Goal: Task Accomplishment & Management: Manage account settings

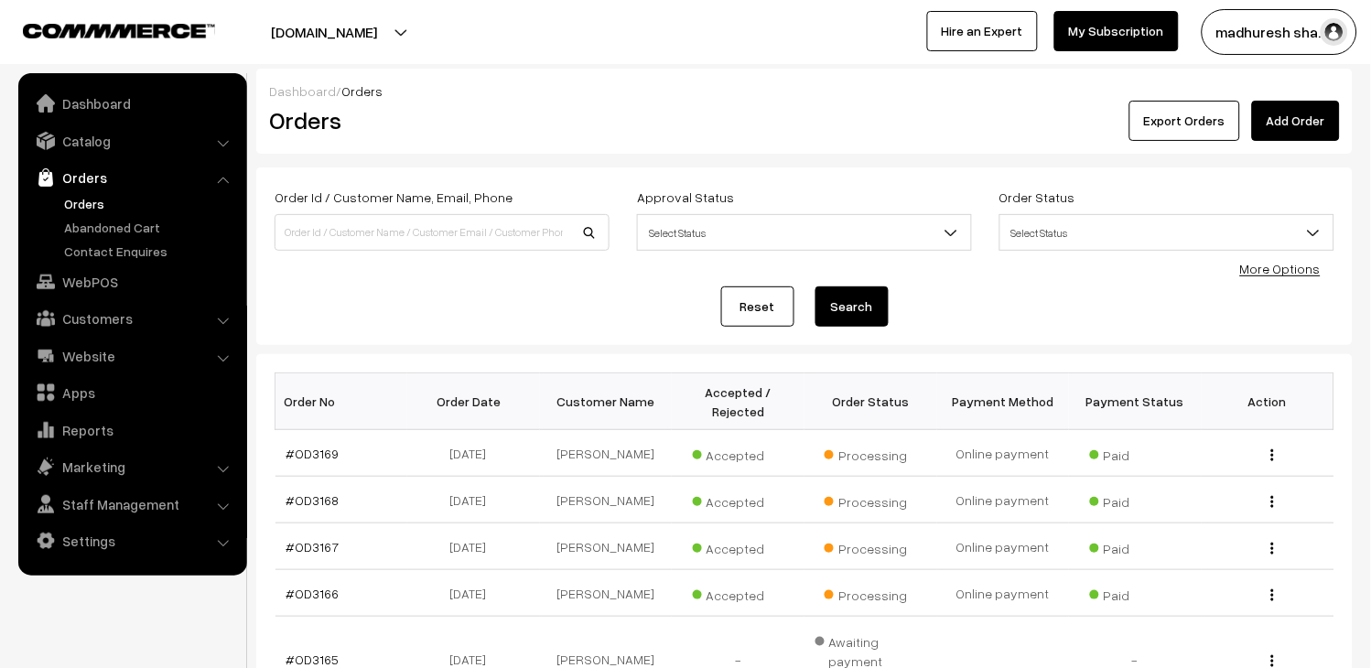
click at [70, 202] on link "Orders" at bounding box center [150, 203] width 181 height 19
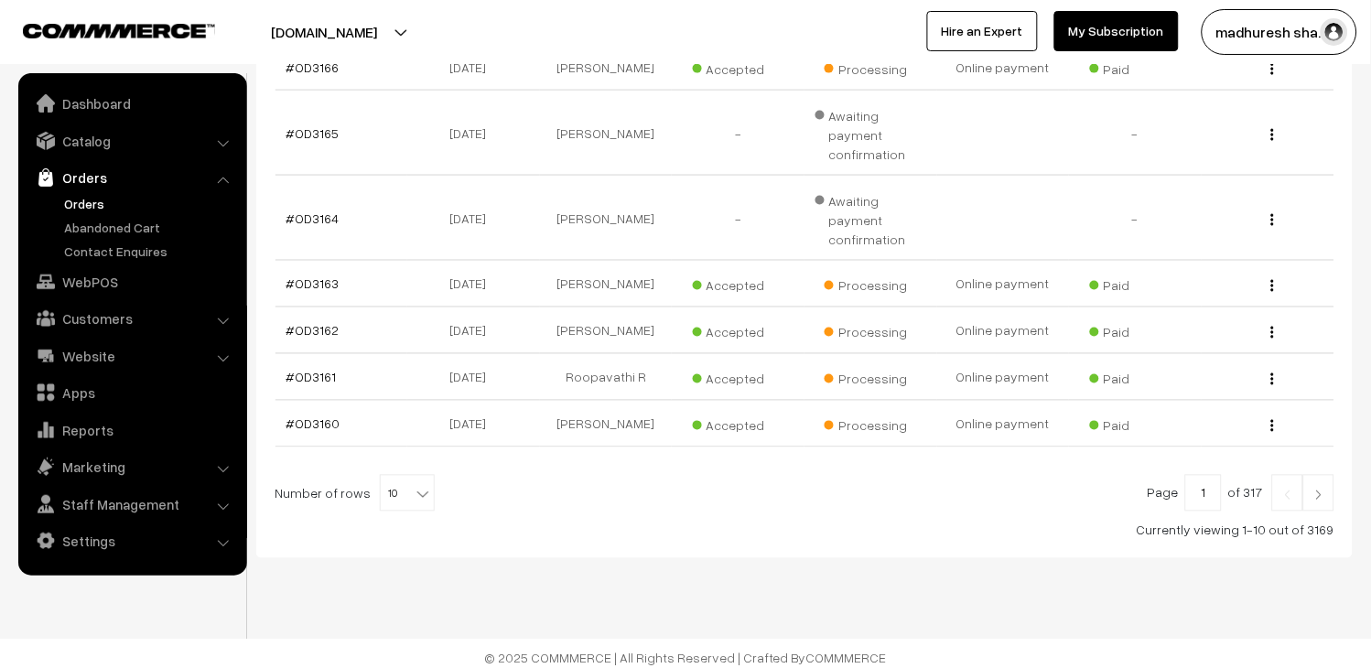
scroll to position [527, 0]
click at [414, 484] on b at bounding box center [423, 493] width 18 height 18
select select "100"
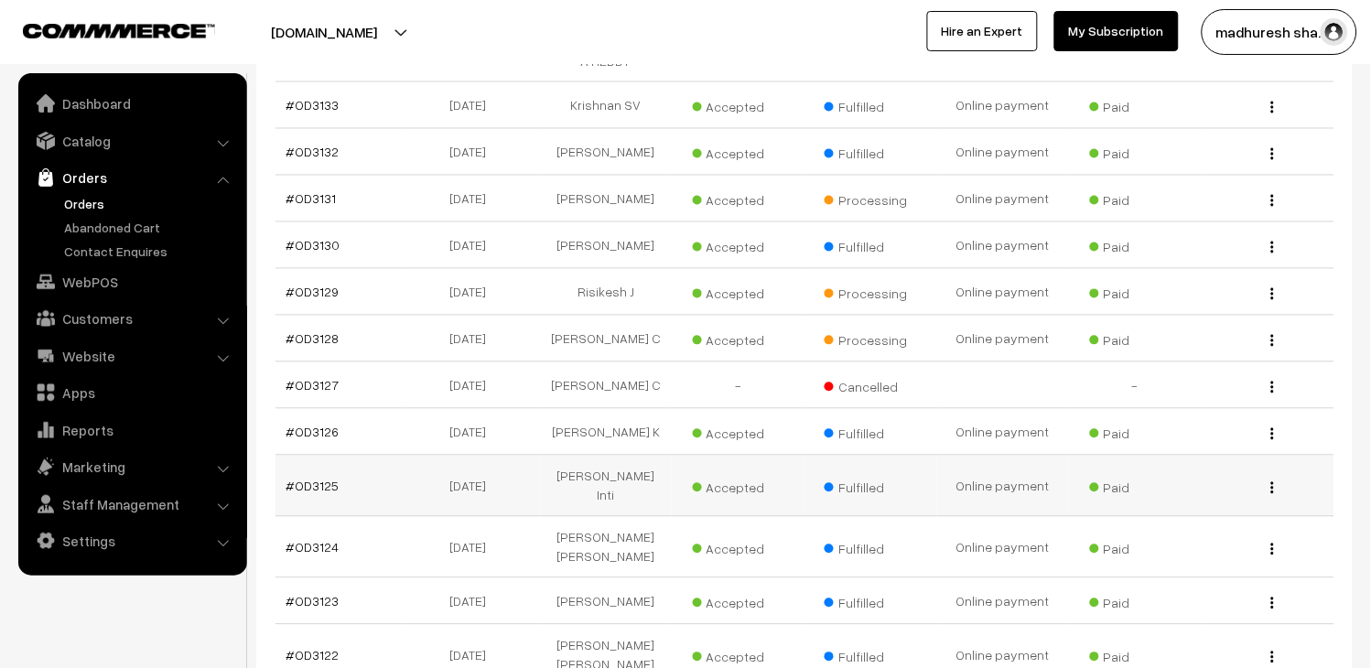
scroll to position [2237, 0]
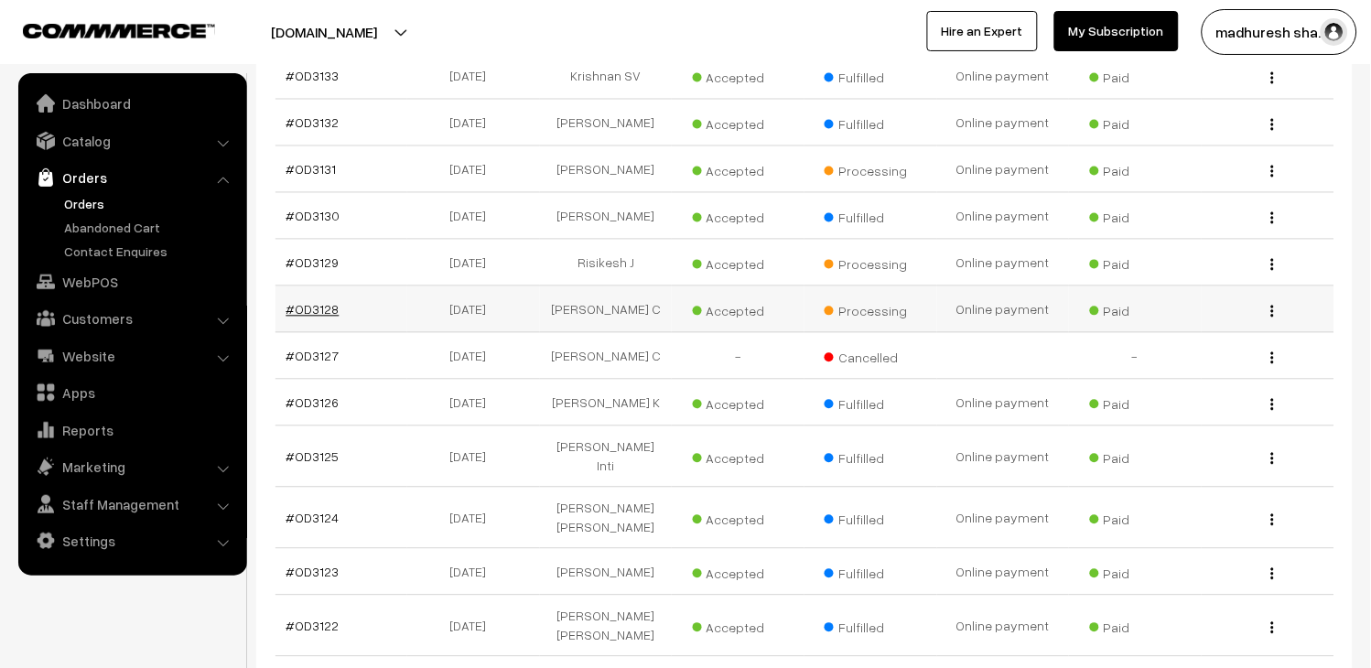
click at [316, 311] on link "#OD3128" at bounding box center [313, 310] width 53 height 16
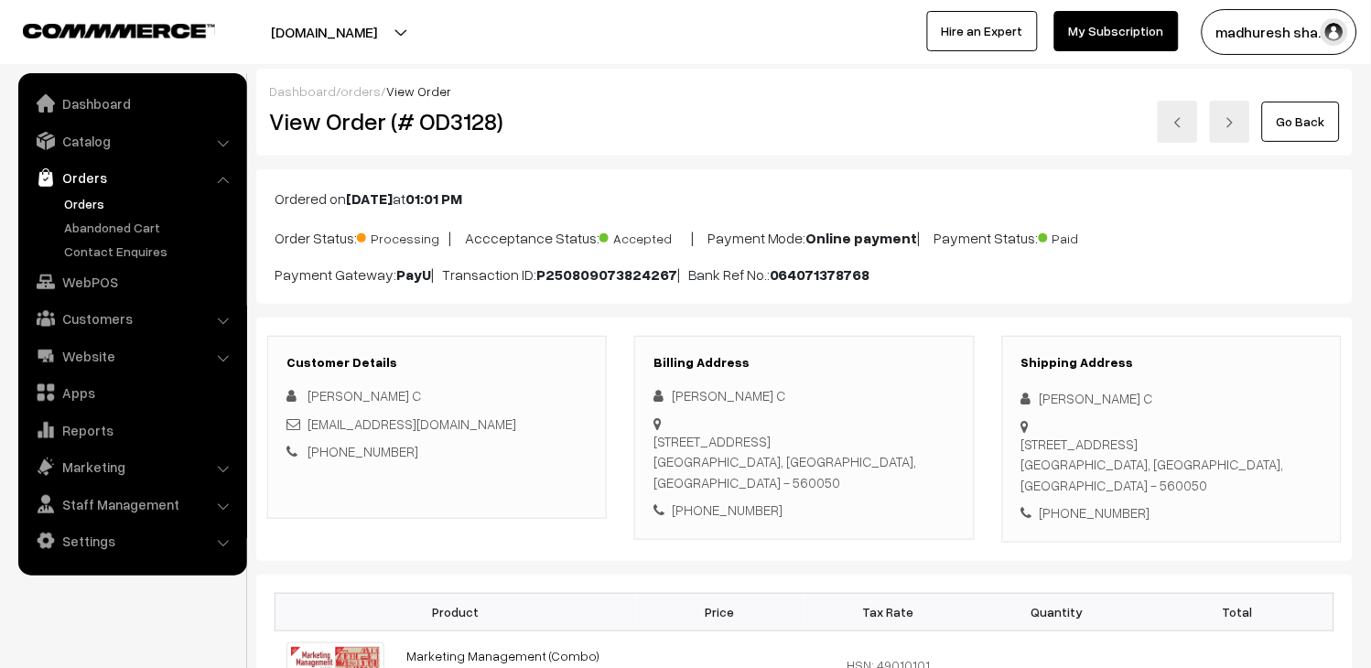
click at [1166, 128] on link at bounding box center [1178, 122] width 40 height 42
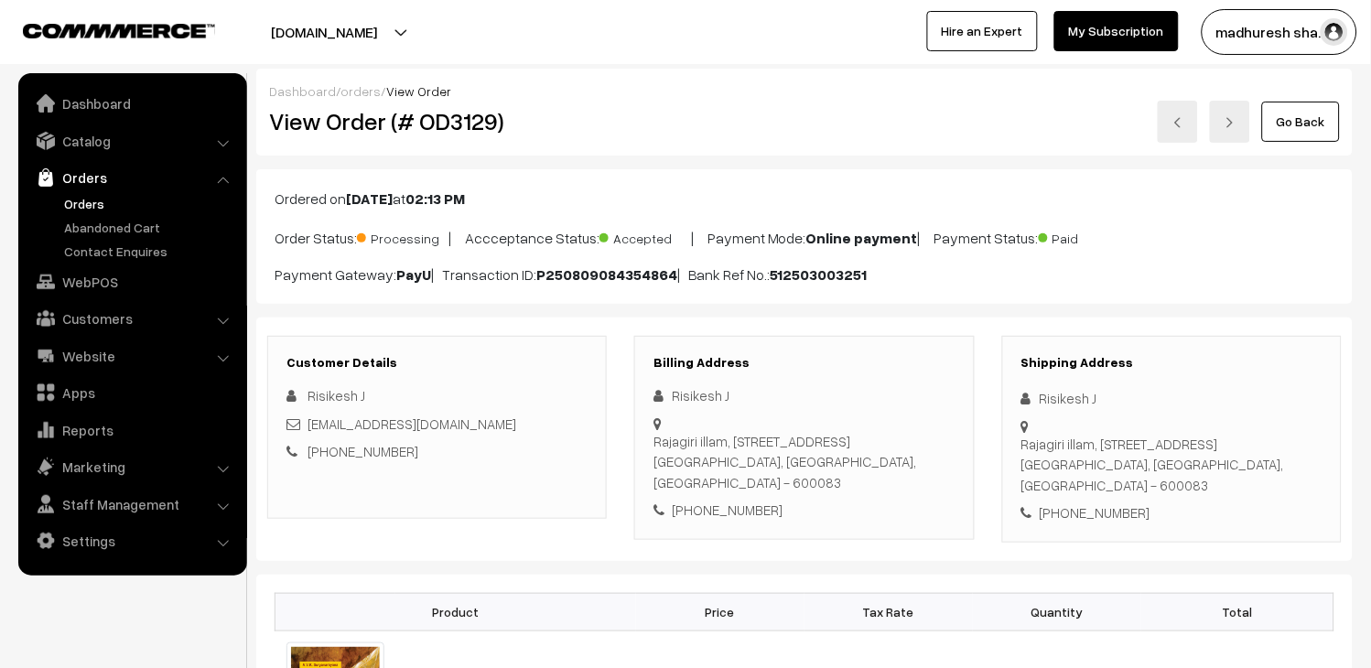
click at [1280, 135] on link "Go Back" at bounding box center [1301, 122] width 78 height 40
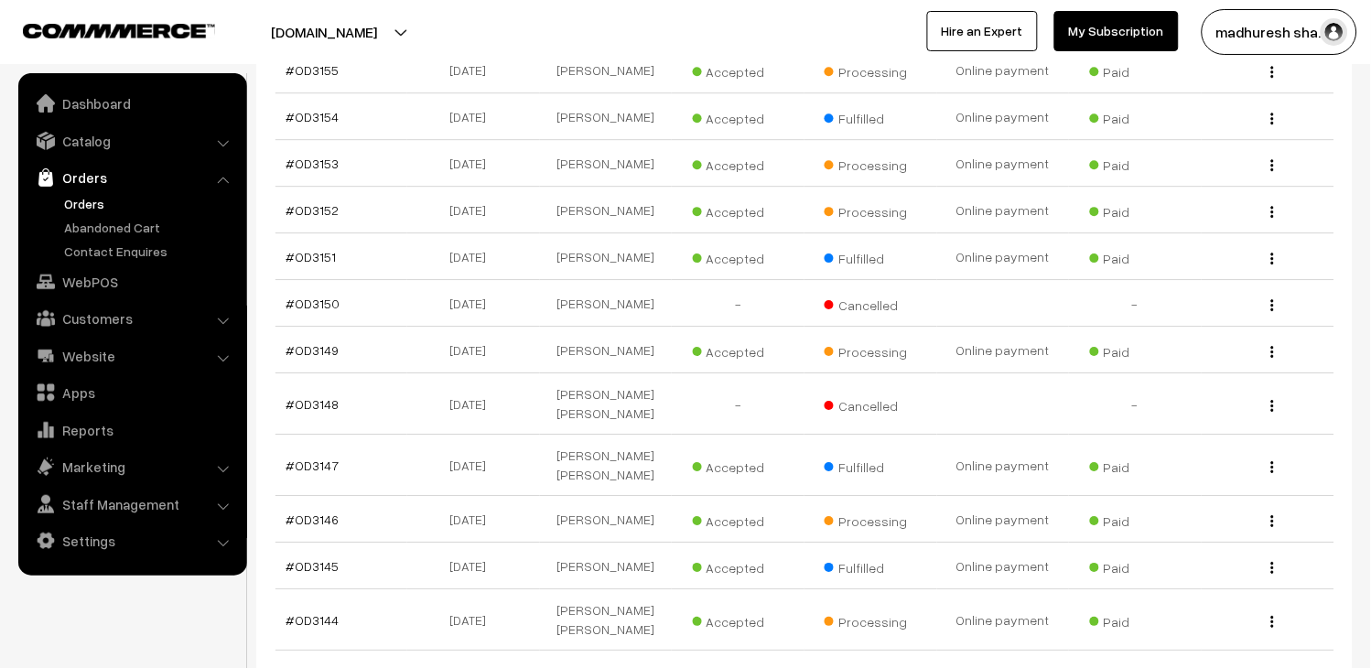
scroll to position [1119, 0]
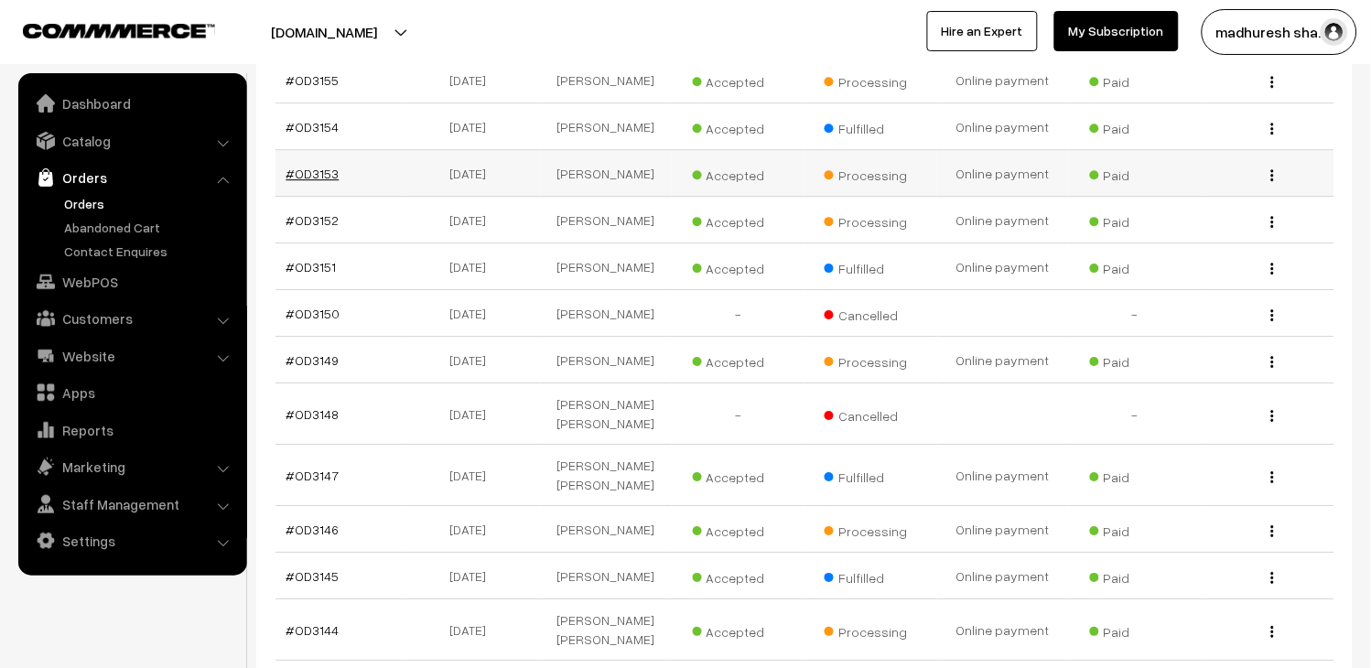
click at [314, 166] on link "#OD3153" at bounding box center [313, 174] width 53 height 16
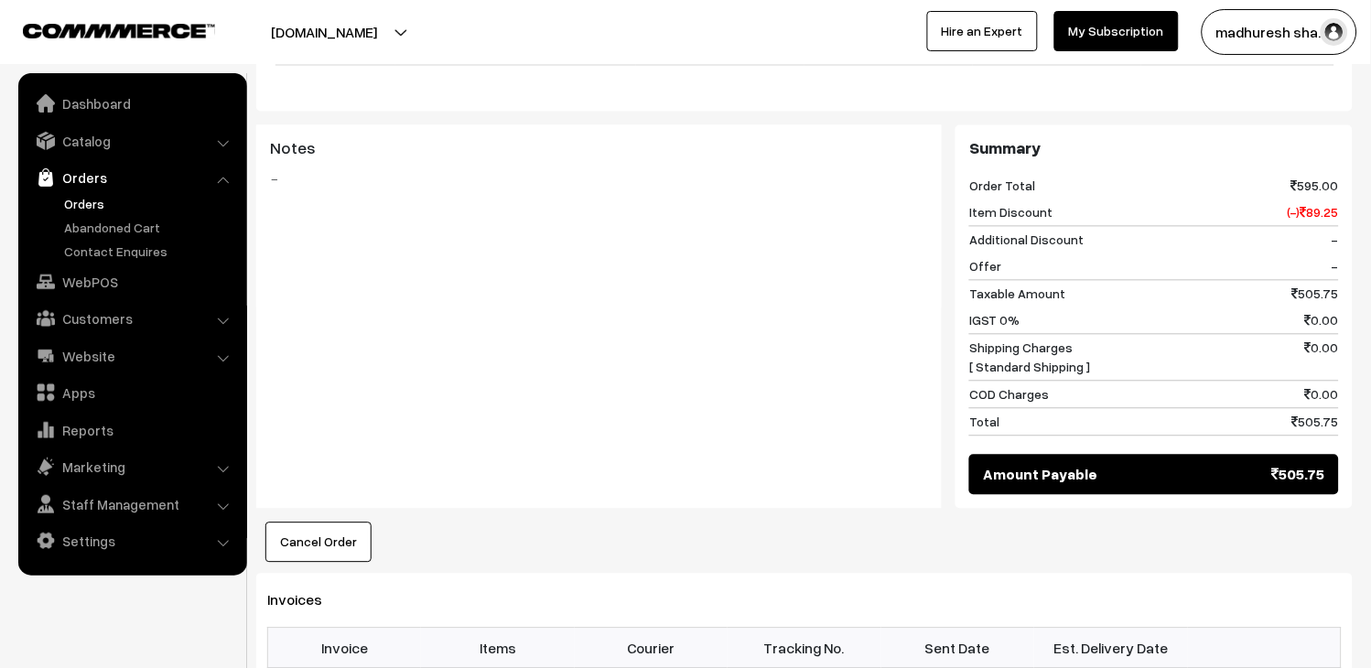
scroll to position [1220, 0]
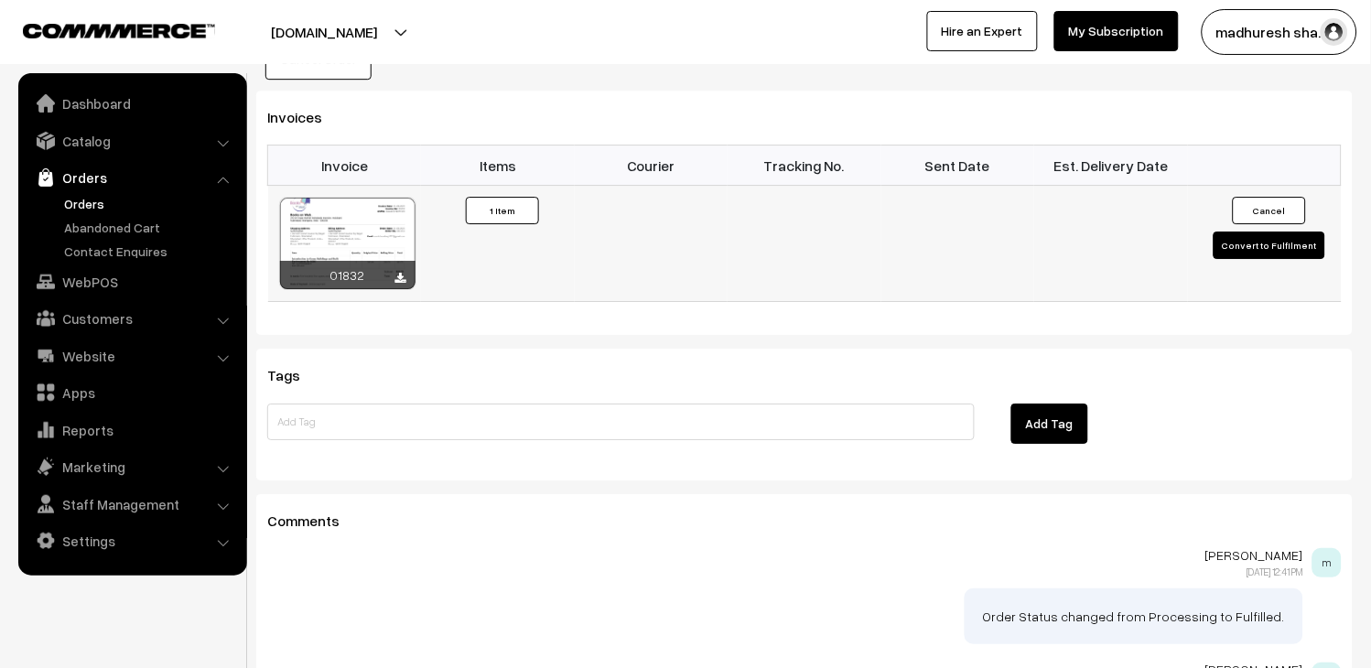
click at [1260, 232] on button "Convert to Fulfilment" at bounding box center [1270, 245] width 112 height 27
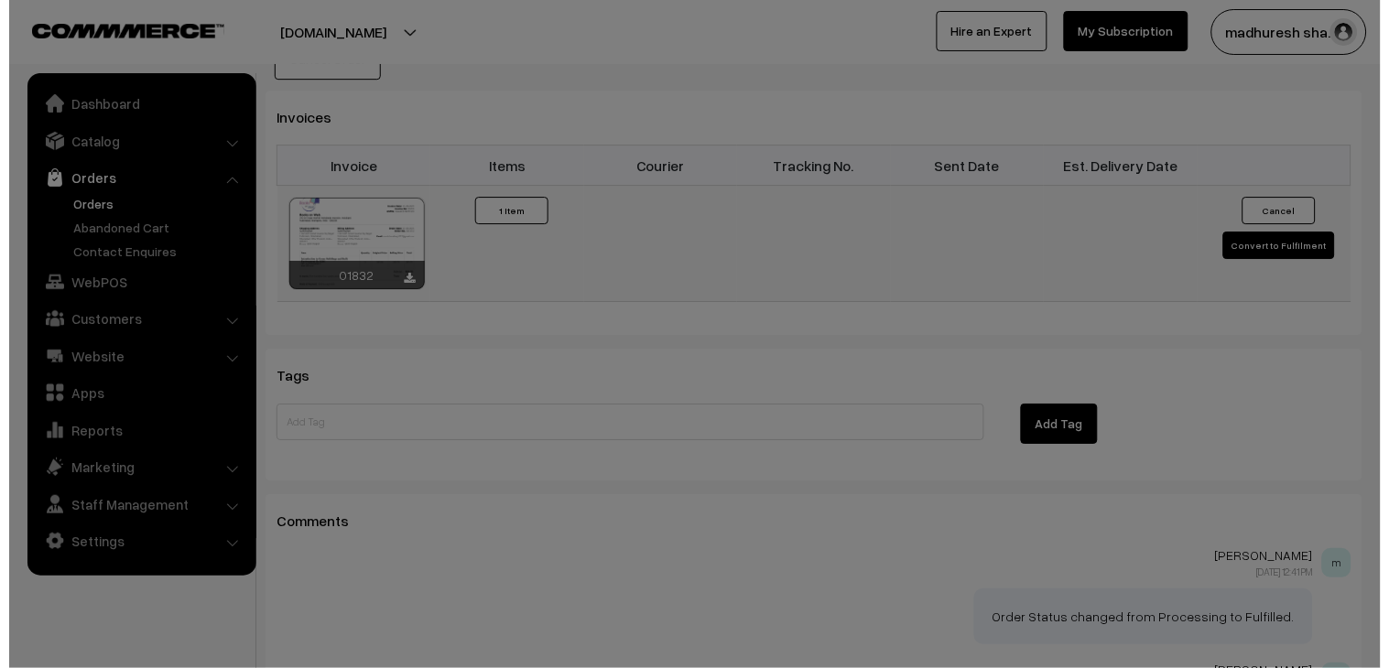
scroll to position [1222, 0]
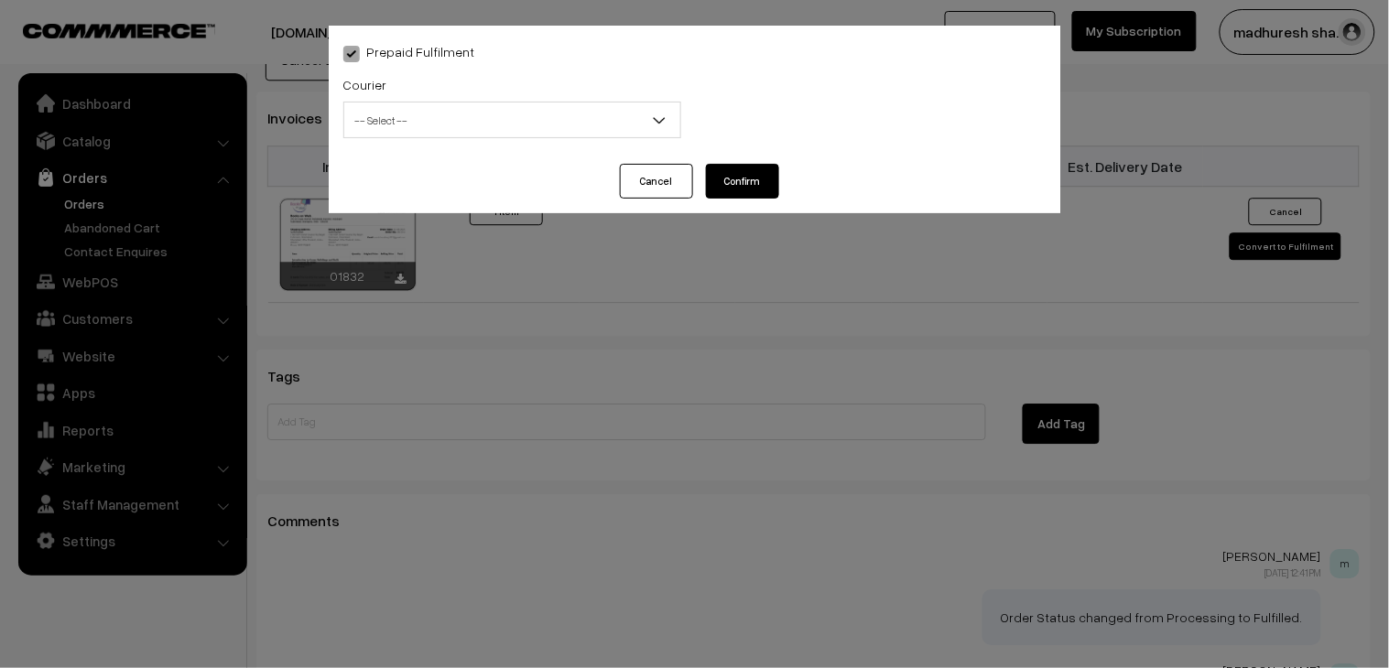
click at [525, 121] on span "-- Select --" at bounding box center [512, 120] width 336 height 32
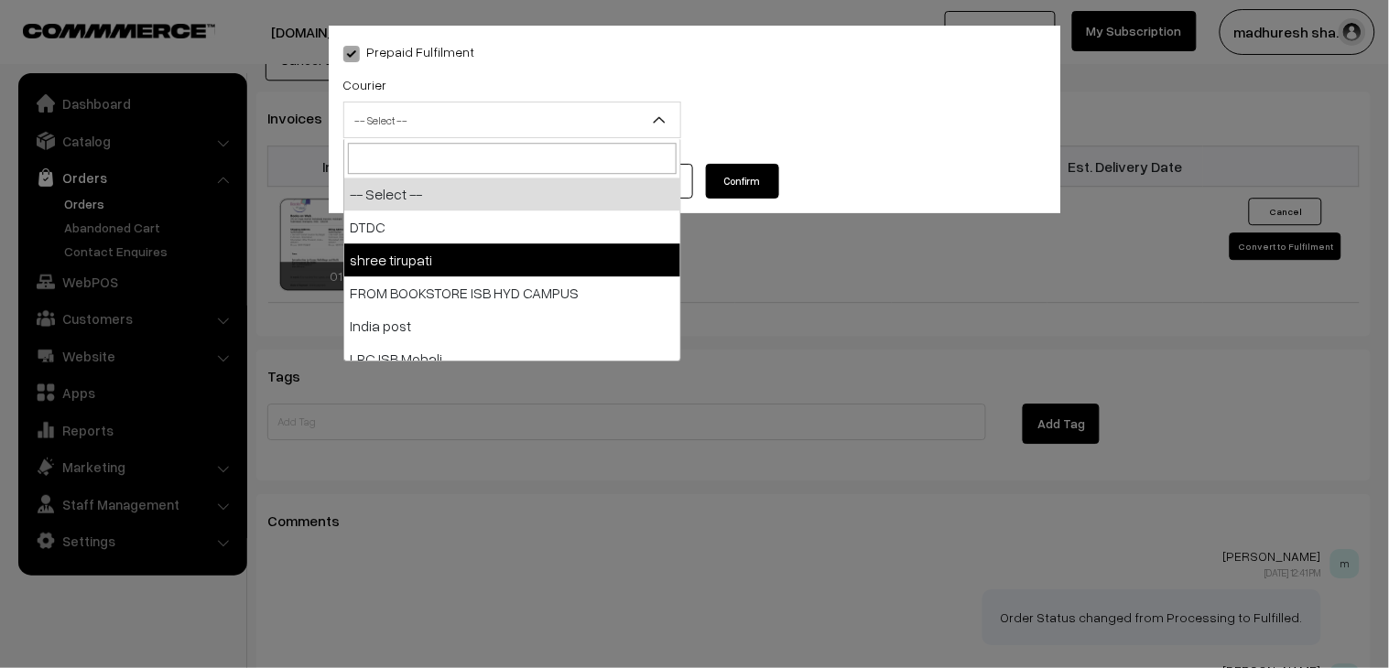
select select "2"
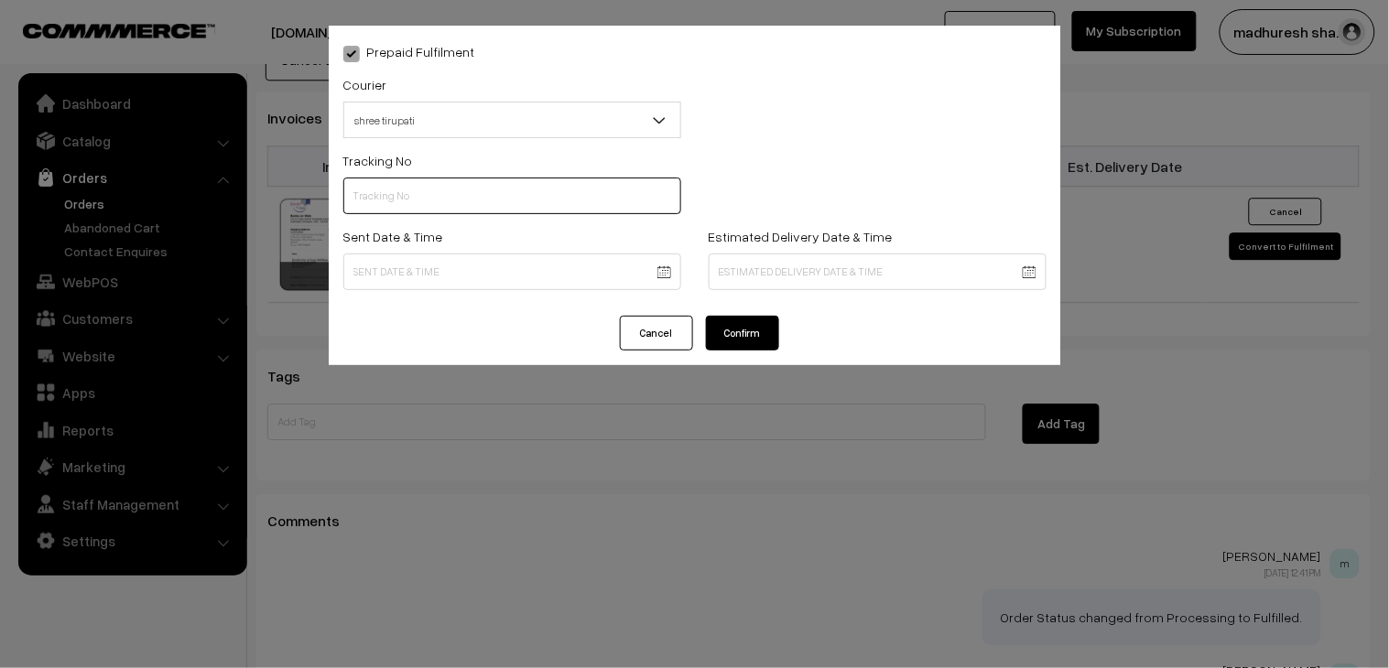
click at [450, 211] on input "text" at bounding box center [512, 196] width 338 height 37
paste input "352900094689"
type input "352900094689"
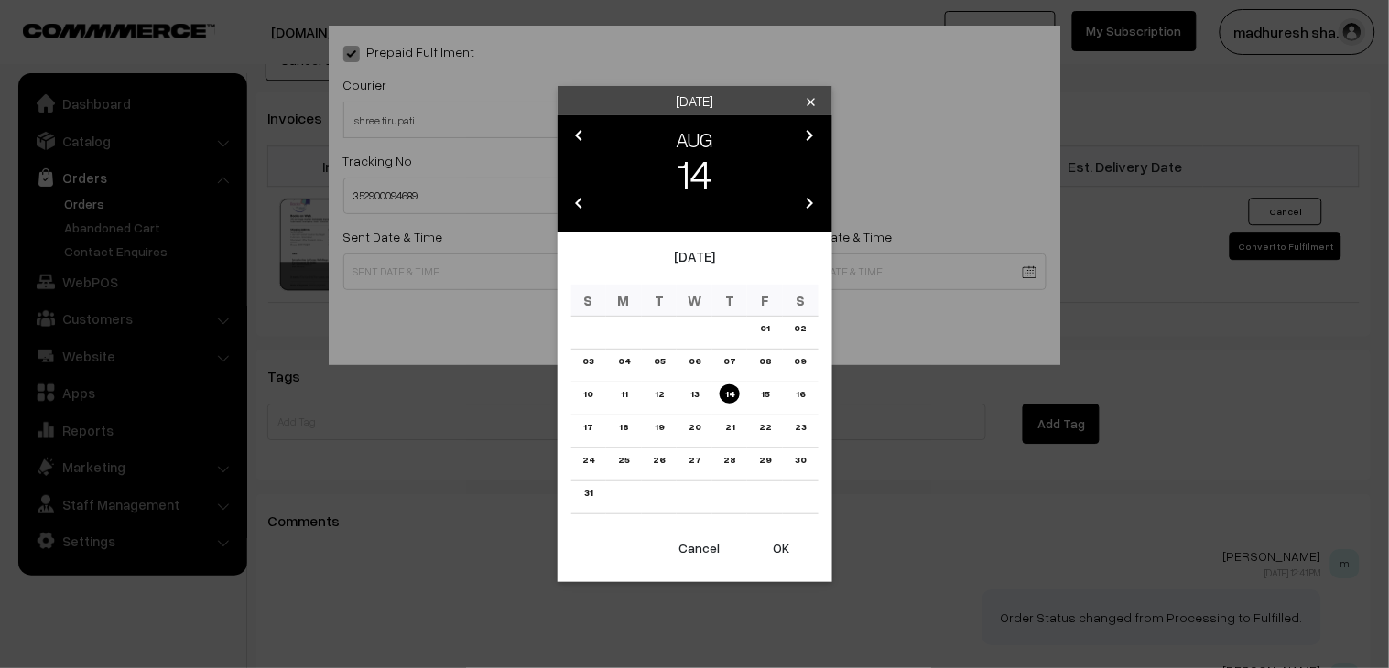
click at [663, 390] on link "12" at bounding box center [659, 393] width 20 height 19
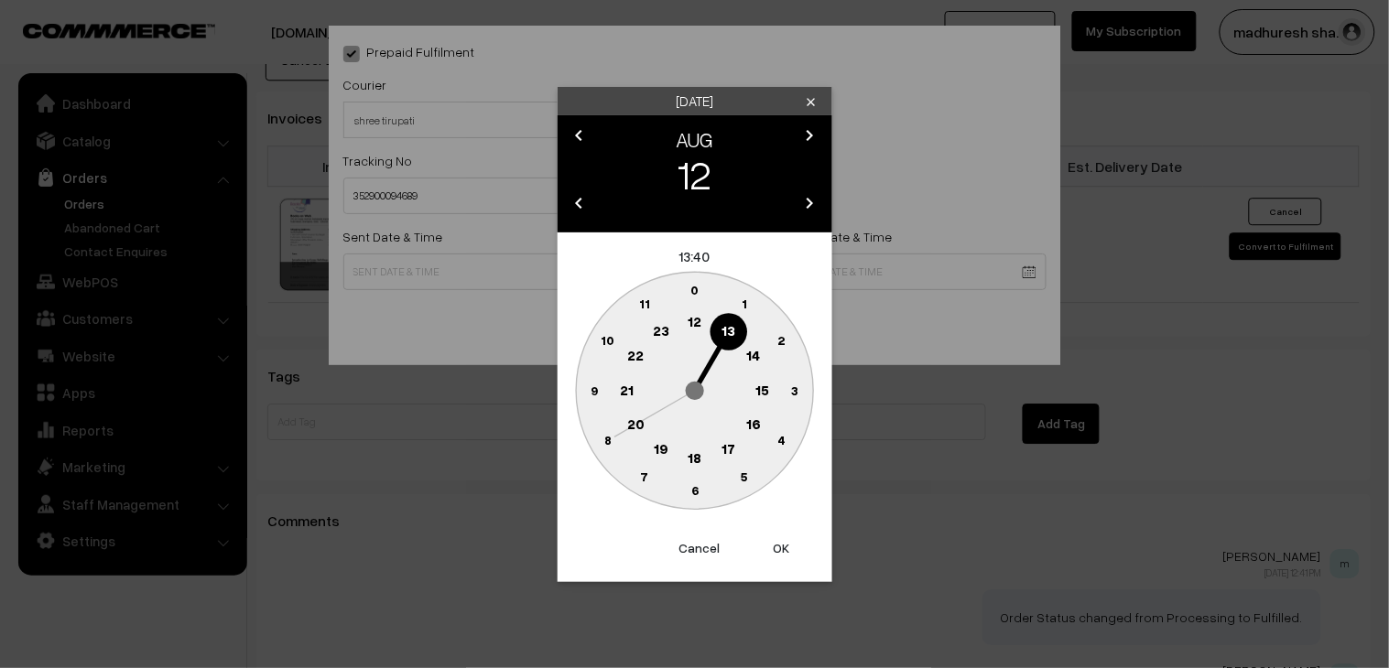
click at [700, 460] on text "18" at bounding box center [694, 457] width 14 height 16
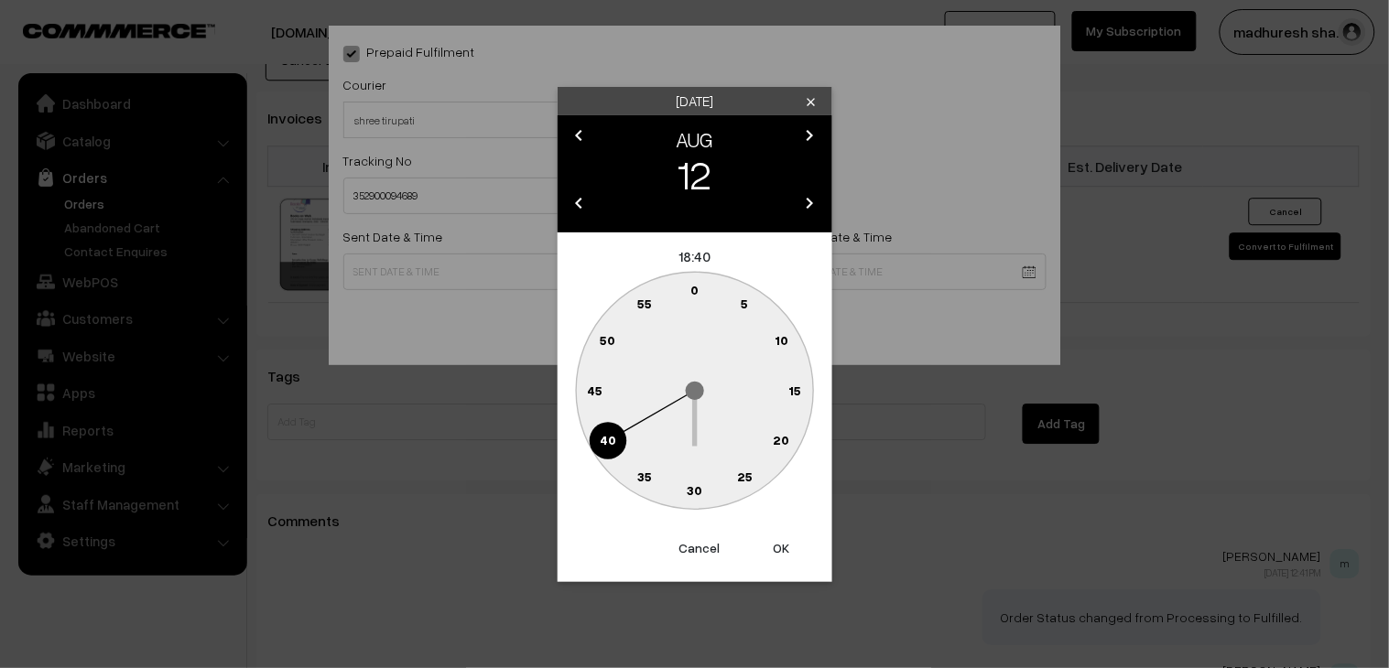
click at [700, 493] on text "30" at bounding box center [695, 490] width 16 height 16
type input "12-08-2025 18:30"
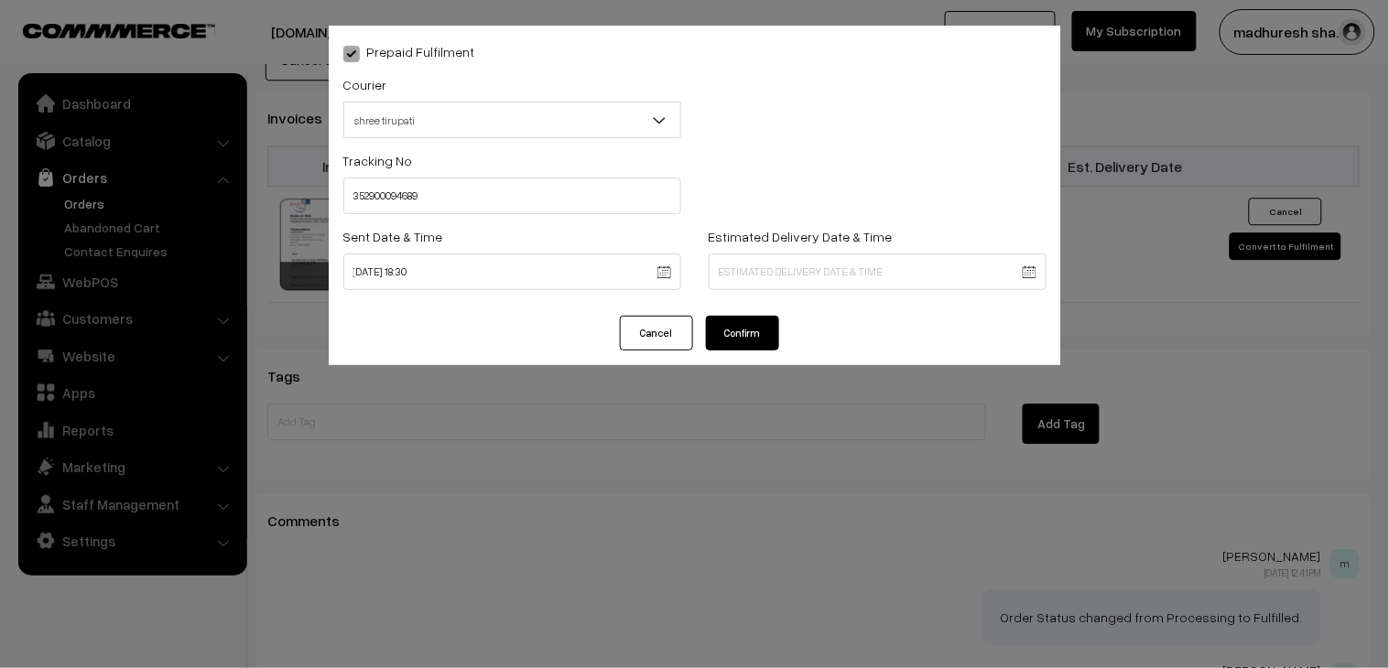
click at [752, 352] on div "Cancel Confirm" at bounding box center [695, 340] width 732 height 49
click at [753, 340] on button "Confirm" at bounding box center [742, 333] width 73 height 35
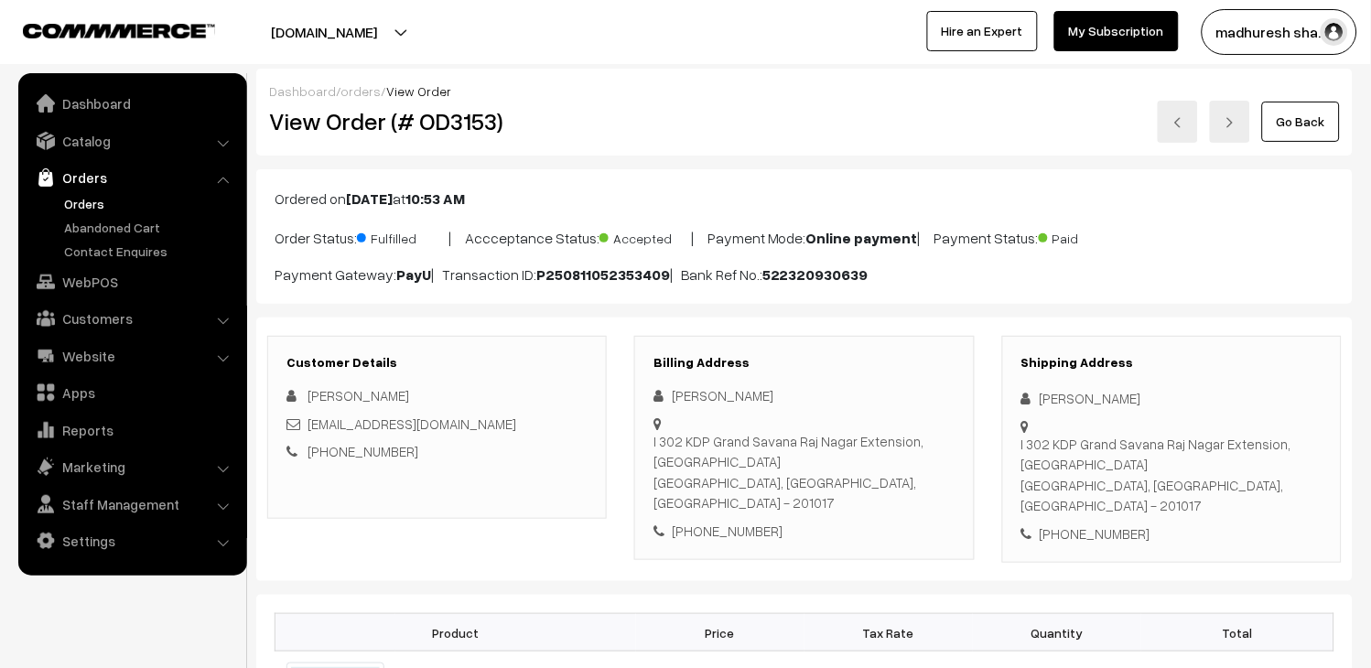
click at [1294, 129] on link "Go Back" at bounding box center [1301, 122] width 78 height 40
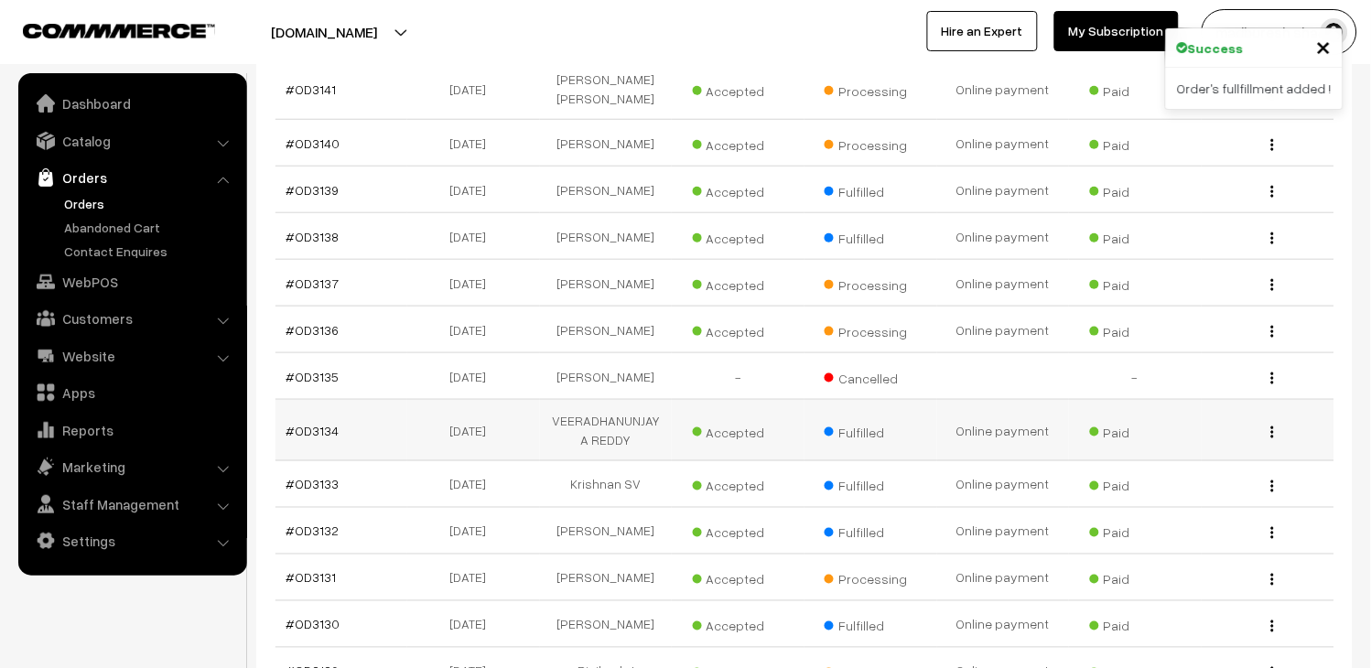
scroll to position [1932, 0]
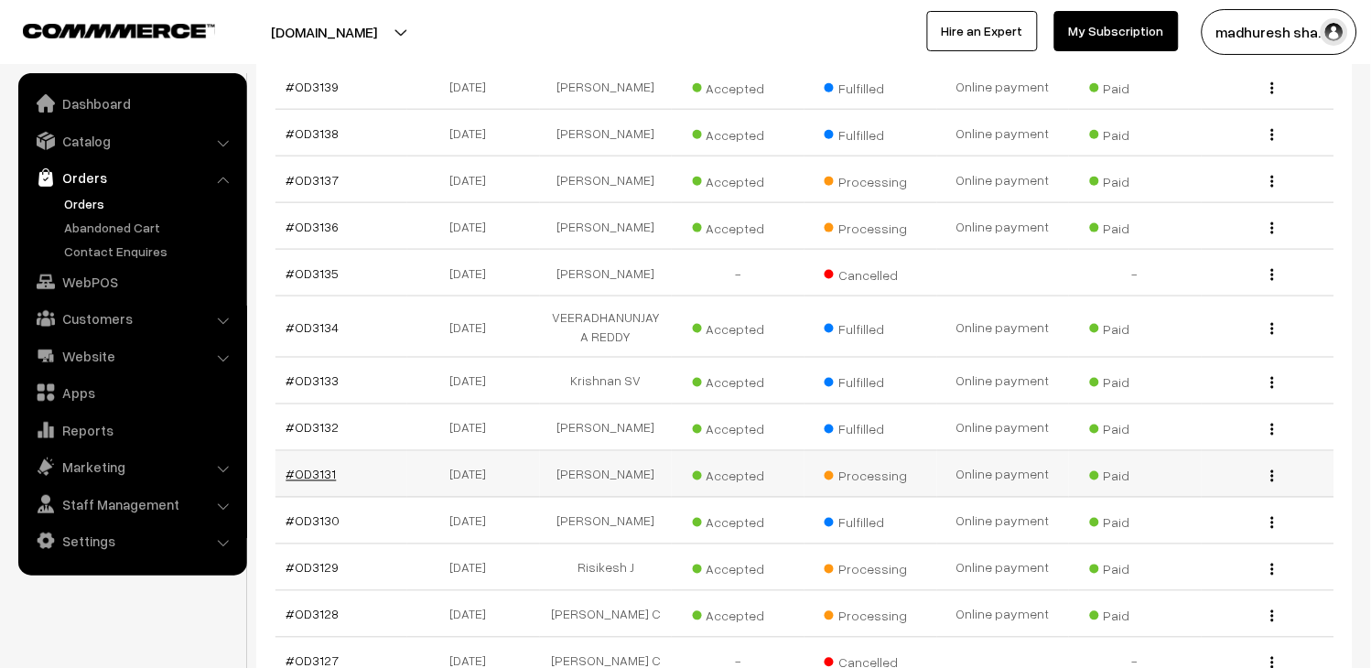
click at [328, 469] on link "#OD3131" at bounding box center [312, 475] width 50 height 16
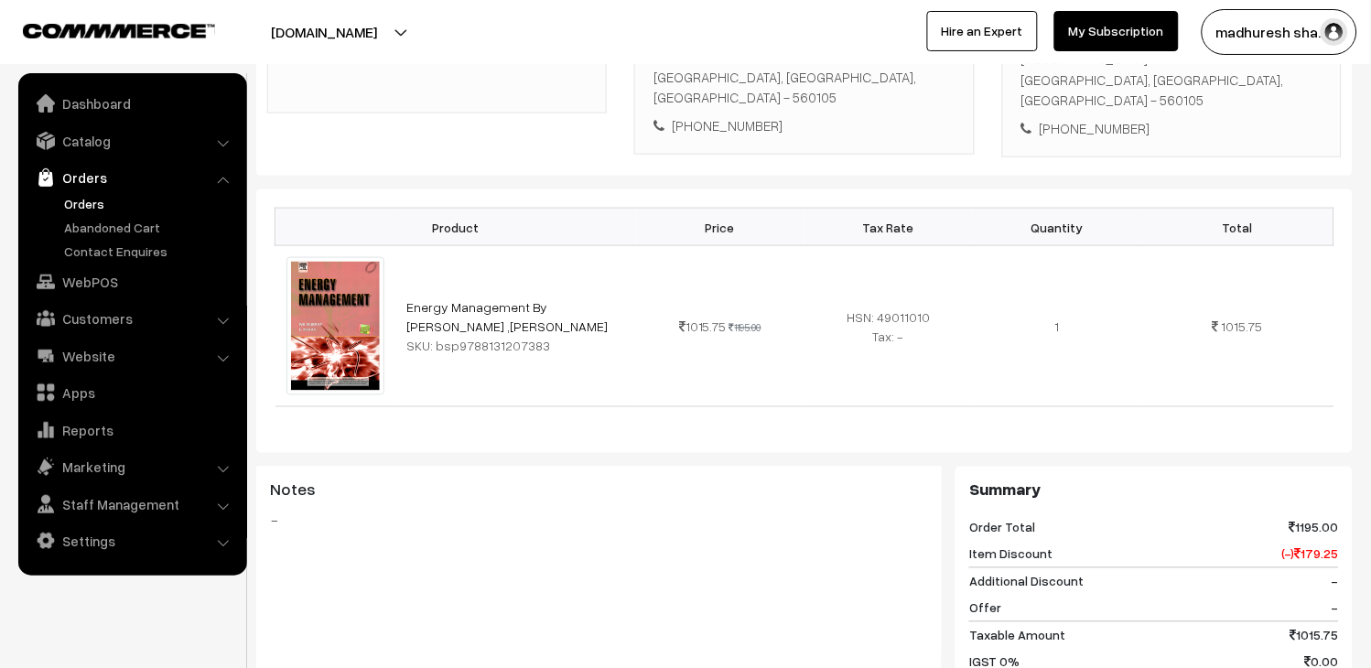
scroll to position [406, 0]
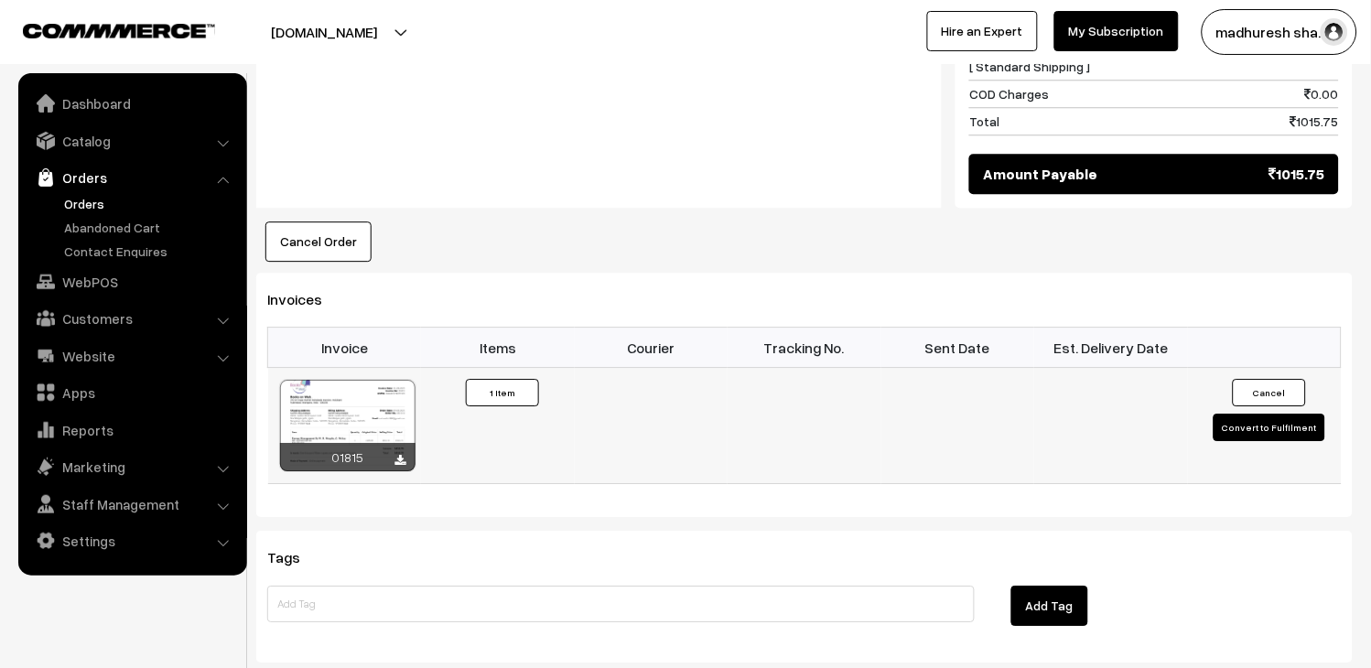
click at [1302, 414] on button "Convert to Fulfilment" at bounding box center [1270, 427] width 112 height 27
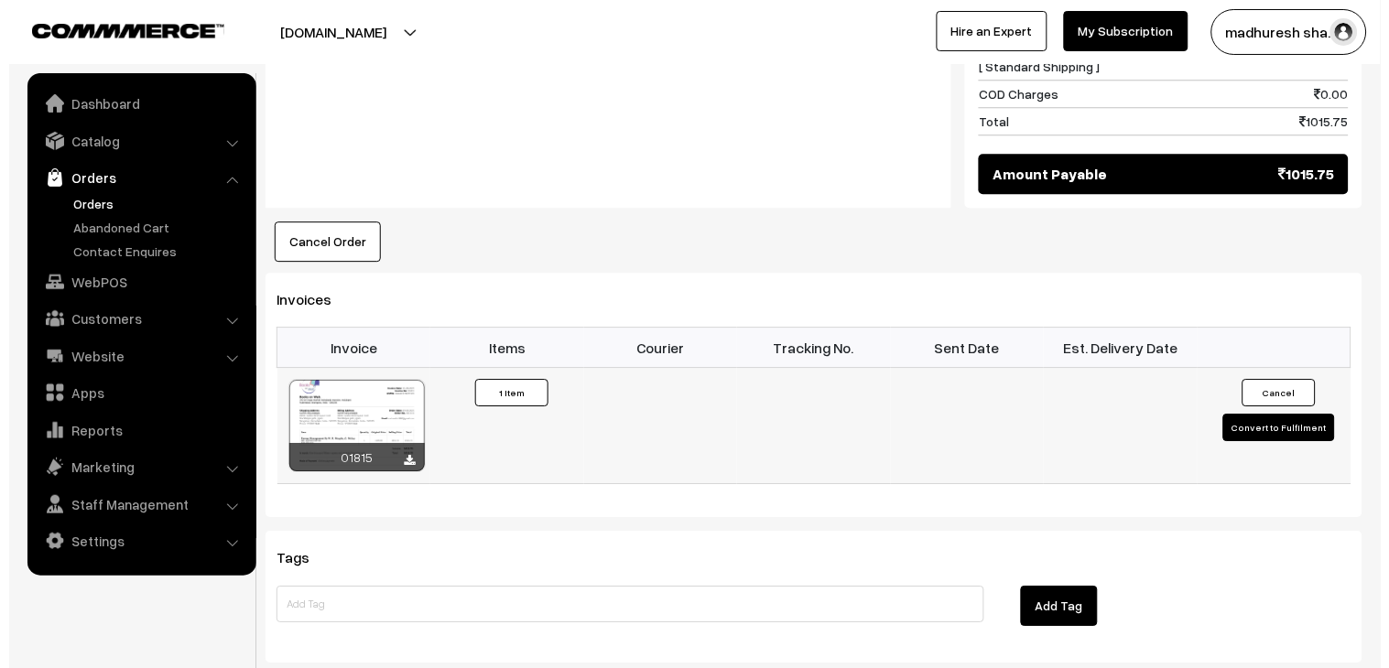
scroll to position [1051, 0]
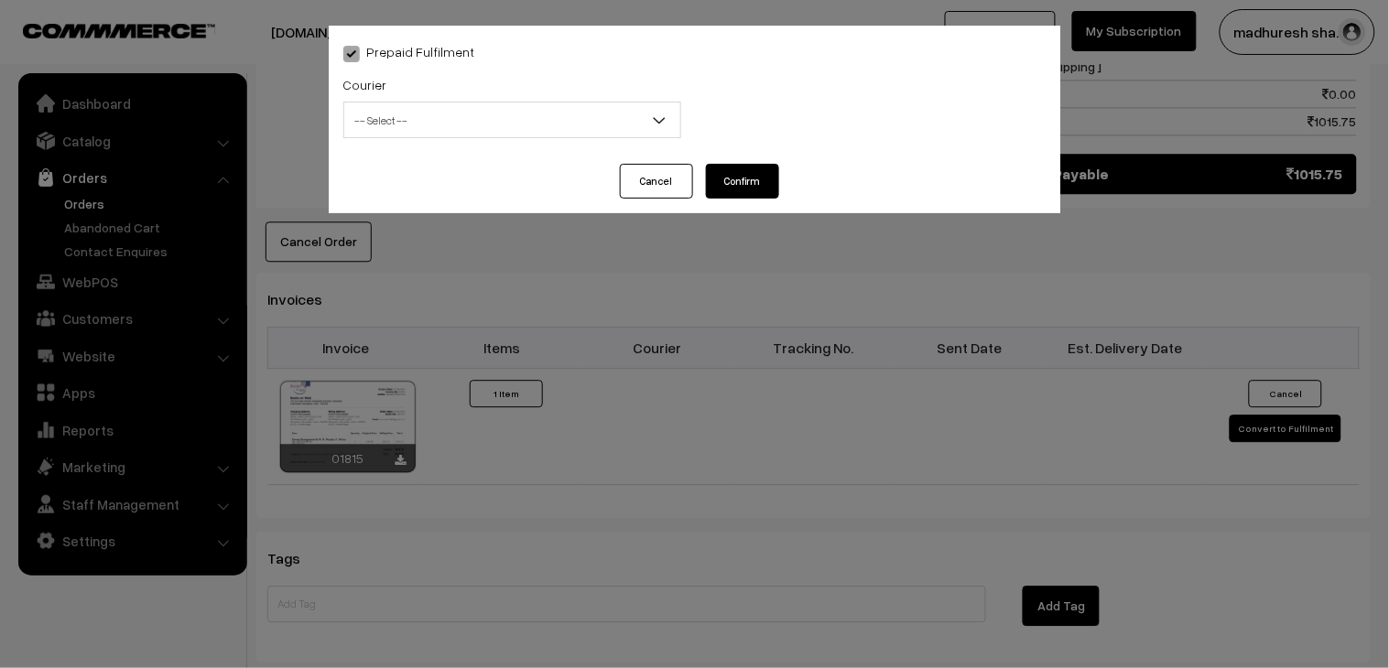
click at [444, 122] on span "-- Select --" at bounding box center [512, 120] width 336 height 32
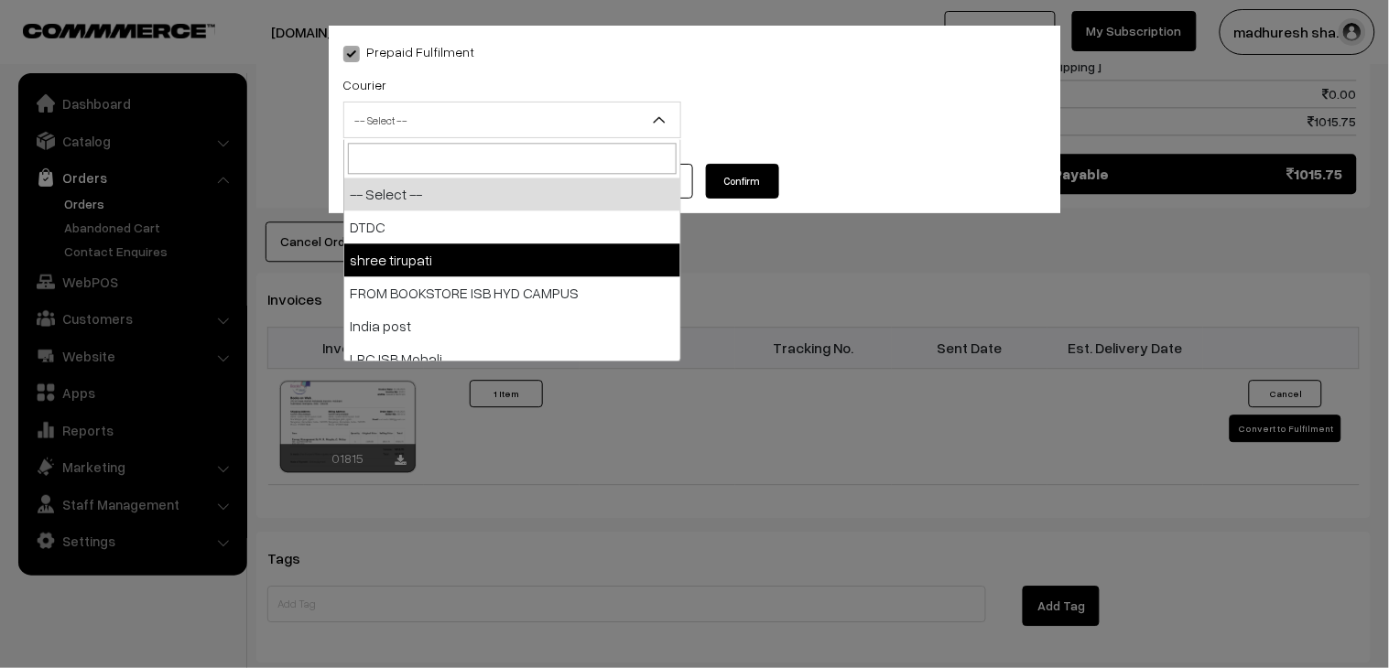
select select "2"
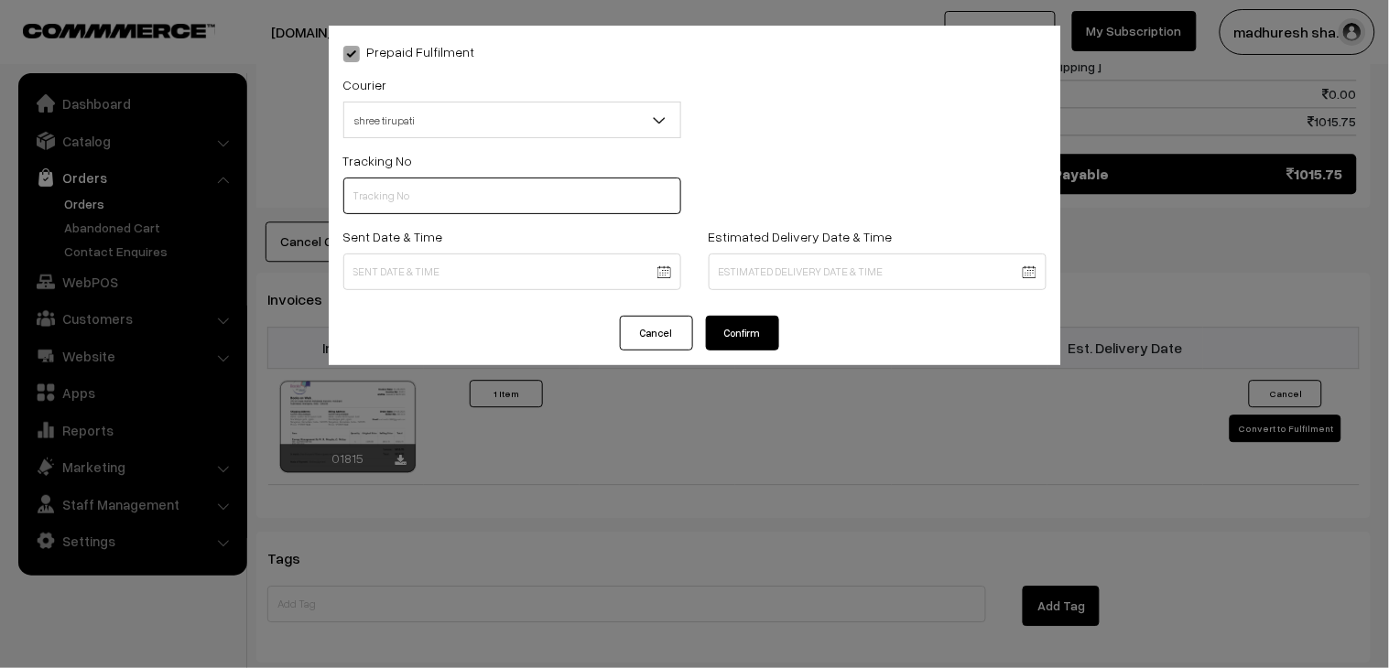
click at [450, 206] on input "text" at bounding box center [512, 196] width 338 height 37
type input "352900094690"
click at [416, 276] on body "Thank you for showing interest. Our team will call you shortly. Close booksonwe…" at bounding box center [694, 23] width 1389 height 2148
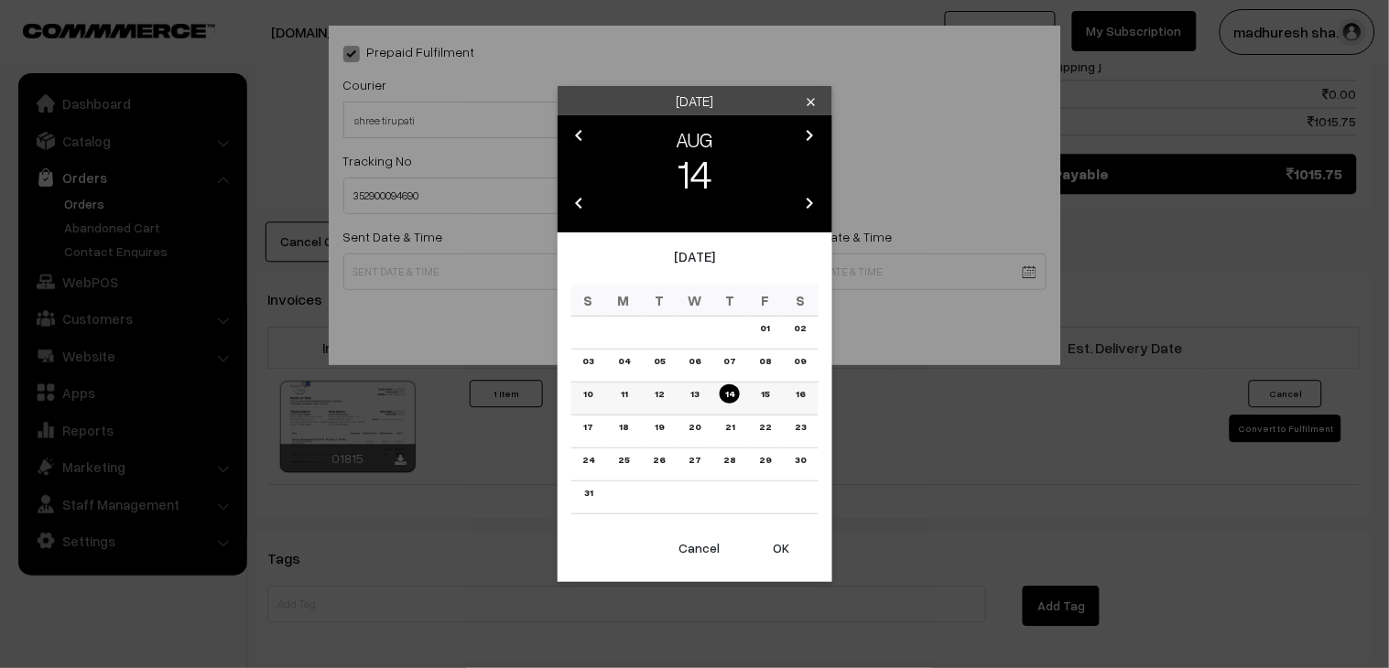
click at [660, 392] on link "12" at bounding box center [659, 393] width 20 height 19
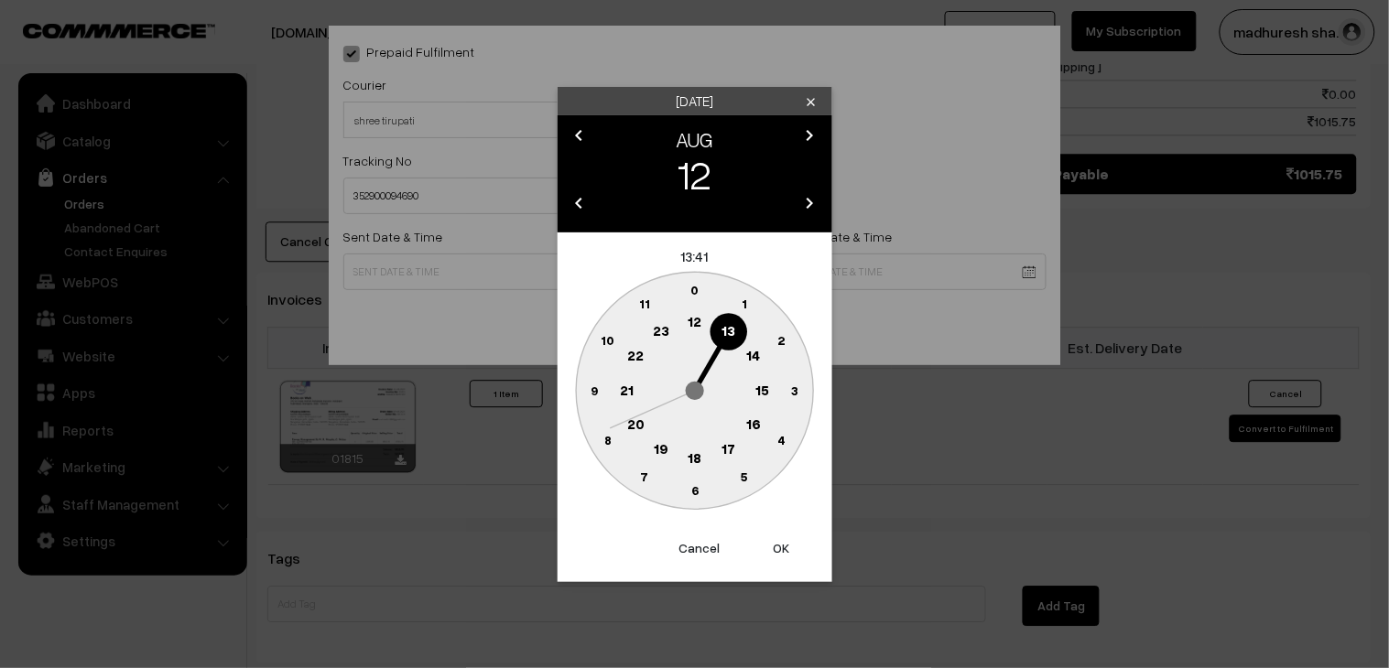
click at [698, 453] on text "18" at bounding box center [694, 457] width 14 height 16
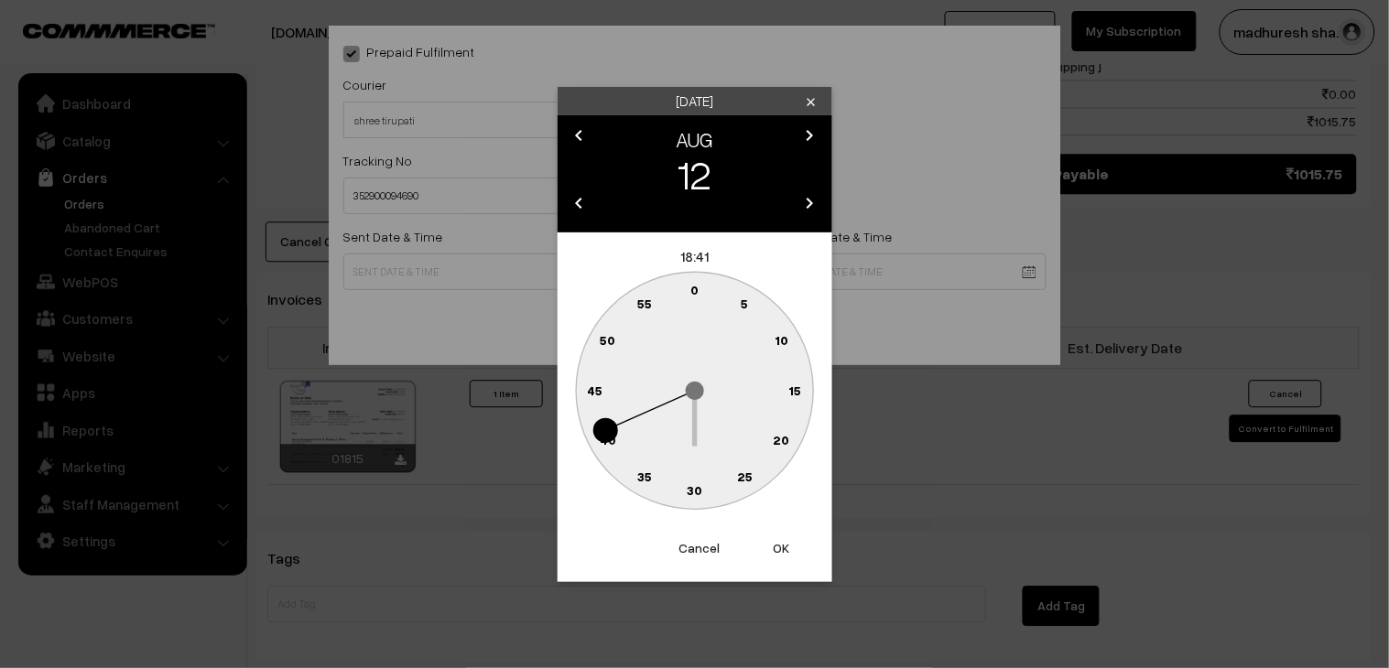
click at [698, 496] on text "30" at bounding box center [695, 490] width 16 height 16
type input "[DATE] 18:30"
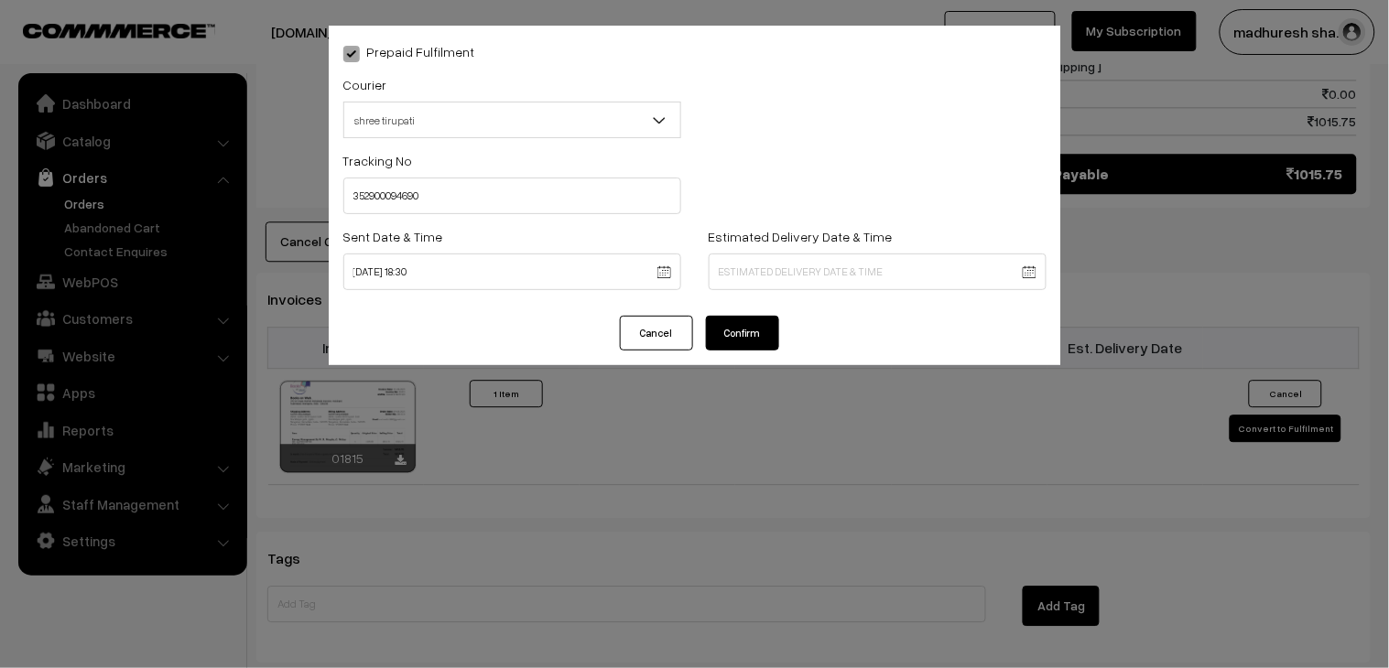
click at [753, 342] on button "Confirm" at bounding box center [742, 333] width 73 height 35
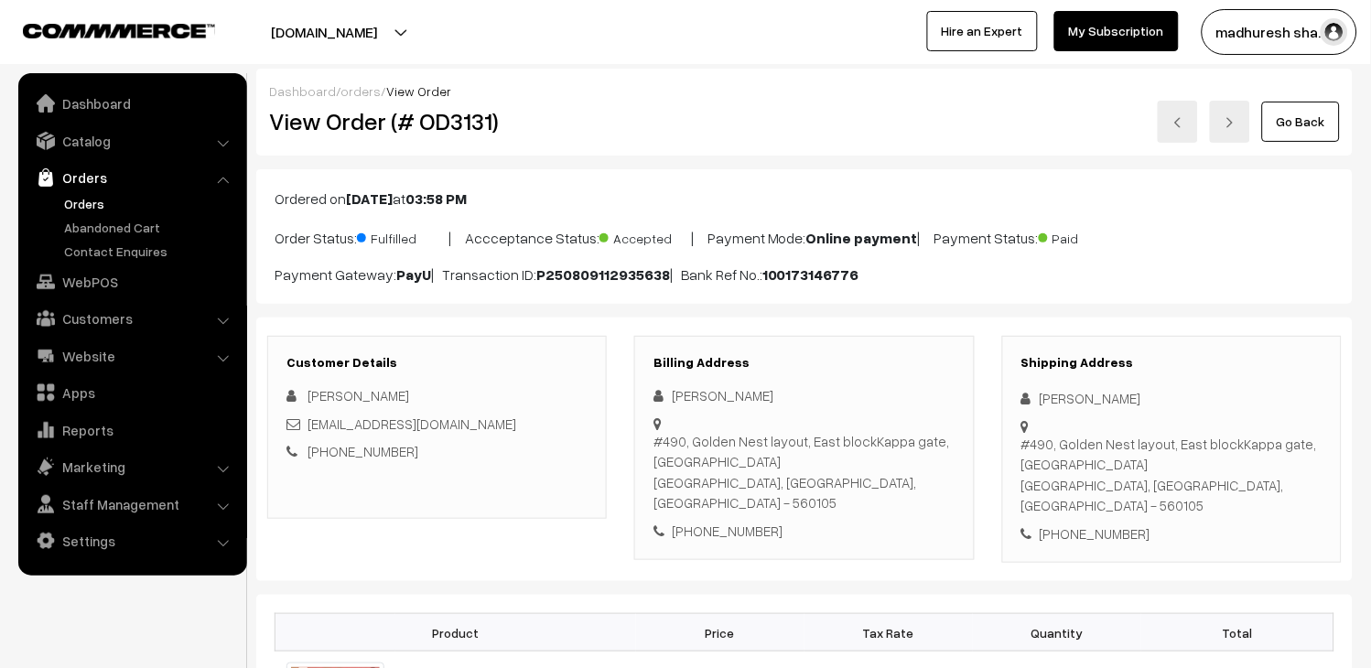
click at [1276, 123] on link "Go Back" at bounding box center [1301, 122] width 78 height 40
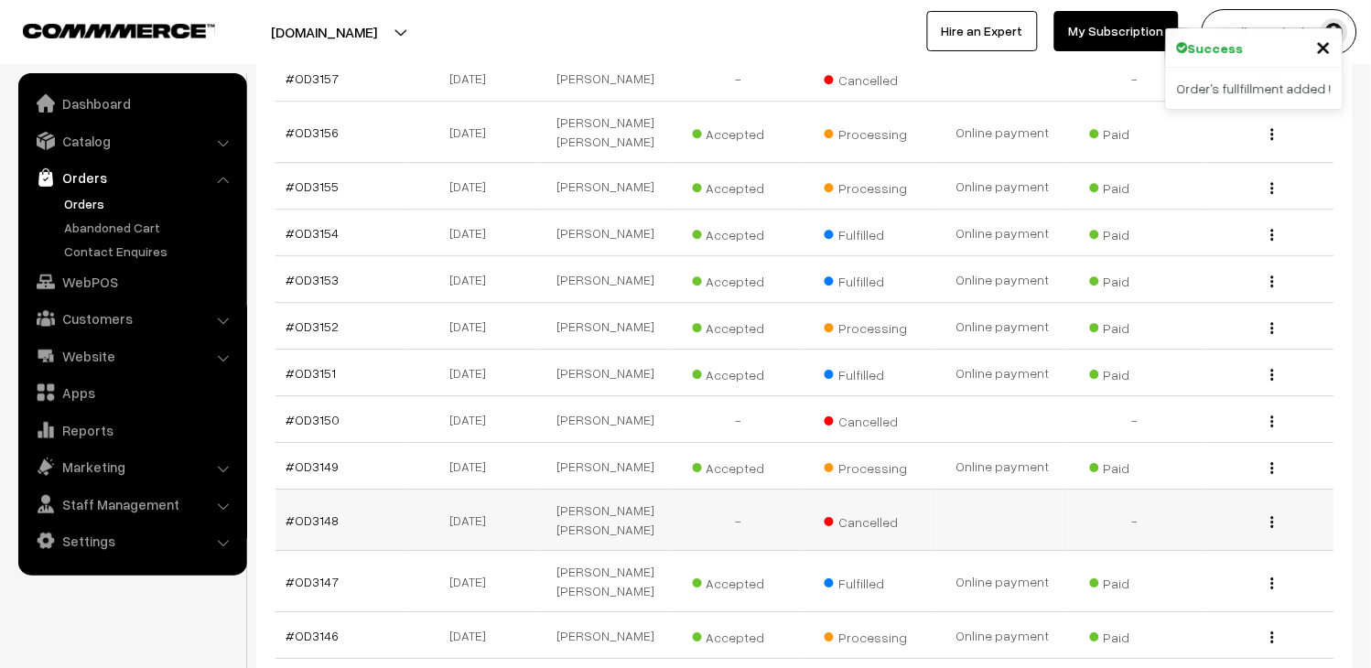
scroll to position [1017, 0]
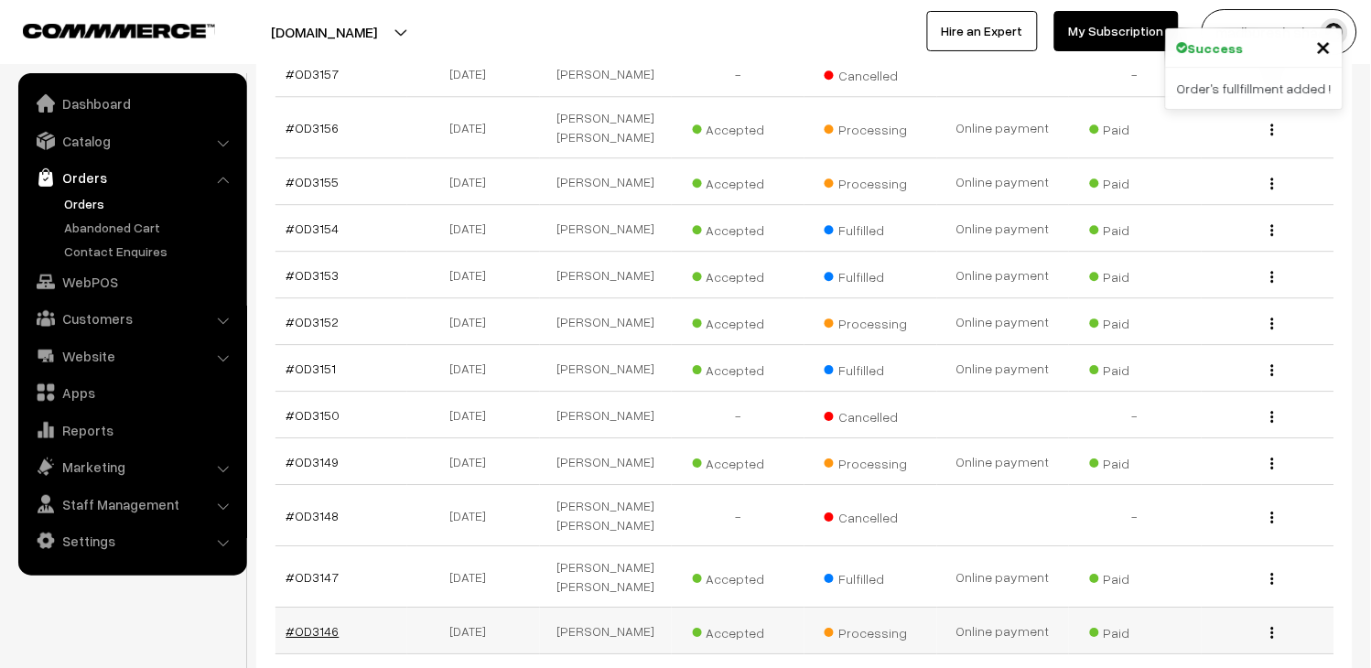
click at [315, 623] on link "#OD3146" at bounding box center [313, 631] width 53 height 16
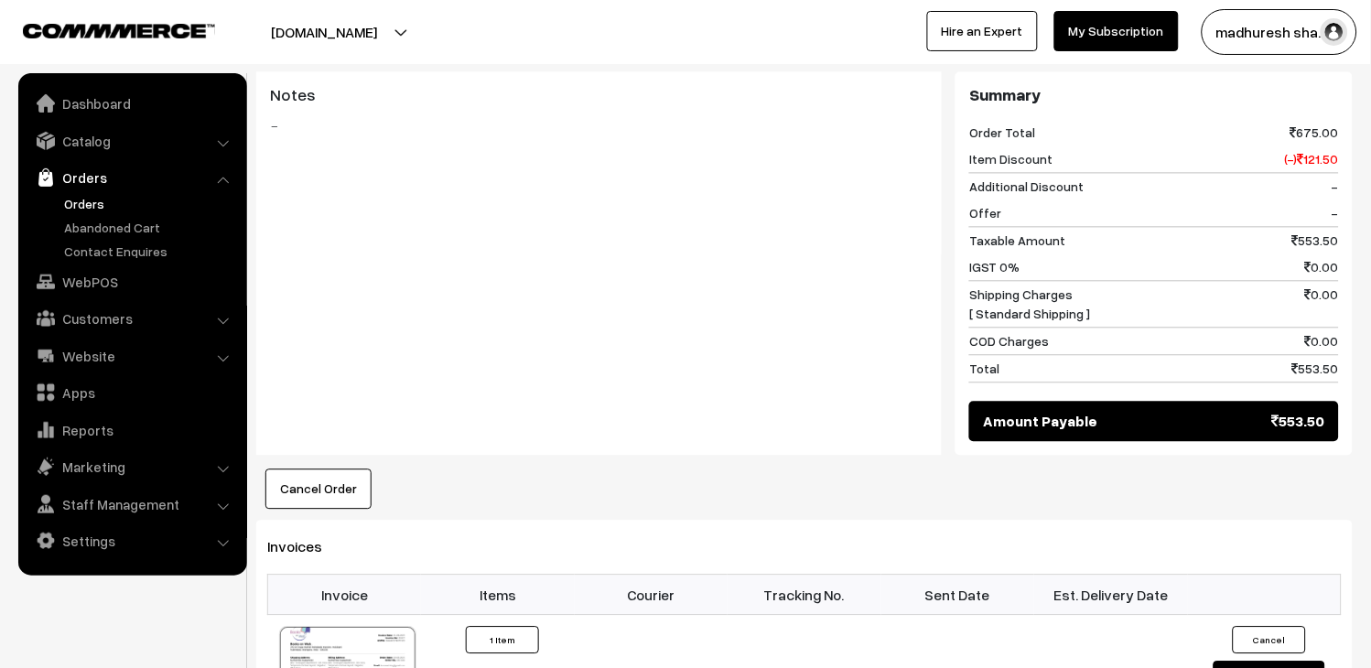
scroll to position [1017, 0]
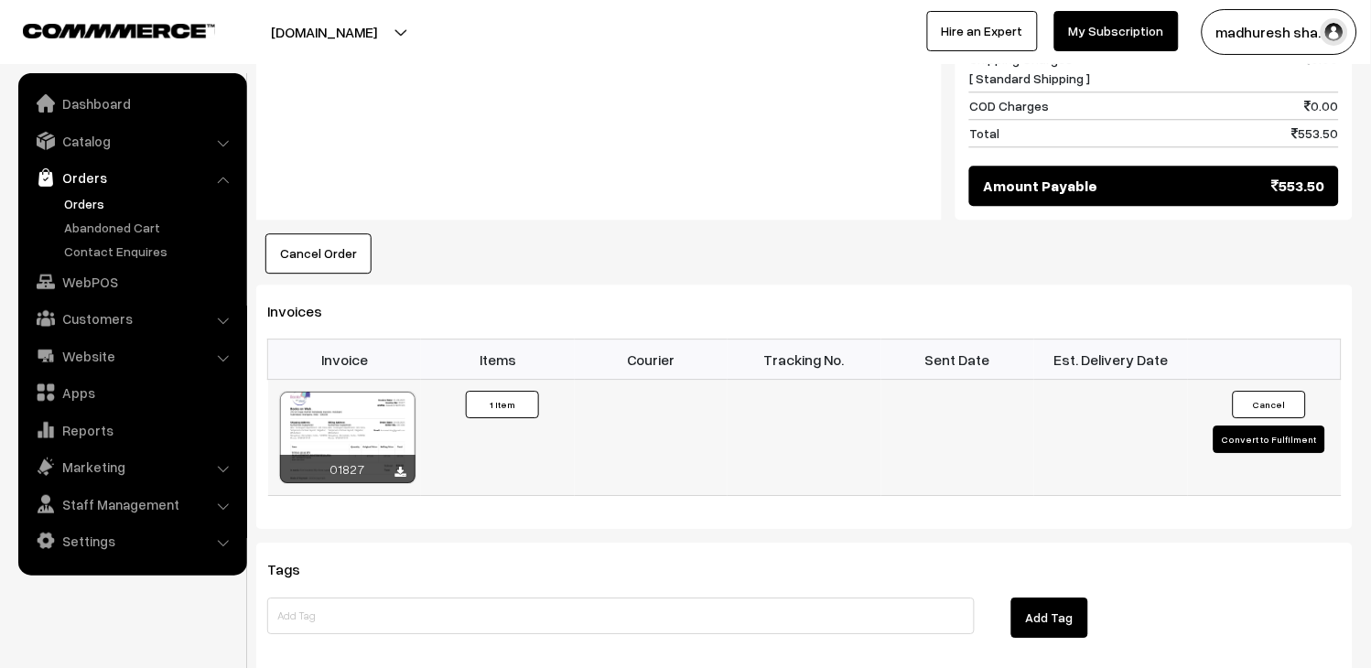
click at [1252, 426] on button "Convert to Fulfilment" at bounding box center [1270, 439] width 112 height 27
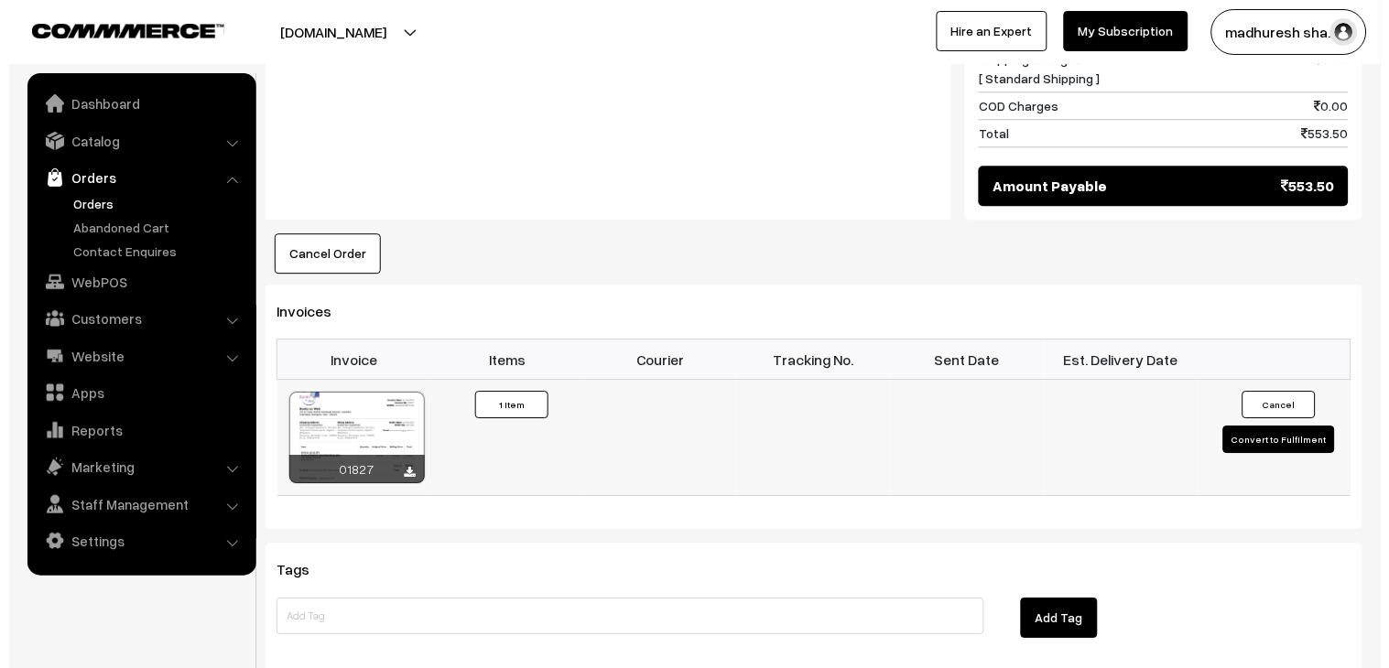
scroll to position [1019, 0]
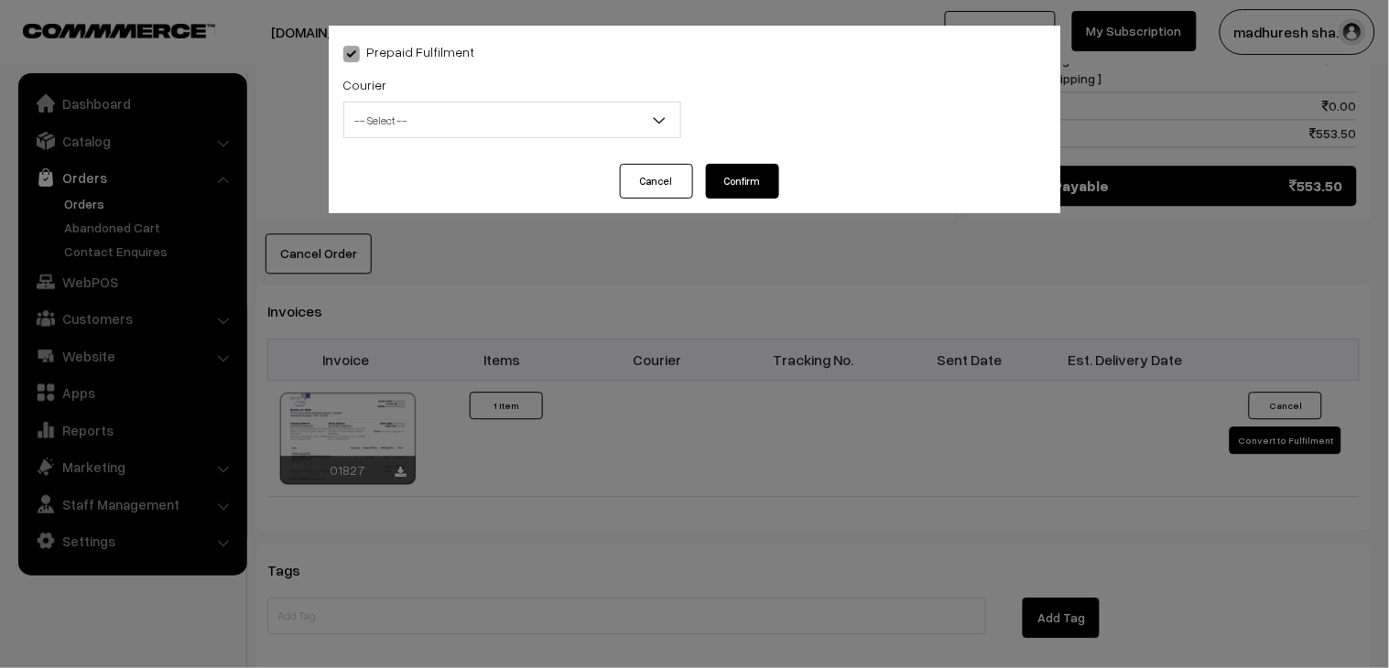
click at [526, 120] on span "-- Select --" at bounding box center [512, 120] width 336 height 32
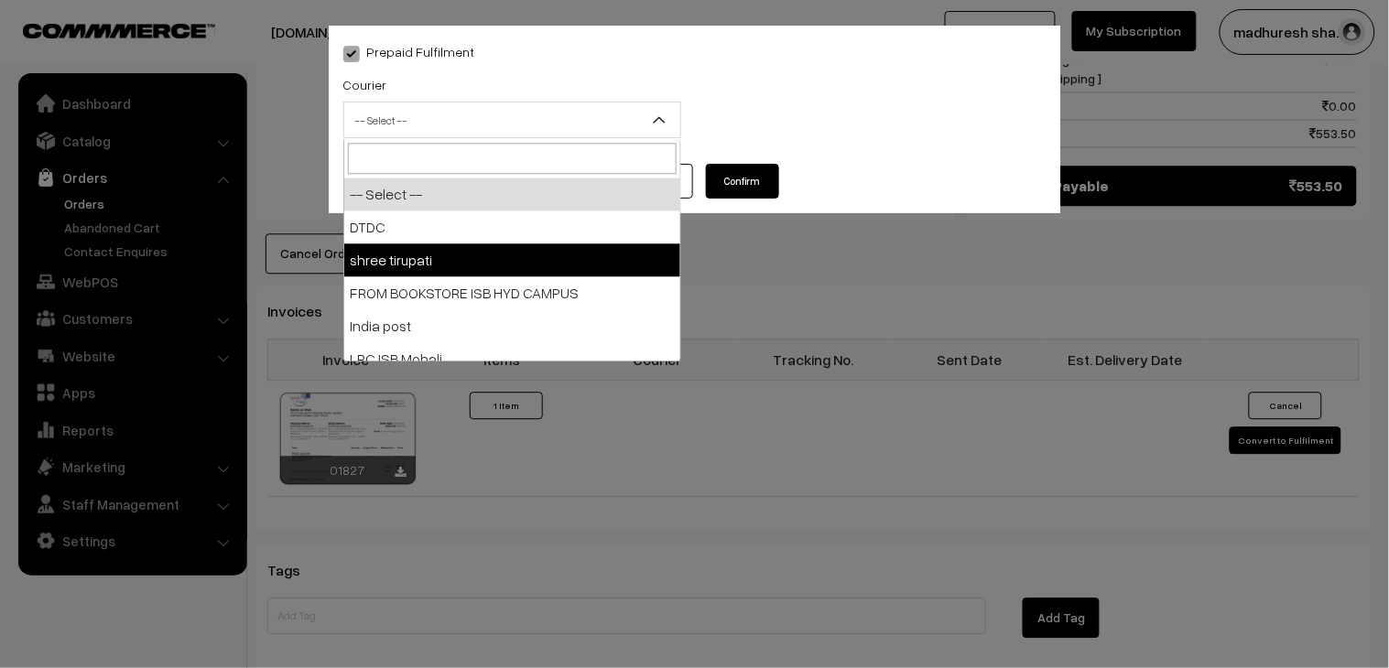
select select "2"
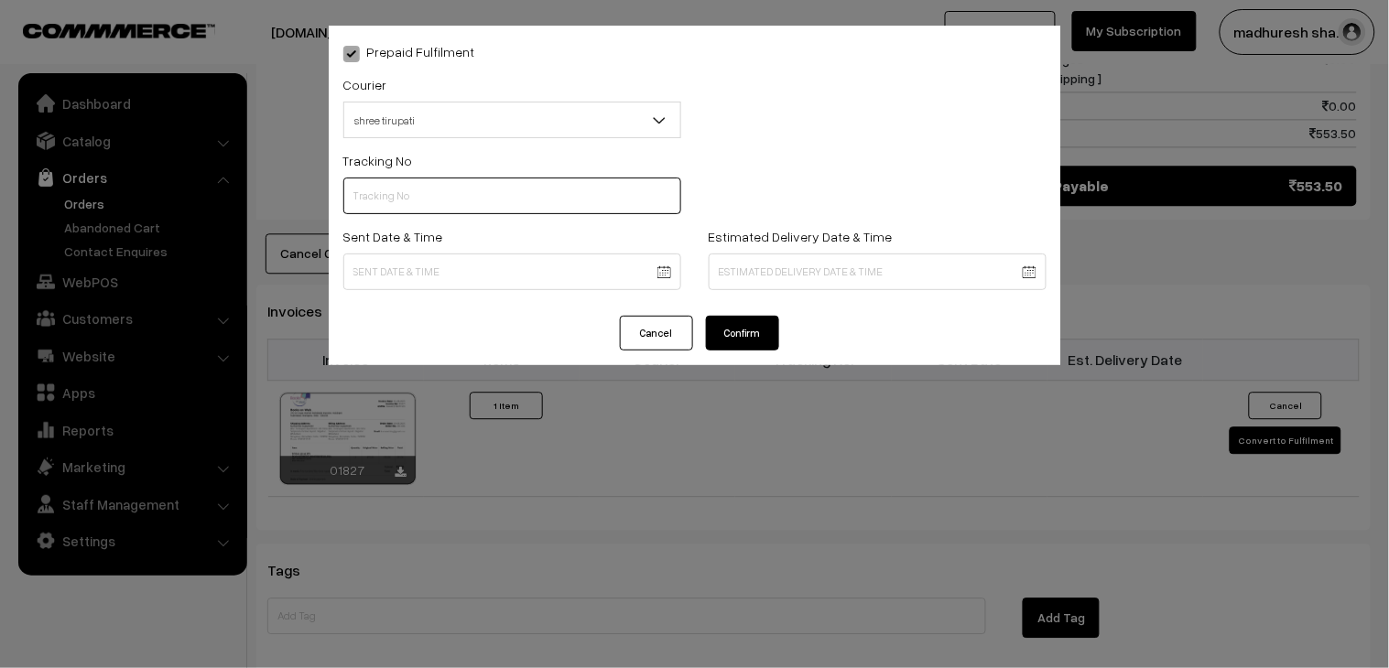
click at [511, 197] on input "text" at bounding box center [512, 196] width 338 height 37
type input "352900094691"
click at [510, 259] on body "Thank you for showing interest. Our team will call you shortly. Close [DOMAIN_N…" at bounding box center [694, 44] width 1389 height 2127
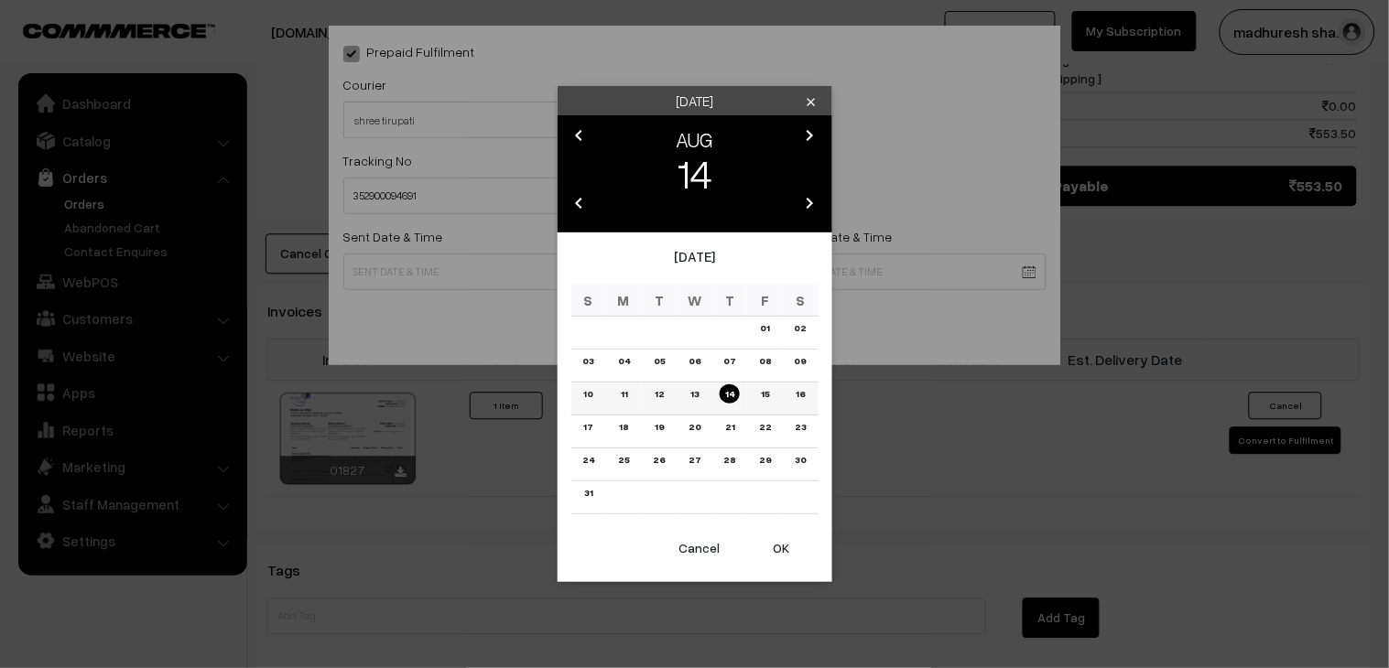
click at [660, 390] on link "12" at bounding box center [659, 393] width 20 height 19
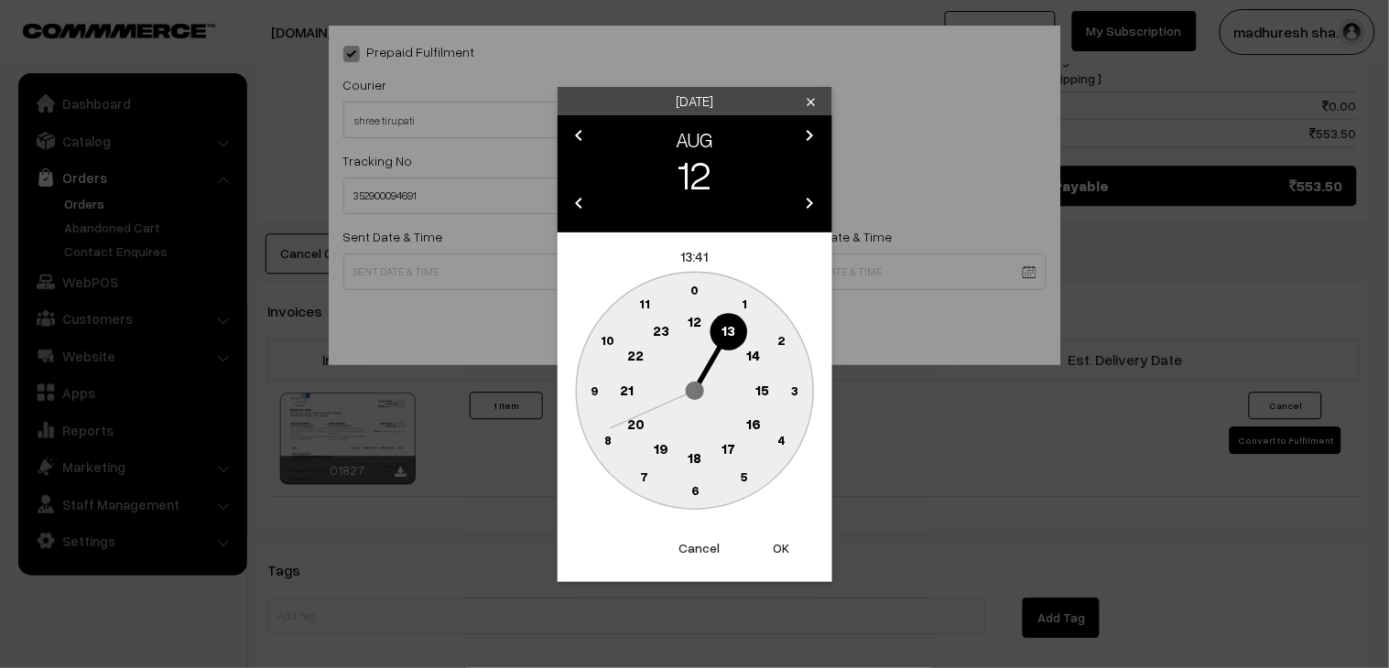
click at [691, 452] on text "18" at bounding box center [694, 457] width 14 height 16
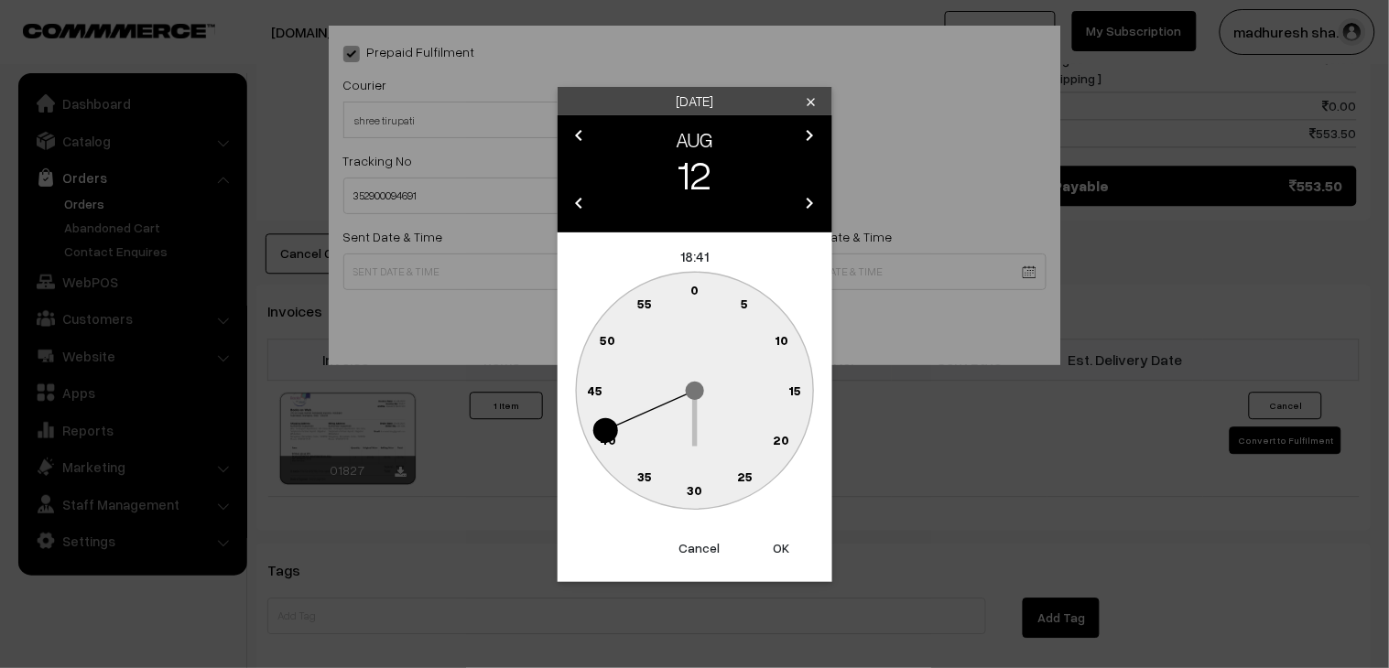
click at [696, 493] on text "30" at bounding box center [695, 490] width 16 height 16
type input "[DATE] 18:30"
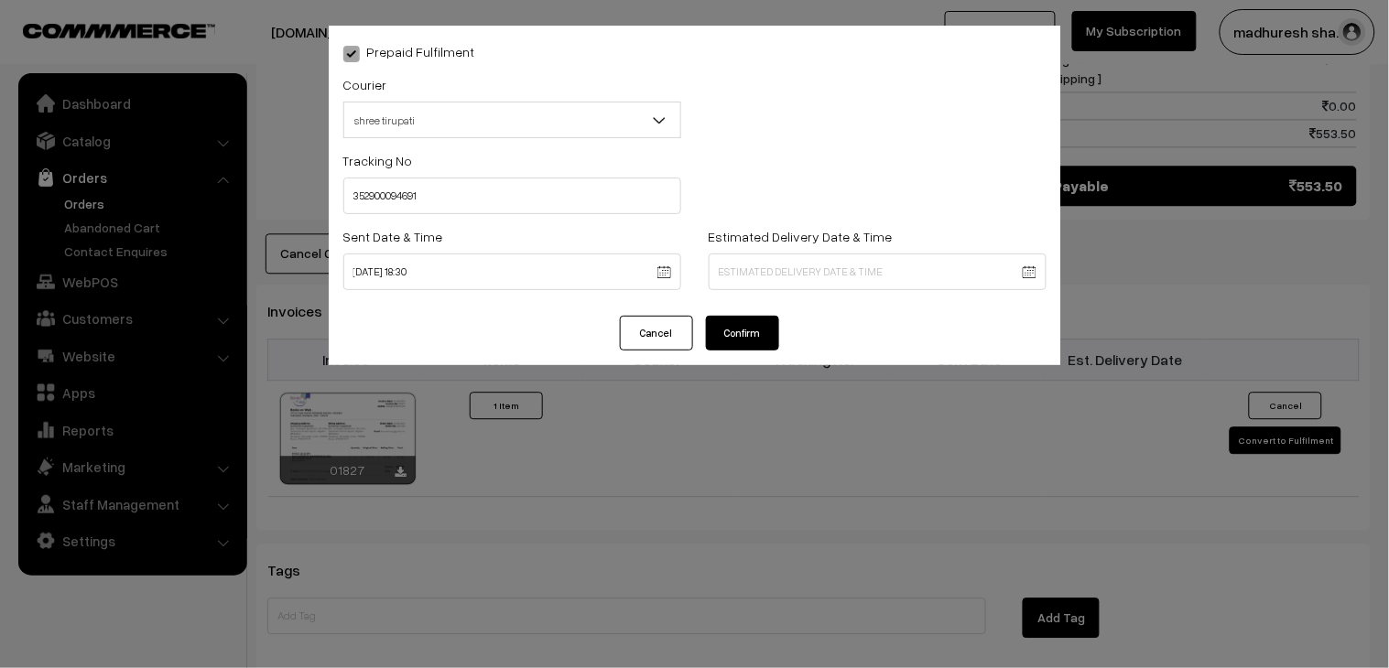
click at [760, 337] on button "Confirm" at bounding box center [742, 333] width 73 height 35
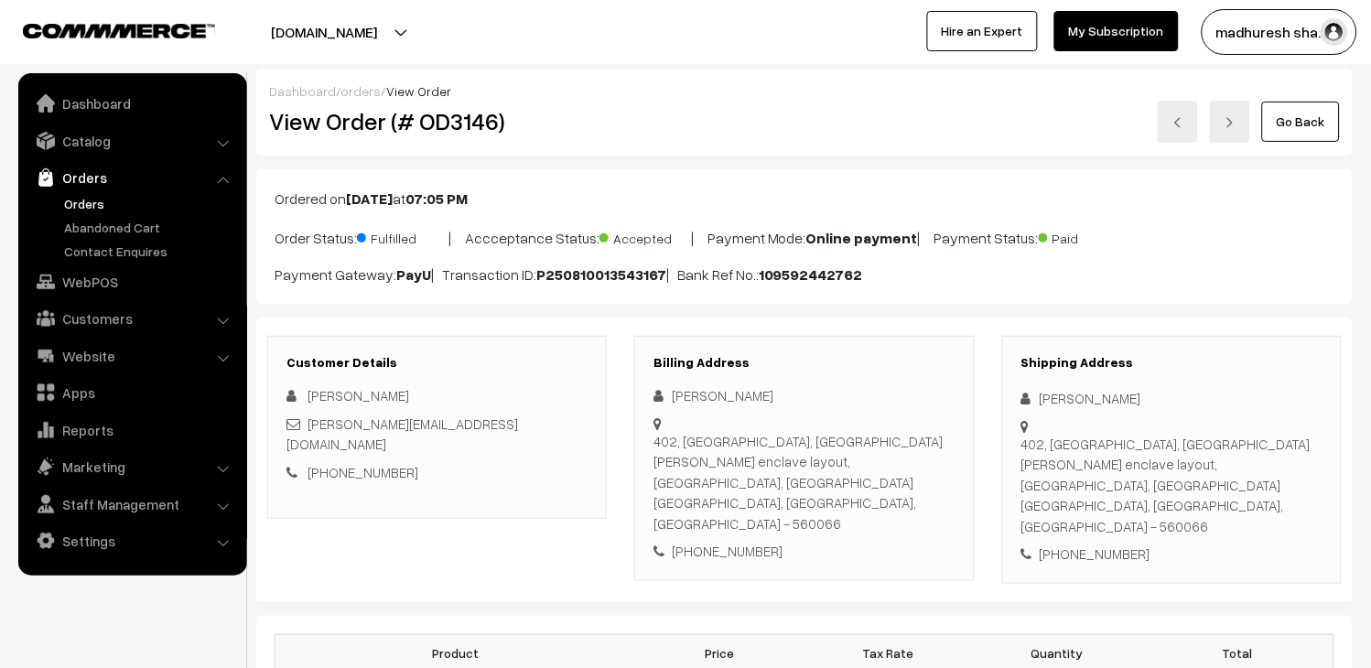
click at [1275, 129] on link "Go Back" at bounding box center [1301, 122] width 78 height 40
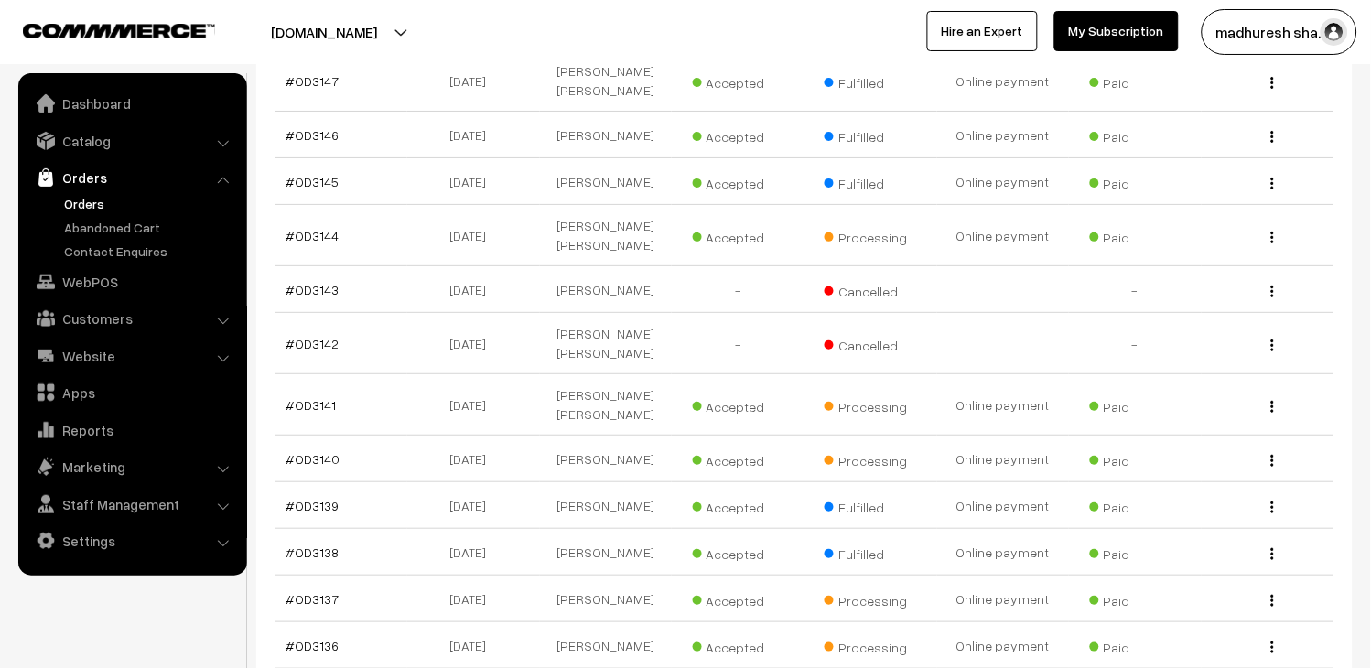
scroll to position [1525, 0]
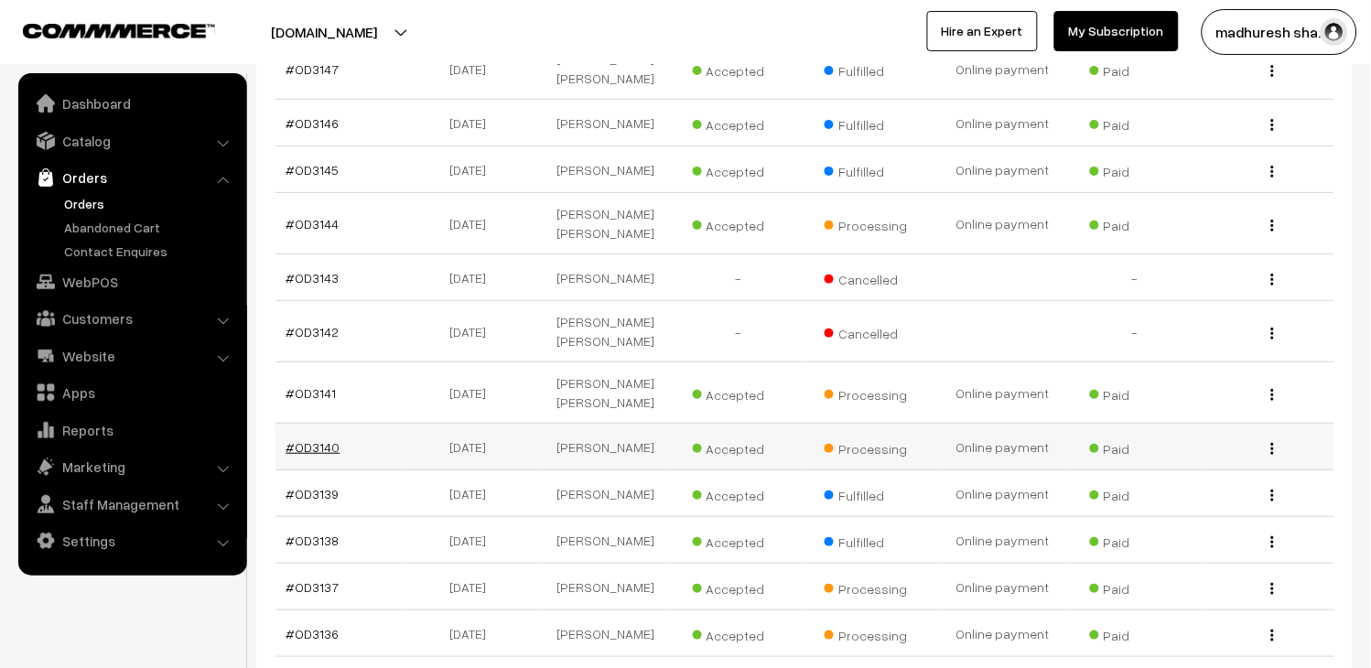
click at [321, 439] on link "#OD3140" at bounding box center [314, 447] width 54 height 16
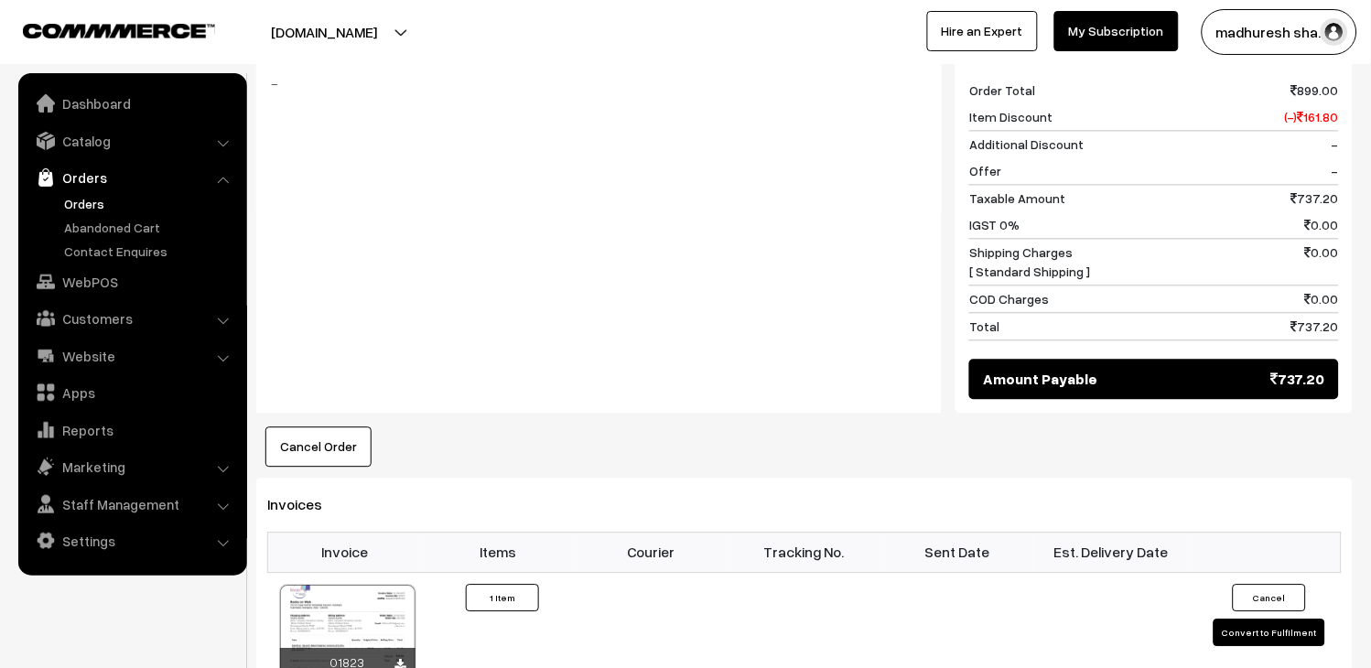
scroll to position [915, 0]
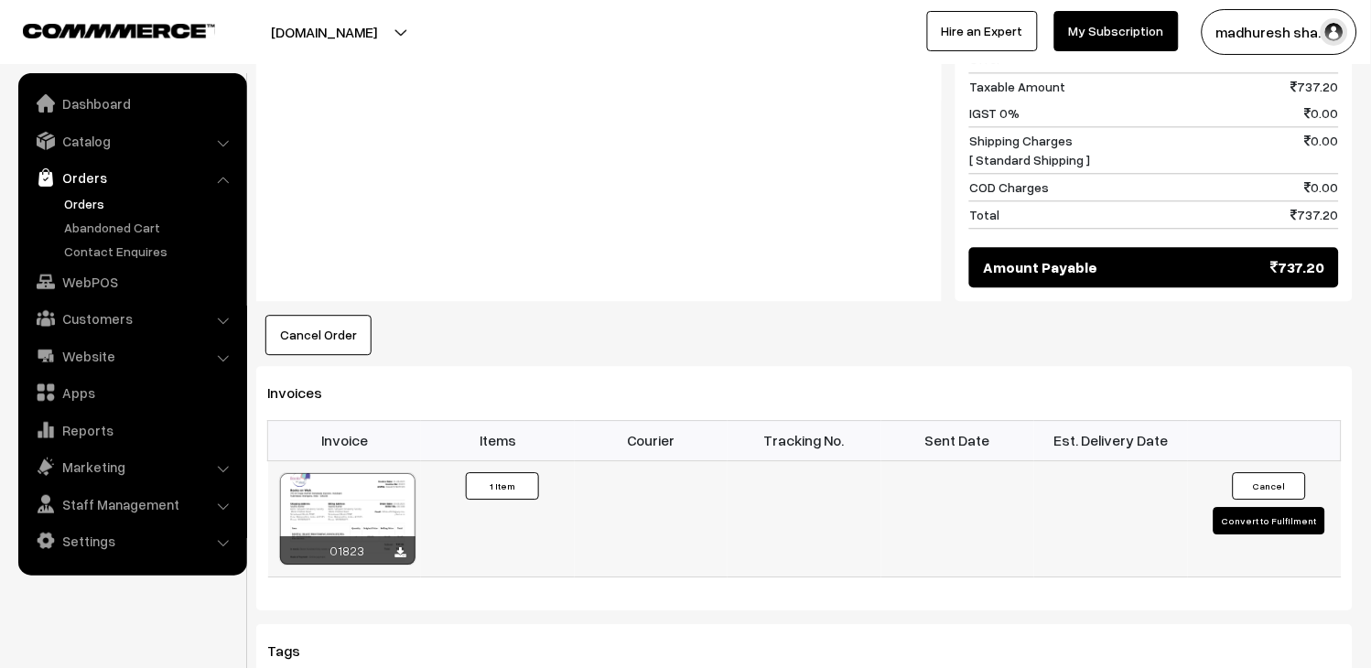
click at [1294, 507] on button "Convert to Fulfilment" at bounding box center [1270, 520] width 112 height 27
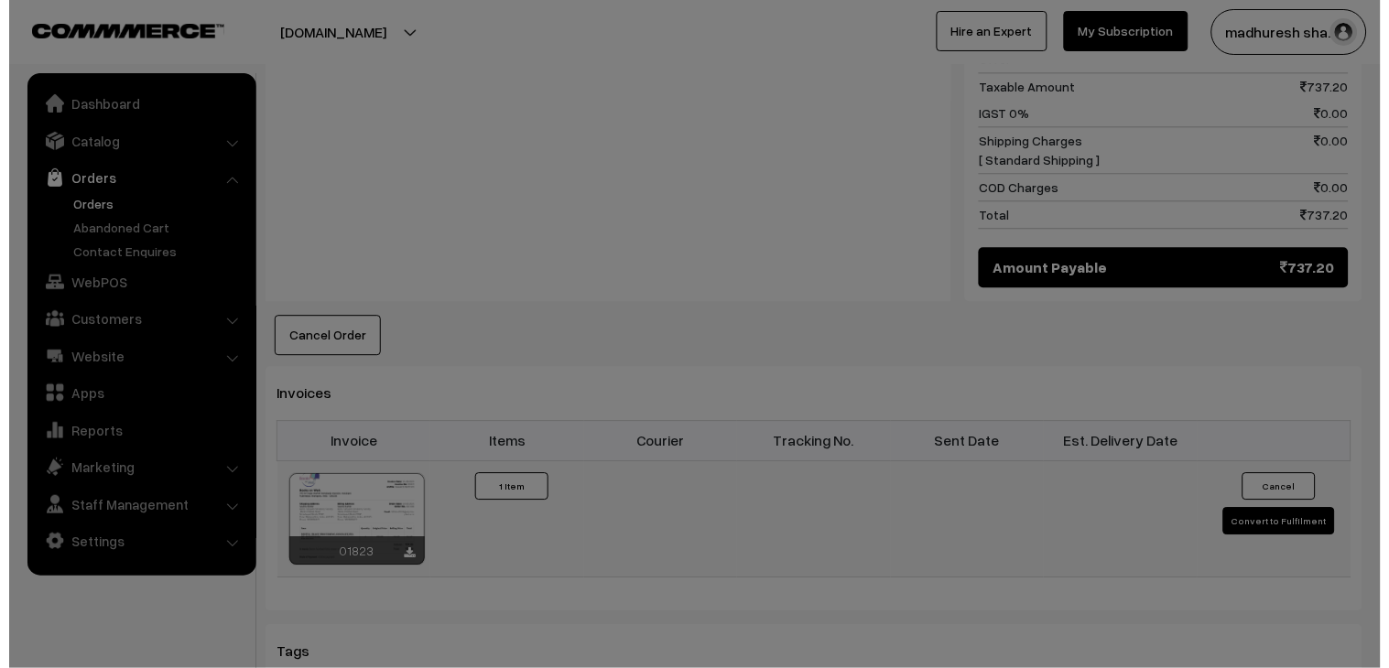
scroll to position [917, 0]
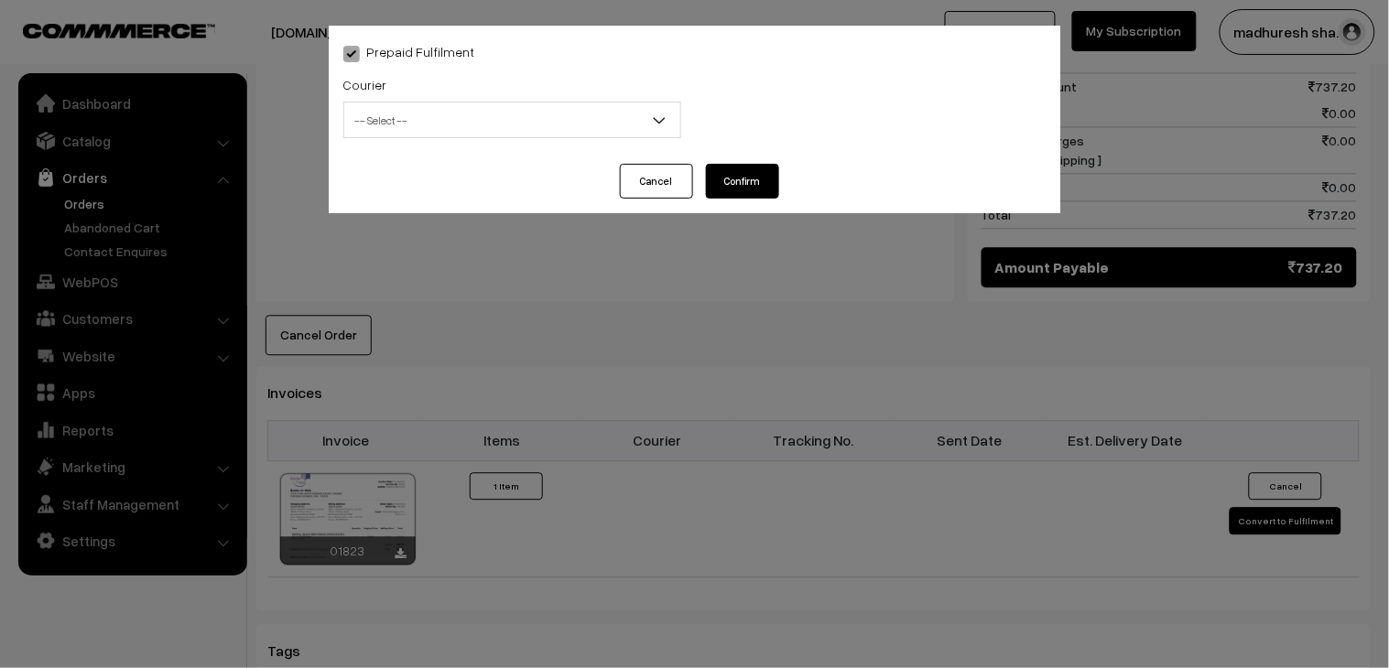
click at [463, 129] on span "-- Select --" at bounding box center [512, 120] width 336 height 32
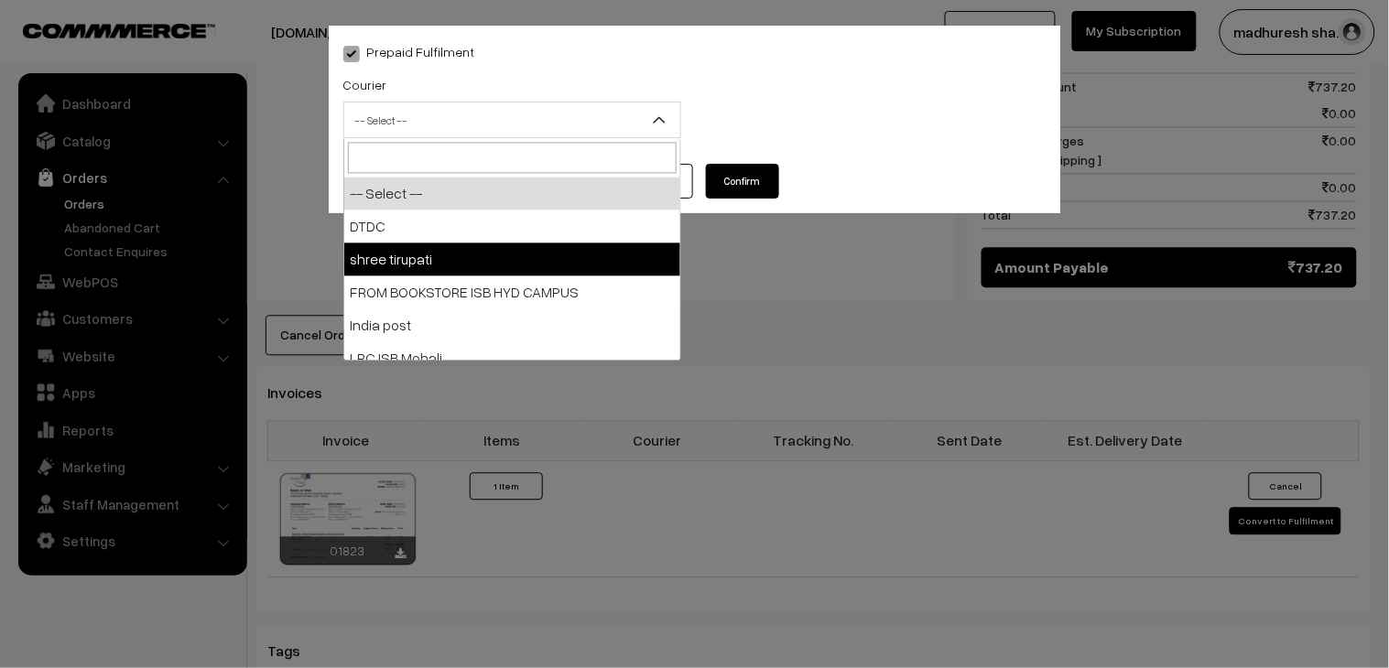
select select "2"
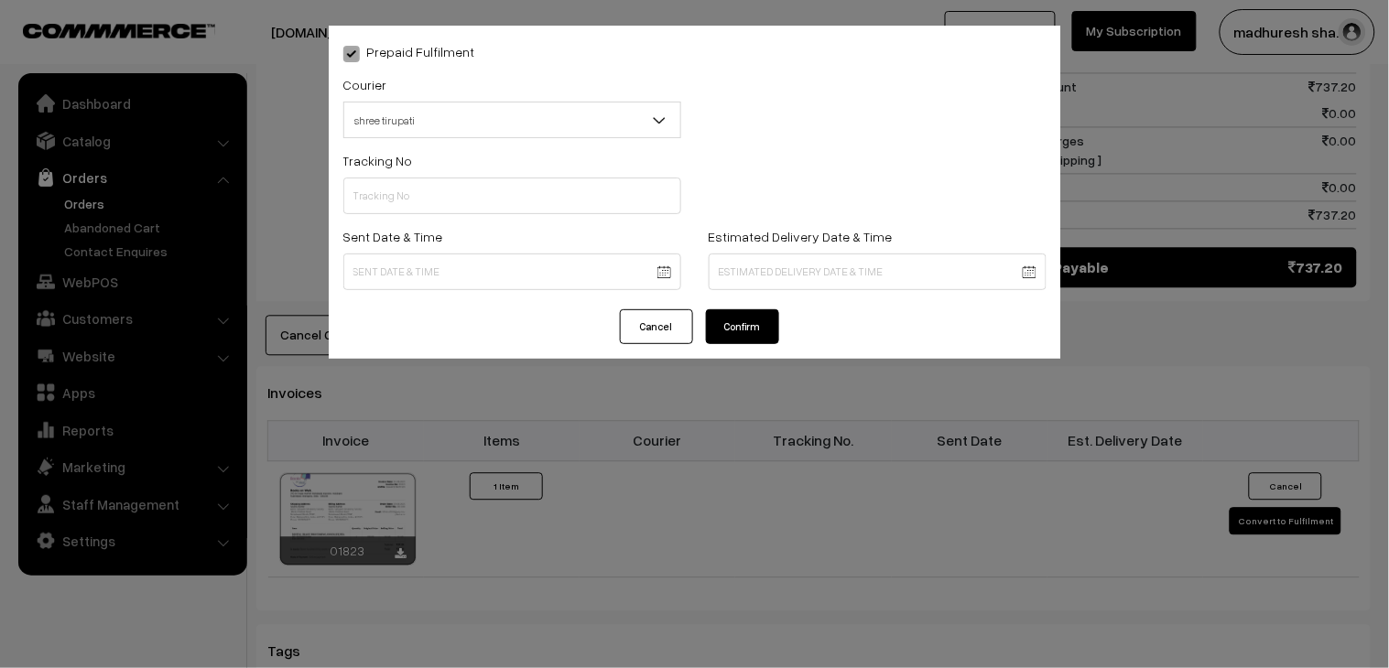
click at [461, 222] on div "Tracking No" at bounding box center [512, 187] width 365 height 76
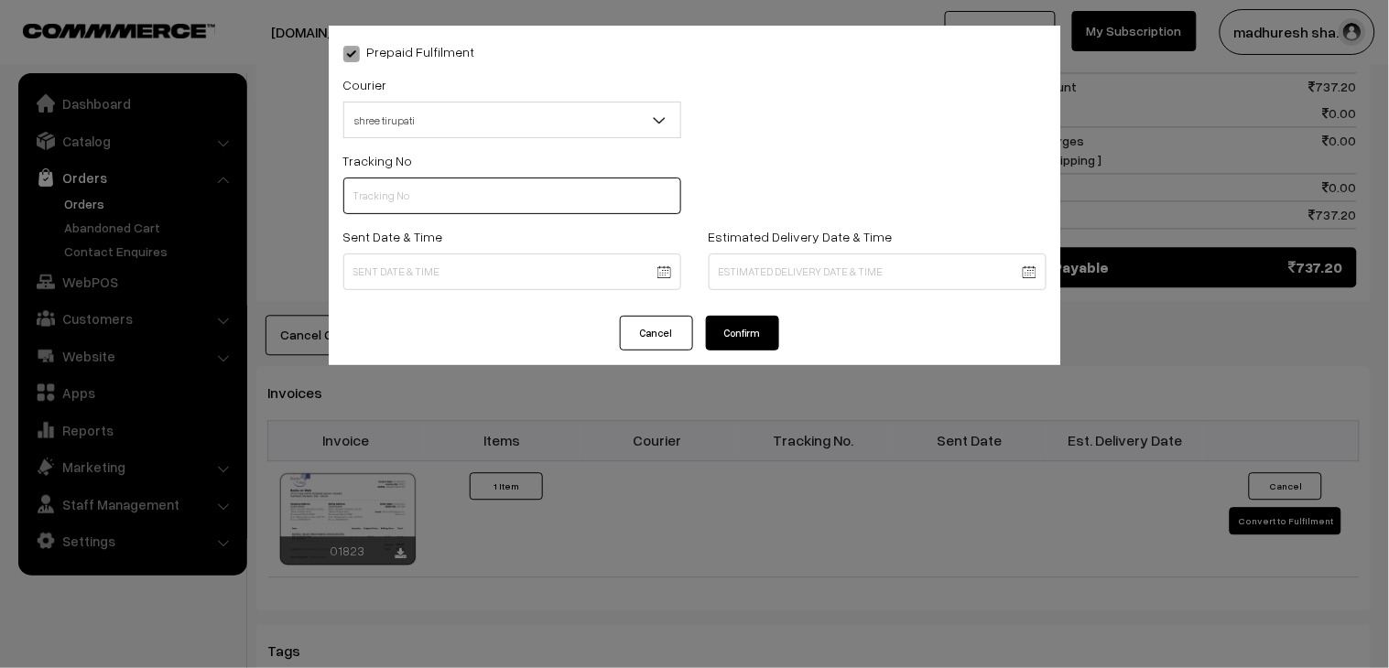
click at [464, 187] on input "text" at bounding box center [512, 196] width 338 height 37
paste input "352900094692"
type input "352900094692"
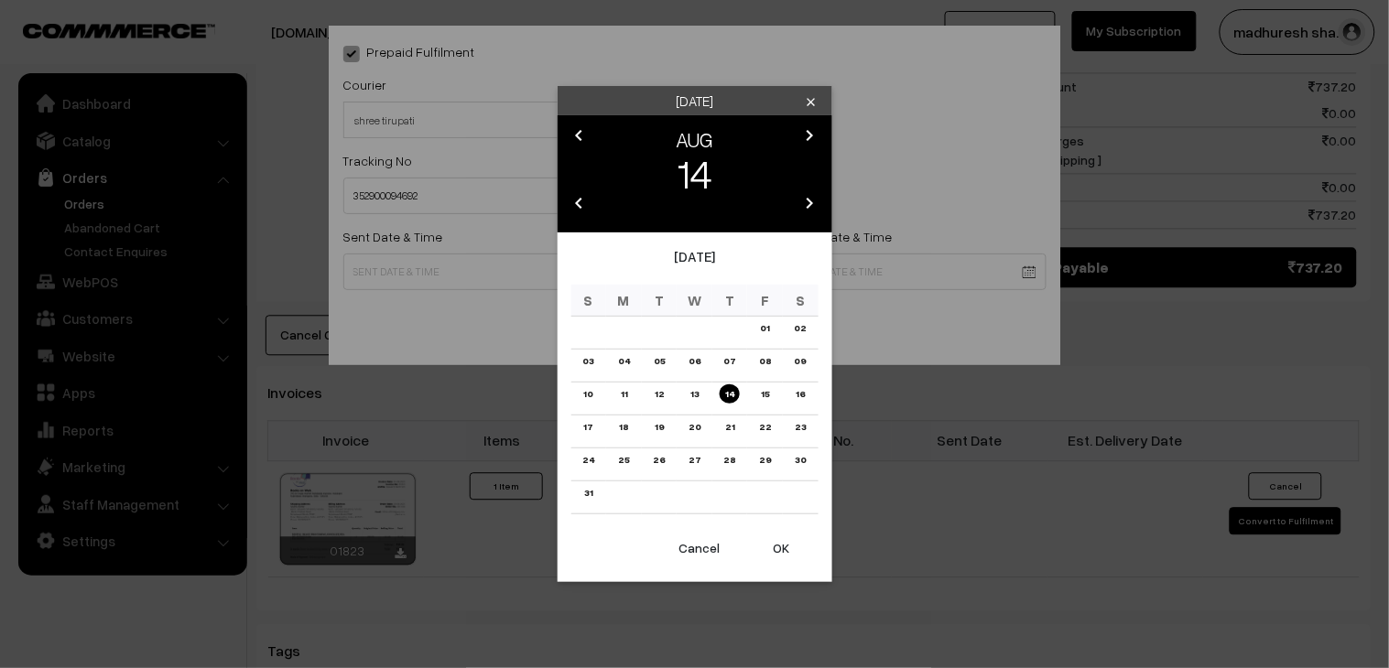
click at [363, 272] on body "Thank you for showing interest. Our team will call you shortly. Close [DOMAIN_N…" at bounding box center [694, 136] width 1389 height 2106
click at [652, 396] on link "12" at bounding box center [659, 393] width 20 height 19
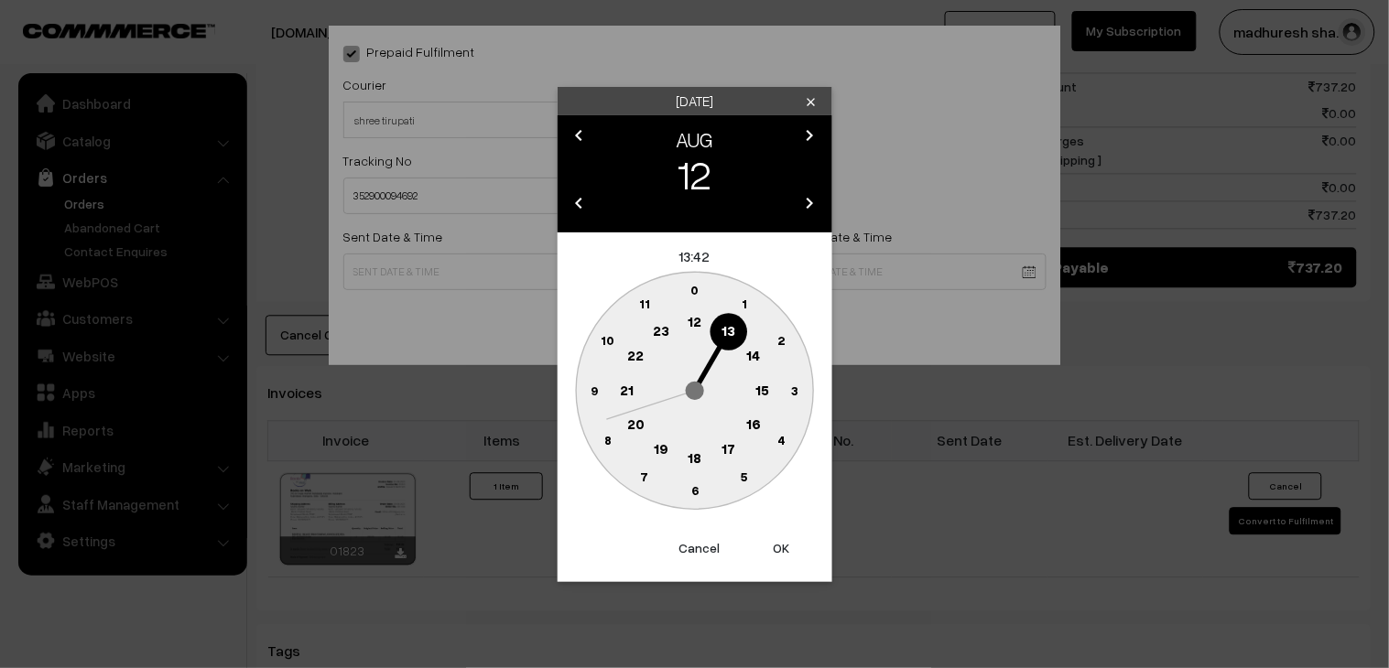
click at [694, 447] on circle at bounding box center [695, 459] width 38 height 38
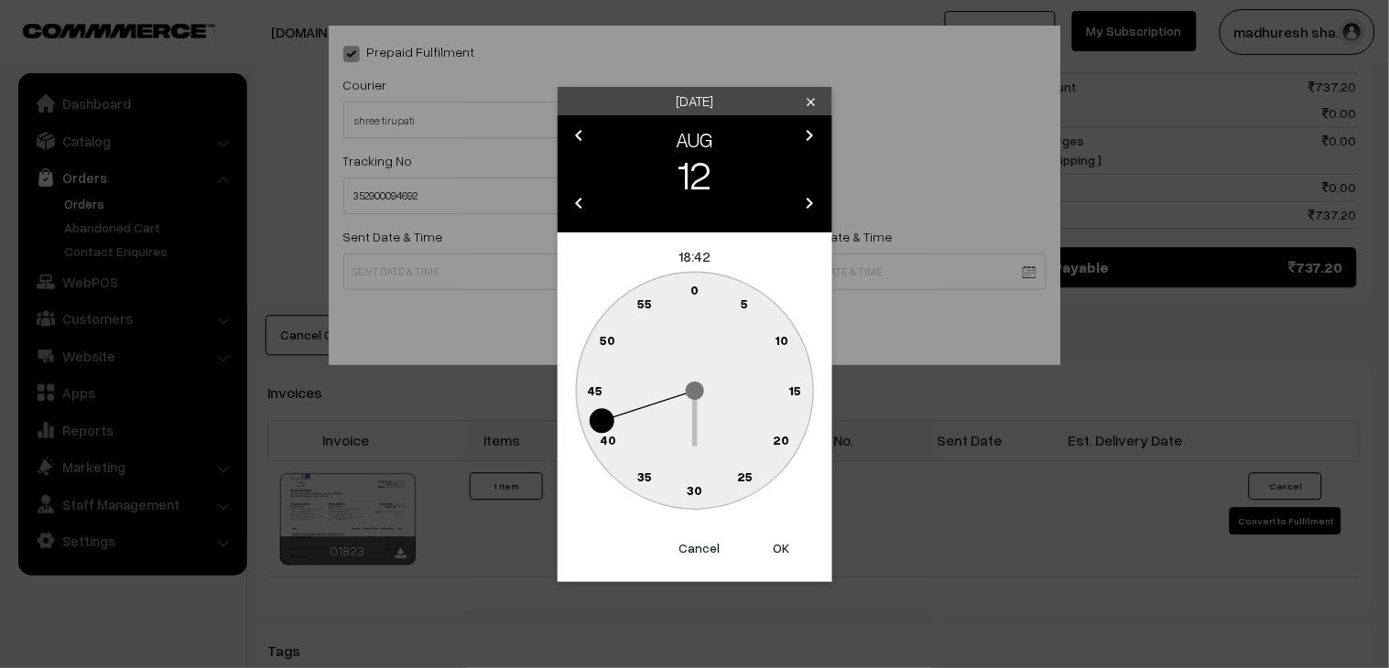
click at [687, 495] on circle at bounding box center [684, 487] width 25 height 25
type input "[DATE] 18:31"
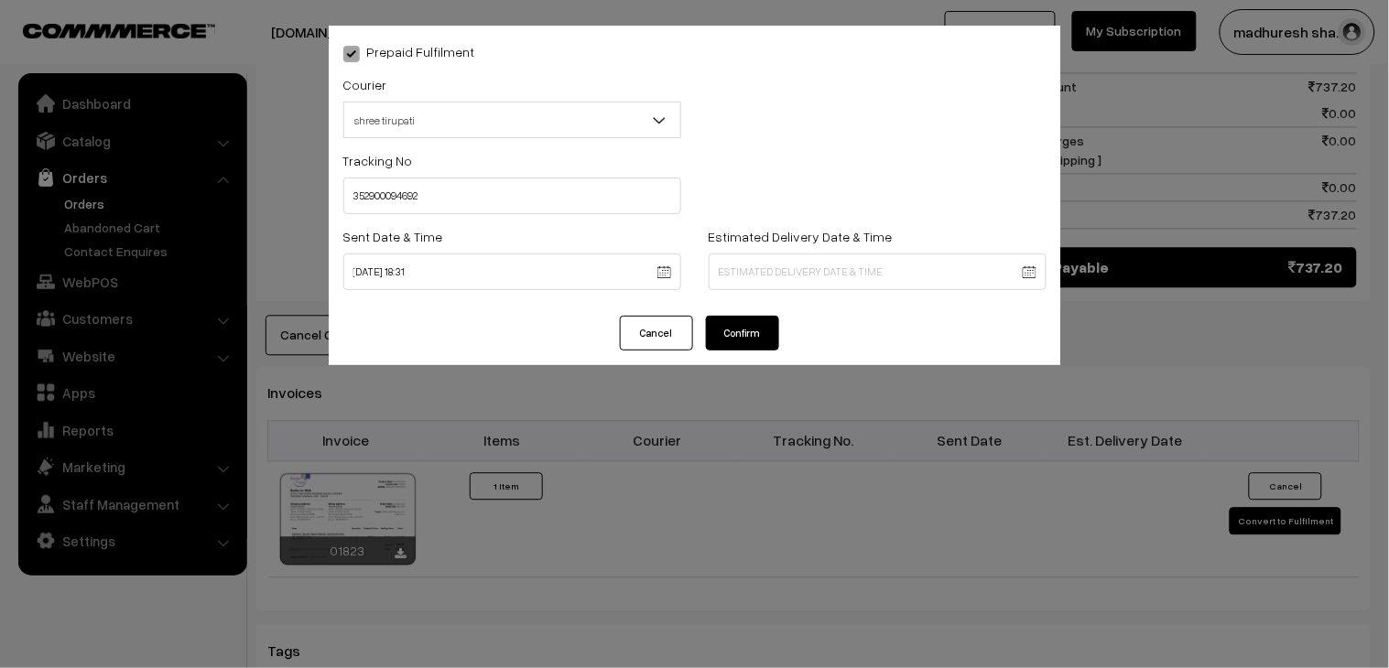
click at [747, 344] on button "Confirm" at bounding box center [742, 333] width 73 height 35
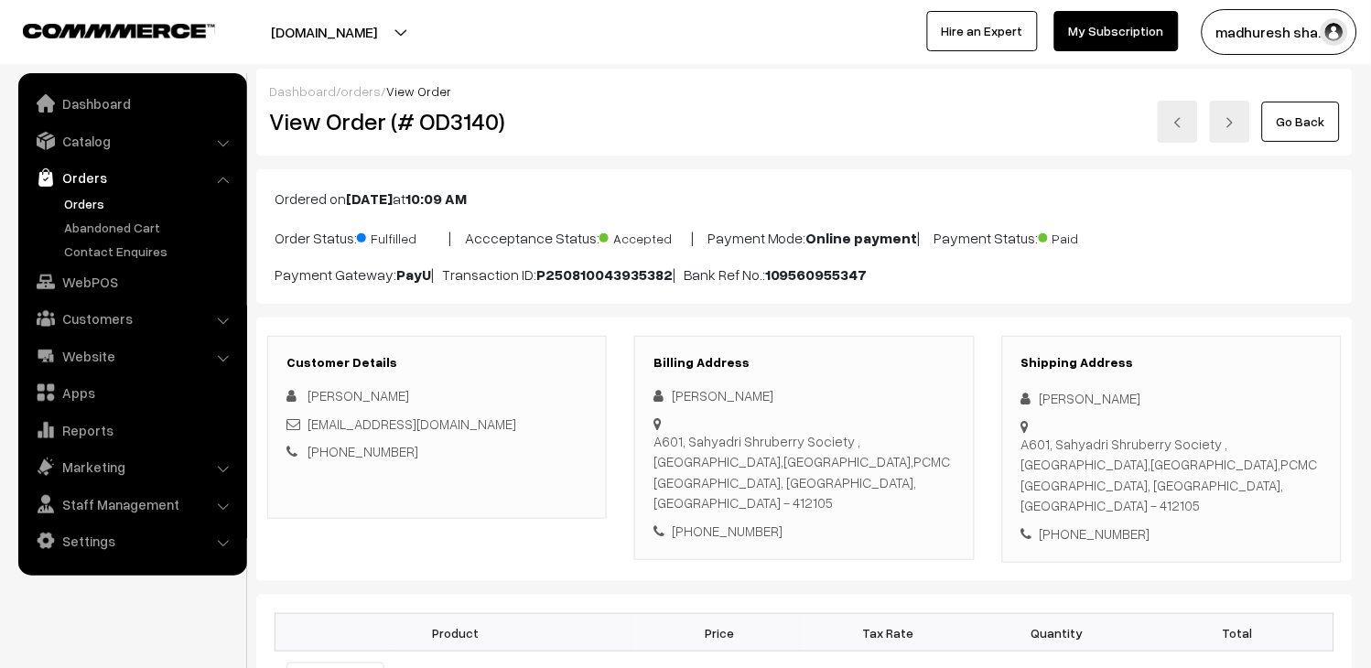
click at [1263, 124] on div "Go Back" at bounding box center [987, 122] width 705 height 42
click at [1261, 138] on div "Go Back" at bounding box center [987, 122] width 705 height 42
click at [1313, 120] on link "Go Back" at bounding box center [1301, 122] width 78 height 40
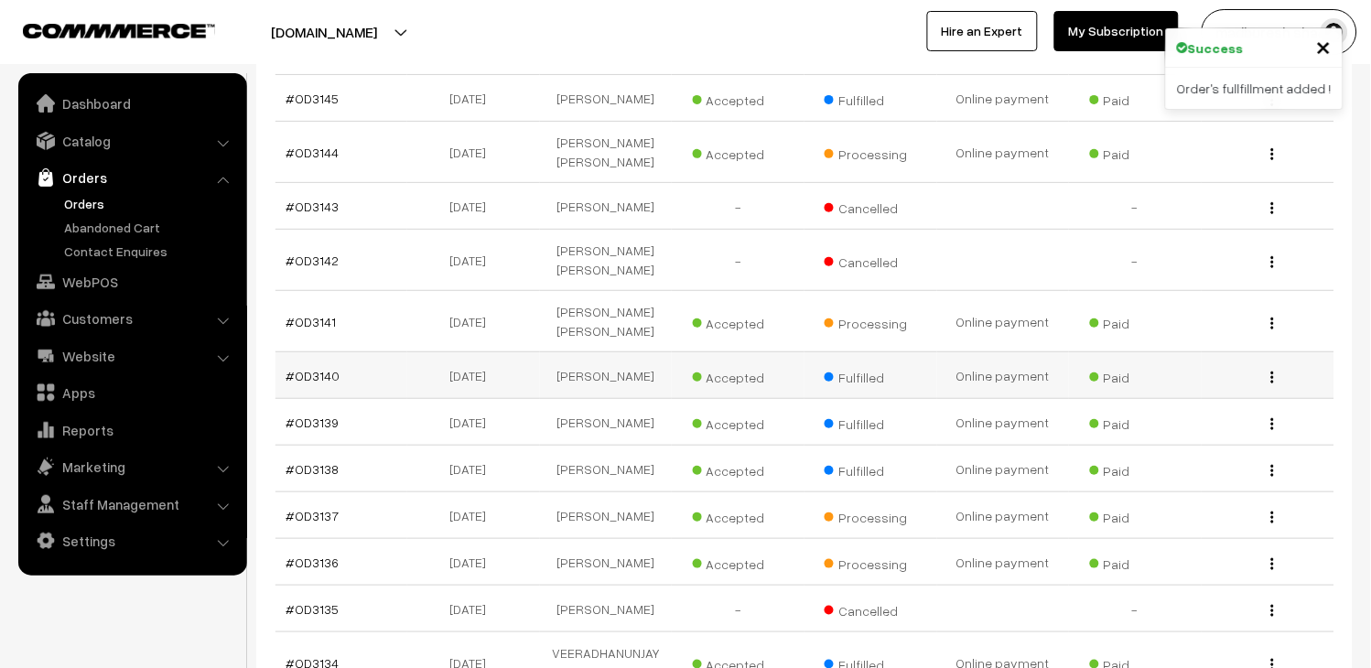
scroll to position [1728, 0]
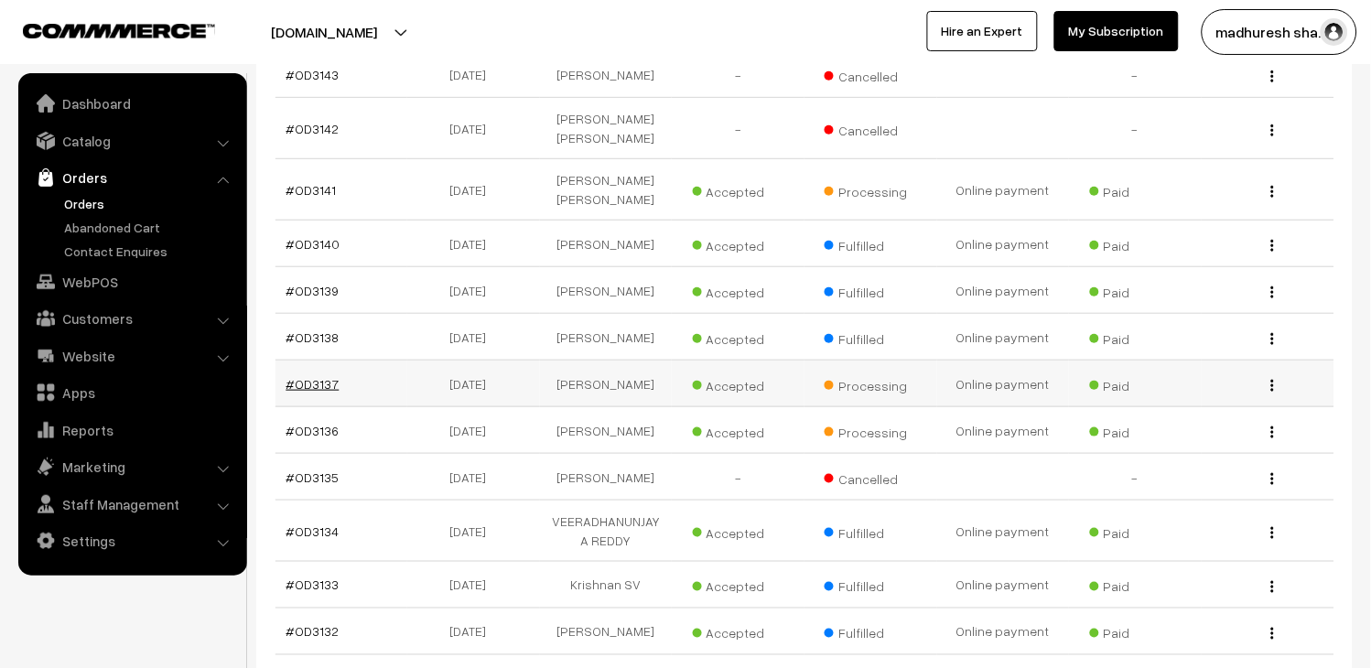
click at [306, 376] on link "#OD3137" at bounding box center [313, 384] width 53 height 16
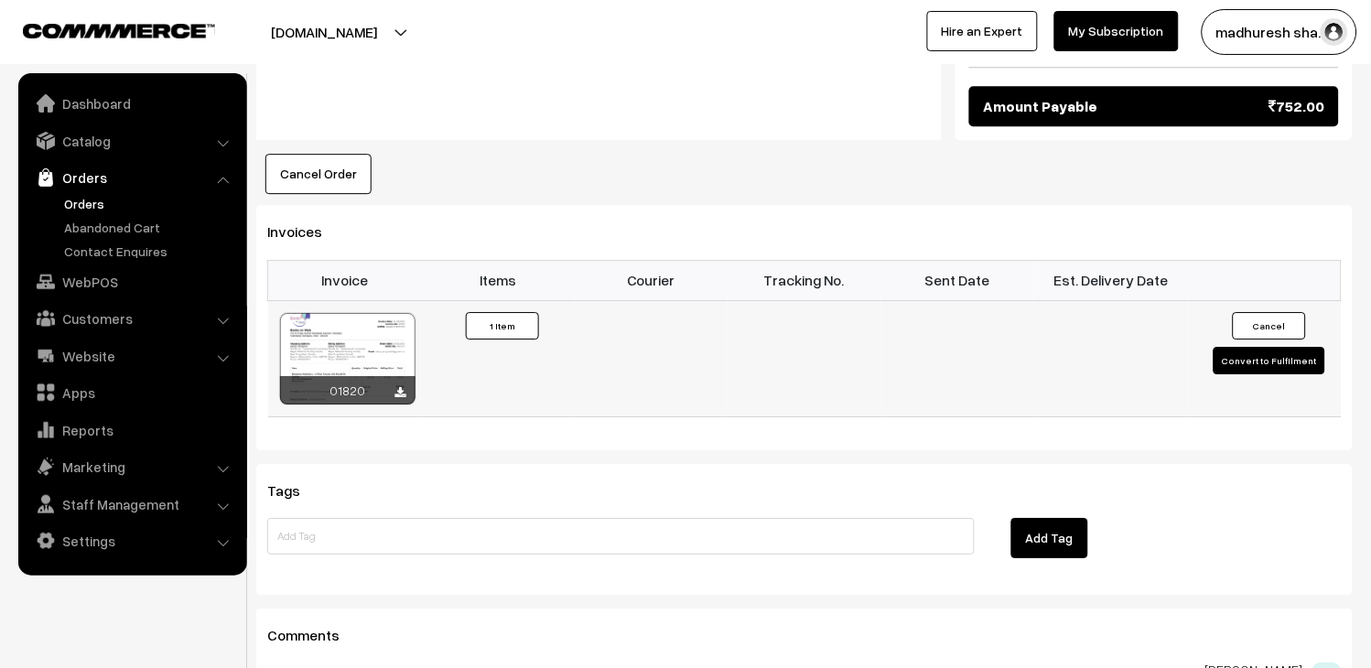
click at [1241, 347] on button "Convert to Fulfilment" at bounding box center [1270, 360] width 112 height 27
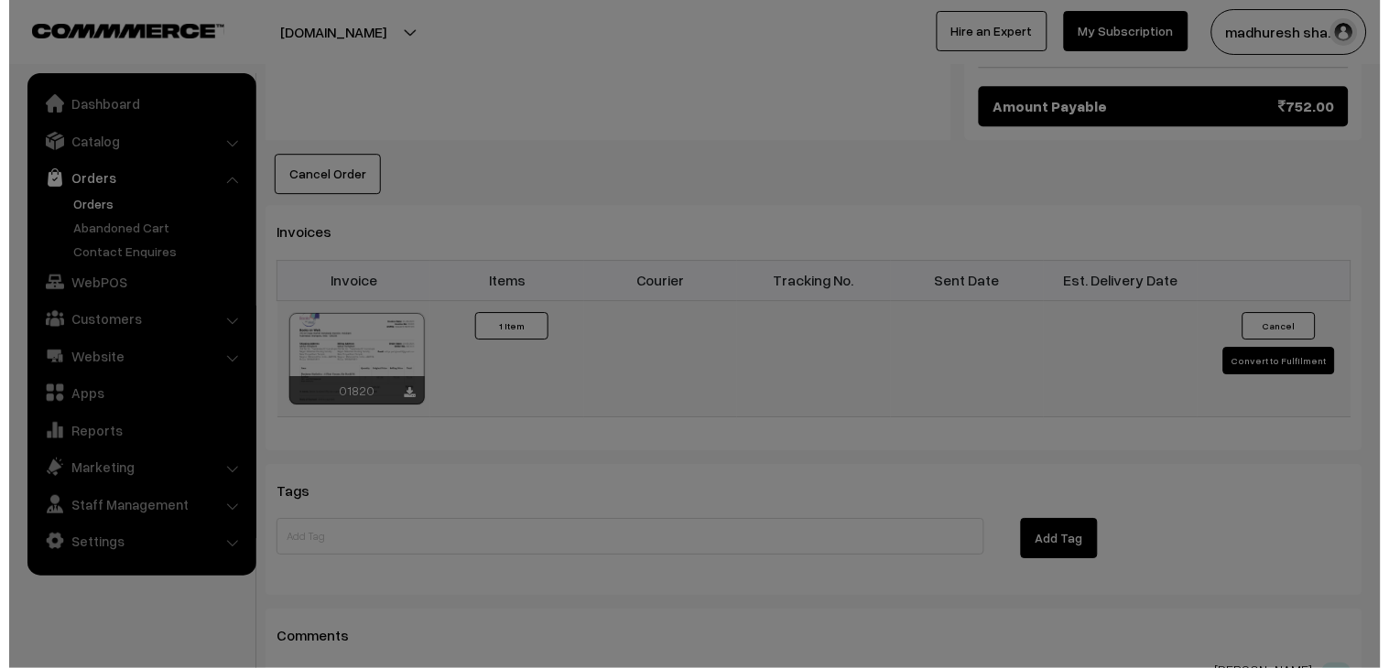
scroll to position [1121, 0]
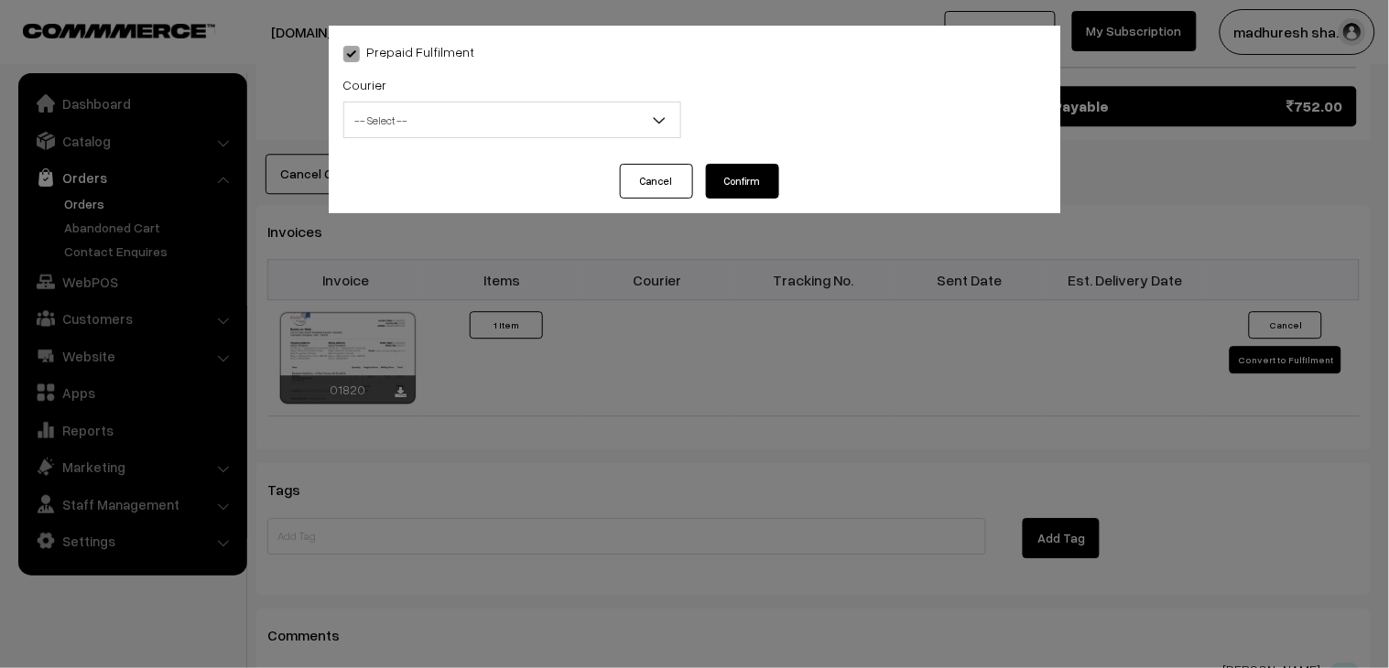
click at [497, 105] on span "-- Select --" at bounding box center [512, 120] width 336 height 32
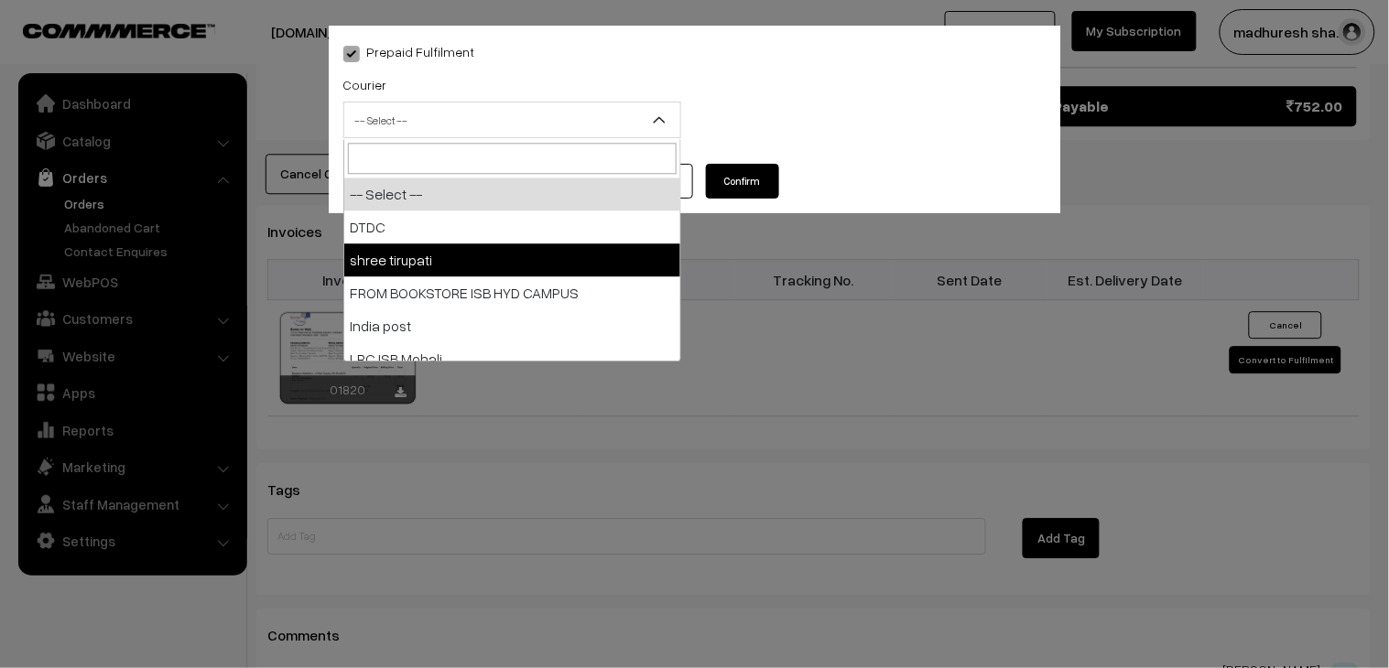
select select "2"
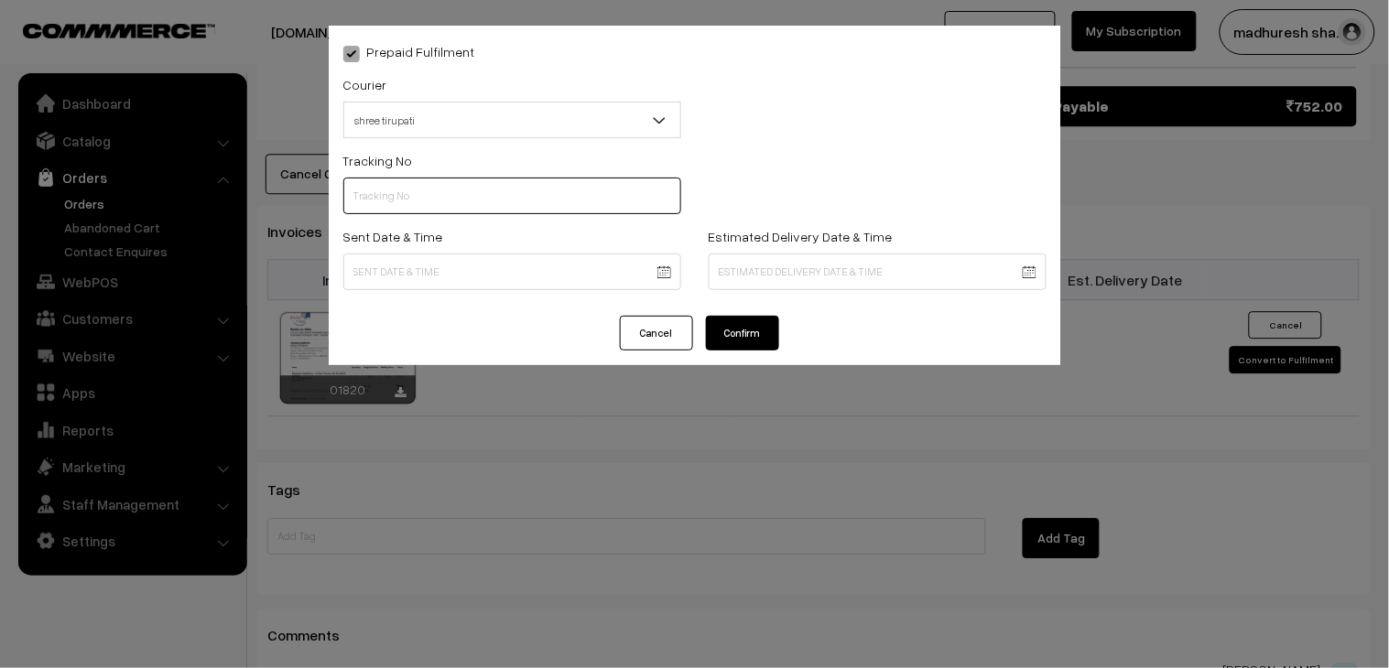
click at [449, 197] on input "text" at bounding box center [512, 196] width 338 height 37
paste input "352900094693"
type input "352900094693"
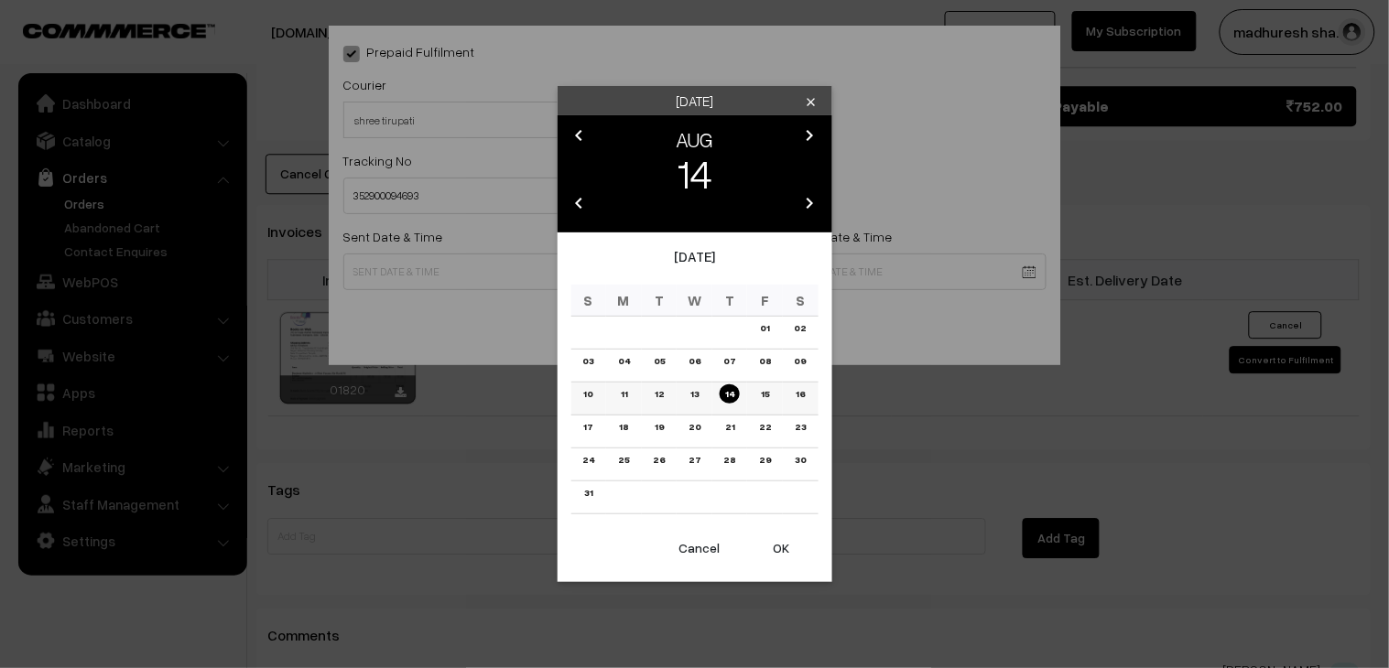
click at [668, 391] on link "12" at bounding box center [659, 393] width 20 height 19
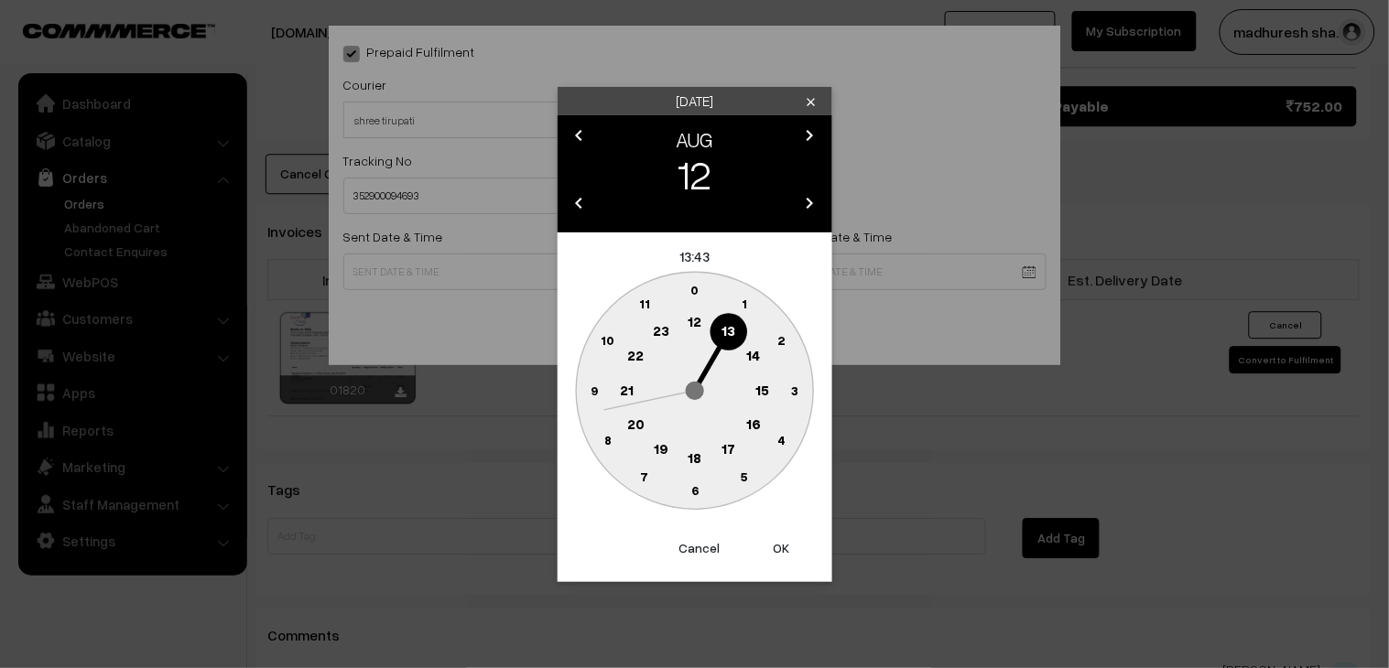
click at [696, 462] on text "18" at bounding box center [694, 457] width 14 height 16
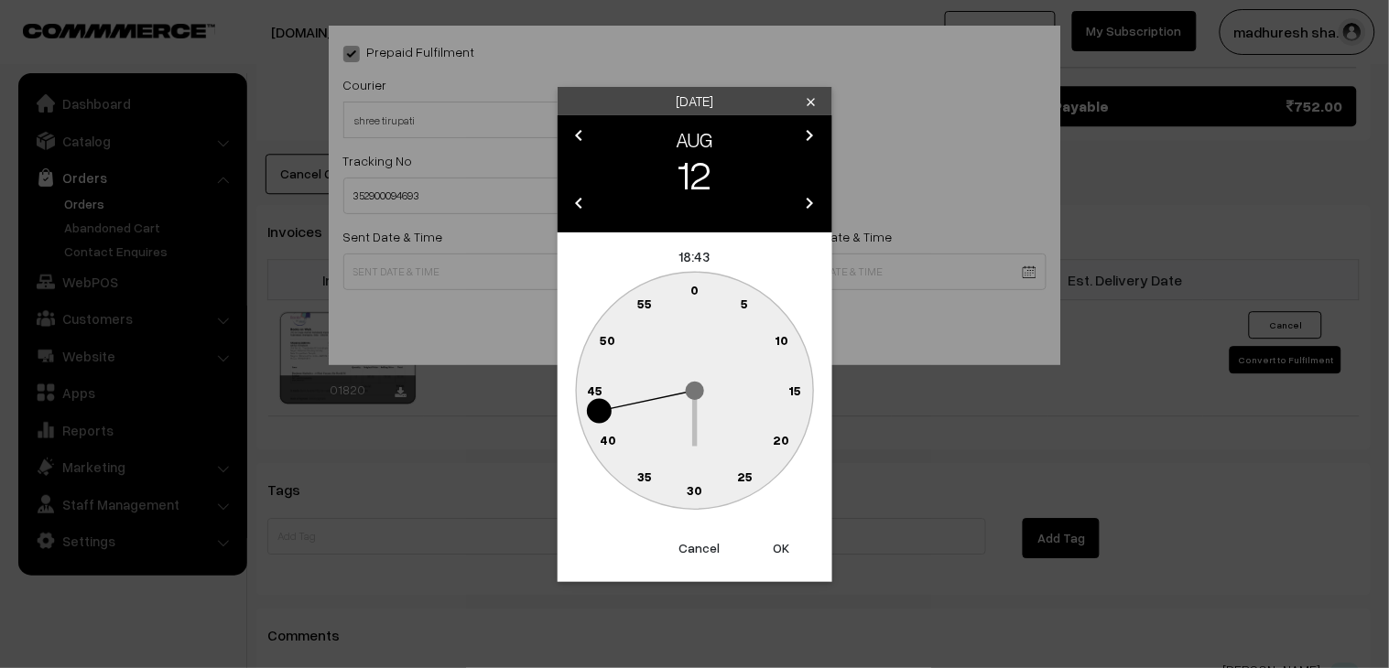
click at [702, 493] on circle at bounding box center [695, 491] width 38 height 38
type input "12-08-2025 18:30"
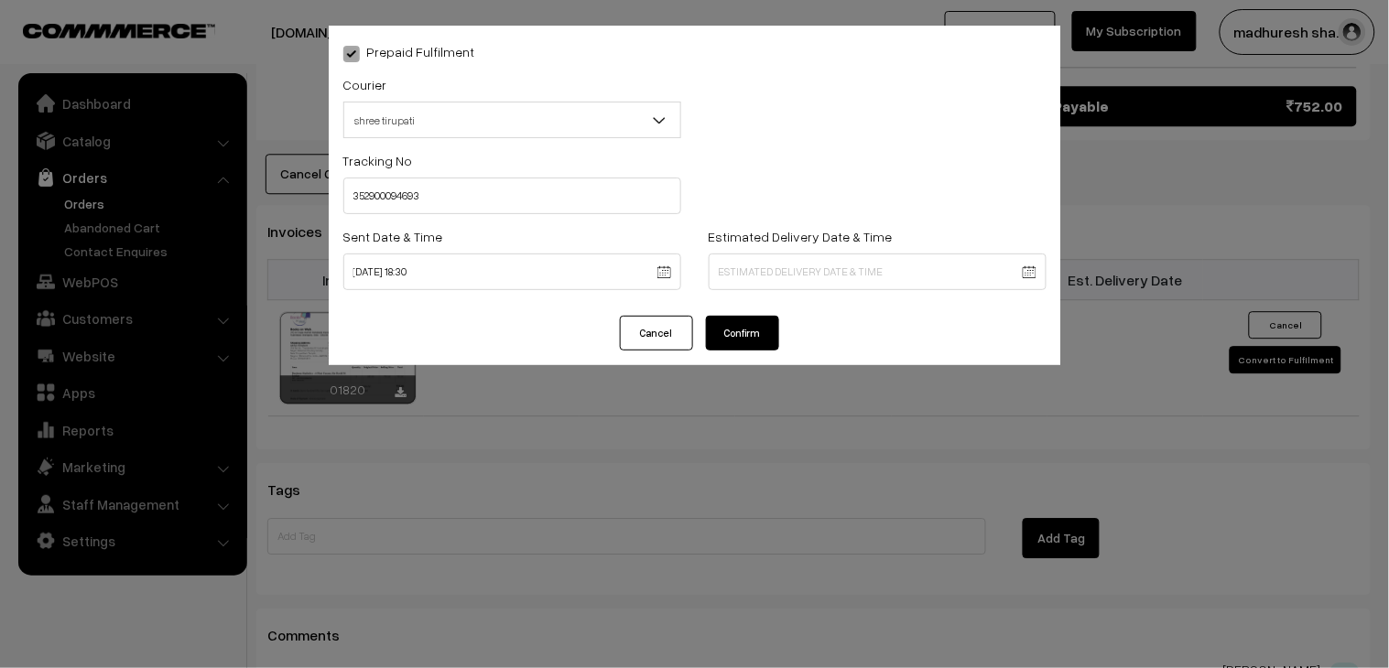
click at [748, 341] on button "Confirm" at bounding box center [742, 333] width 73 height 35
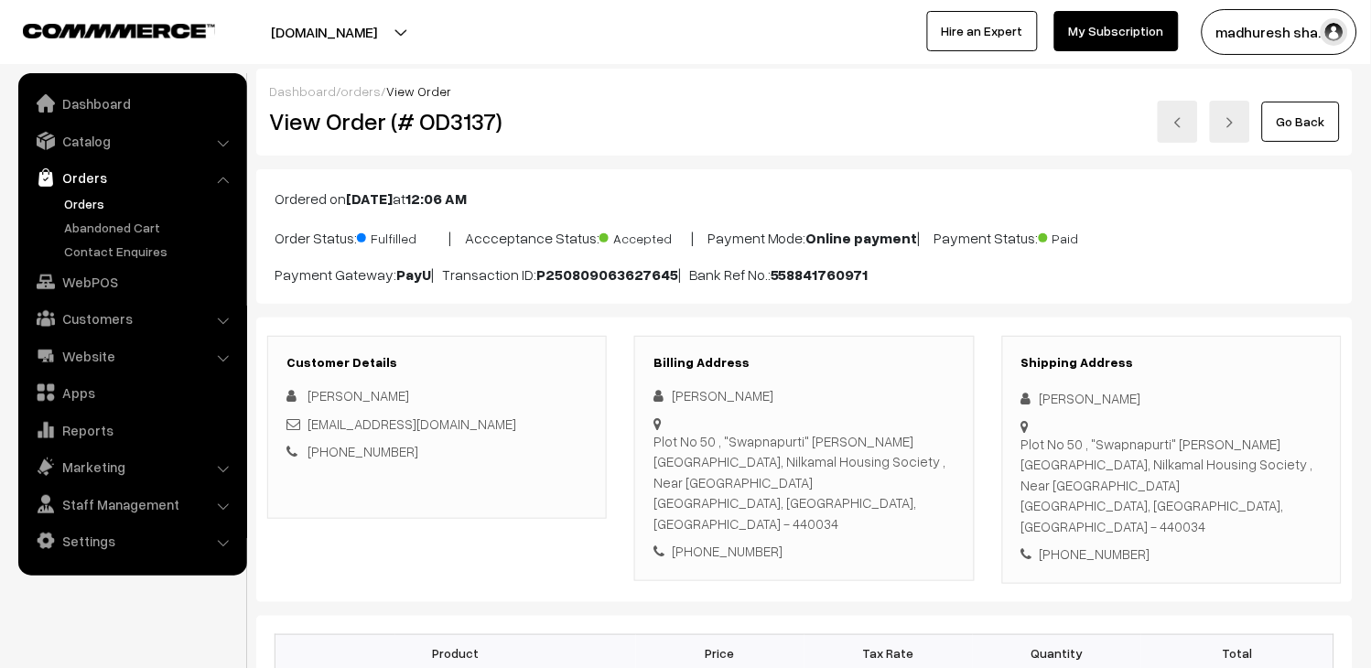
click at [1283, 124] on link "Go Back" at bounding box center [1301, 122] width 78 height 40
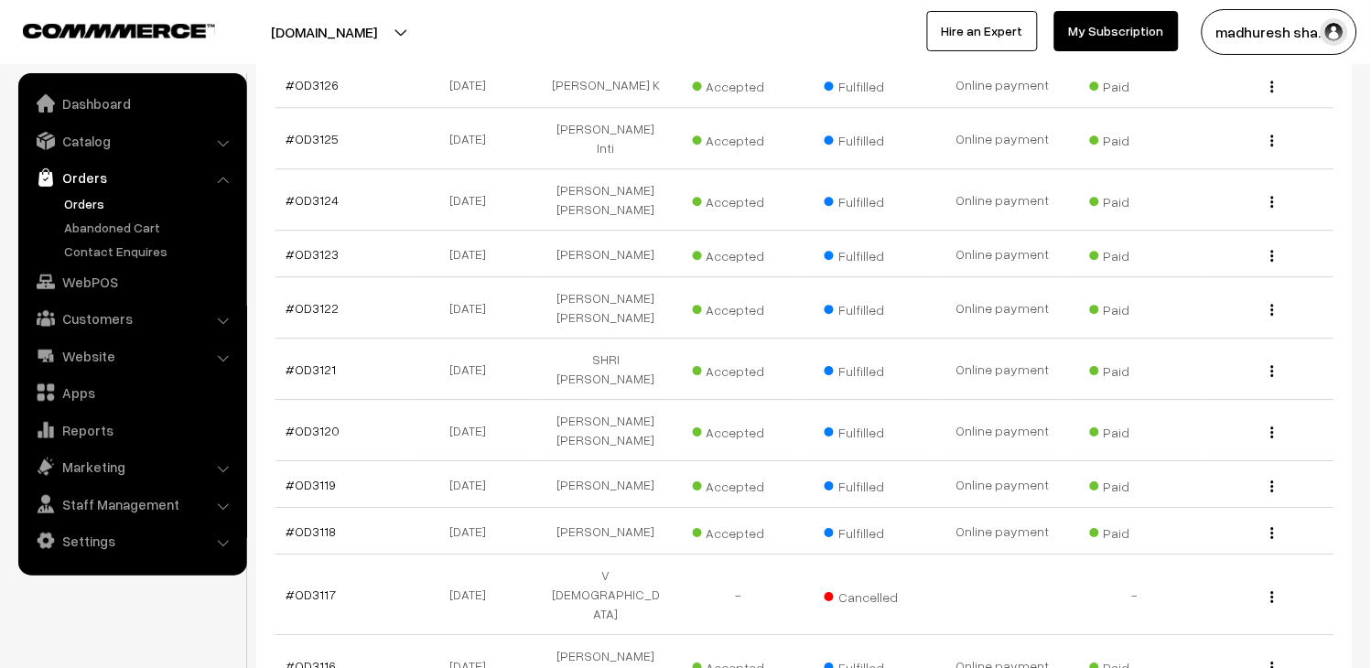
scroll to position [2237, 0]
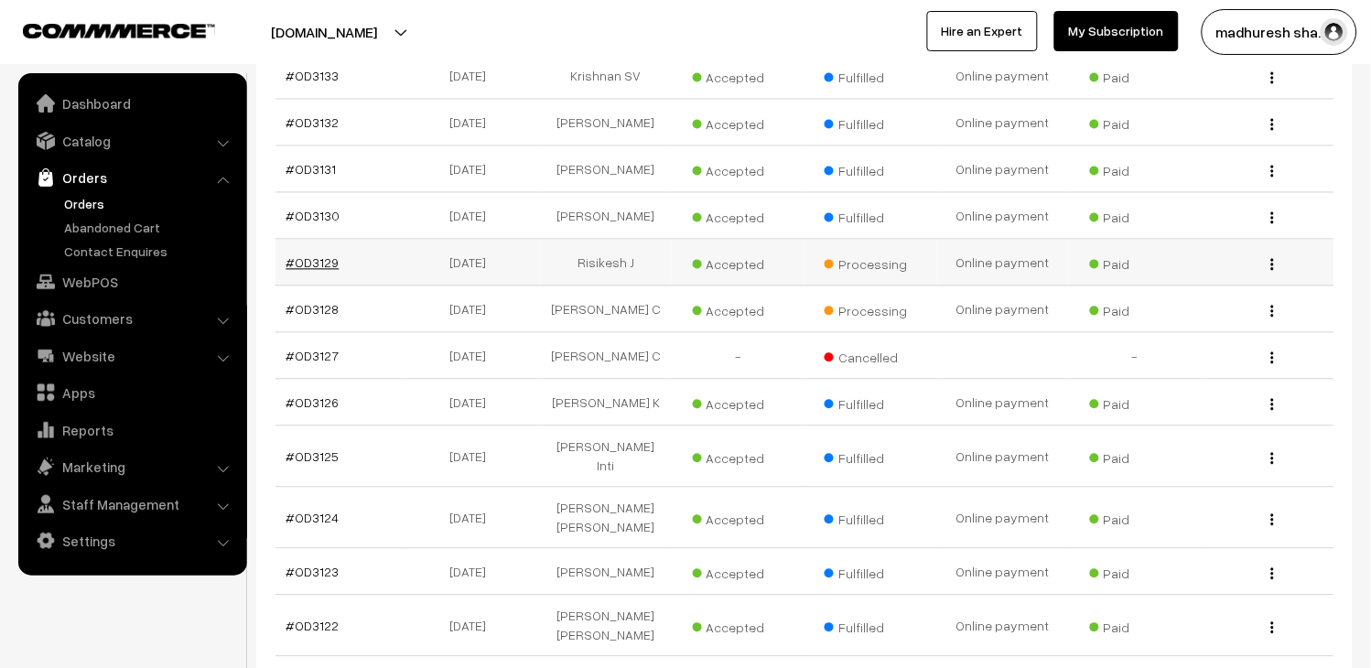
click at [316, 259] on link "#OD3129" at bounding box center [313, 263] width 53 height 16
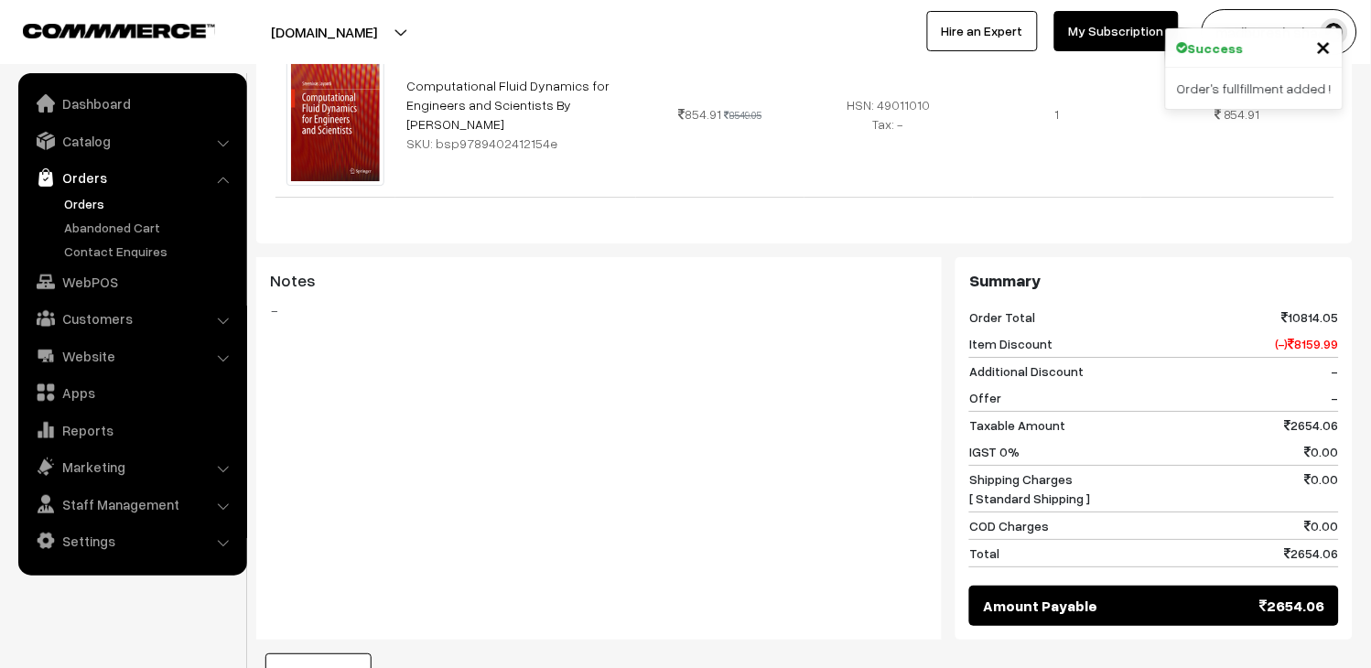
scroll to position [1525, 0]
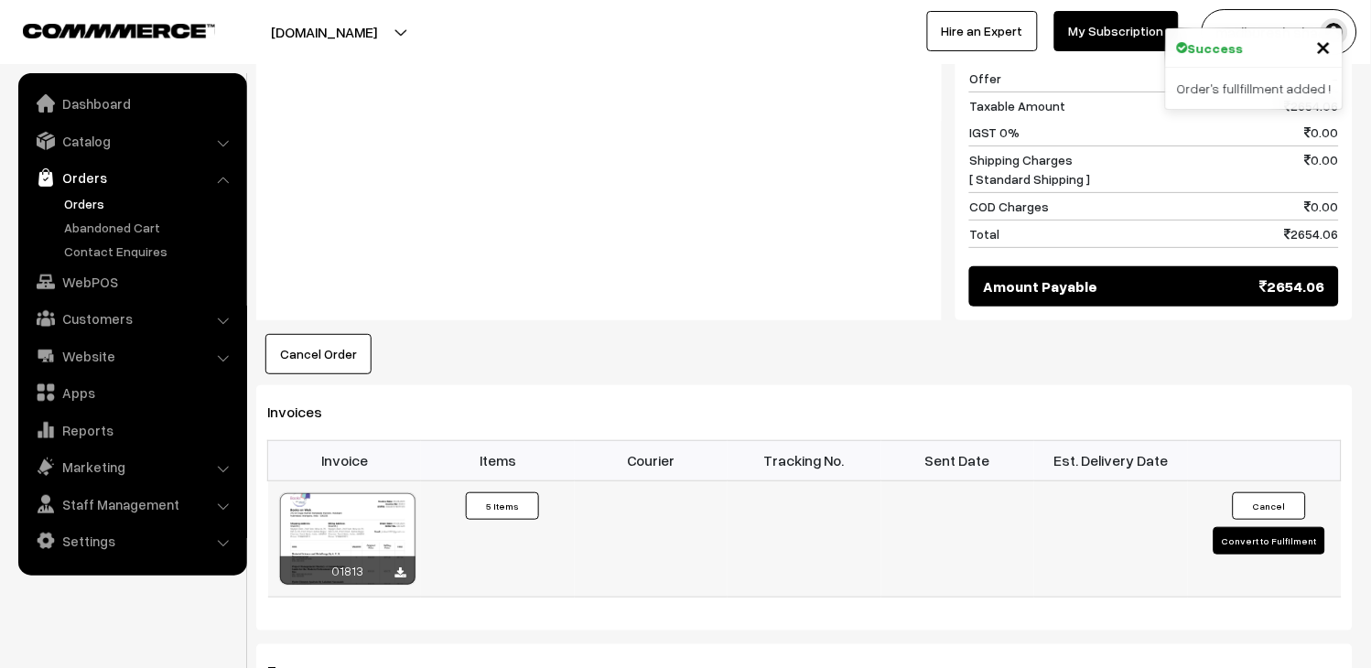
click at [1288, 528] on button "Convert to Fulfilment" at bounding box center [1270, 540] width 112 height 27
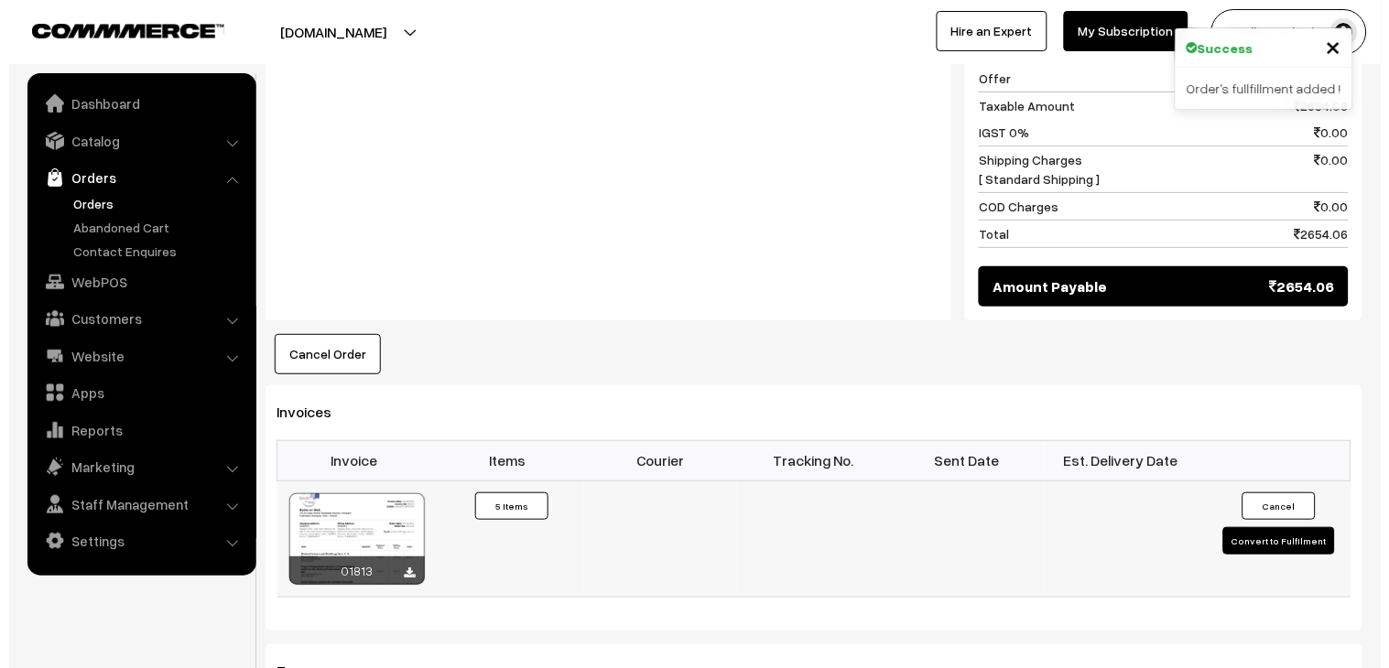
scroll to position [1538, 0]
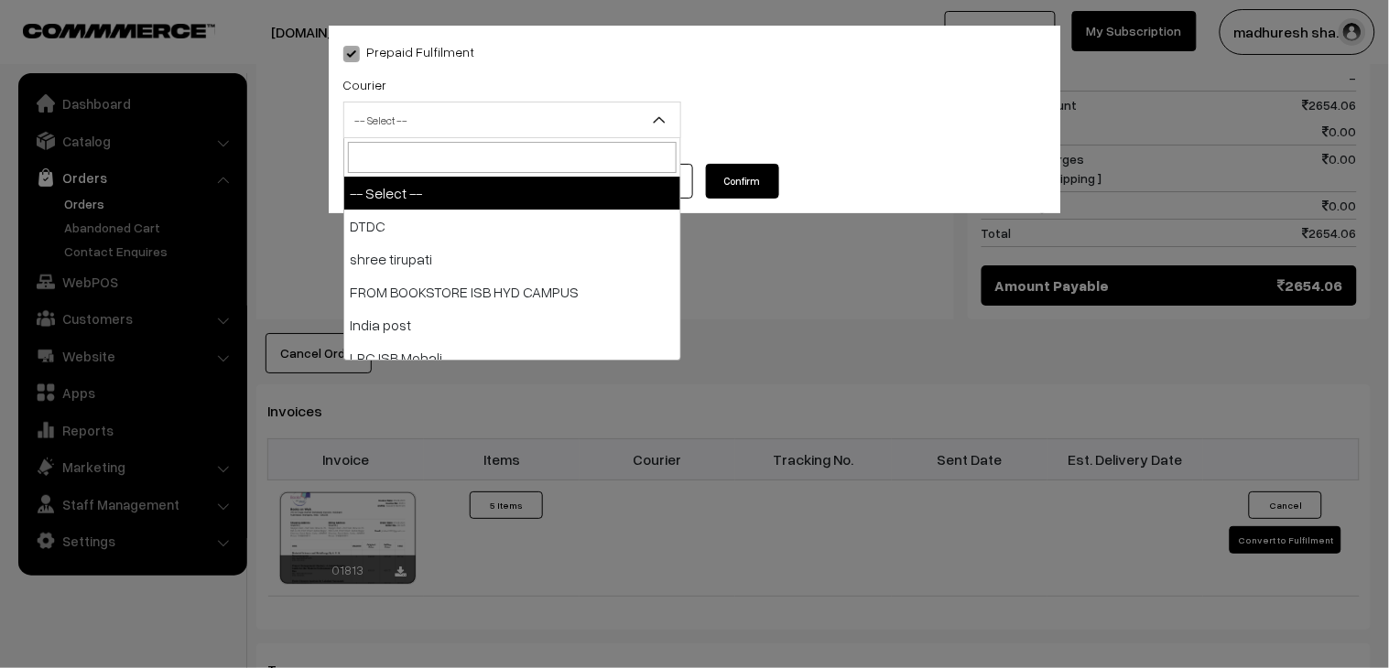
click at [490, 103] on span "-- Select --" at bounding box center [512, 120] width 338 height 37
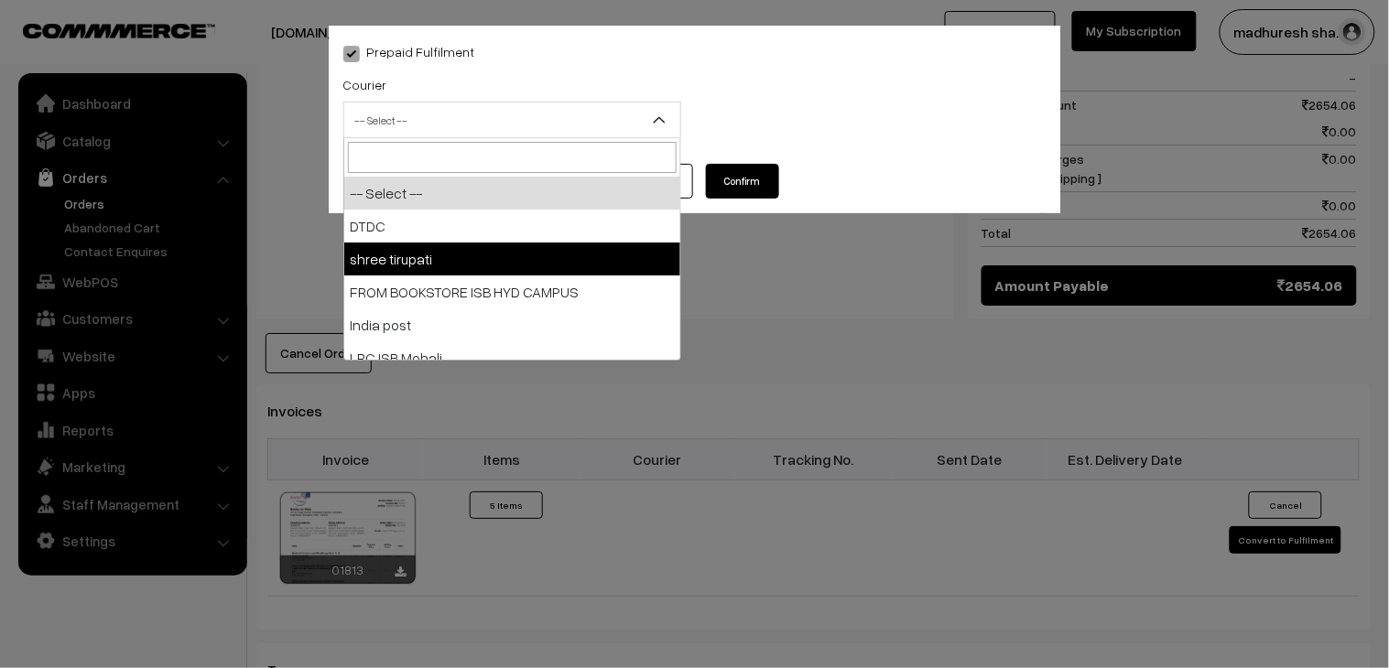
select select "2"
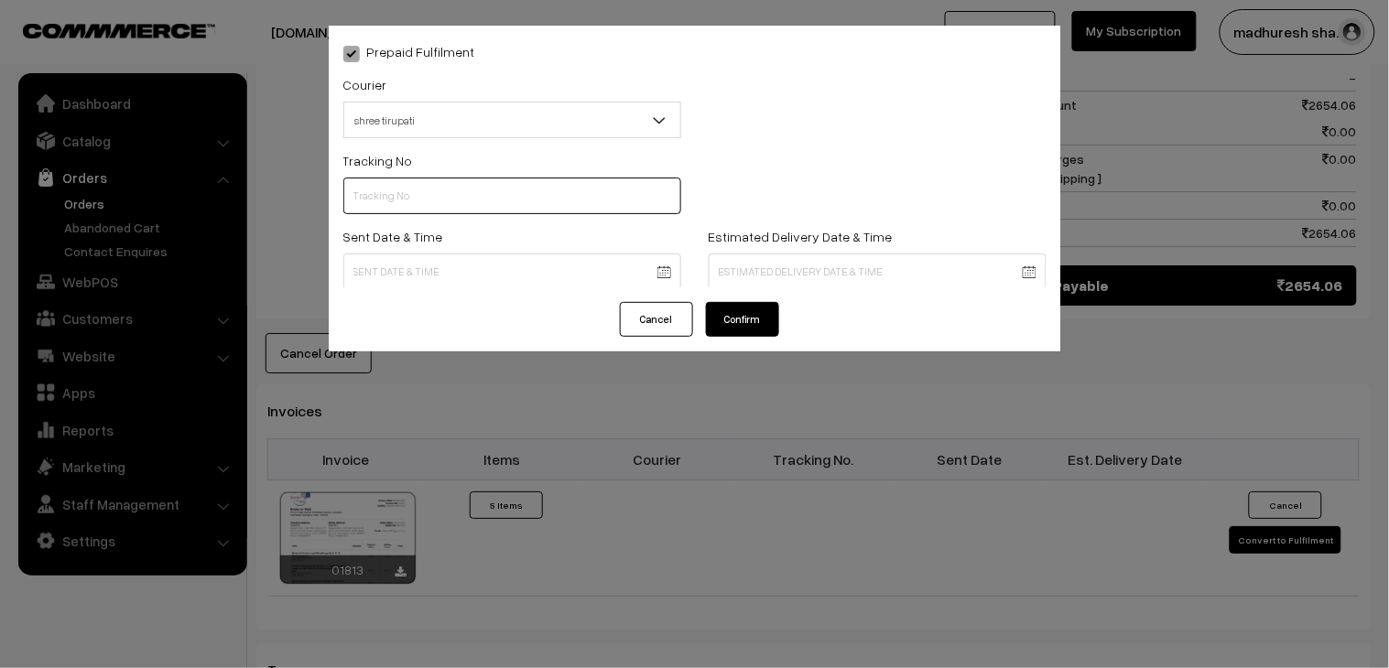
click at [447, 203] on input "text" at bounding box center [512, 196] width 338 height 37
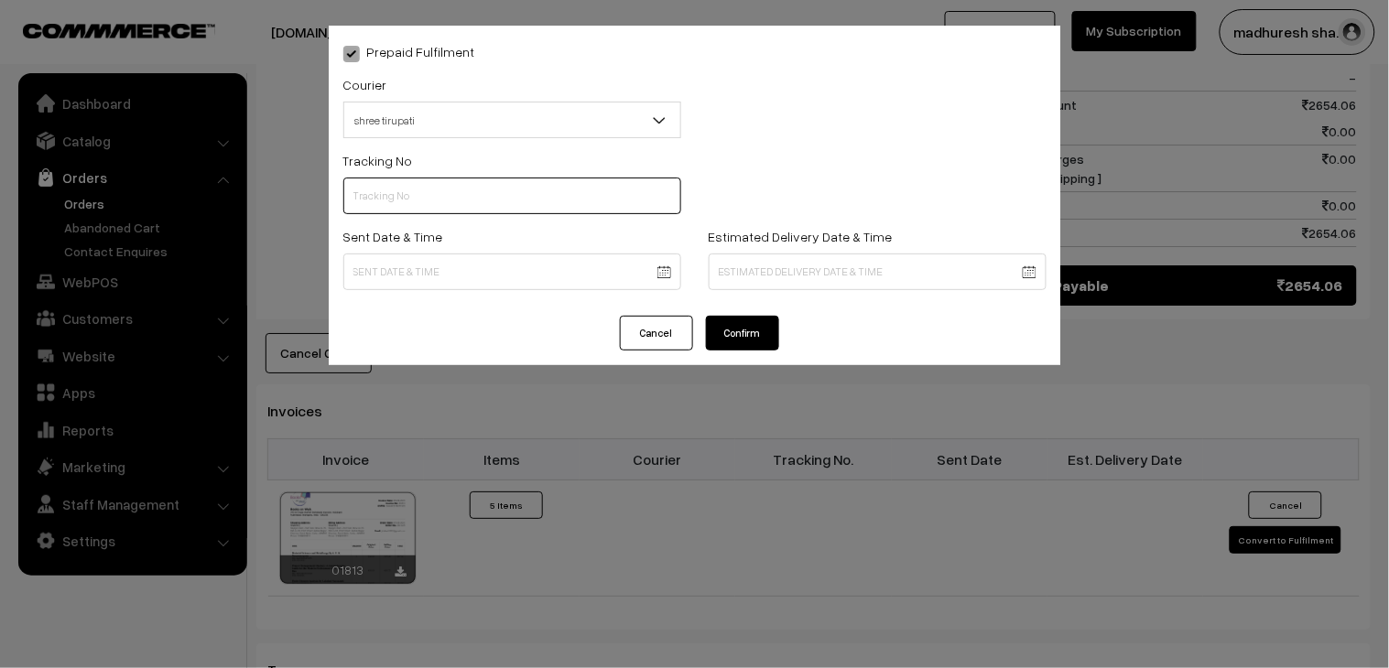
paste input "35290004694"
type input "35290004694"
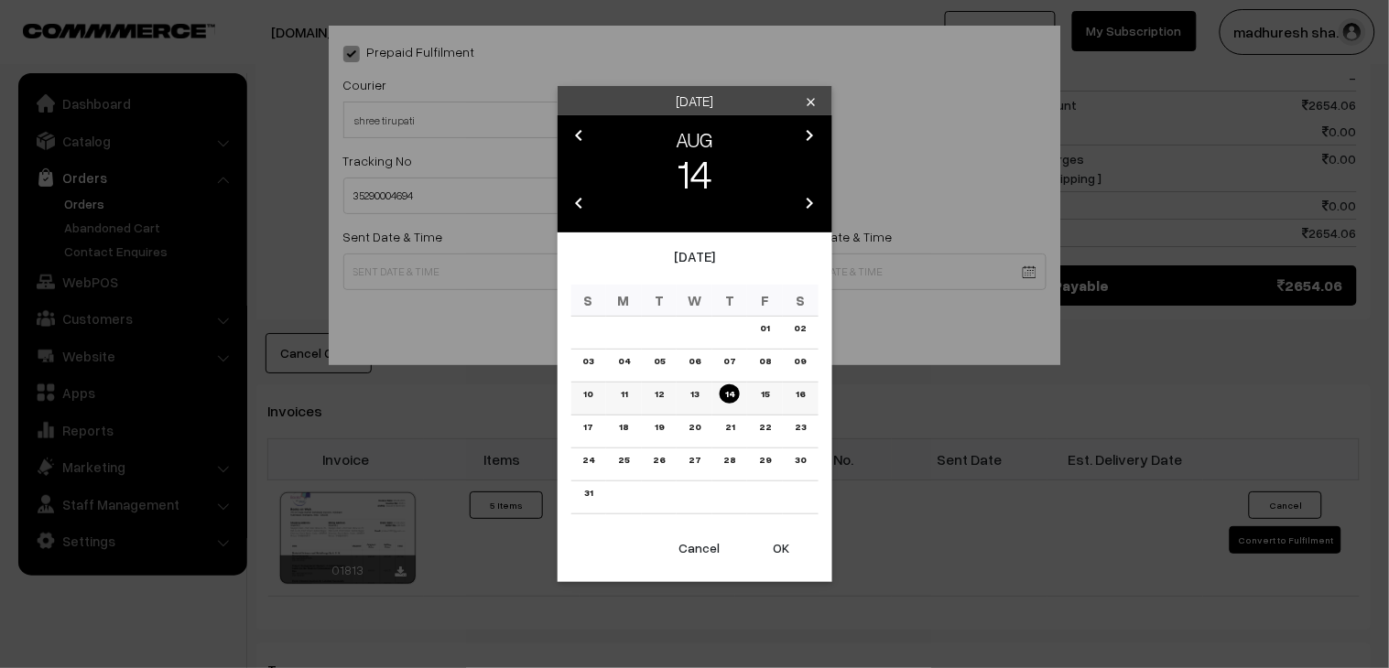
click at [663, 388] on link "12" at bounding box center [659, 393] width 20 height 19
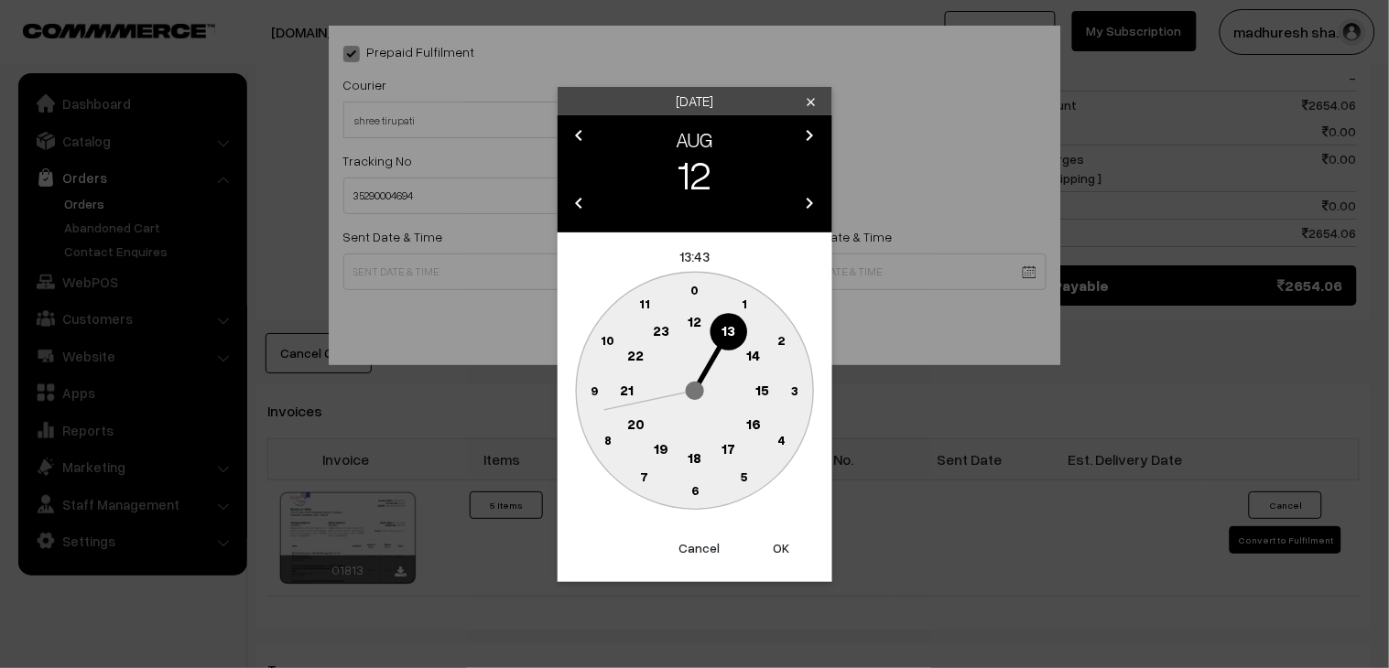
click at [698, 455] on text "18" at bounding box center [694, 457] width 14 height 16
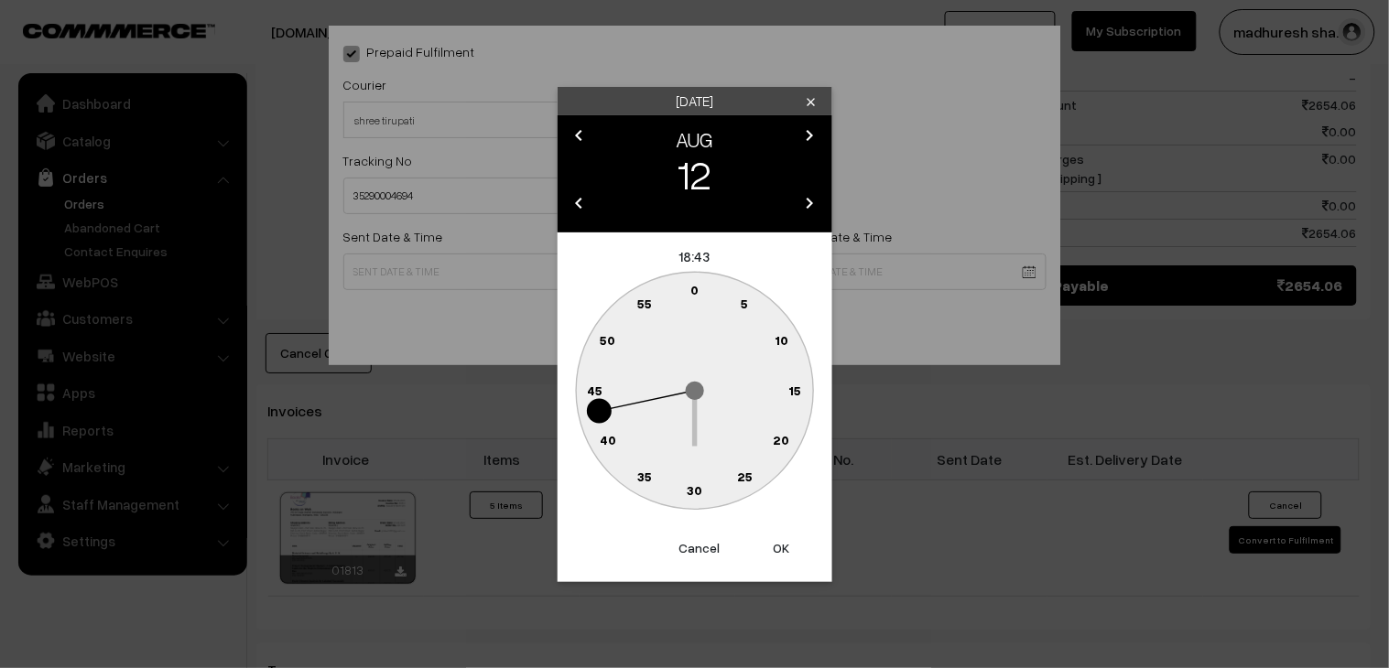
click at [709, 488] on circle at bounding box center [695, 491] width 38 height 38
type input "12-08-2025 18:30"
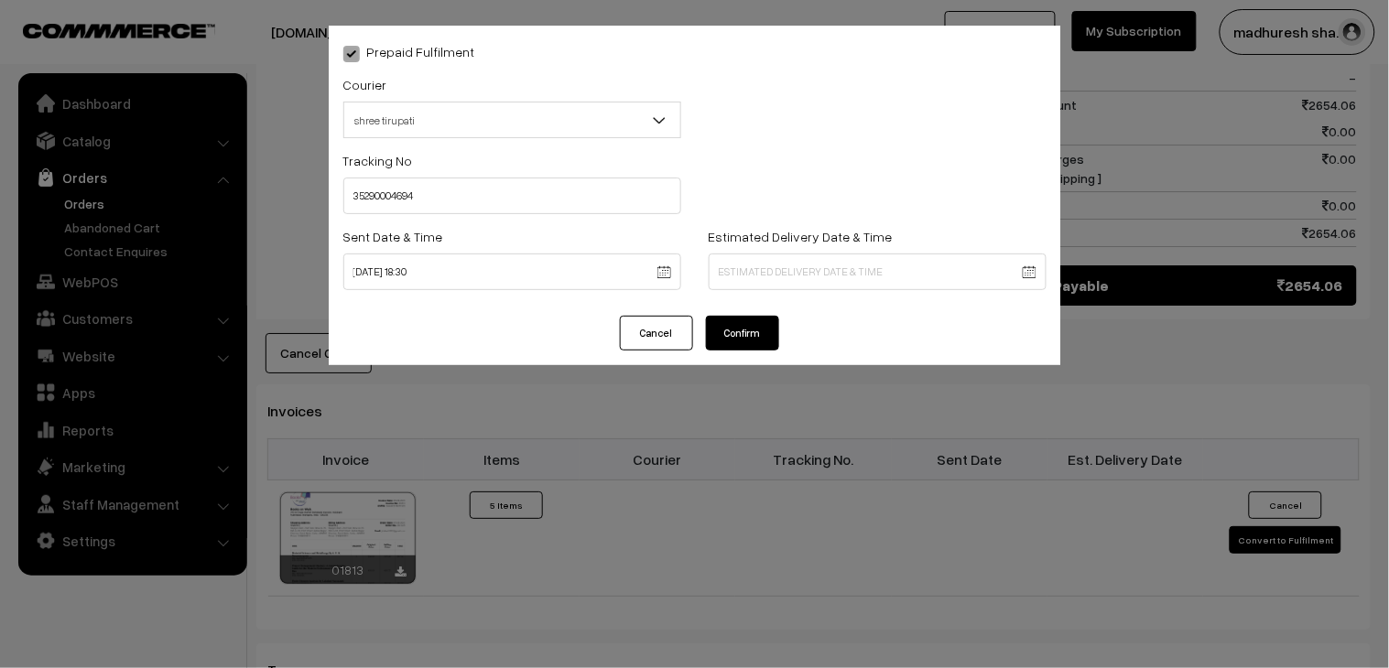
click at [752, 328] on button "Confirm" at bounding box center [742, 333] width 73 height 35
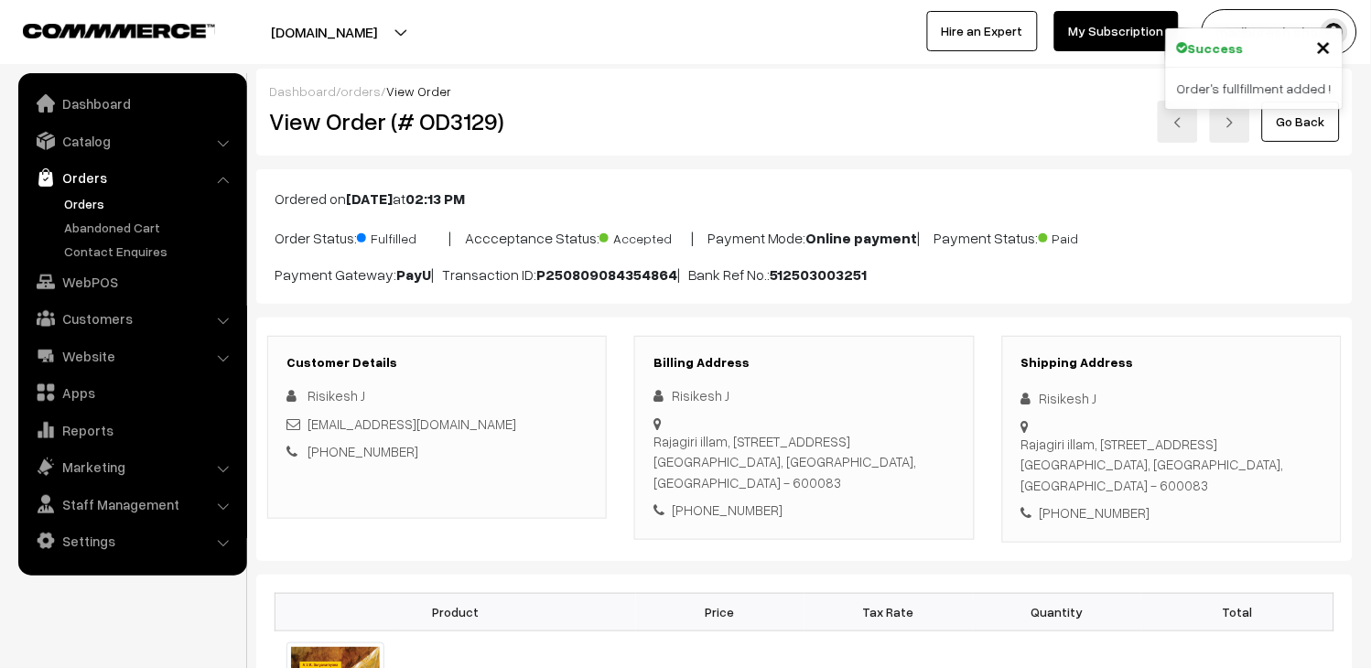
click at [1302, 138] on link "Go Back" at bounding box center [1301, 122] width 78 height 40
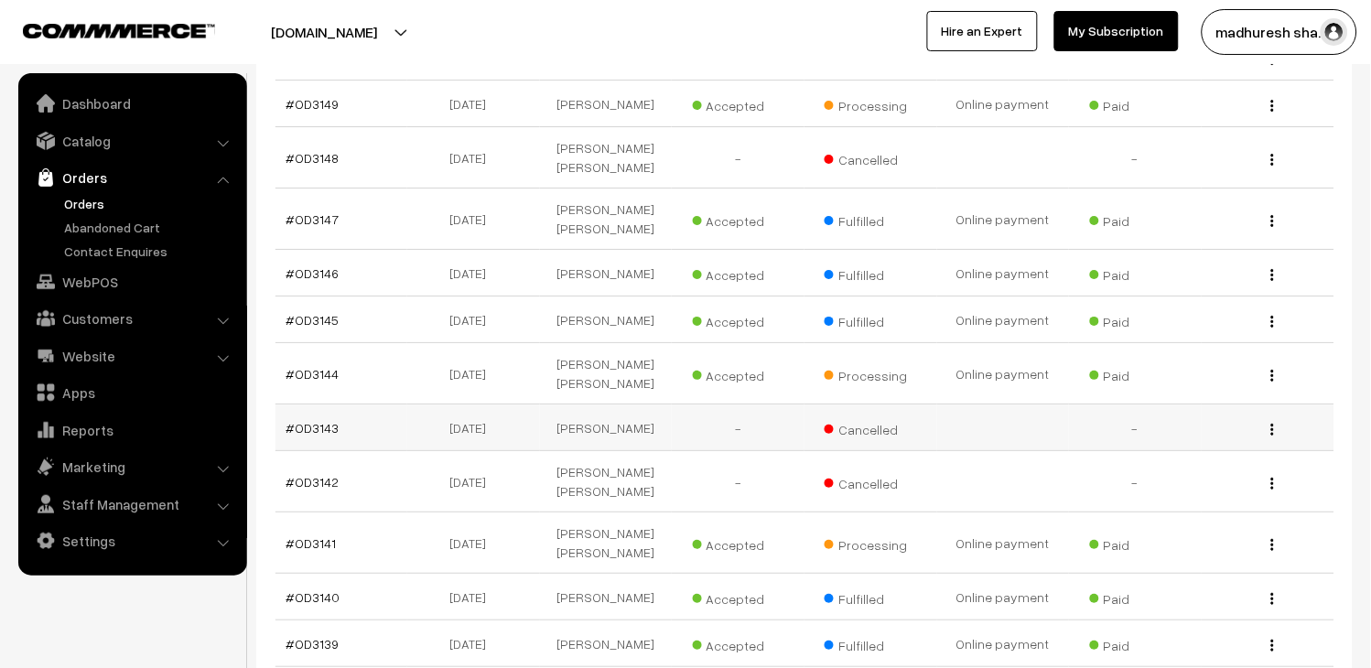
scroll to position [1525, 0]
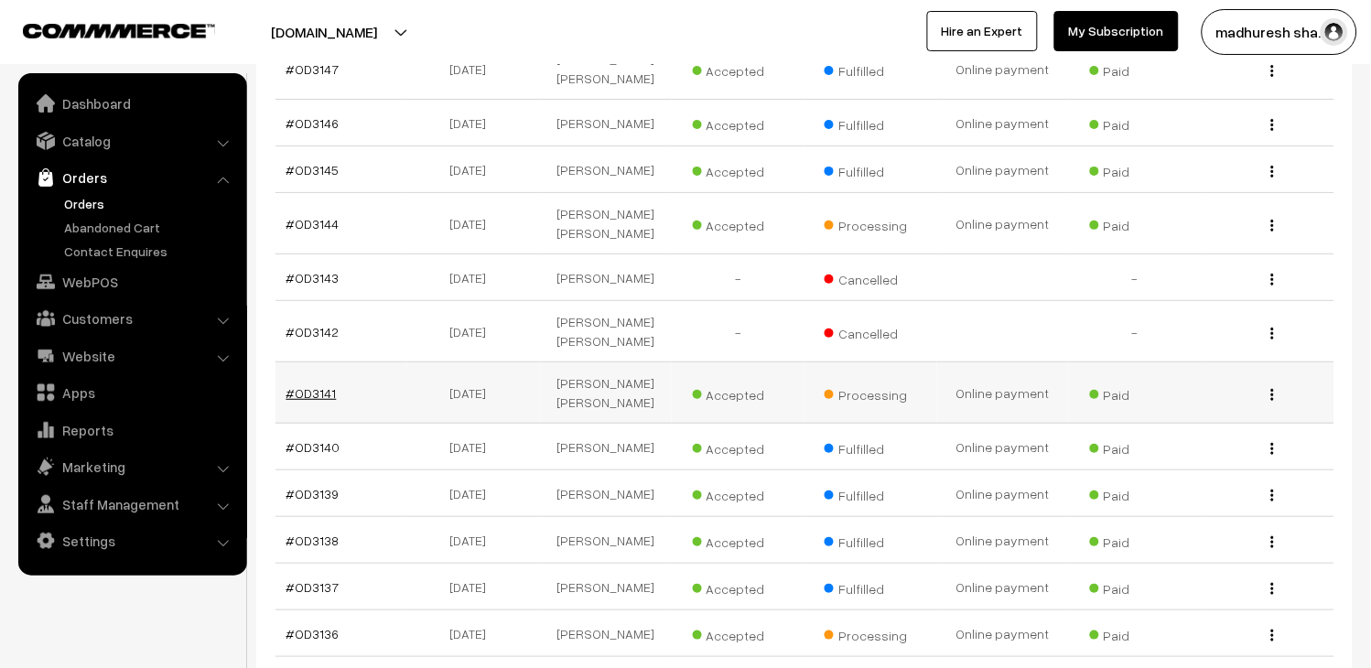
click at [308, 385] on link "#OD3141" at bounding box center [312, 393] width 50 height 16
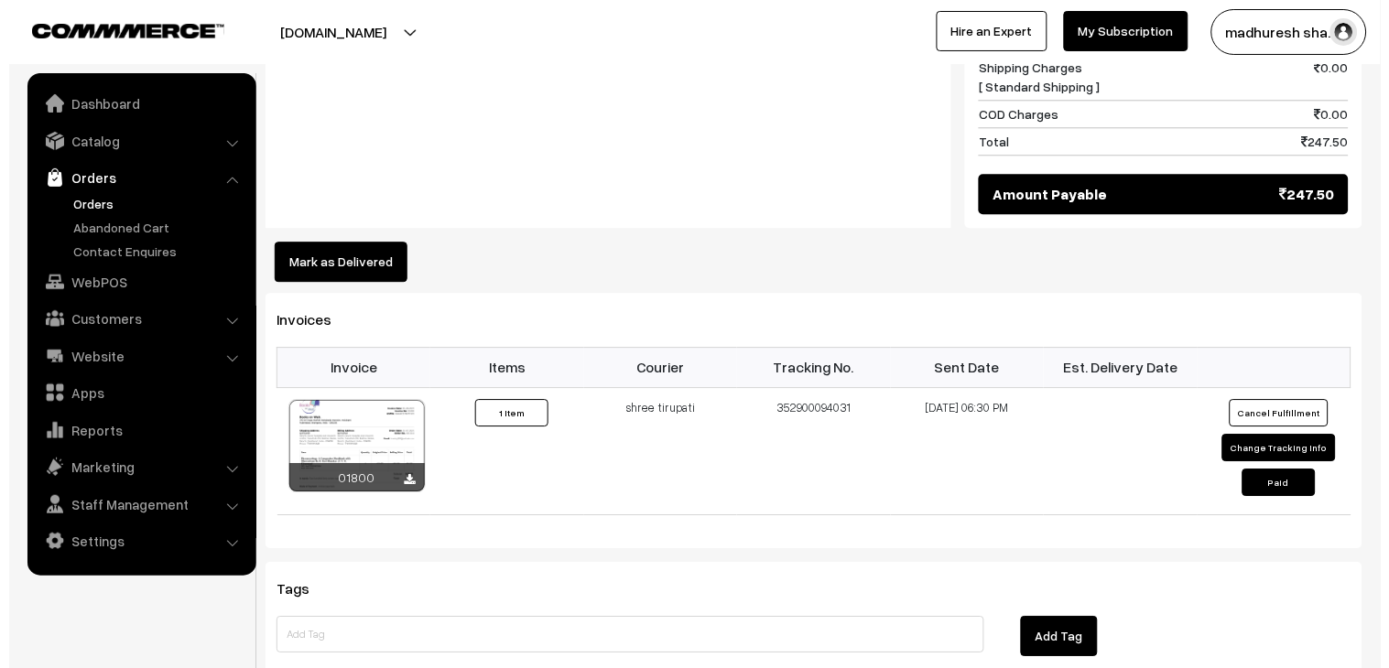
scroll to position [1119, 0]
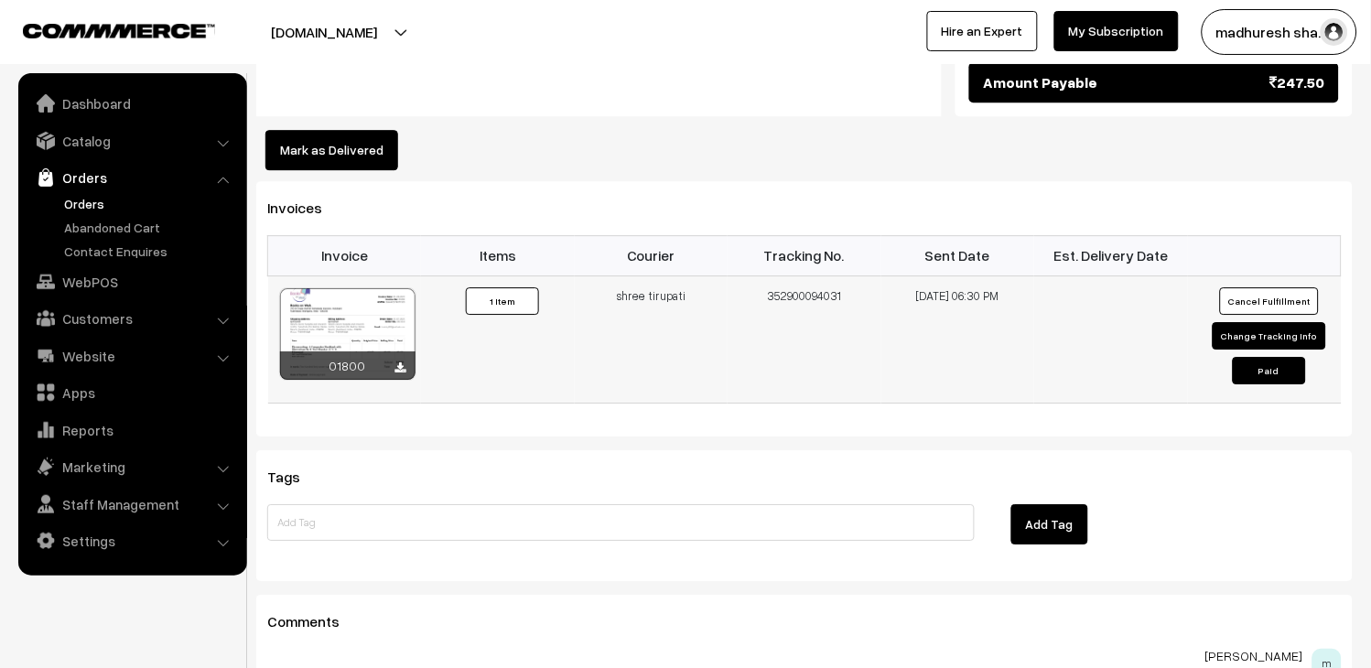
click at [1269, 322] on button "Change Tracking Info" at bounding box center [1270, 335] width 114 height 27
select select "2"
type input "352900094031"
type input "01-08-2025 18:30"
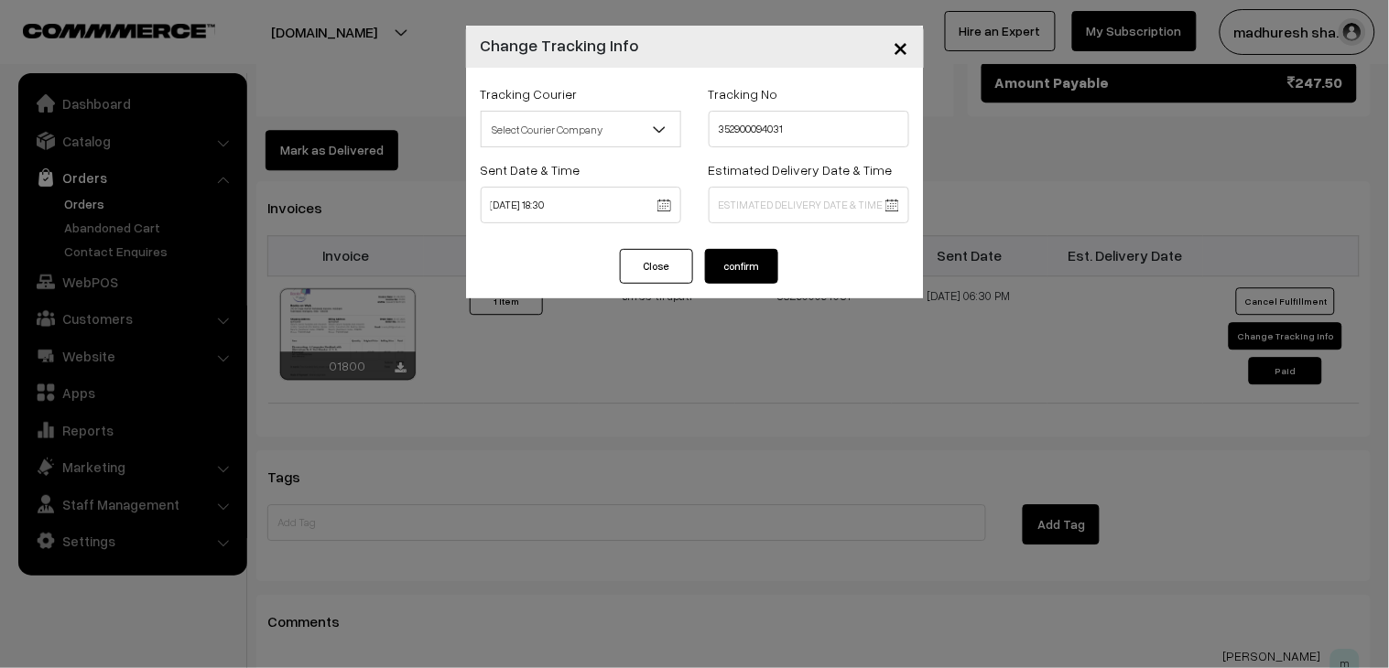
click at [589, 132] on span "Select Courier Company" at bounding box center [581, 130] width 199 height 32
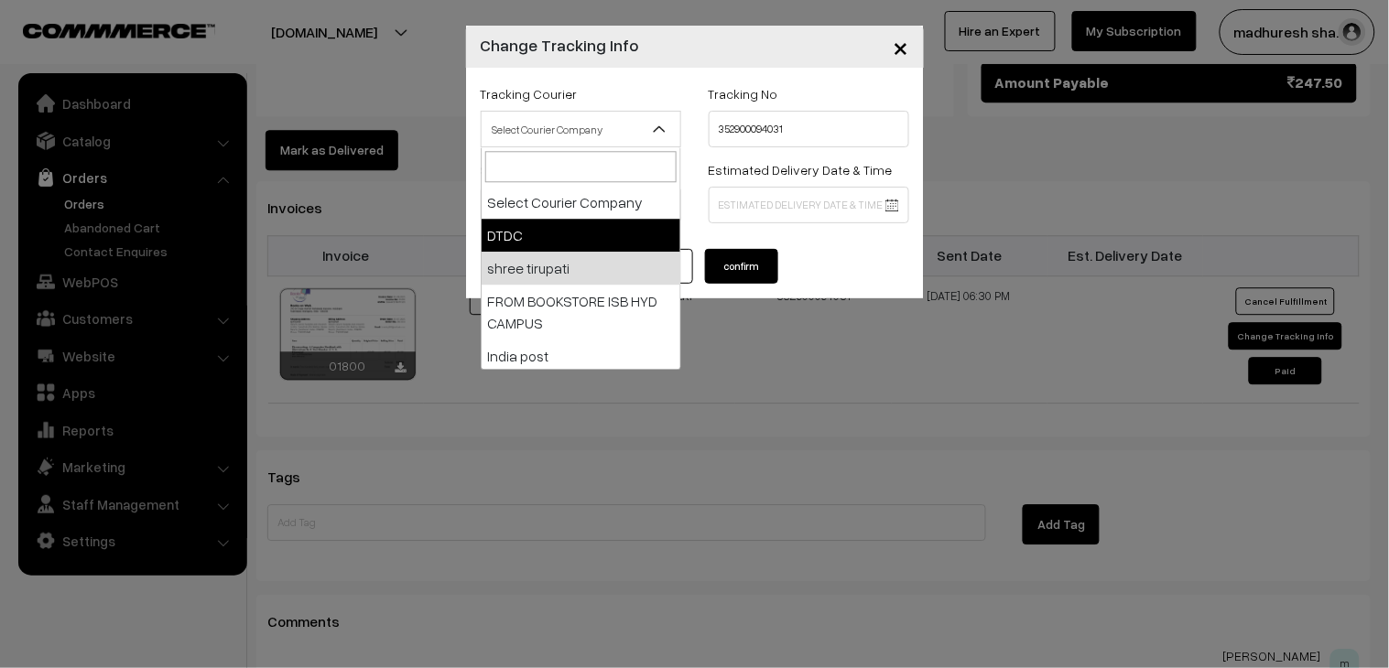
select select "1"
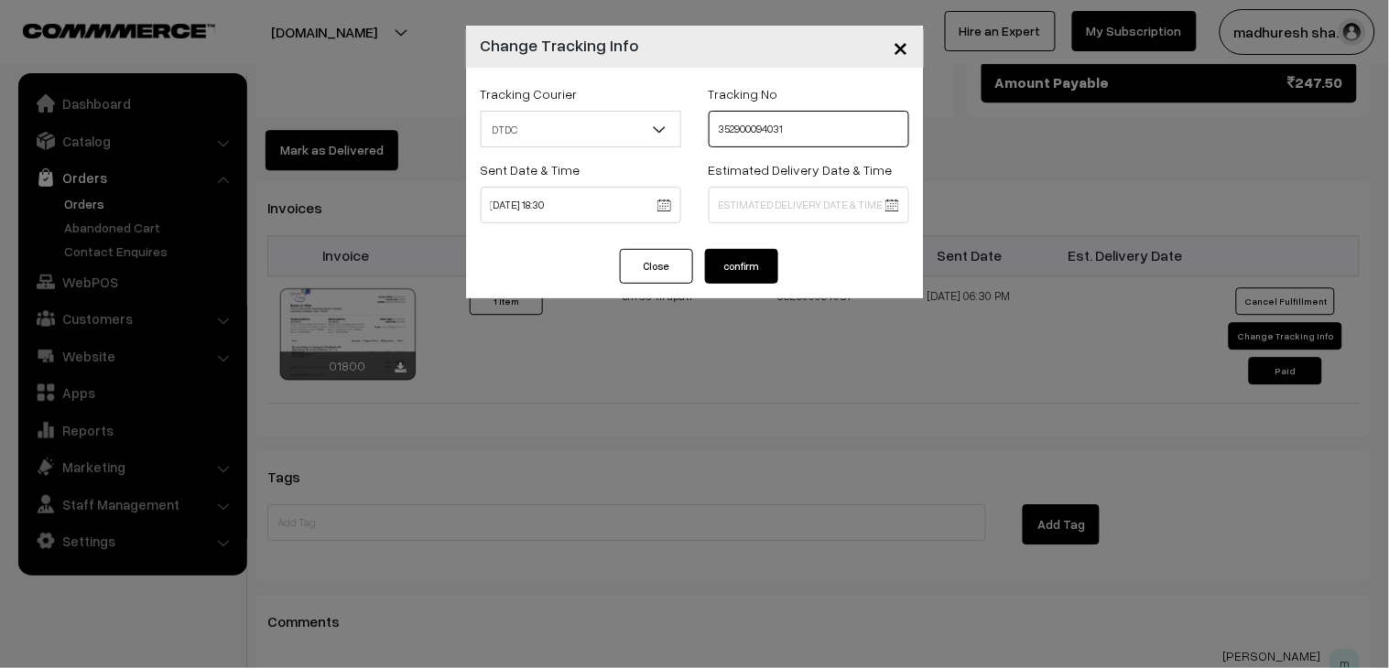
drag, startPoint x: 807, startPoint y: 122, endPoint x: 506, endPoint y: 122, distance: 301.2
click at [528, 122] on div "Tracking Courier Select Courier Company DTDC shree tirupati FROM BOOKSTORE ISB …" at bounding box center [695, 120] width 456 height 76
paste input "H85545500"
type input "H85545500"
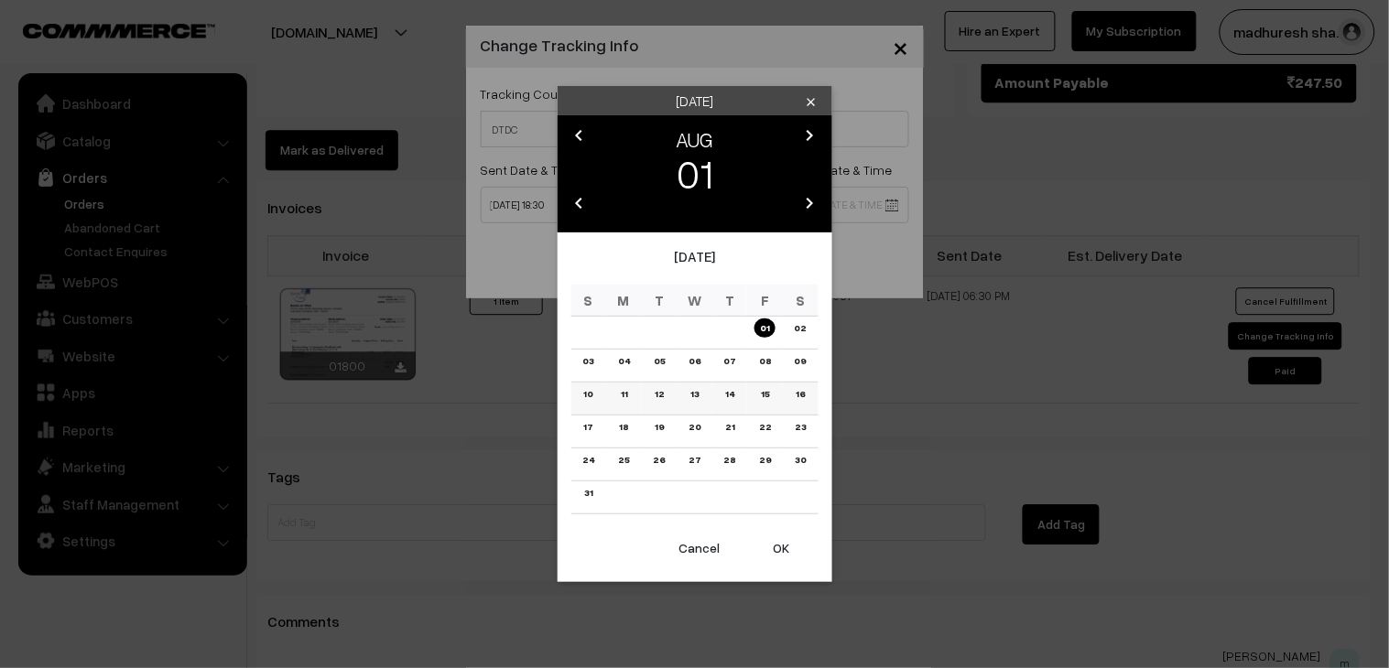
click at [663, 399] on link "12" at bounding box center [659, 393] width 20 height 19
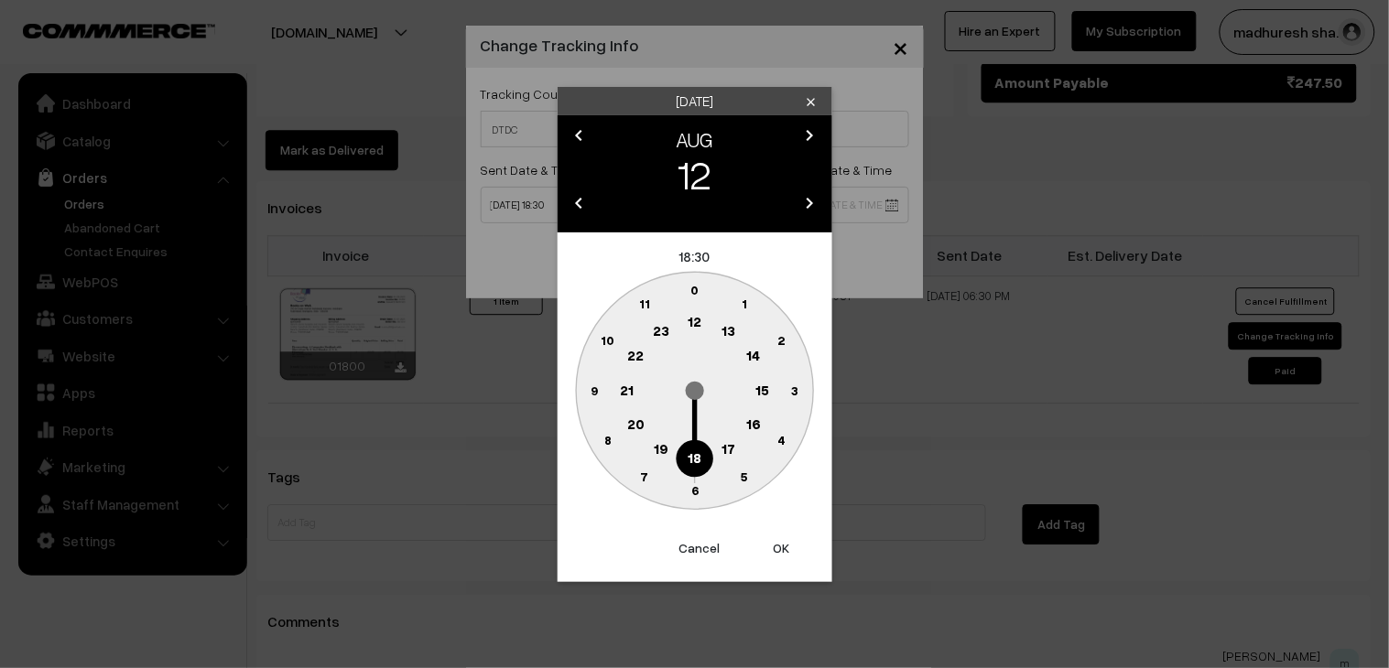
click at [698, 462] on text "18" at bounding box center [694, 457] width 14 height 16
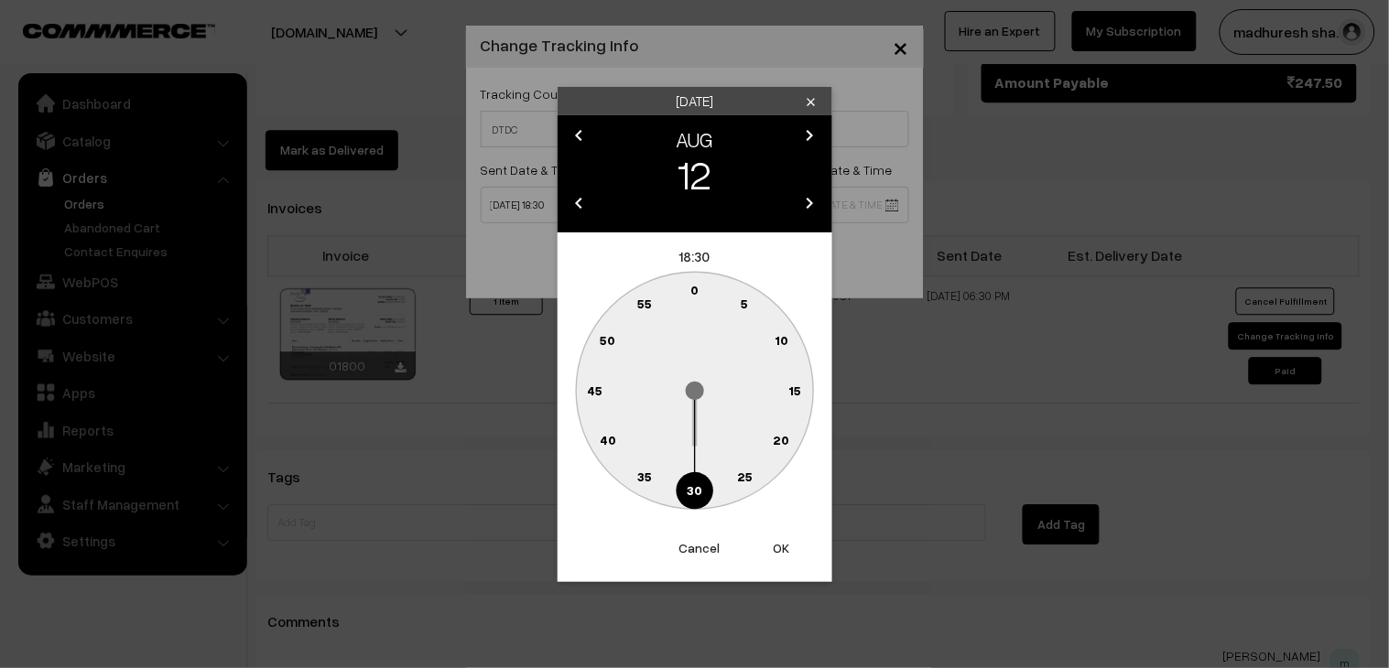
click at [697, 494] on text "30" at bounding box center [695, 490] width 16 height 16
type input "12-08-2025 18:30"
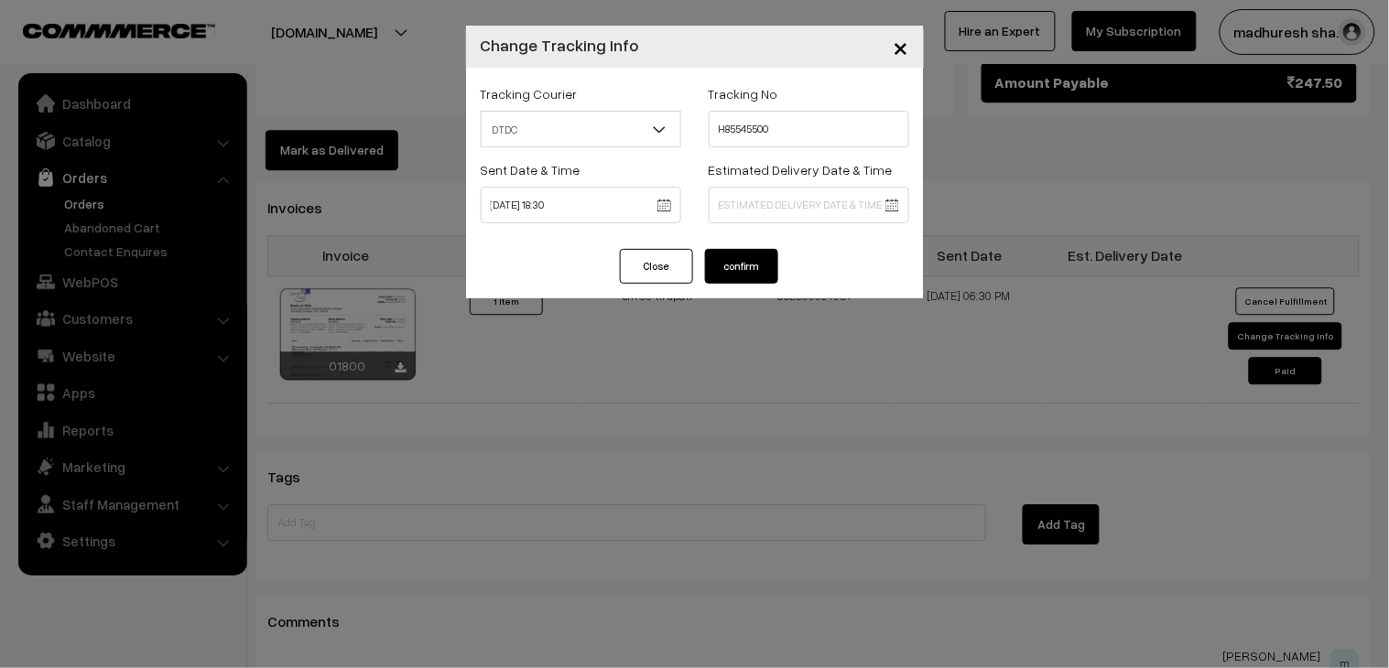
click at [756, 271] on button "confirm" at bounding box center [741, 266] width 73 height 35
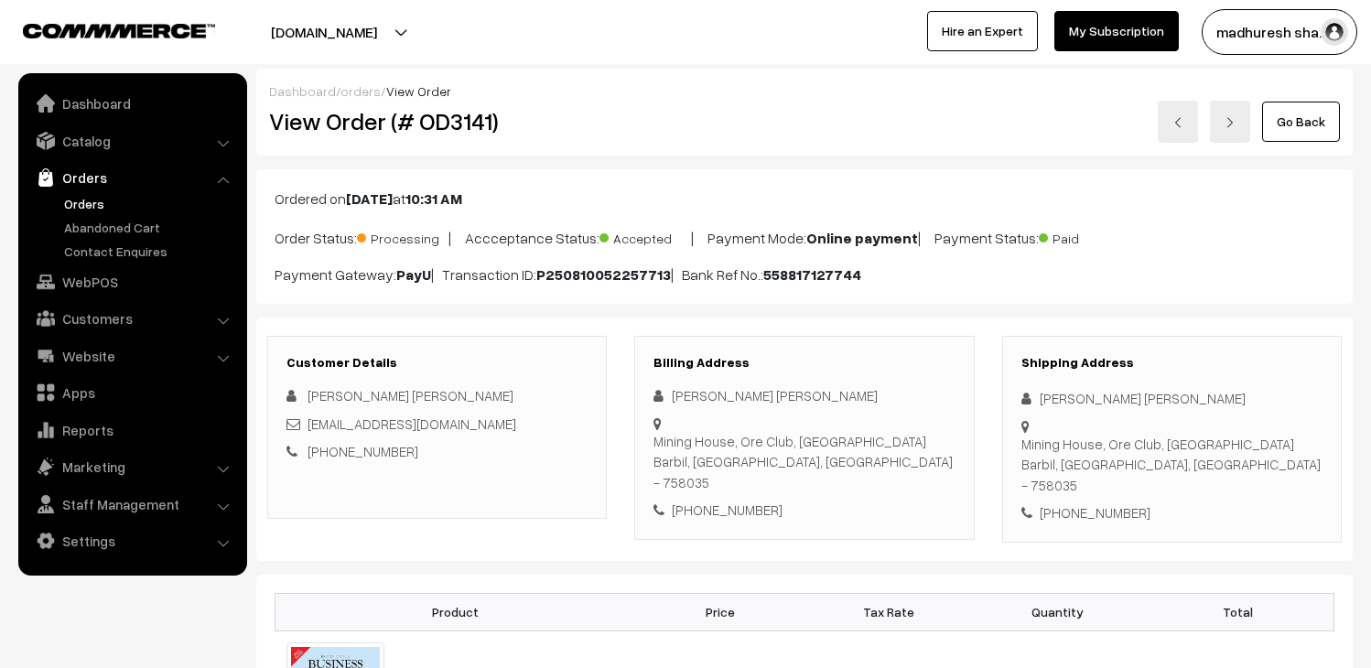
scroll to position [1220, 0]
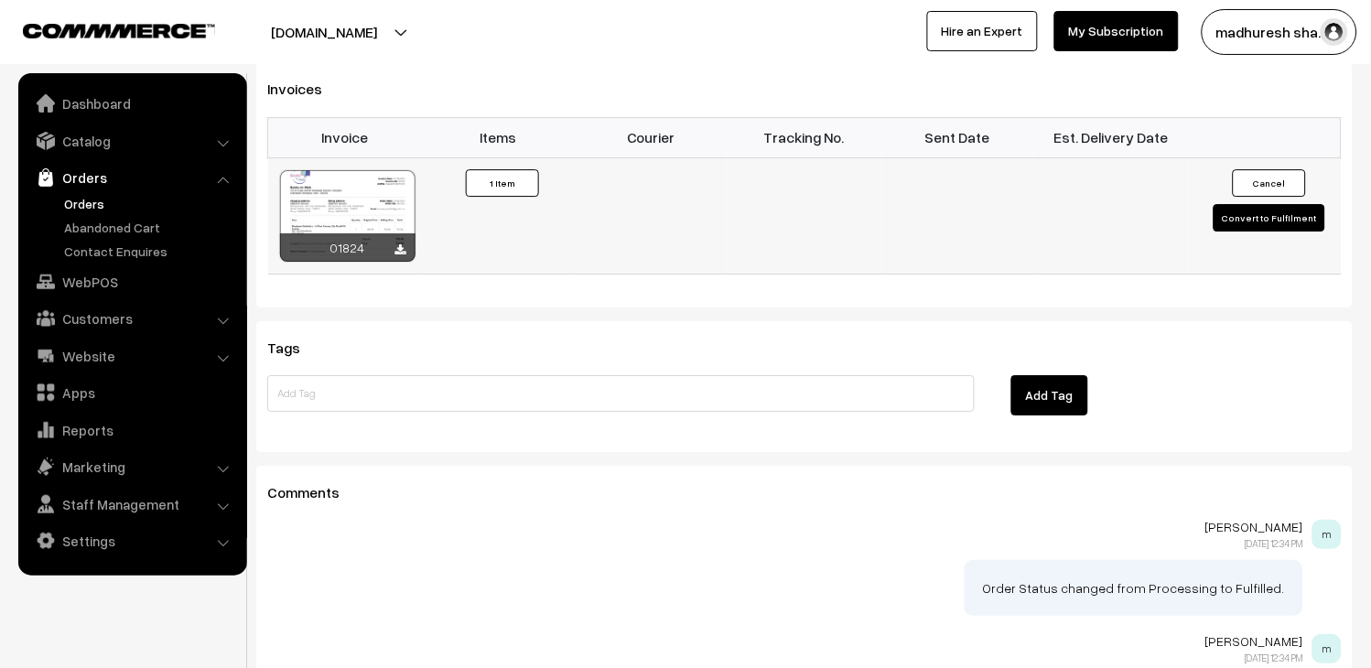
click at [1249, 204] on button "Convert to Fulfilment" at bounding box center [1270, 217] width 112 height 27
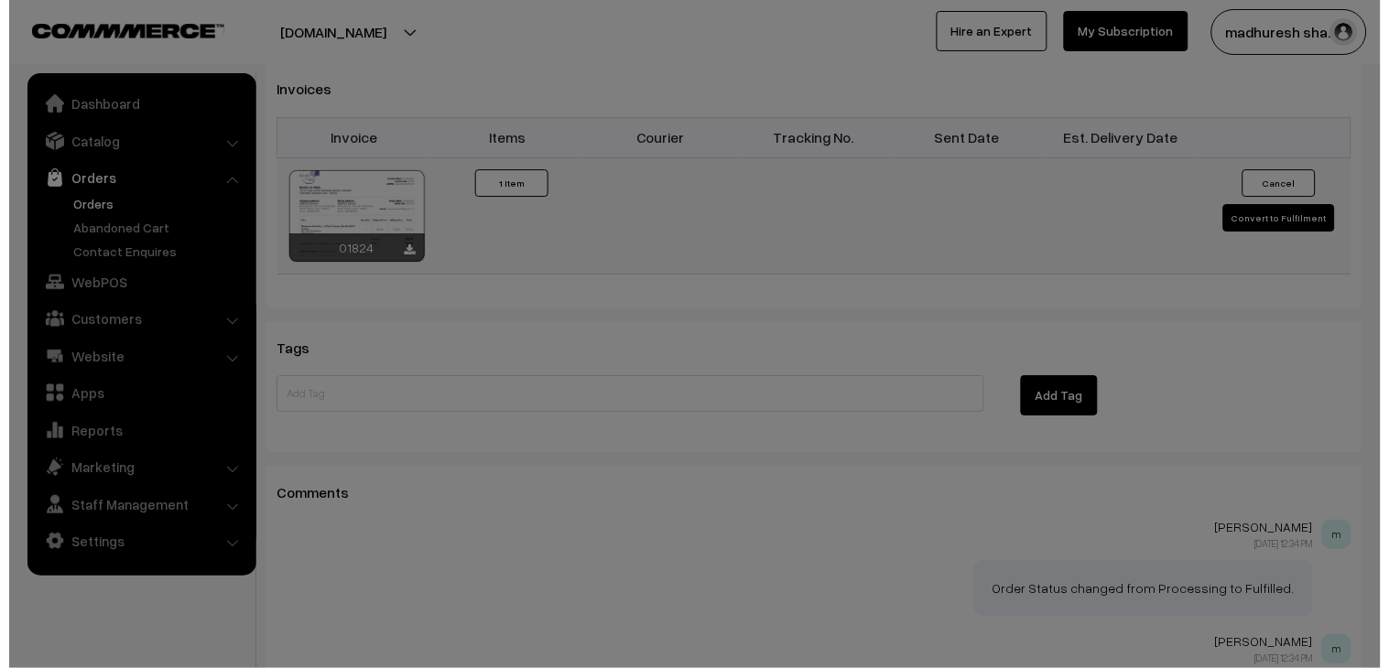
scroll to position [1223, 0]
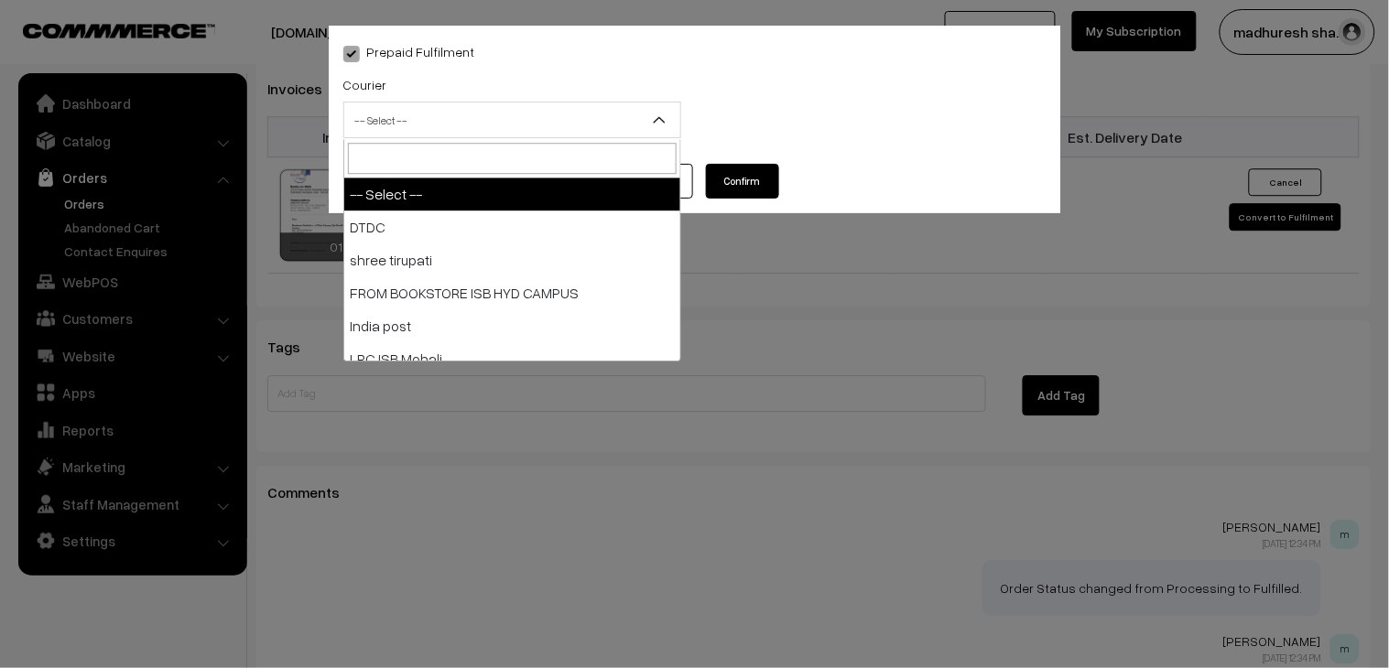
click at [562, 114] on span "-- Select --" at bounding box center [512, 120] width 336 height 32
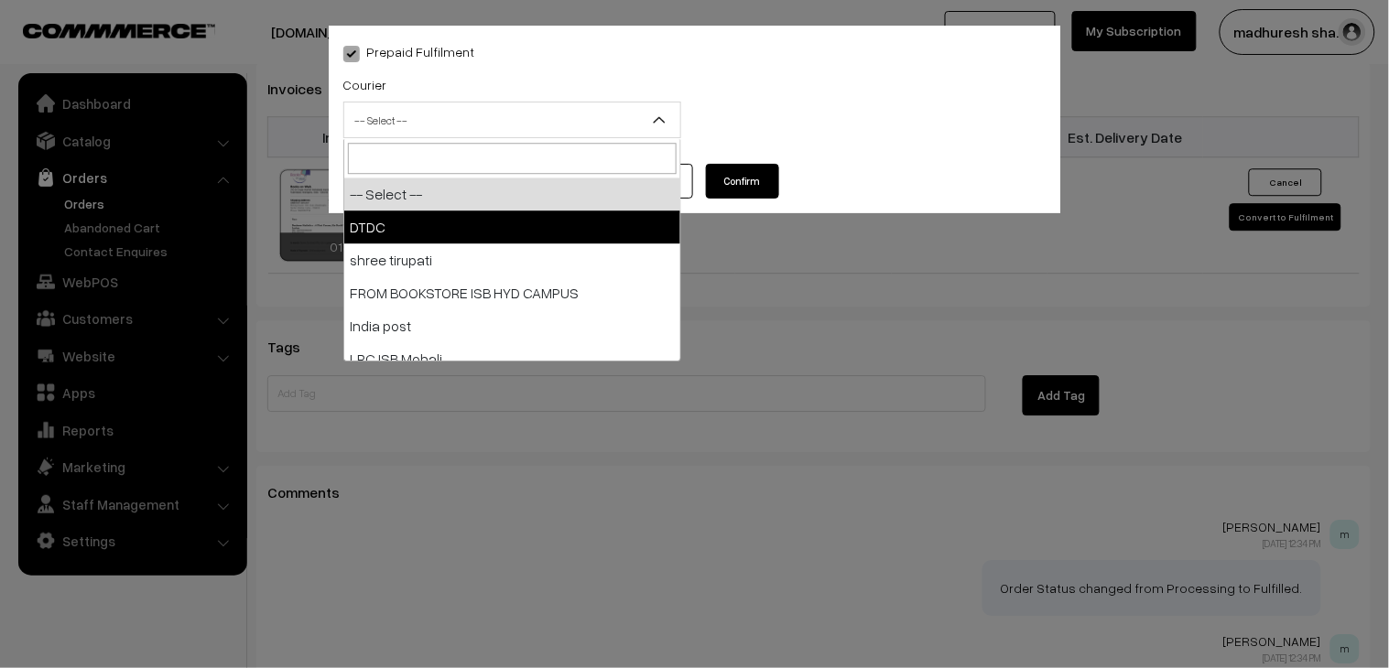
select select "1"
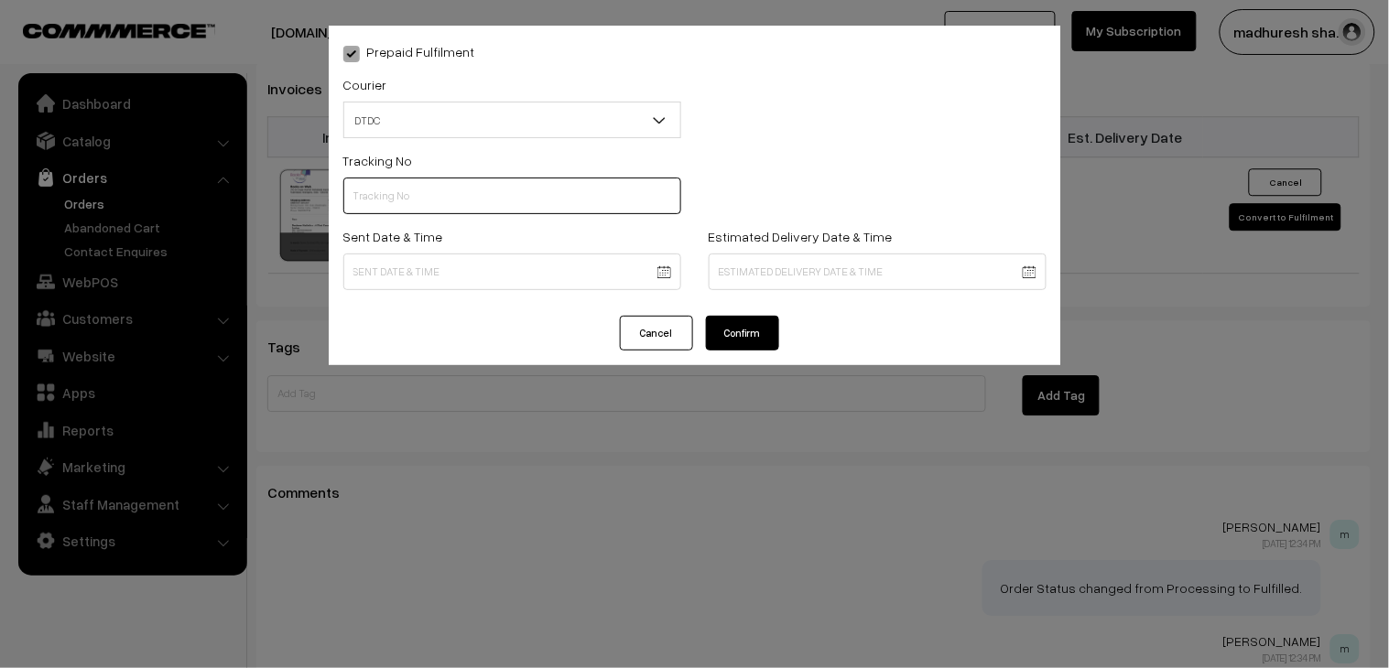
click at [471, 195] on input "text" at bounding box center [512, 196] width 338 height 37
paste input "H85545501"
type input "H85545501"
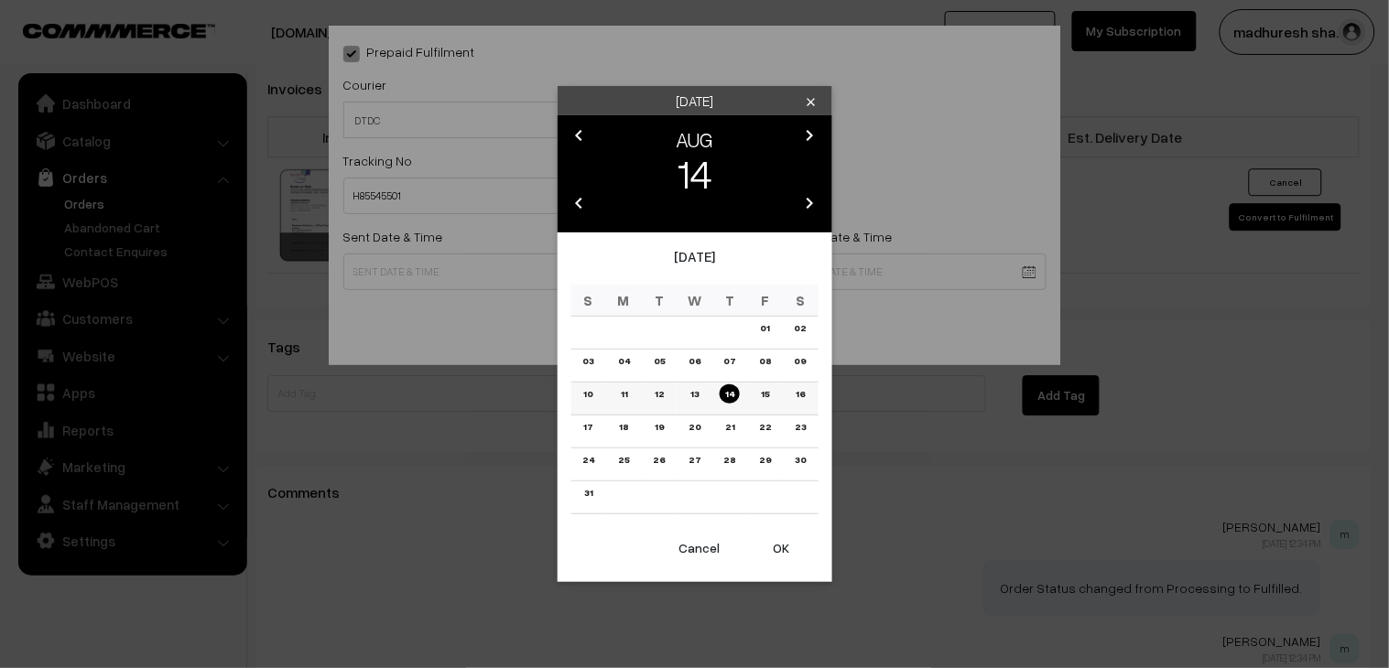
click at [661, 395] on link "12" at bounding box center [659, 393] width 20 height 19
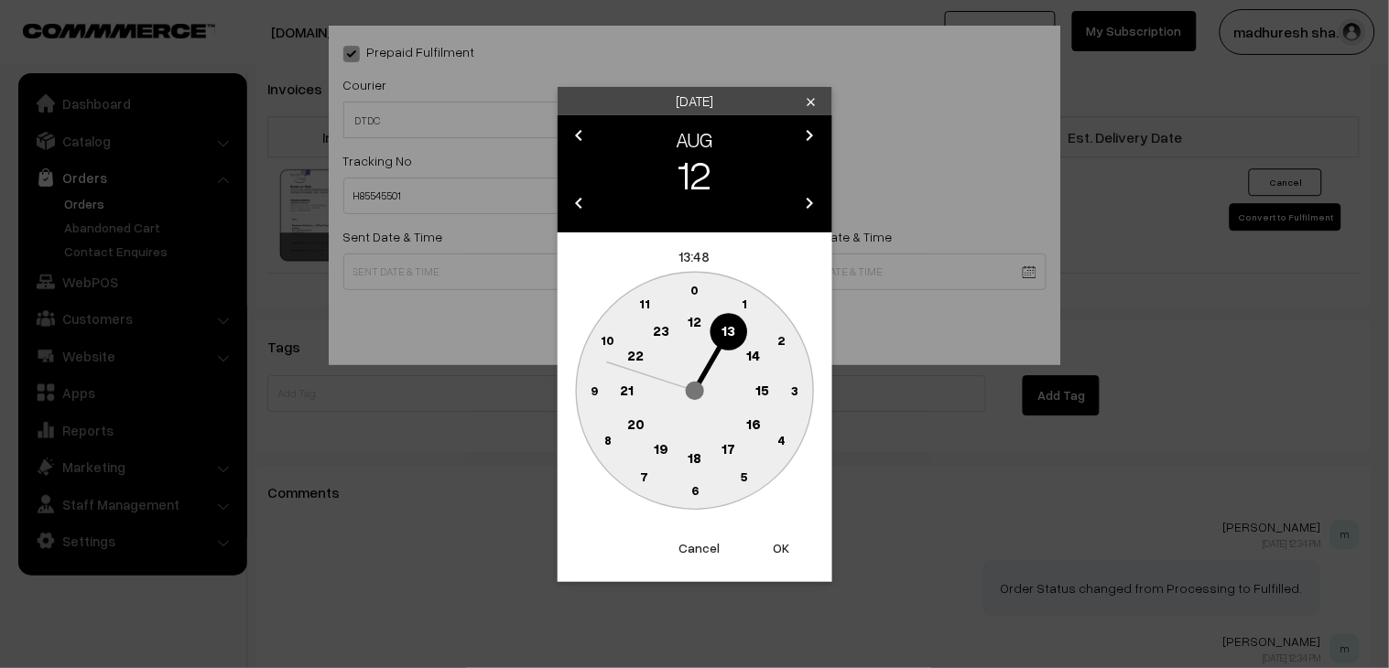
click at [693, 456] on text "18" at bounding box center [694, 457] width 14 height 16
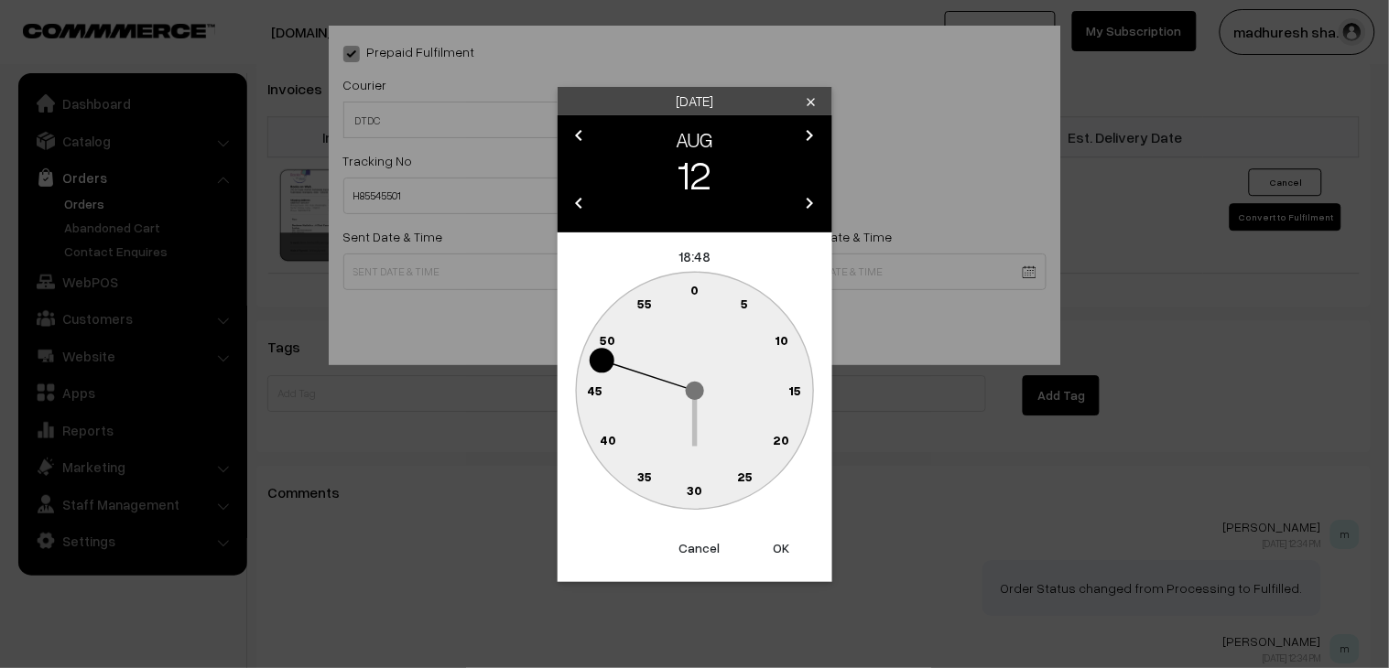
click at [698, 492] on text "30" at bounding box center [695, 490] width 16 height 16
type input "12-08-2025 18:30"
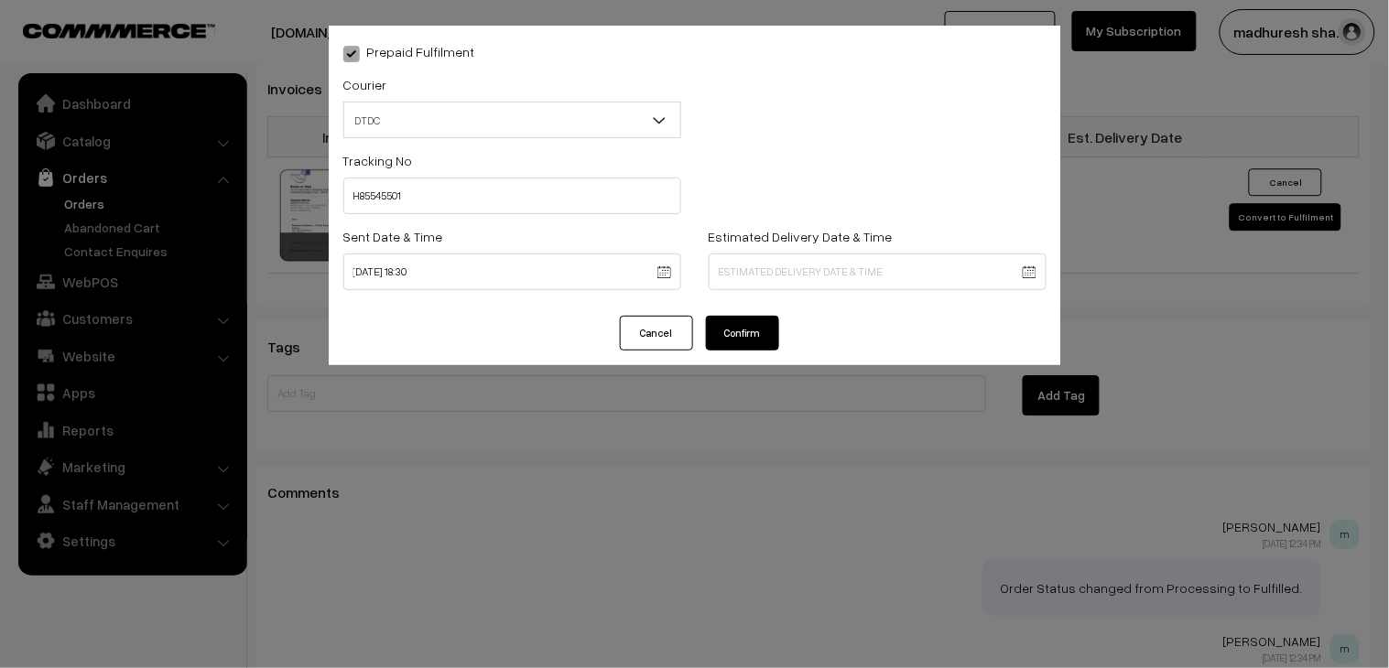
click at [742, 320] on button "Confirm" at bounding box center [742, 333] width 73 height 35
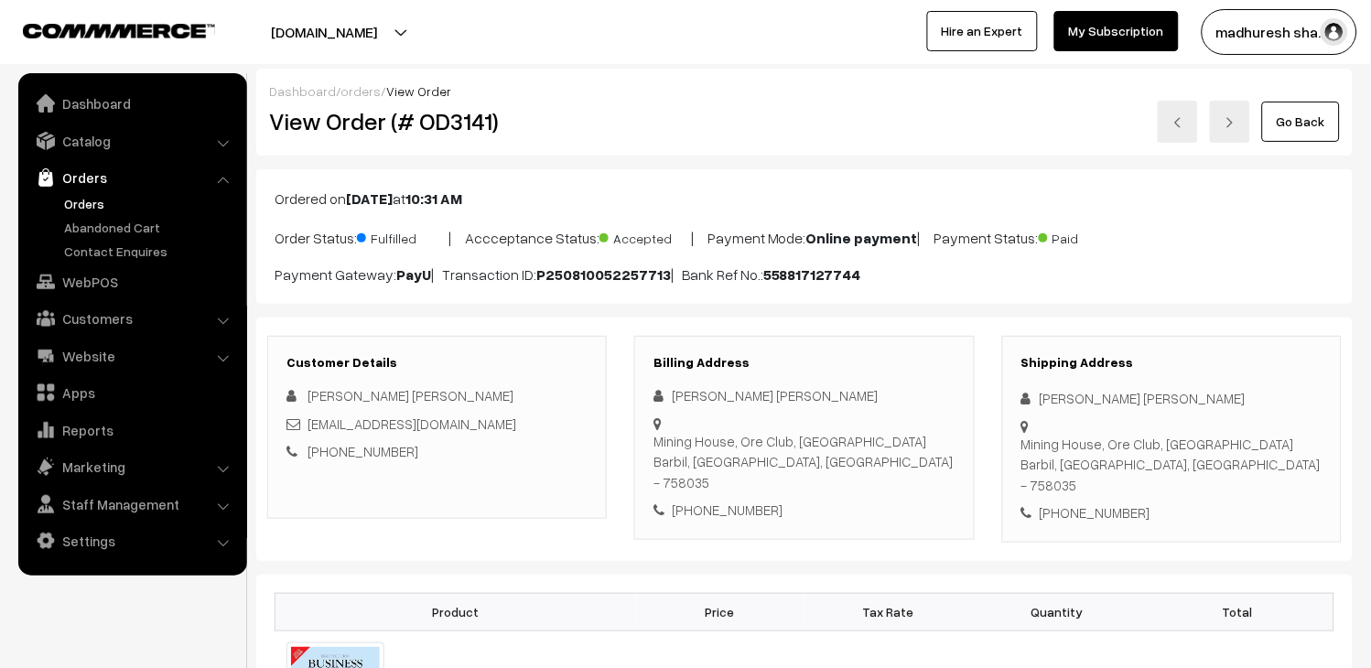
click at [1303, 129] on link "Go Back" at bounding box center [1301, 122] width 78 height 40
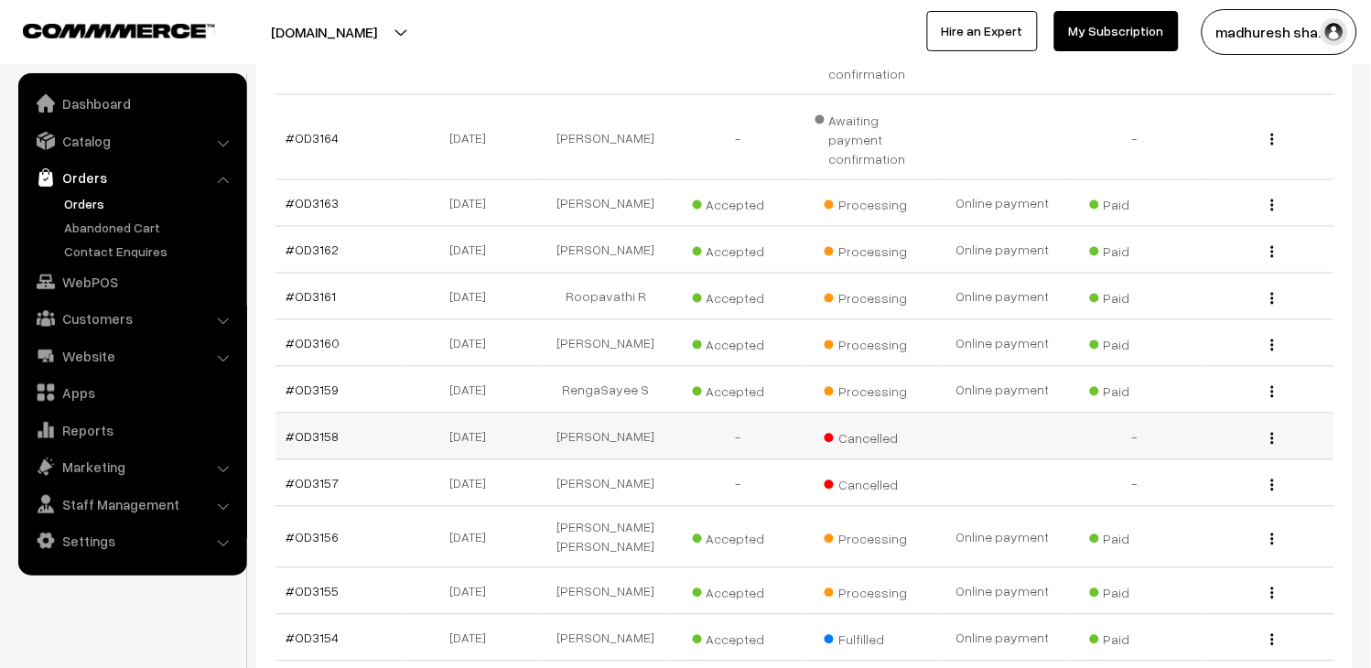
scroll to position [610, 0]
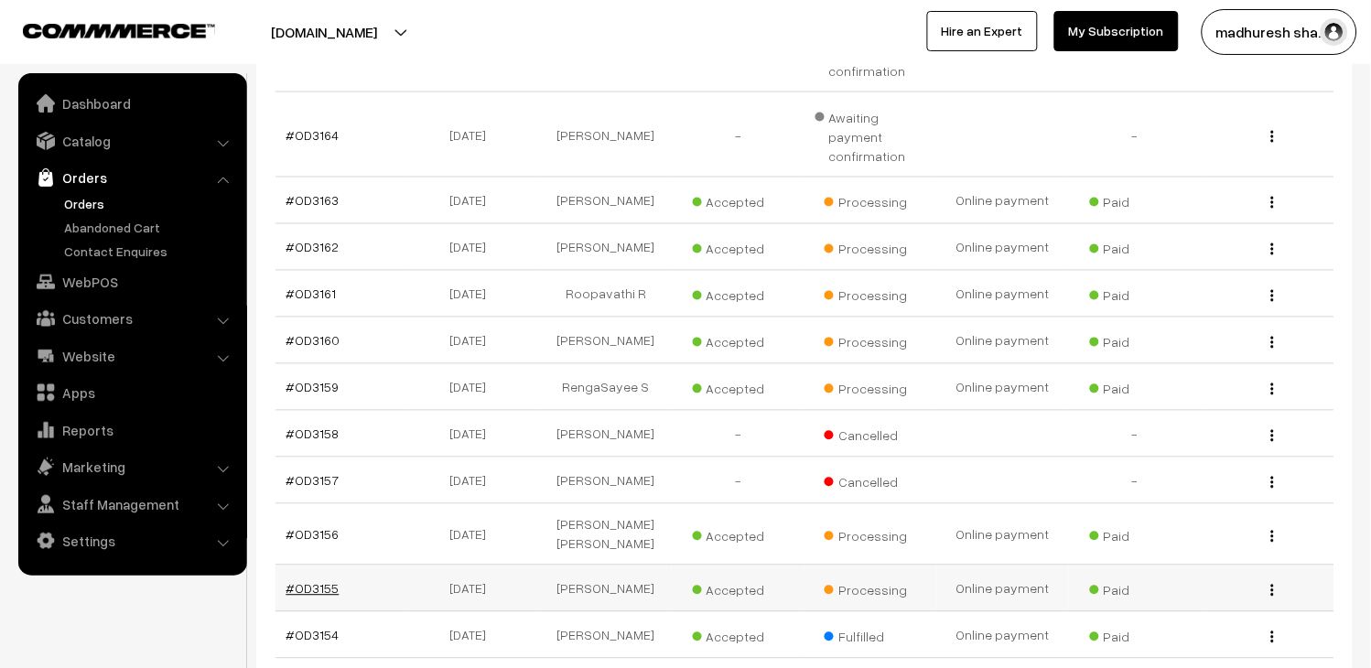
click at [321, 581] on link "#OD3155" at bounding box center [313, 589] width 53 height 16
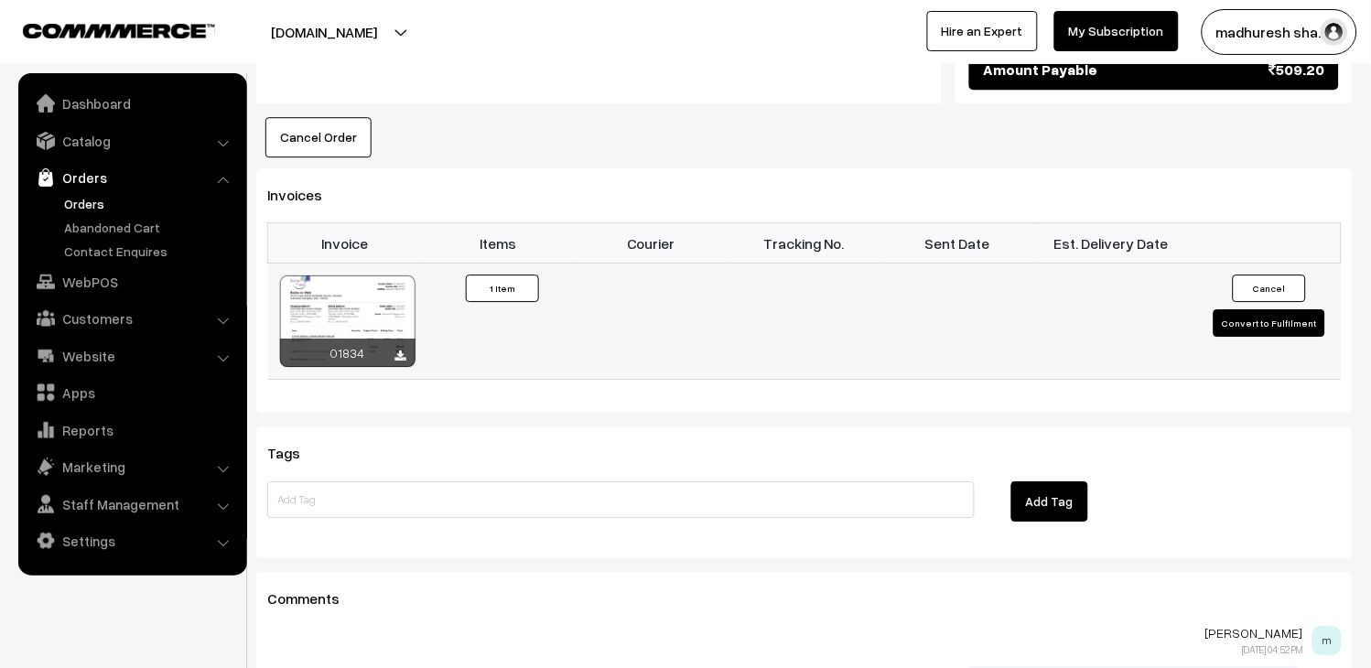
click at [1264, 327] on button "Convert to Fulfilment" at bounding box center [1270, 322] width 112 height 27
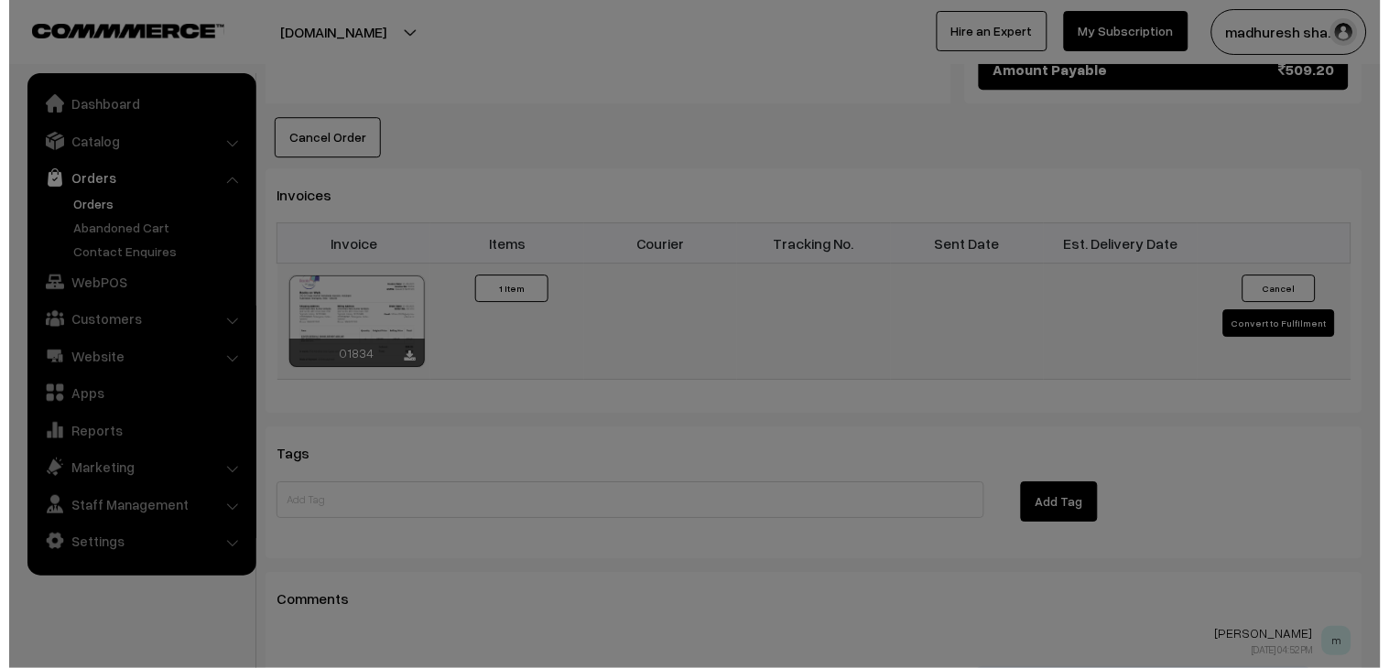
scroll to position [1120, 0]
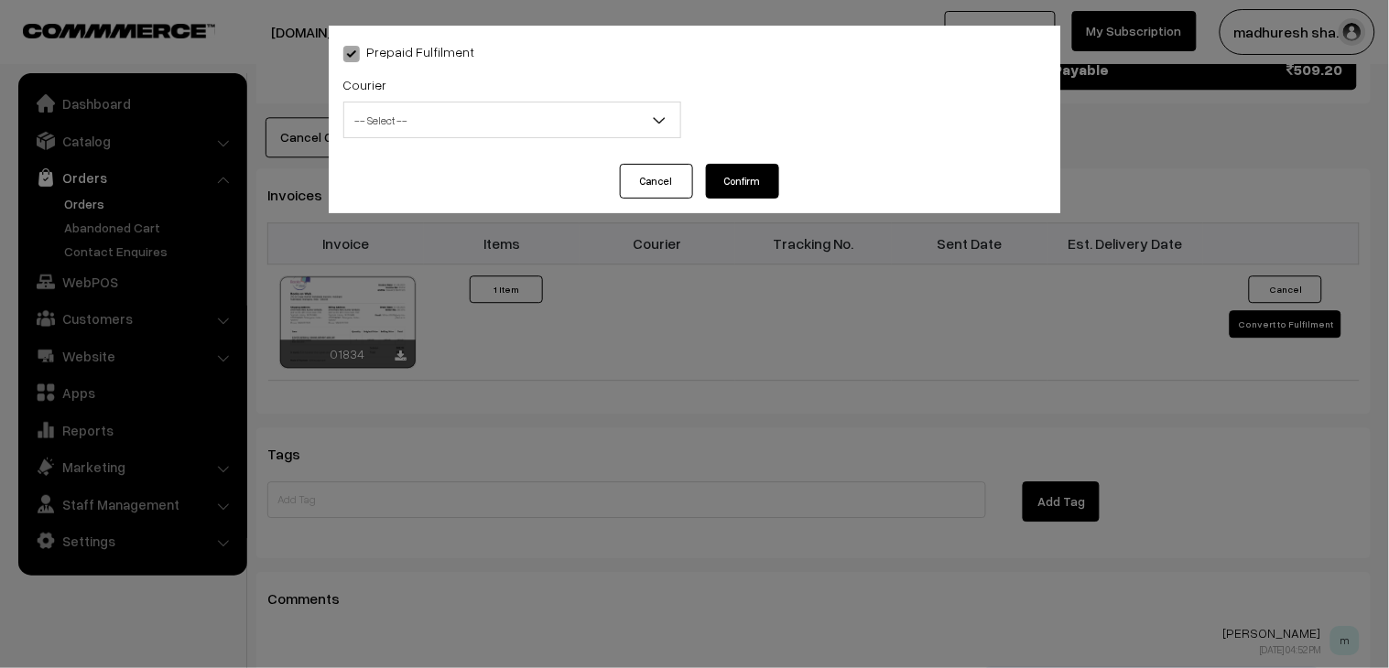
click at [424, 104] on span "-- Select --" at bounding box center [512, 120] width 336 height 32
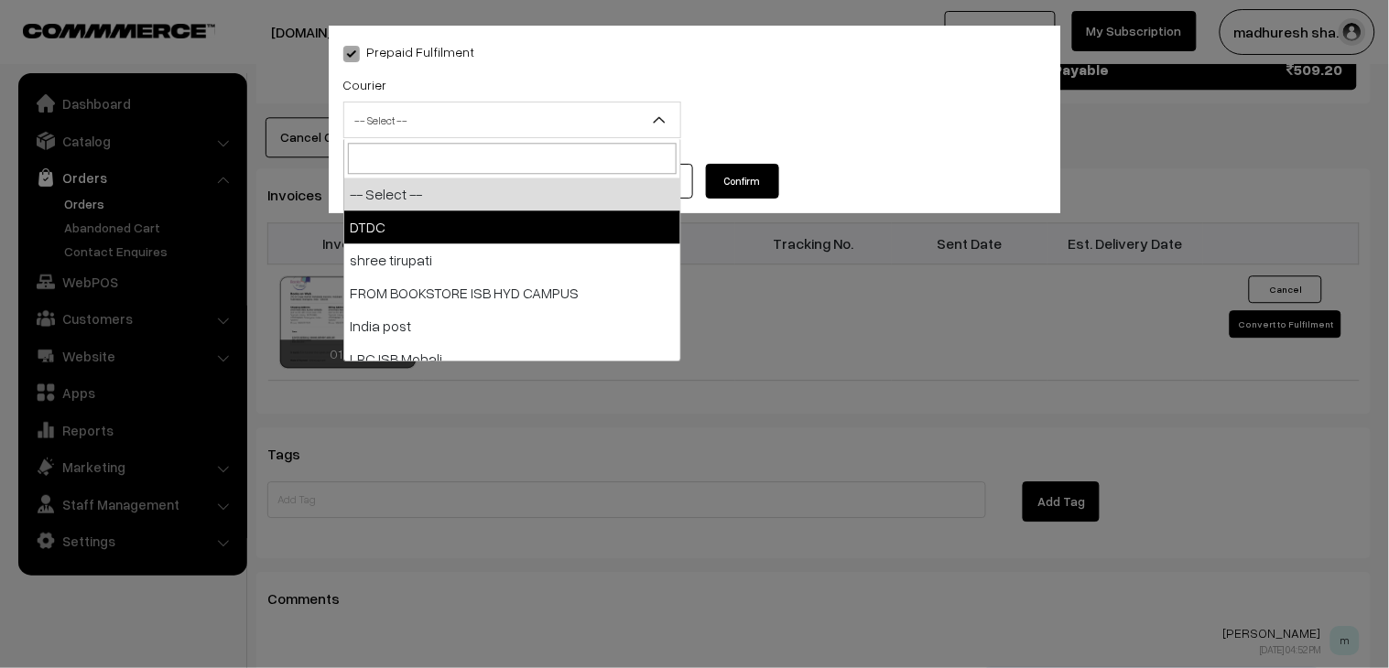
select select "1"
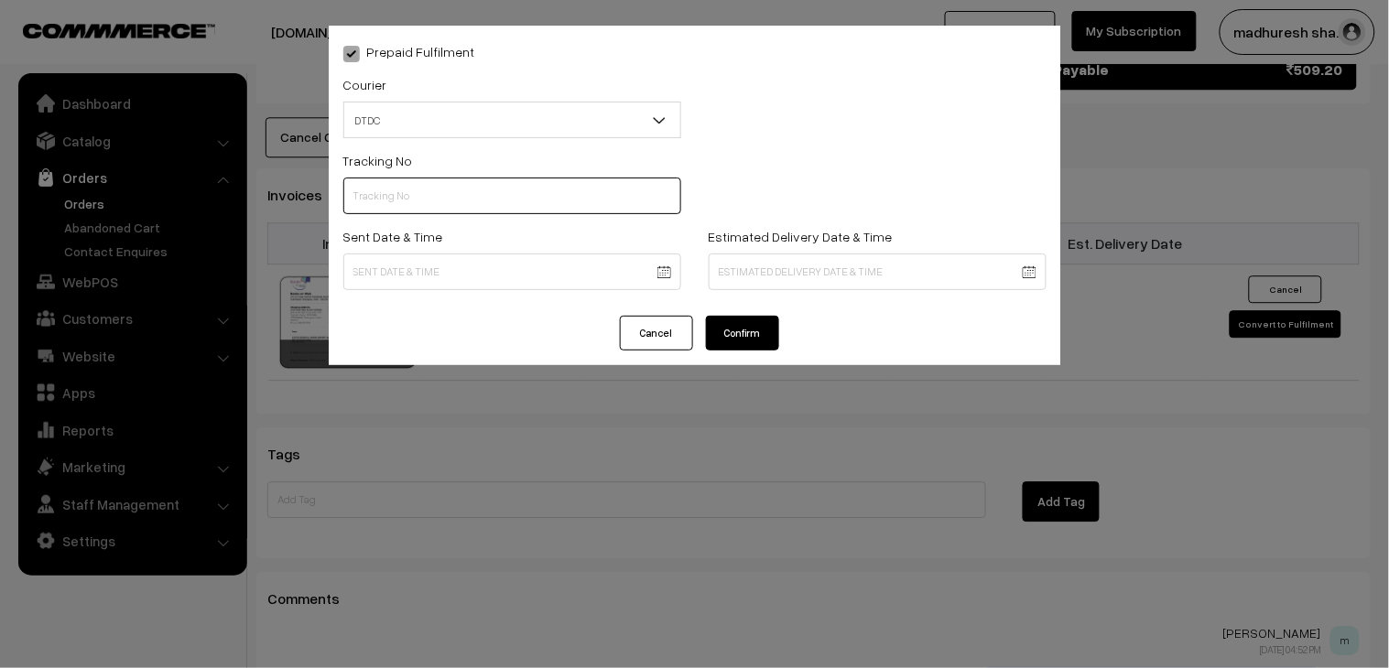
click at [435, 203] on input "text" at bounding box center [512, 196] width 338 height 37
paste input "H85545498"
type input "H85545498"
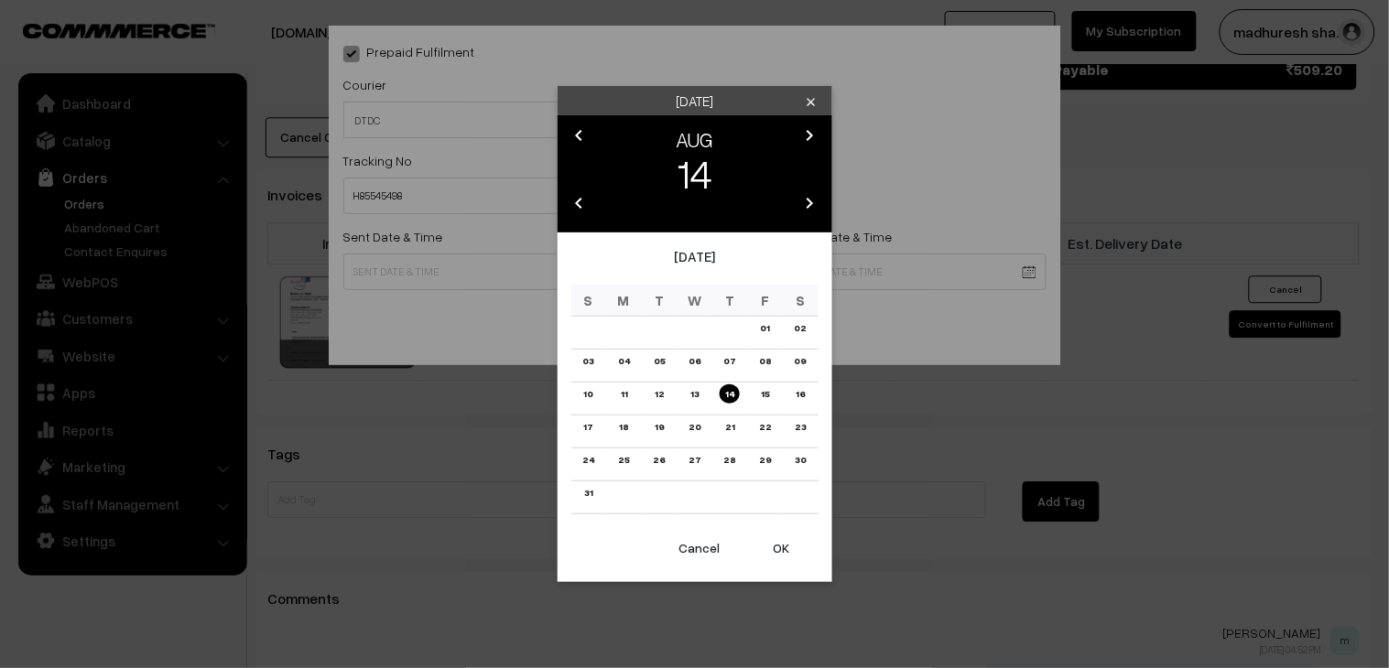
click at [660, 389] on link "12" at bounding box center [659, 393] width 20 height 19
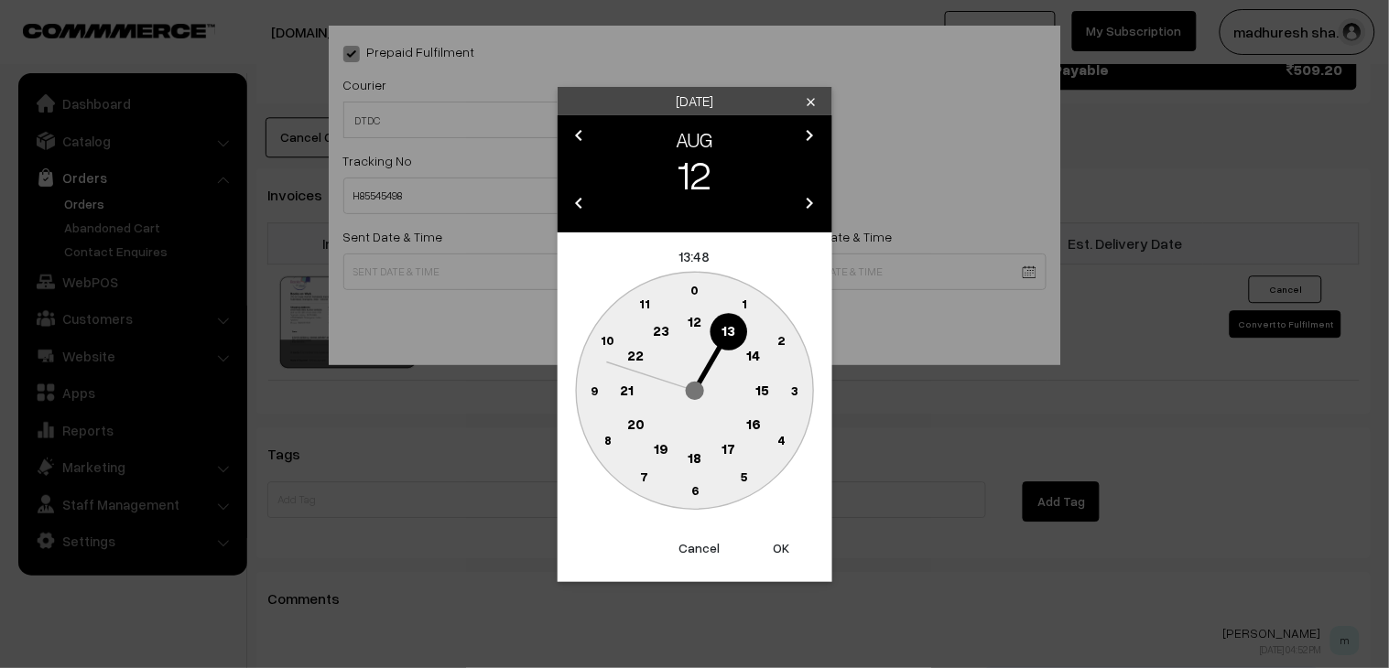
click at [690, 455] on text "18" at bounding box center [694, 457] width 14 height 16
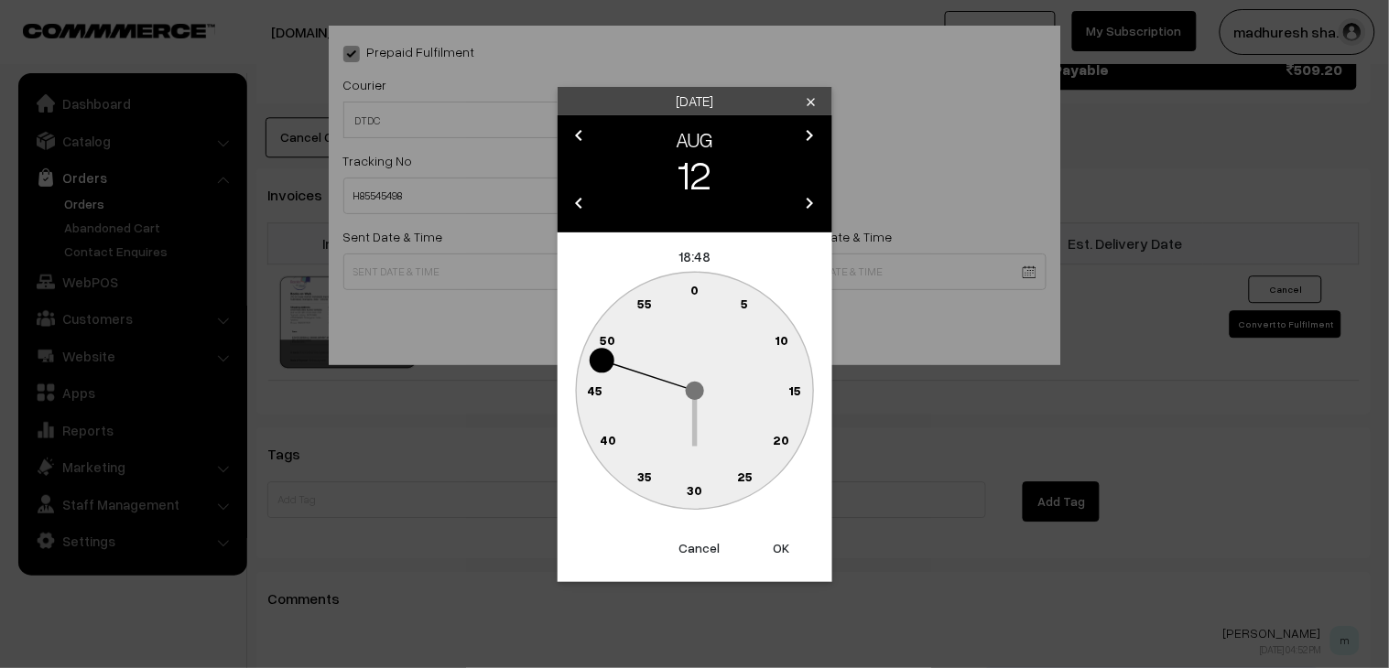
click at [693, 488] on text "30" at bounding box center [695, 490] width 16 height 16
type input "12-08-2025 18:30"
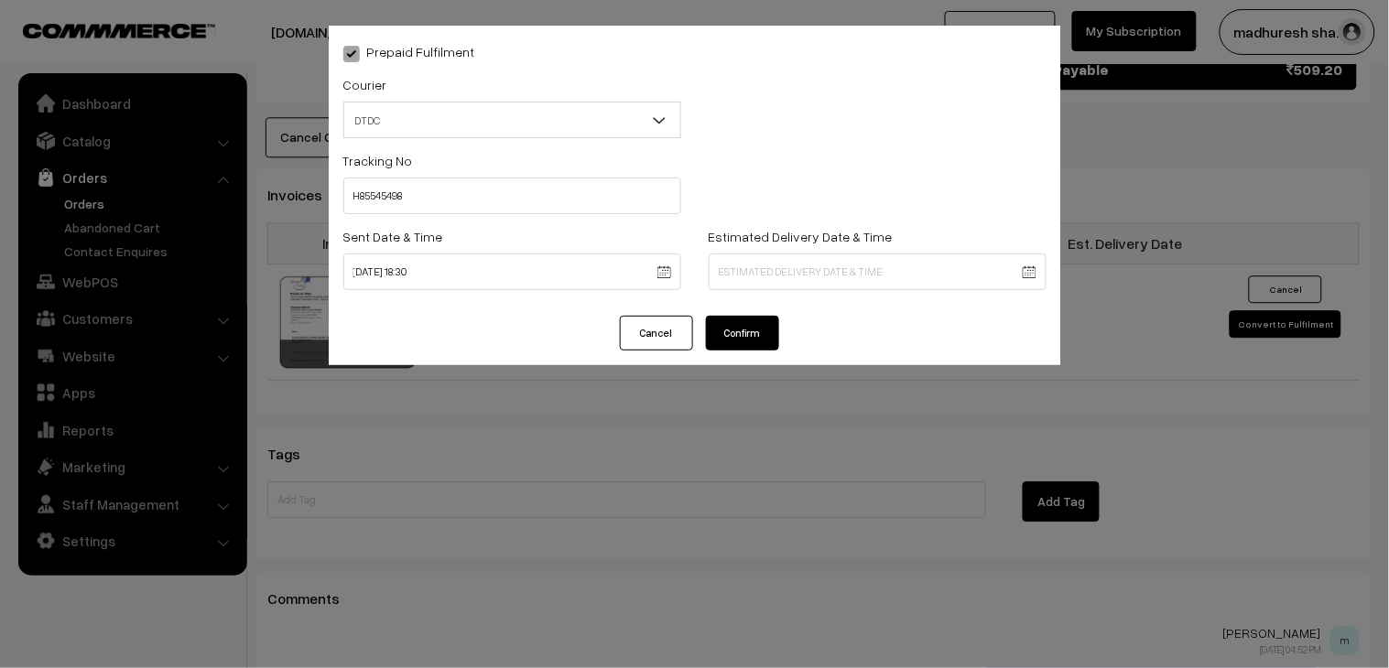
click at [752, 323] on button "Confirm" at bounding box center [742, 333] width 73 height 35
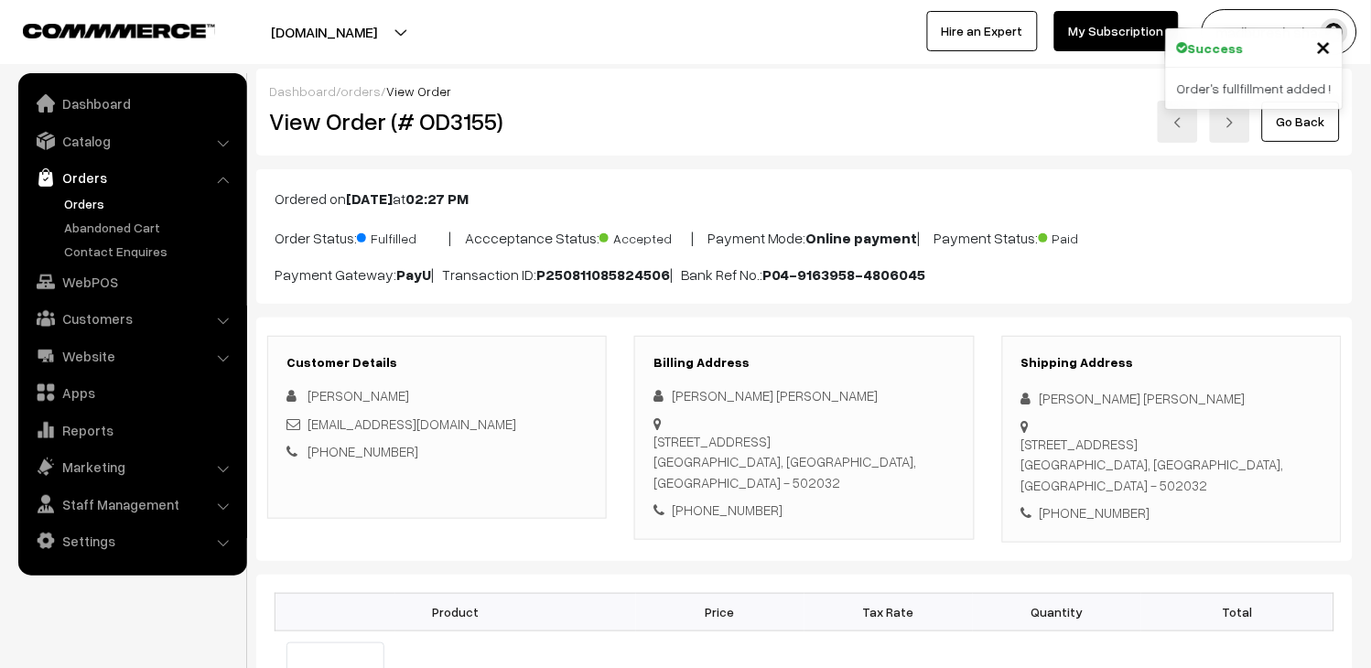
click at [1303, 129] on link "Go Back" at bounding box center [1301, 122] width 78 height 40
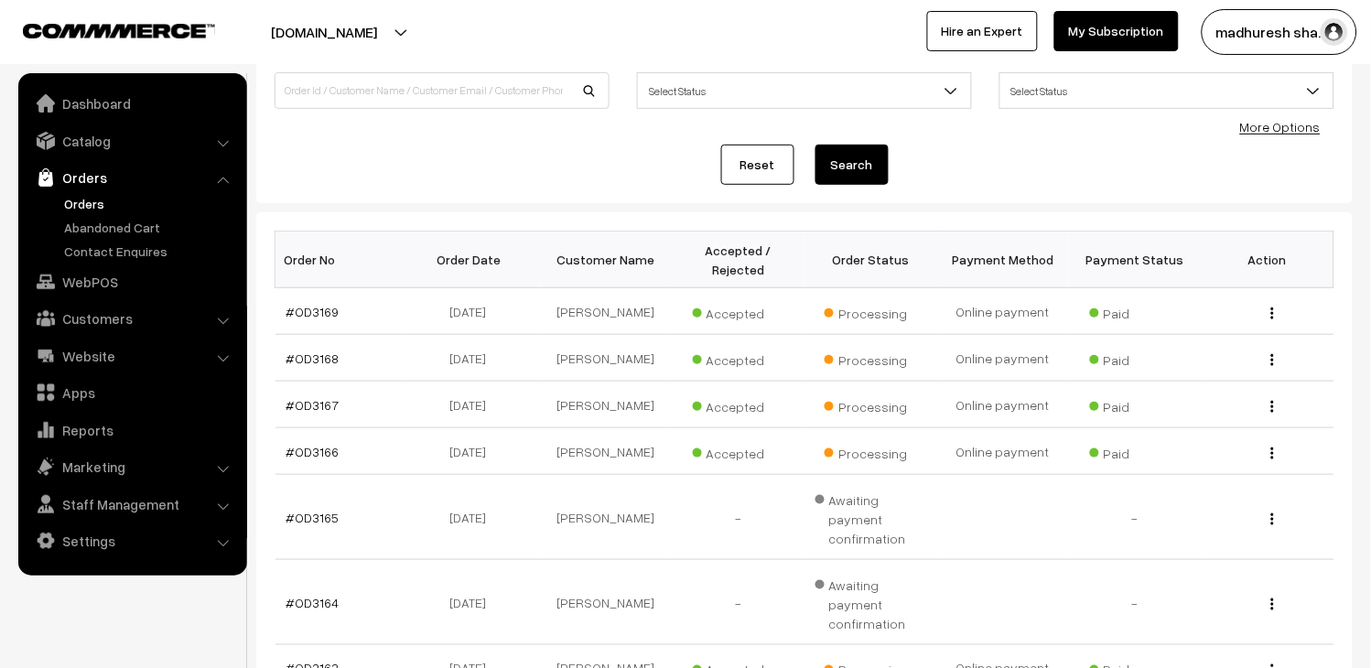
scroll to position [406, 0]
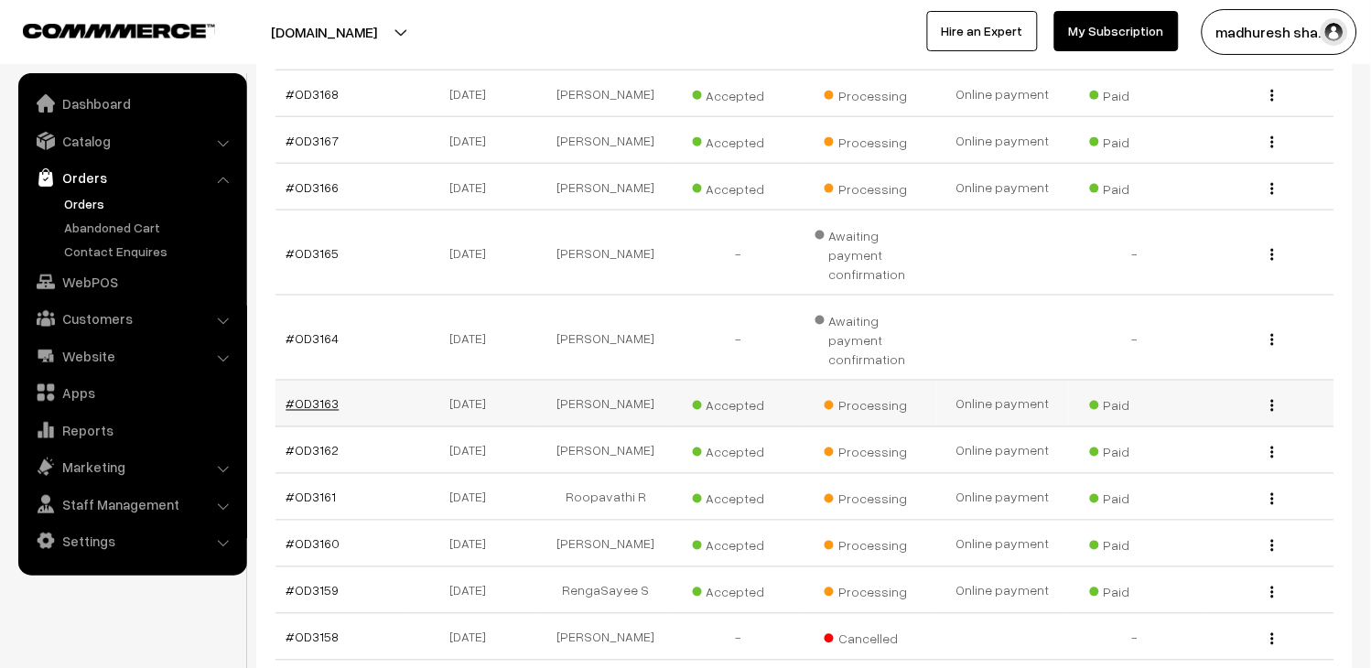
click at [322, 396] on link "#OD3163" at bounding box center [313, 404] width 53 height 16
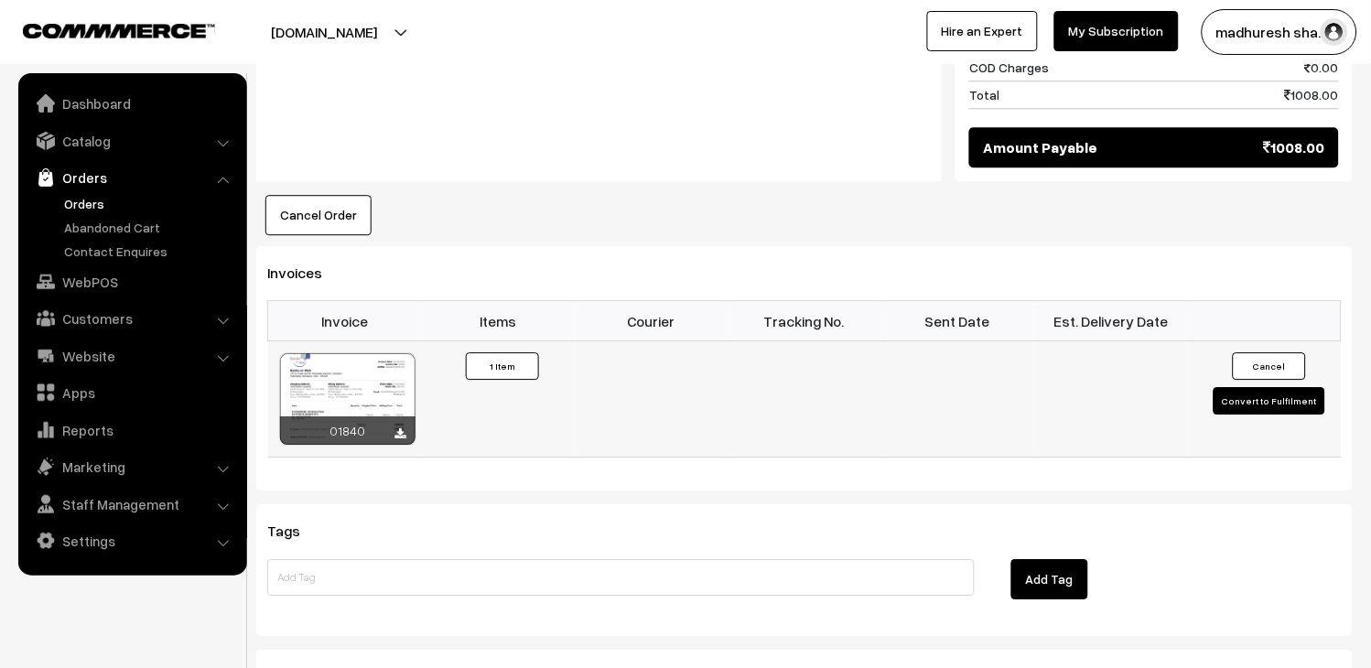
click at [1284, 387] on button "Convert to Fulfilment" at bounding box center [1270, 400] width 112 height 27
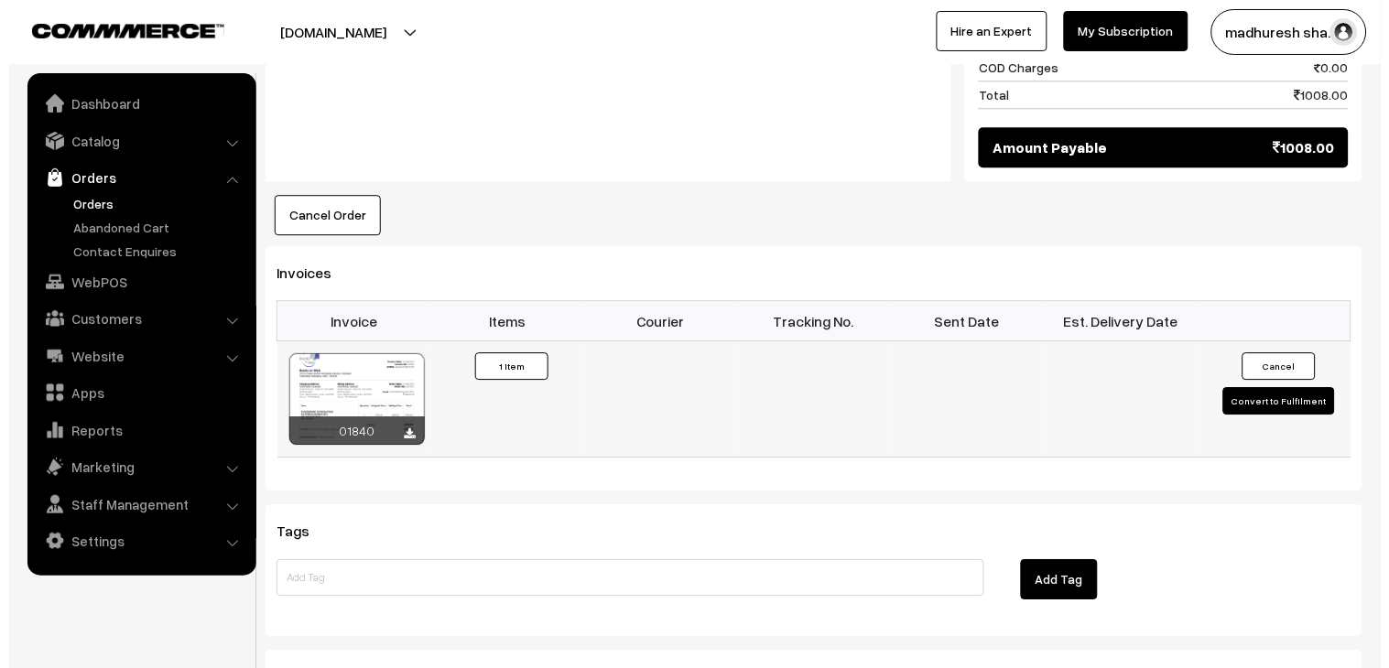
scroll to position [1017, 0]
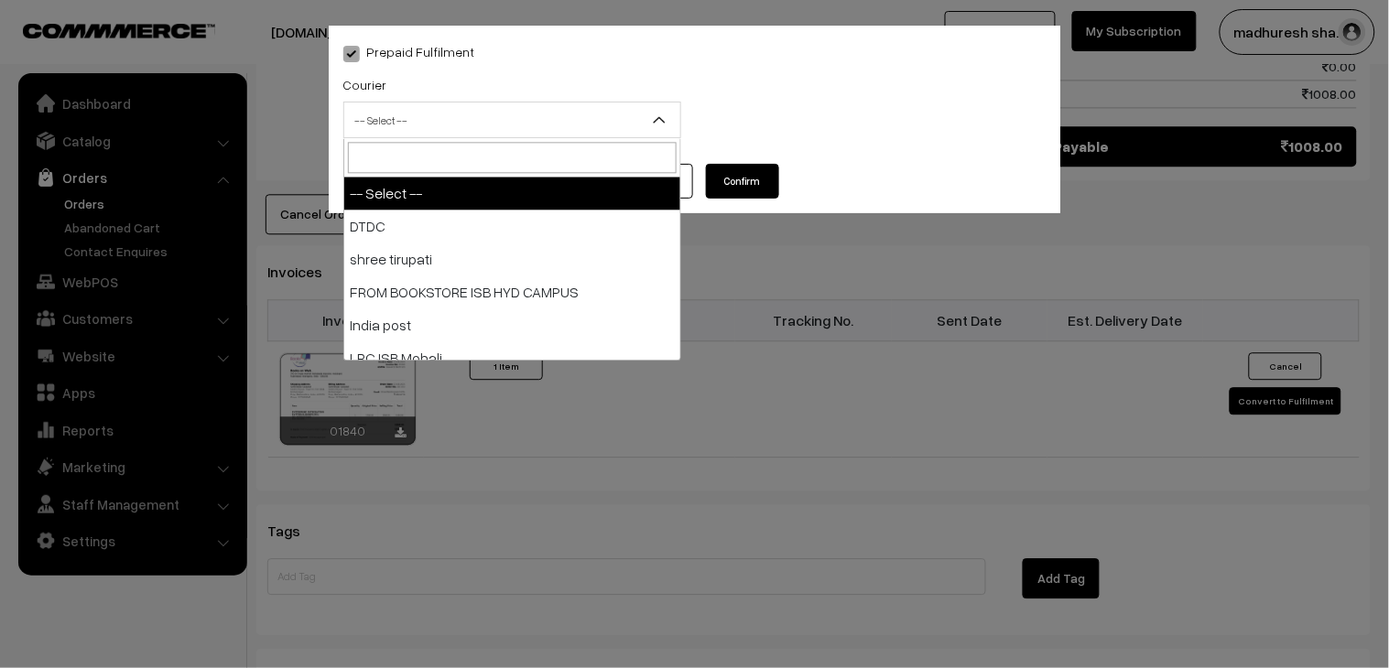
click at [524, 131] on span "-- Select --" at bounding box center [512, 120] width 336 height 32
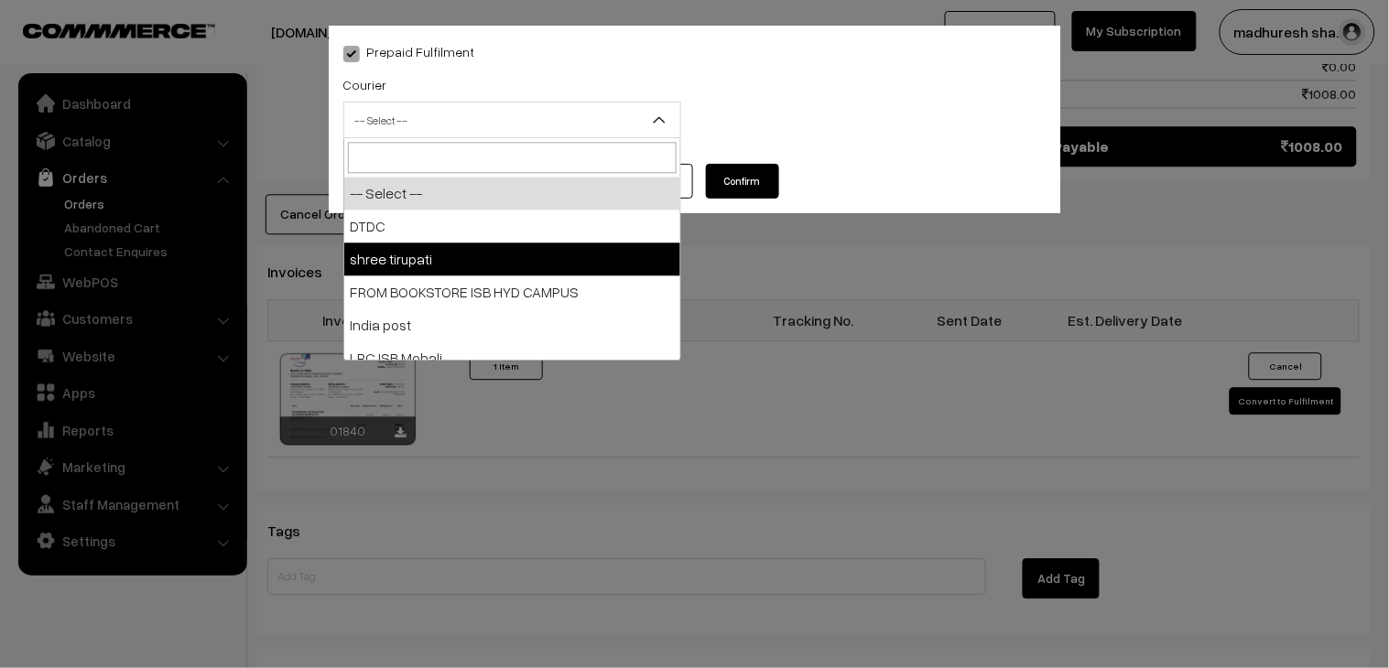
select select "2"
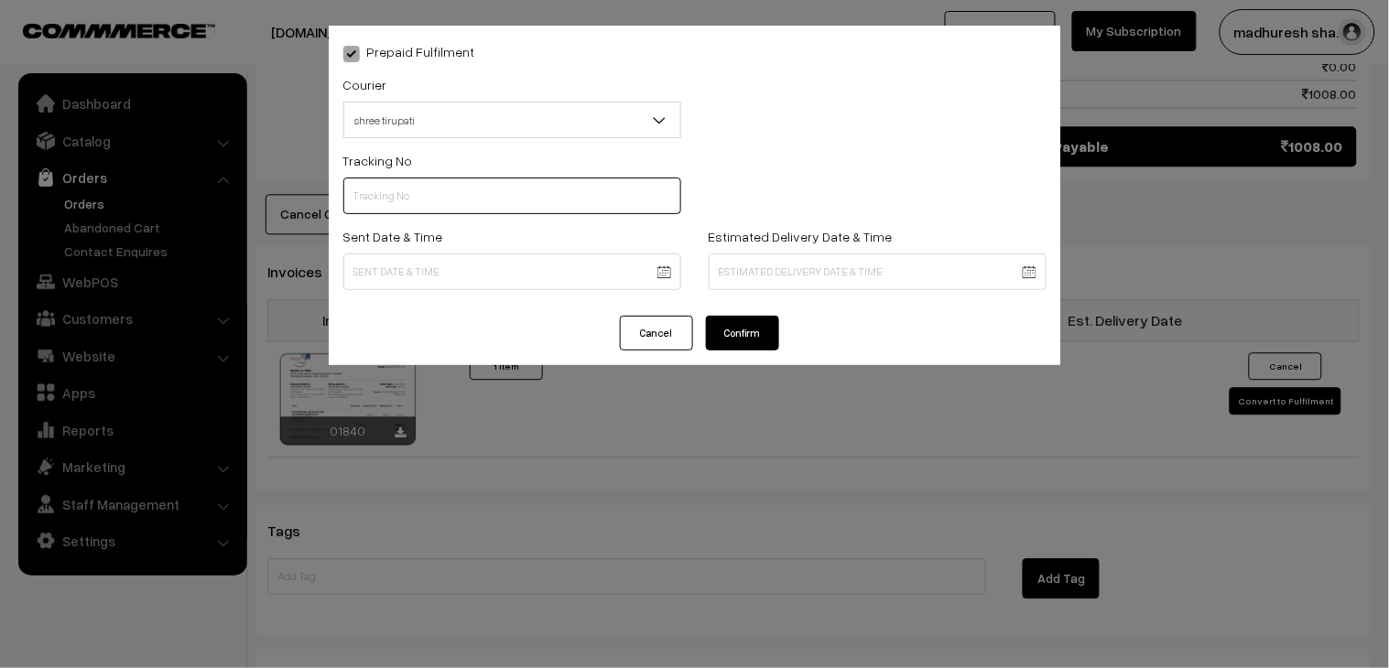
click at [502, 188] on input "text" at bounding box center [512, 196] width 338 height 37
paste input "352900094716"
type input "352900094716"
click at [386, 277] on body "Thank you for showing interest. Our team will call you shortly. Close [DOMAIN_N…" at bounding box center [694, 26] width 1389 height 2086
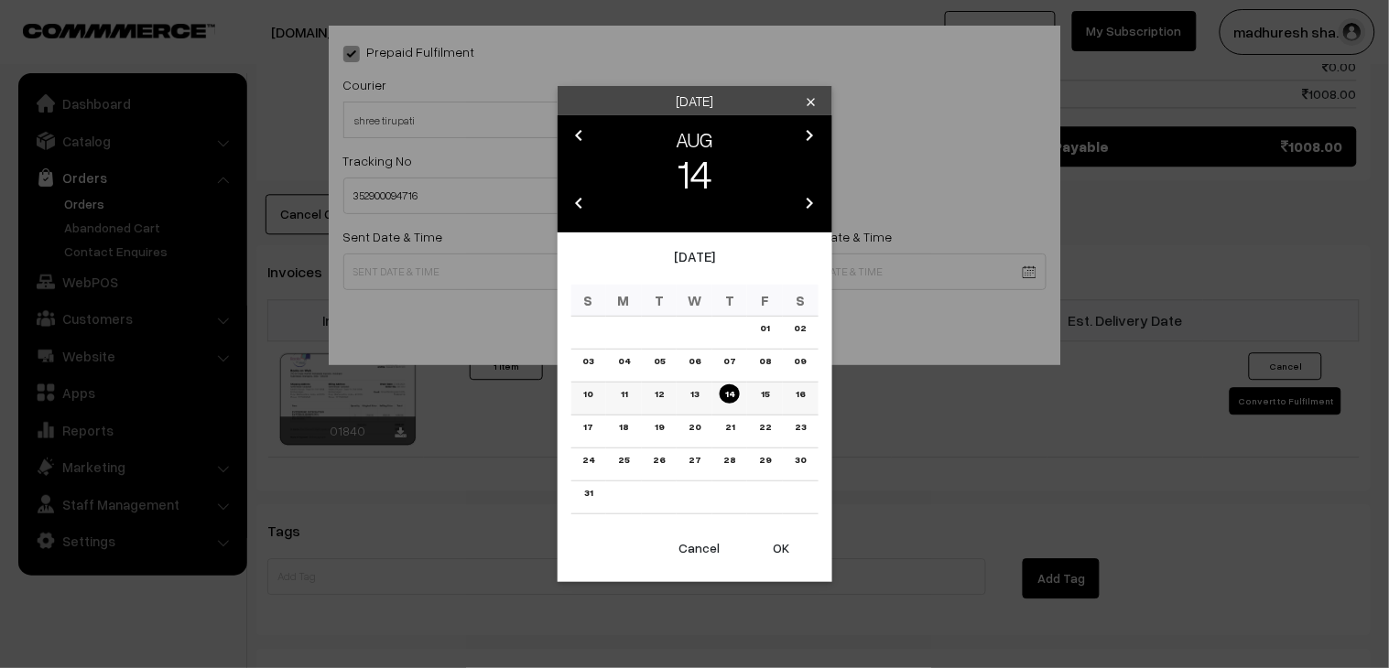
click at [694, 394] on link "13" at bounding box center [694, 393] width 19 height 19
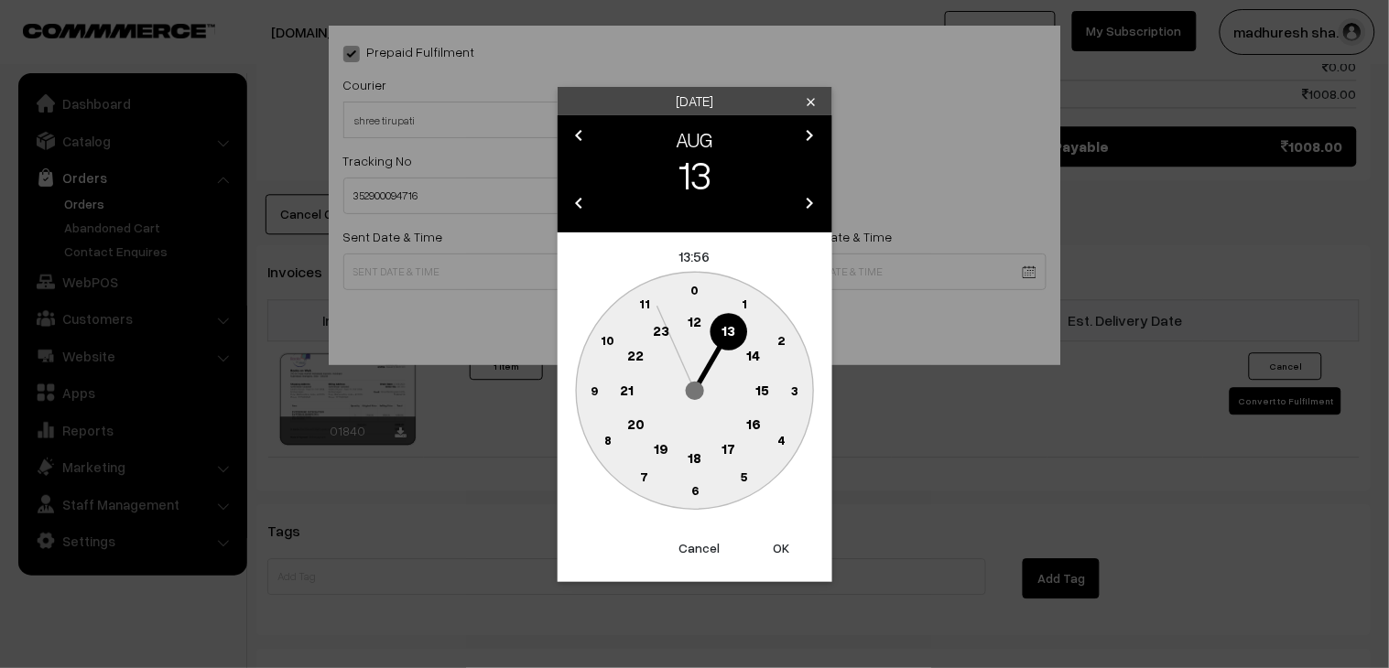
click at [687, 459] on circle at bounding box center [695, 459] width 38 height 38
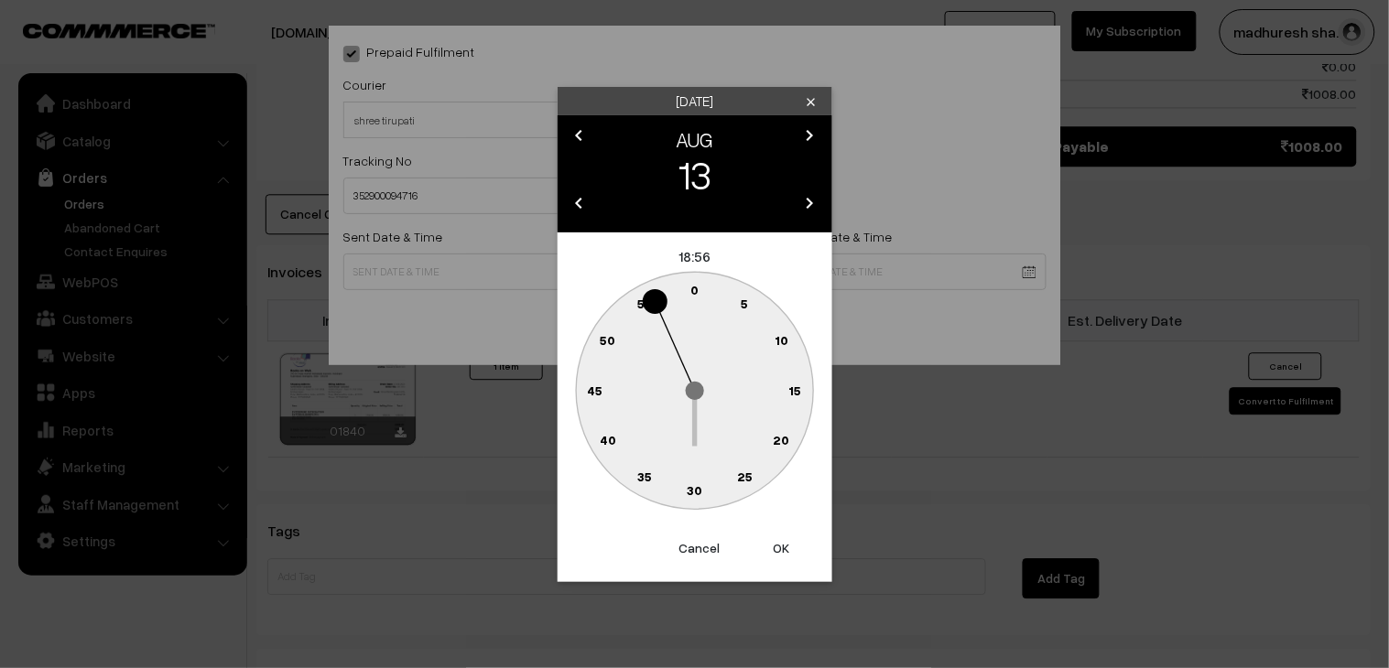
click at [701, 488] on text "30" at bounding box center [695, 490] width 16 height 16
type input "13-08-2025 18:30"
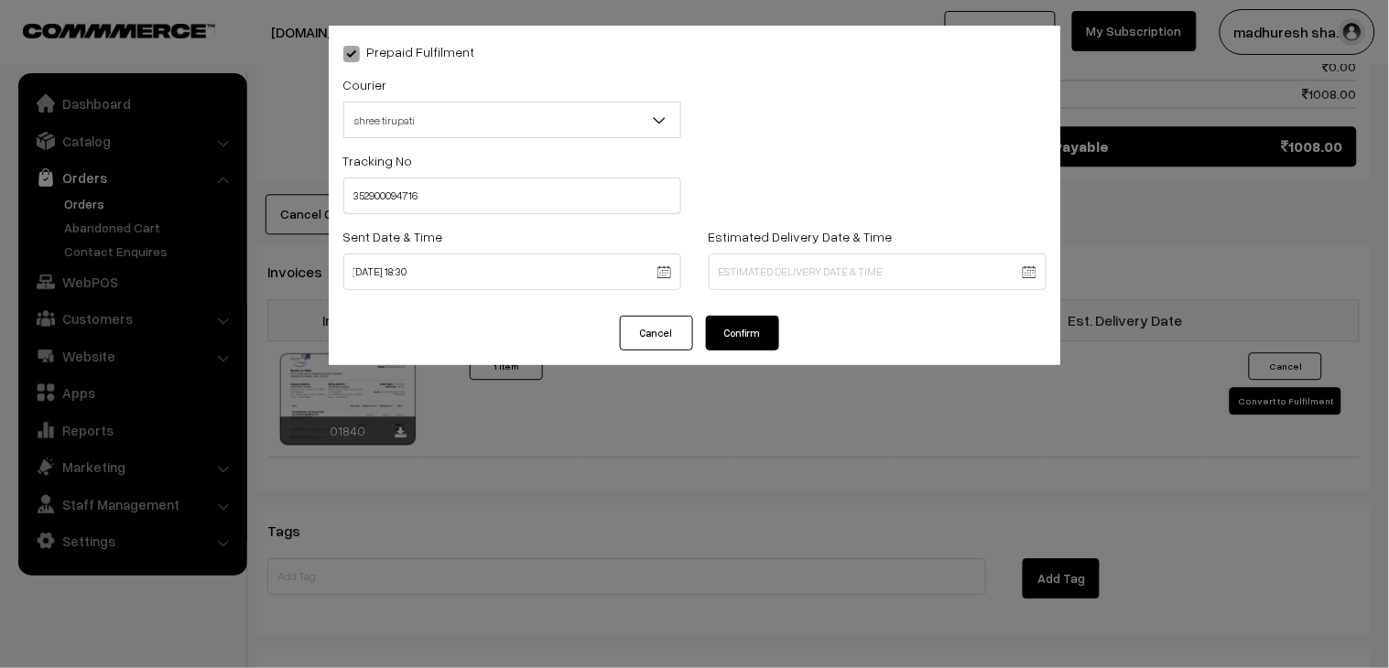
click at [740, 341] on button "Confirm" at bounding box center [742, 333] width 73 height 35
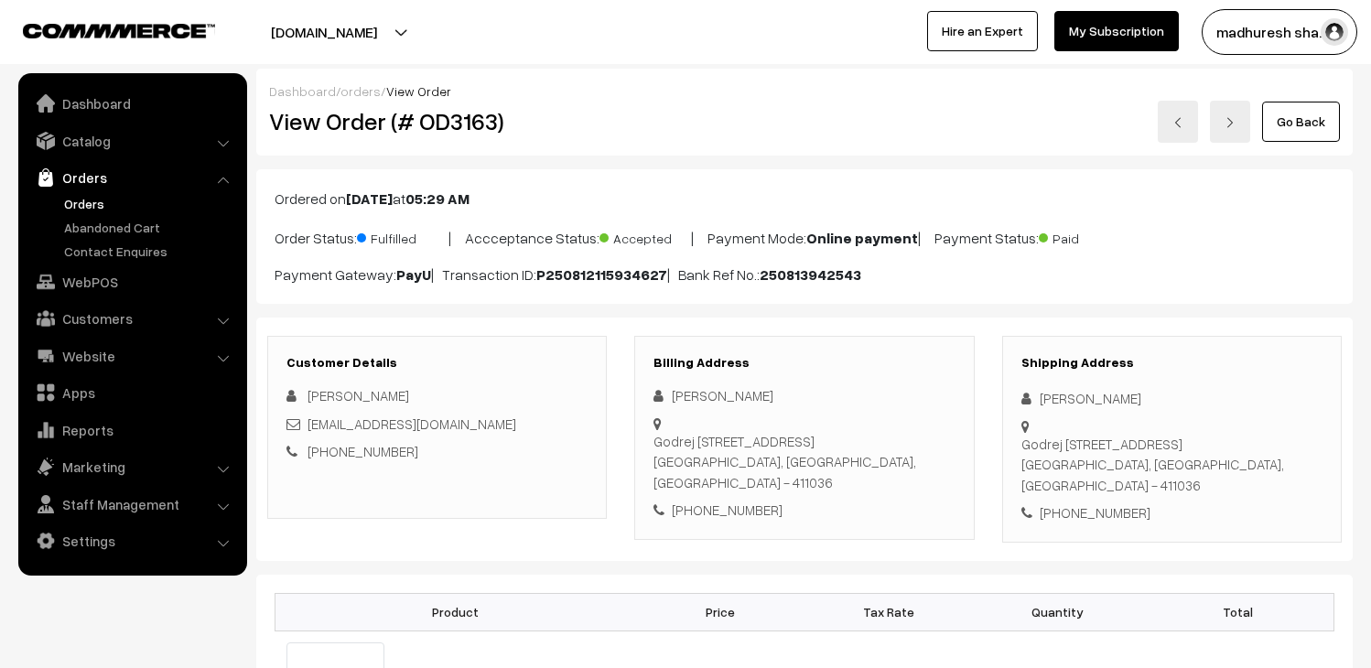
scroll to position [1014, 0]
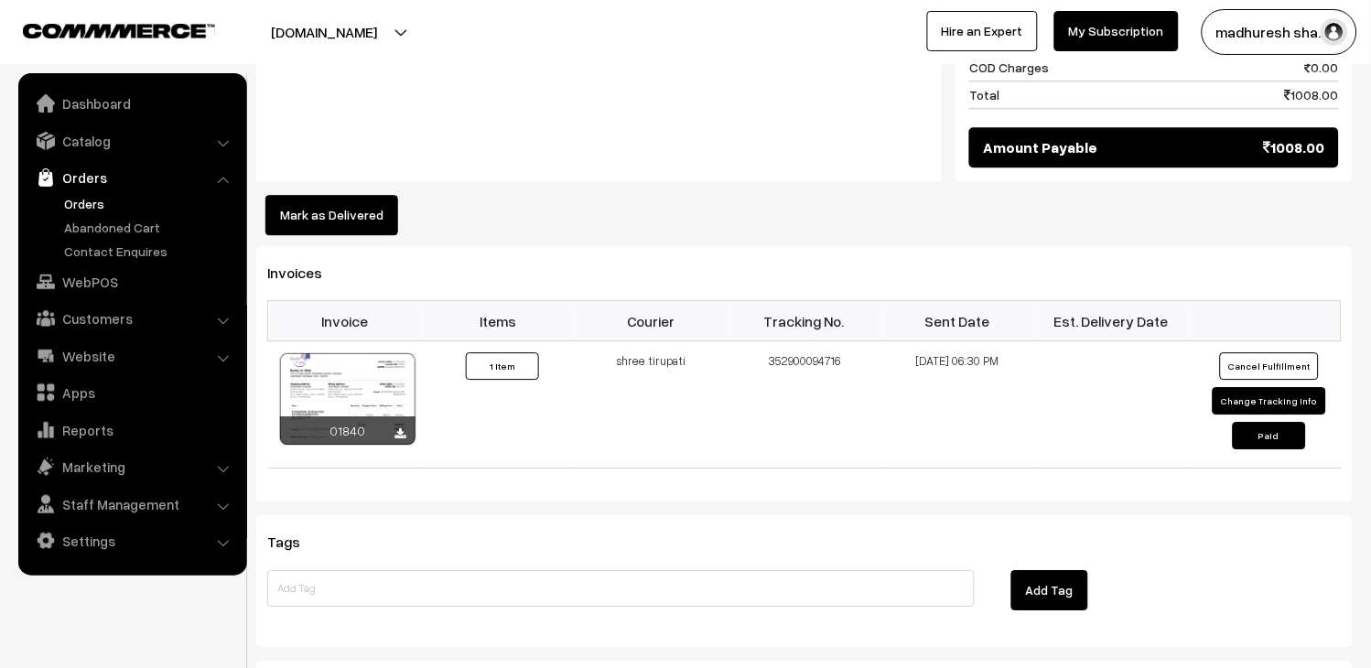
click at [92, 201] on link "Orders" at bounding box center [150, 203] width 181 height 19
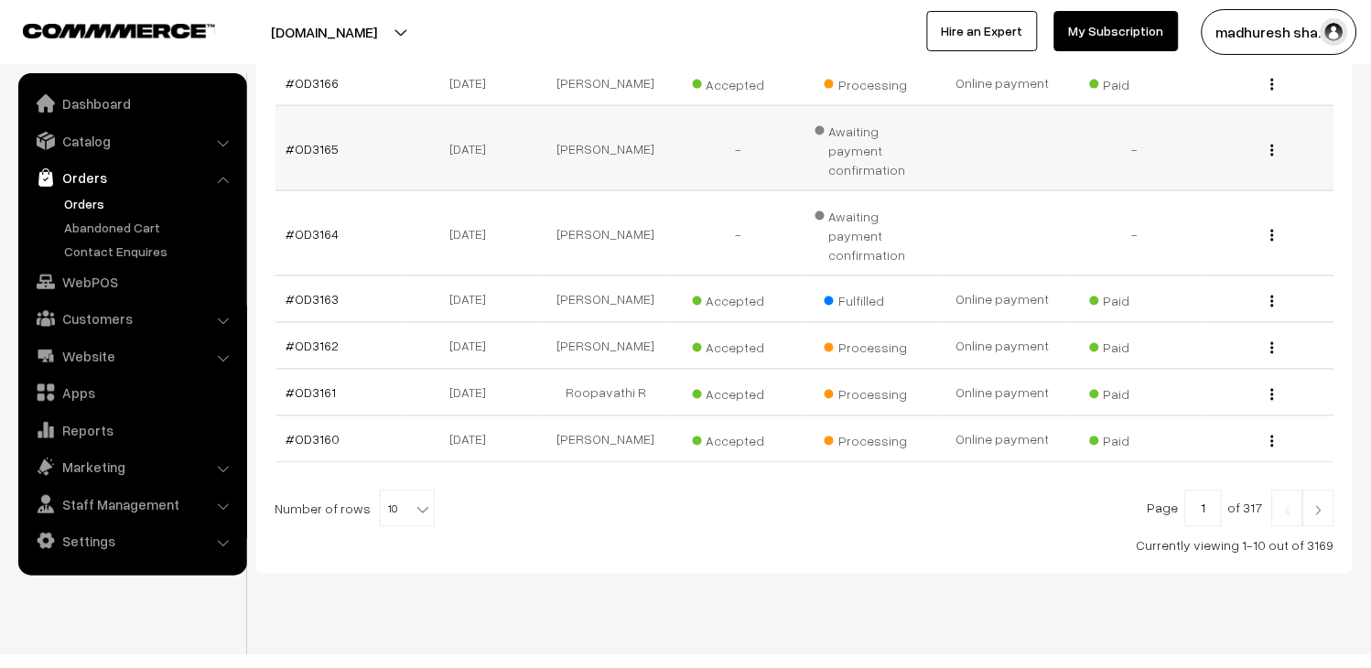
scroll to position [527, 0]
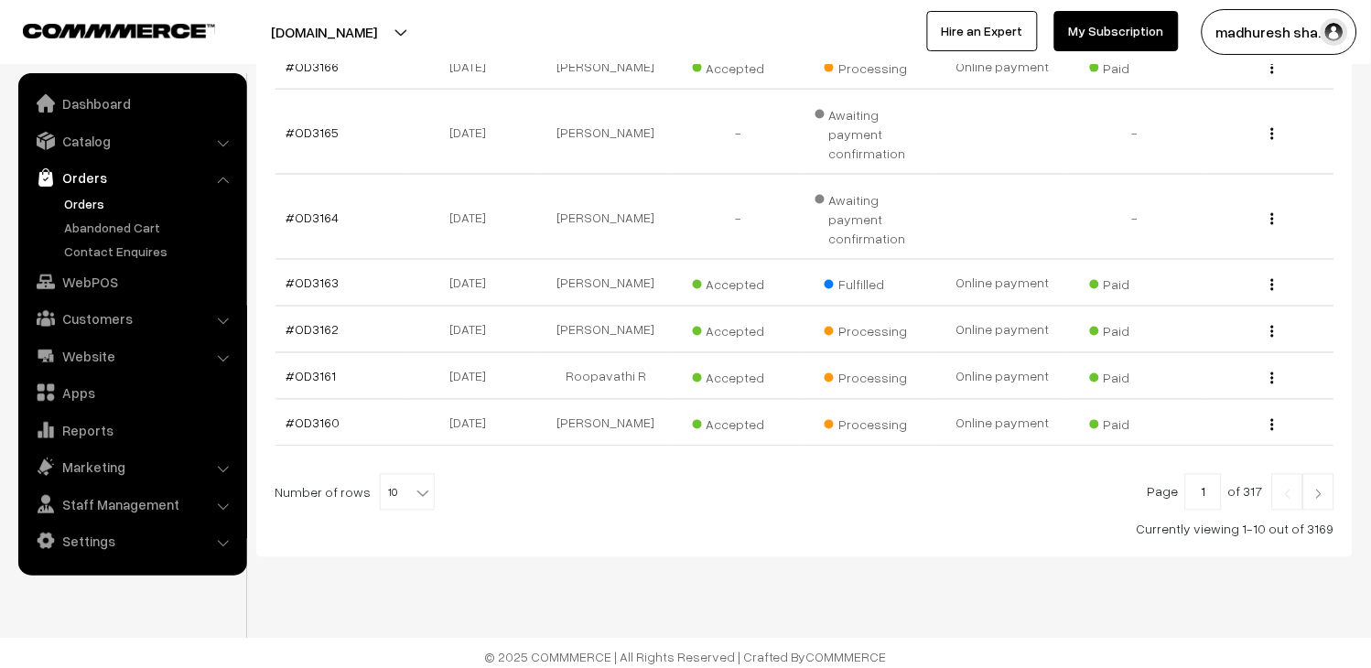
click at [414, 484] on b at bounding box center [423, 493] width 18 height 18
select select "100"
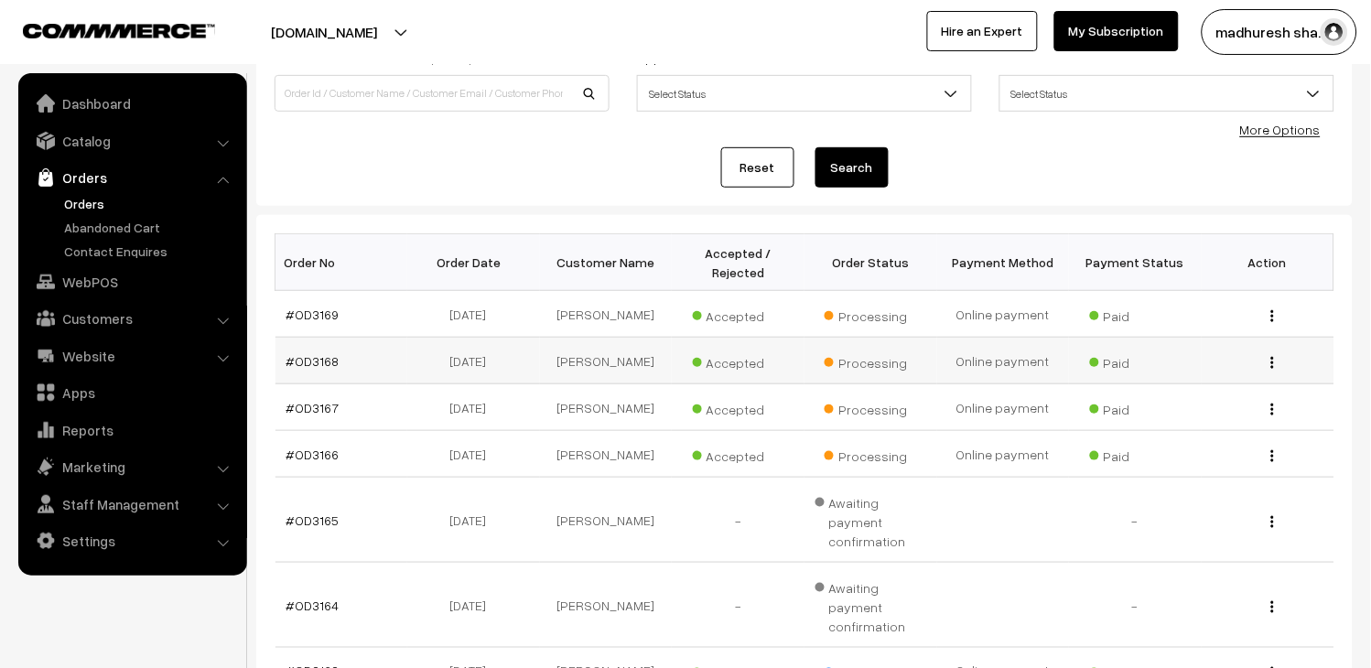
scroll to position [305, 0]
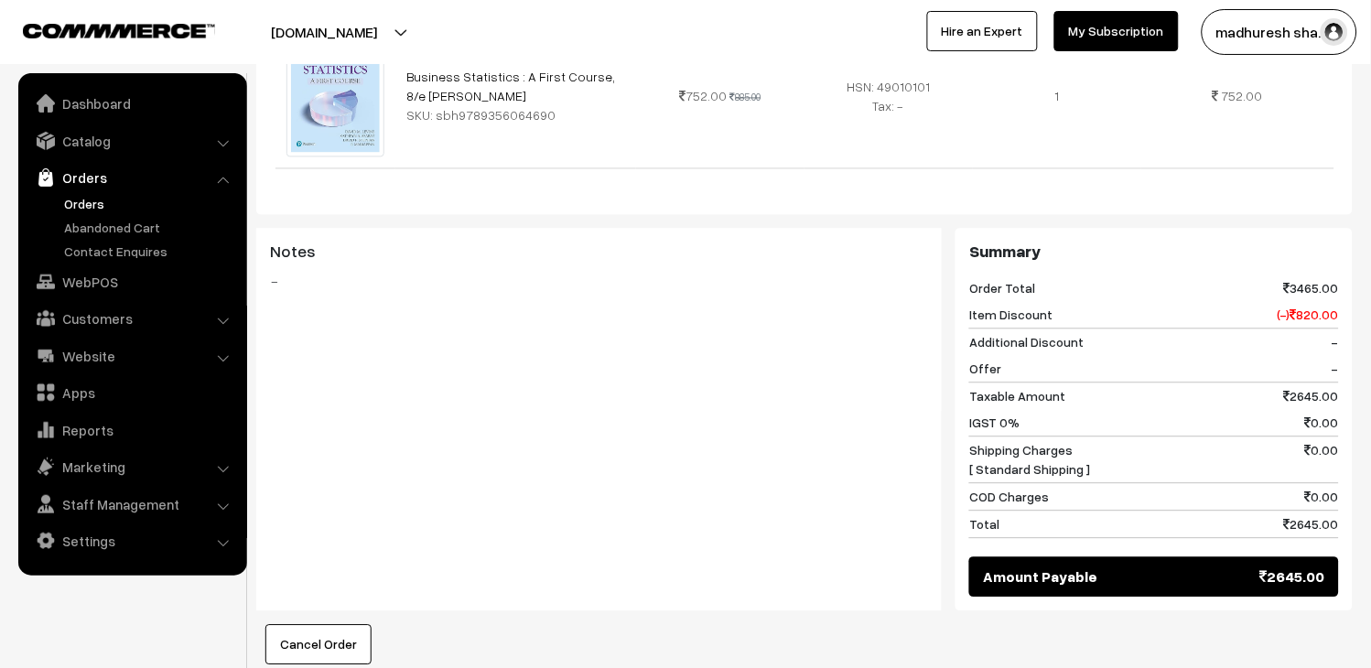
scroll to position [1220, 0]
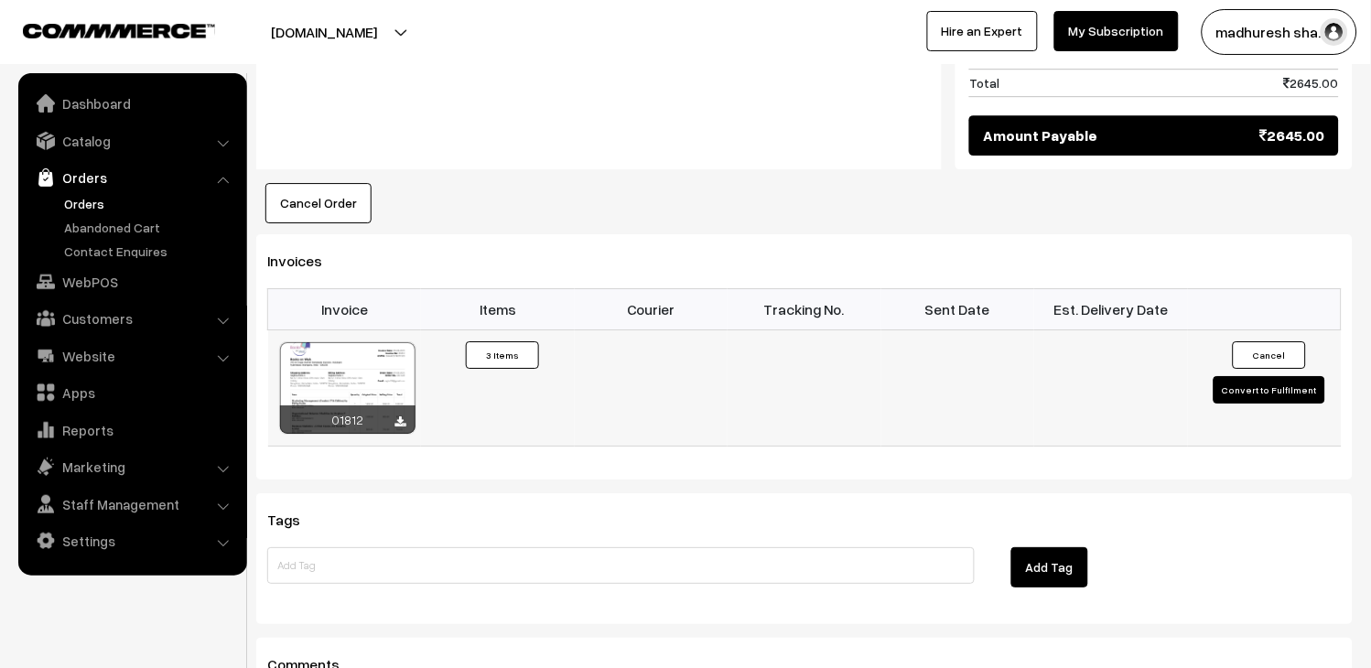
click at [1271, 376] on button "Convert to Fulfilment" at bounding box center [1270, 389] width 112 height 27
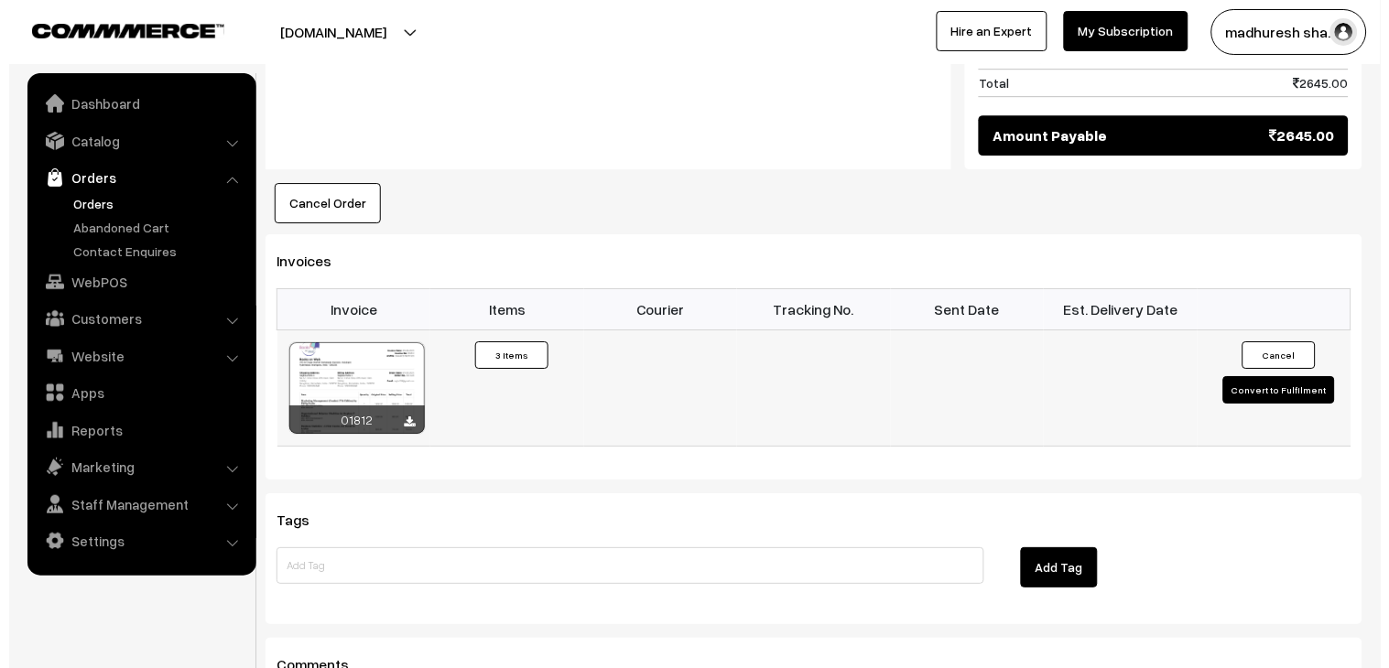
scroll to position [1225, 0]
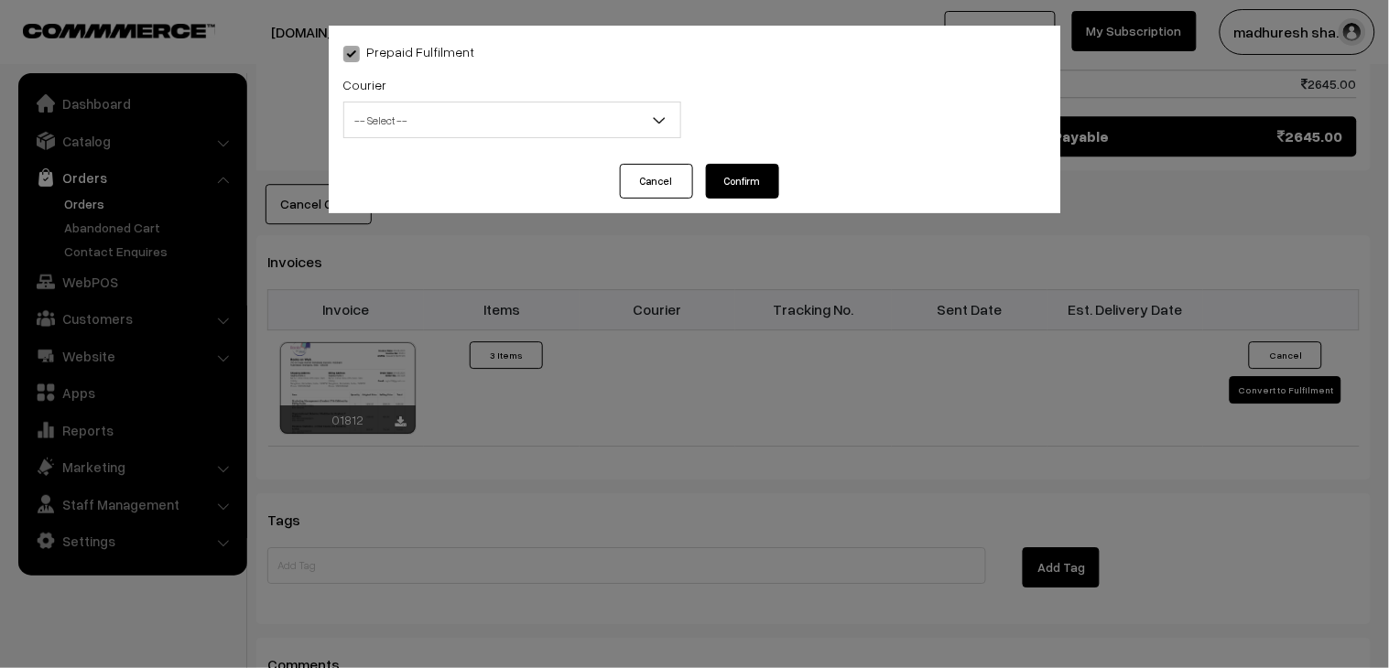
click at [514, 128] on span "-- Select --" at bounding box center [512, 120] width 336 height 32
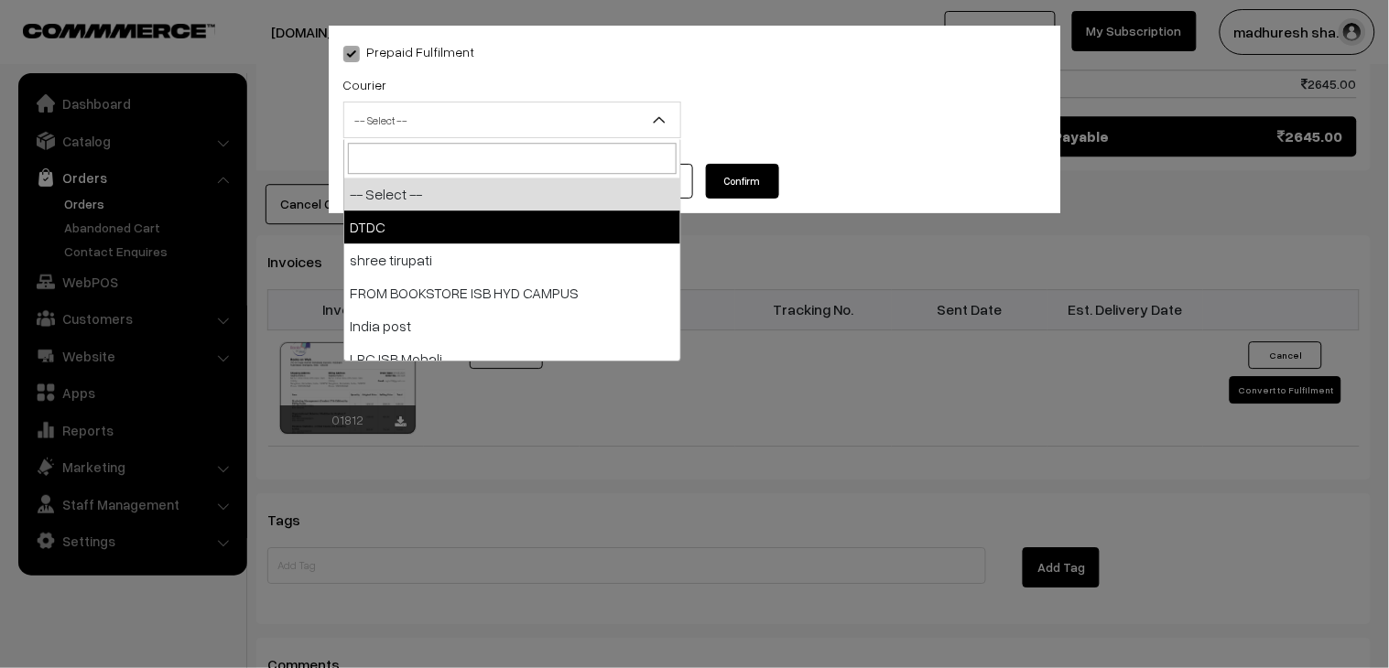
select select "1"
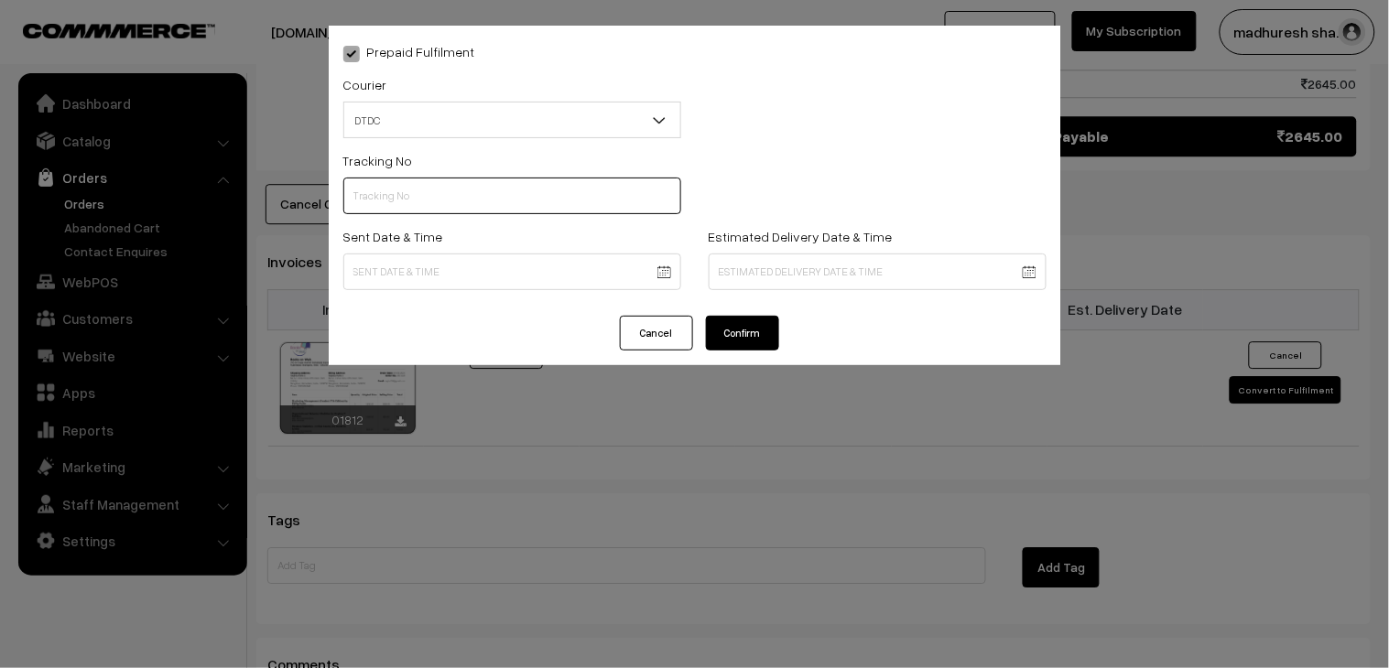
click at [458, 209] on input "text" at bounding box center [512, 196] width 338 height 37
paste input "V3500053316"
type input "V3500053316"
click at [394, 252] on div "Sent Date & Time" at bounding box center [512, 257] width 338 height 65
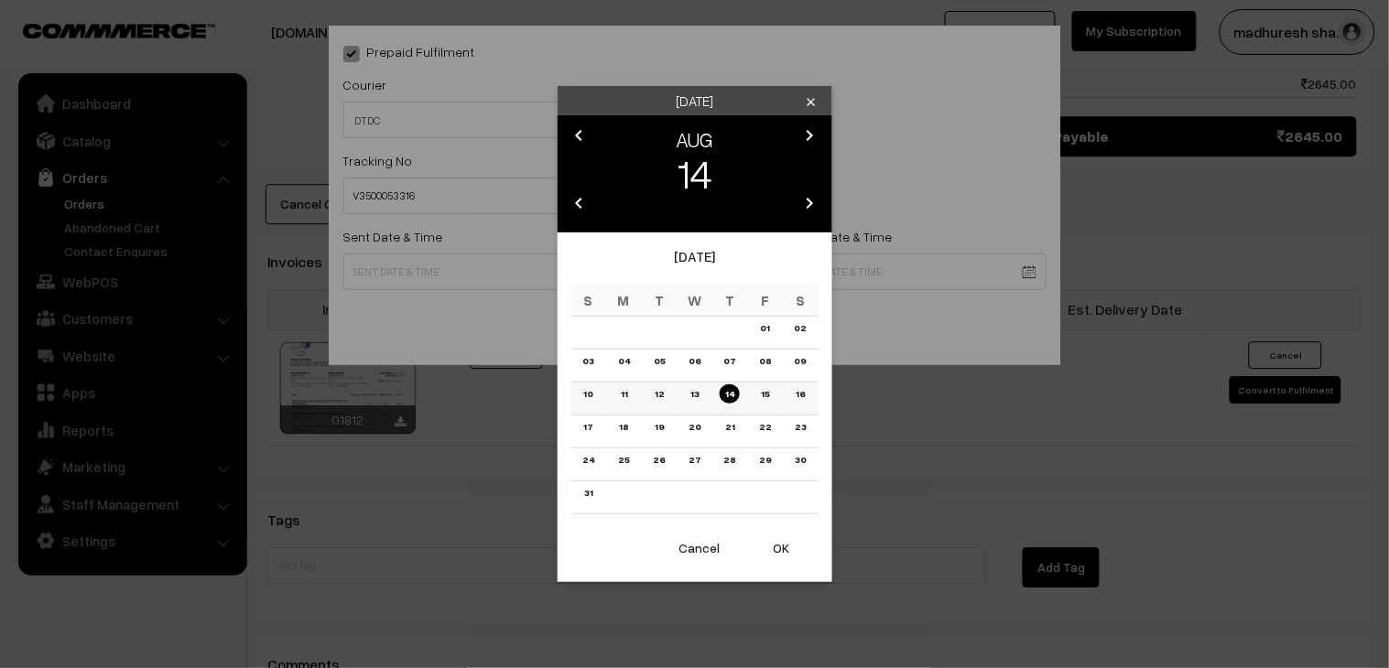
click at [692, 398] on link "13" at bounding box center [694, 393] width 19 height 19
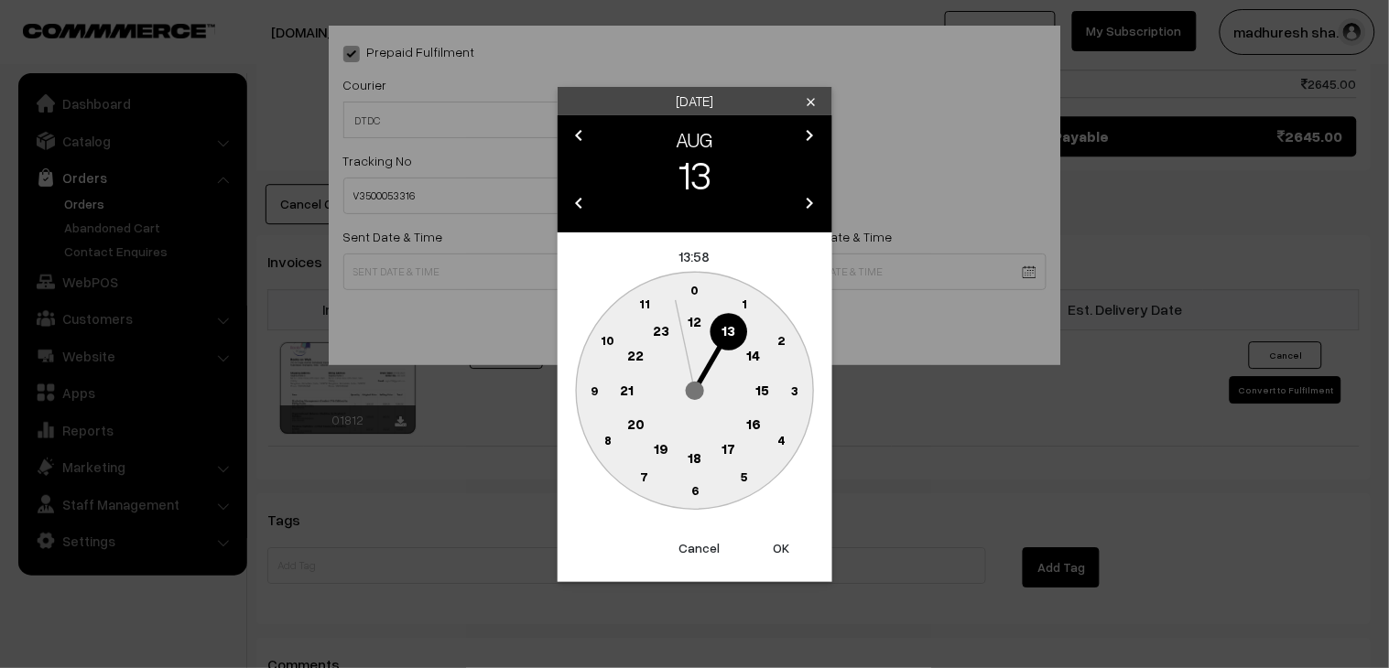
click at [696, 461] on text "18" at bounding box center [694, 457] width 14 height 16
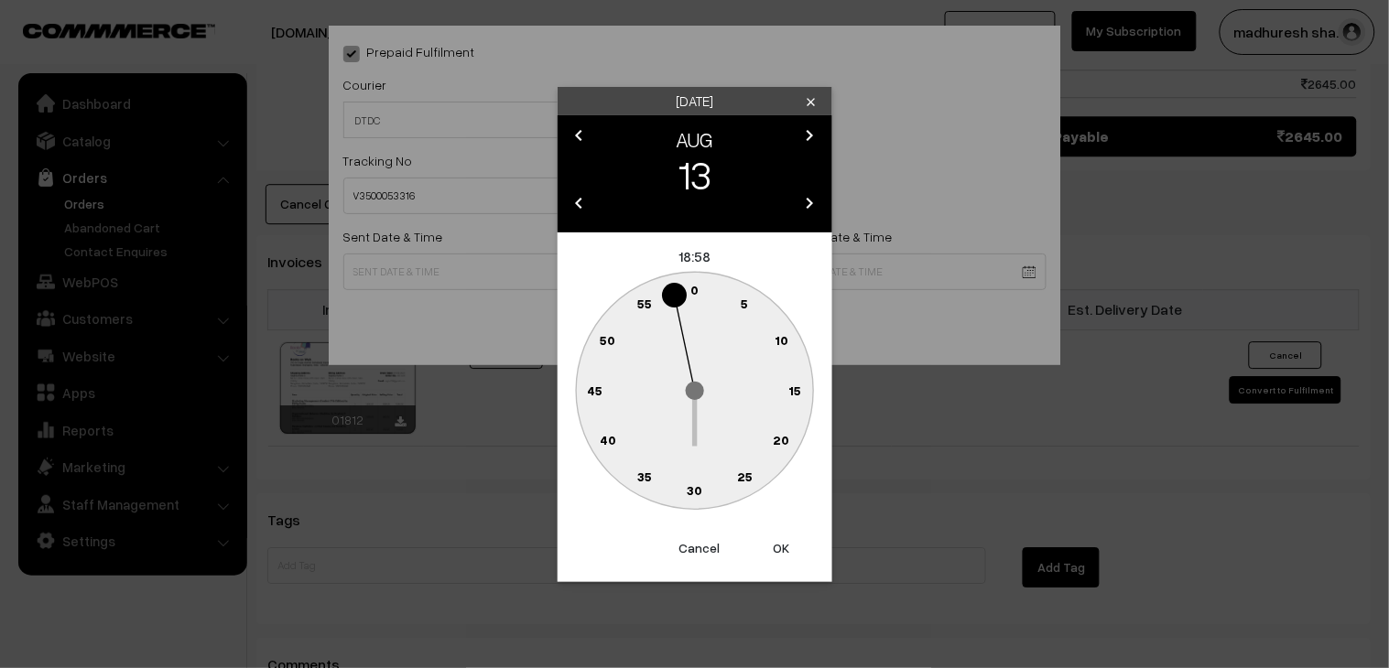
click at [700, 493] on text "30" at bounding box center [695, 490] width 16 height 16
type input "13-08-2025 18:30"
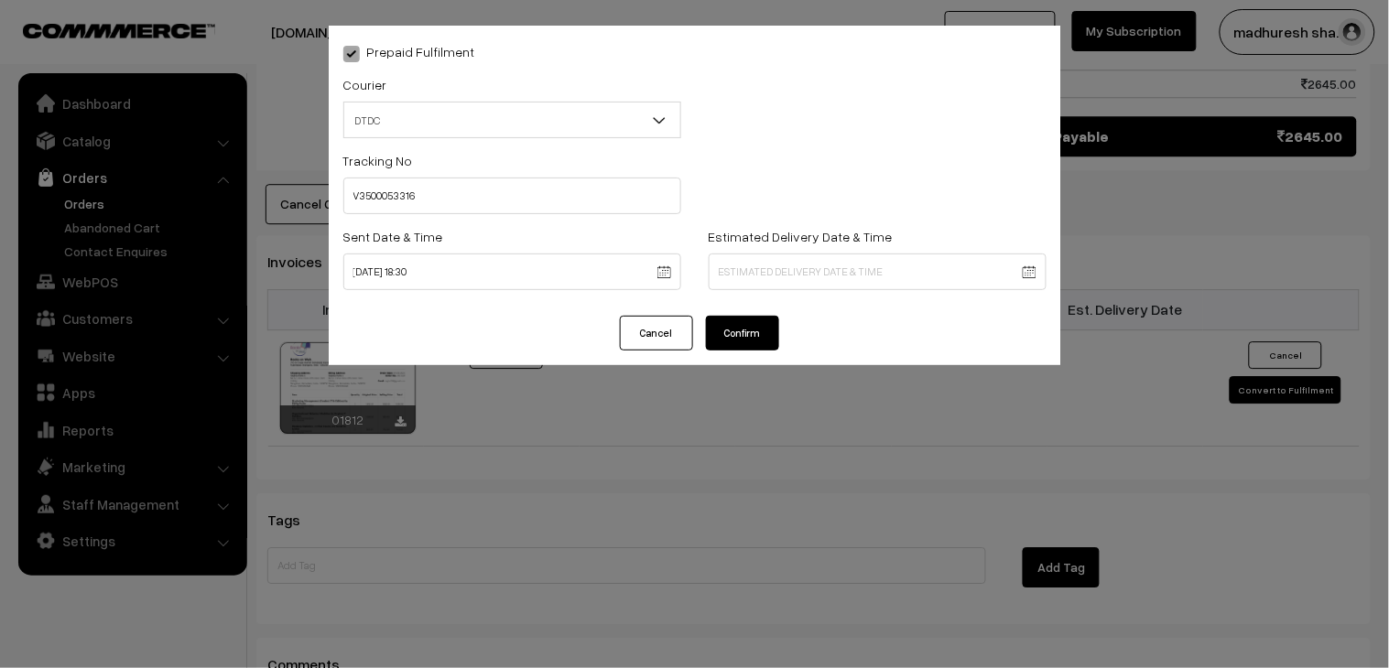
click at [763, 341] on button "Confirm" at bounding box center [742, 333] width 73 height 35
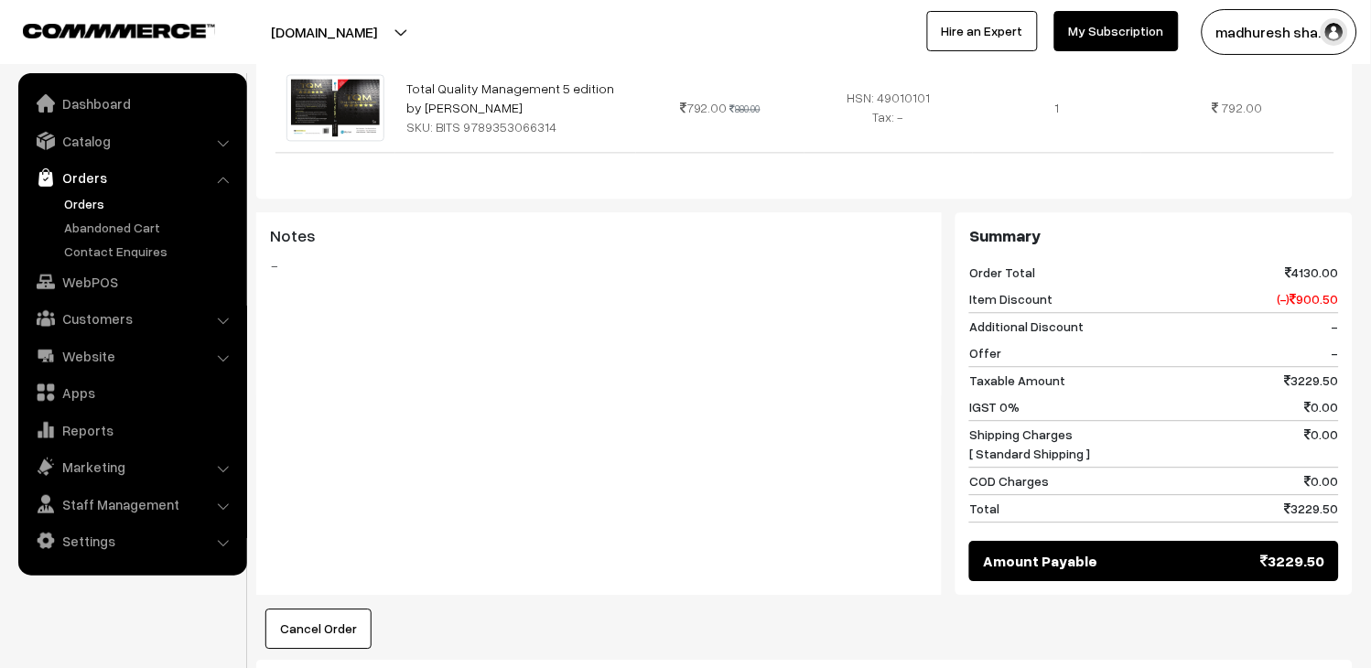
scroll to position [1525, 0]
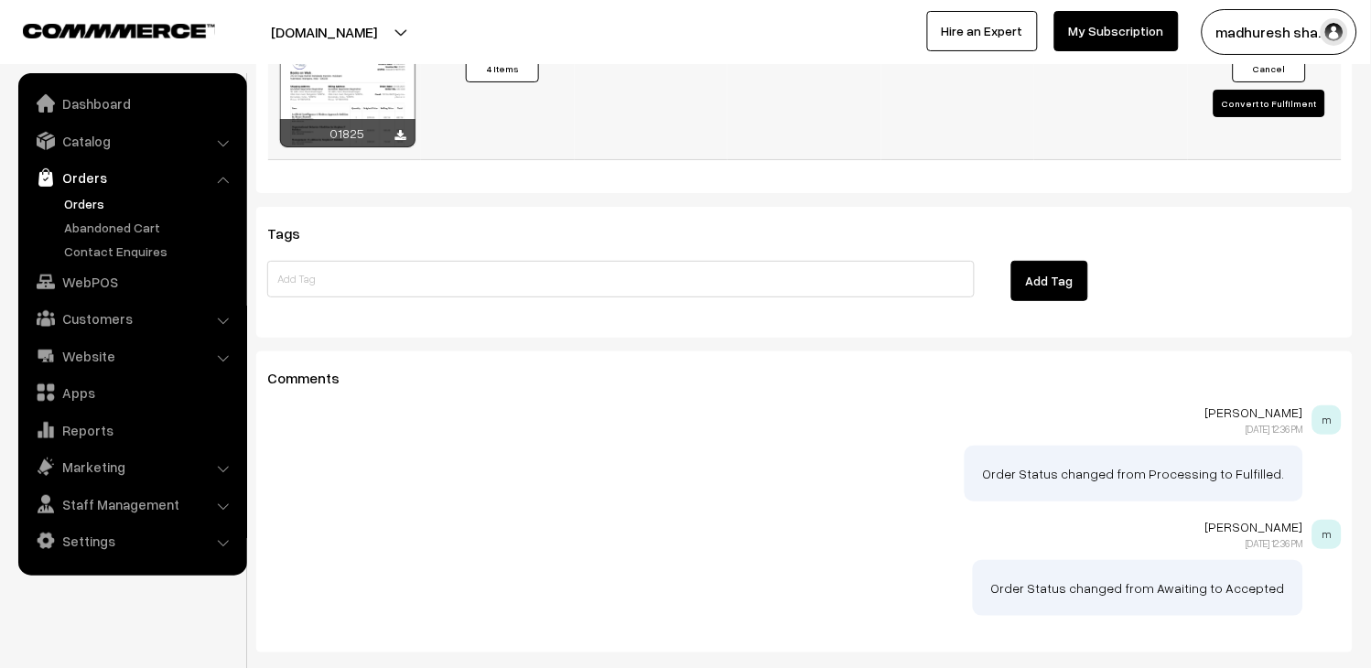
click at [1296, 115] on button "Convert to Fulfilment" at bounding box center [1270, 103] width 112 height 27
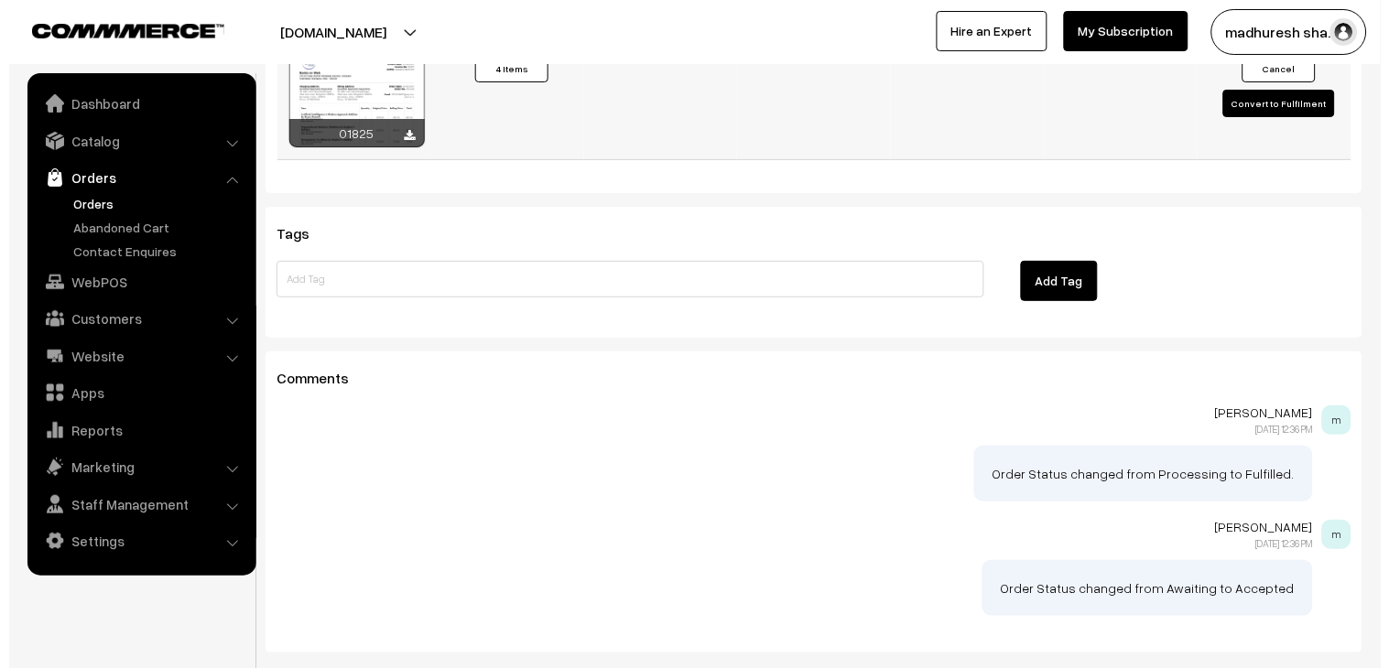
scroll to position [1530, 0]
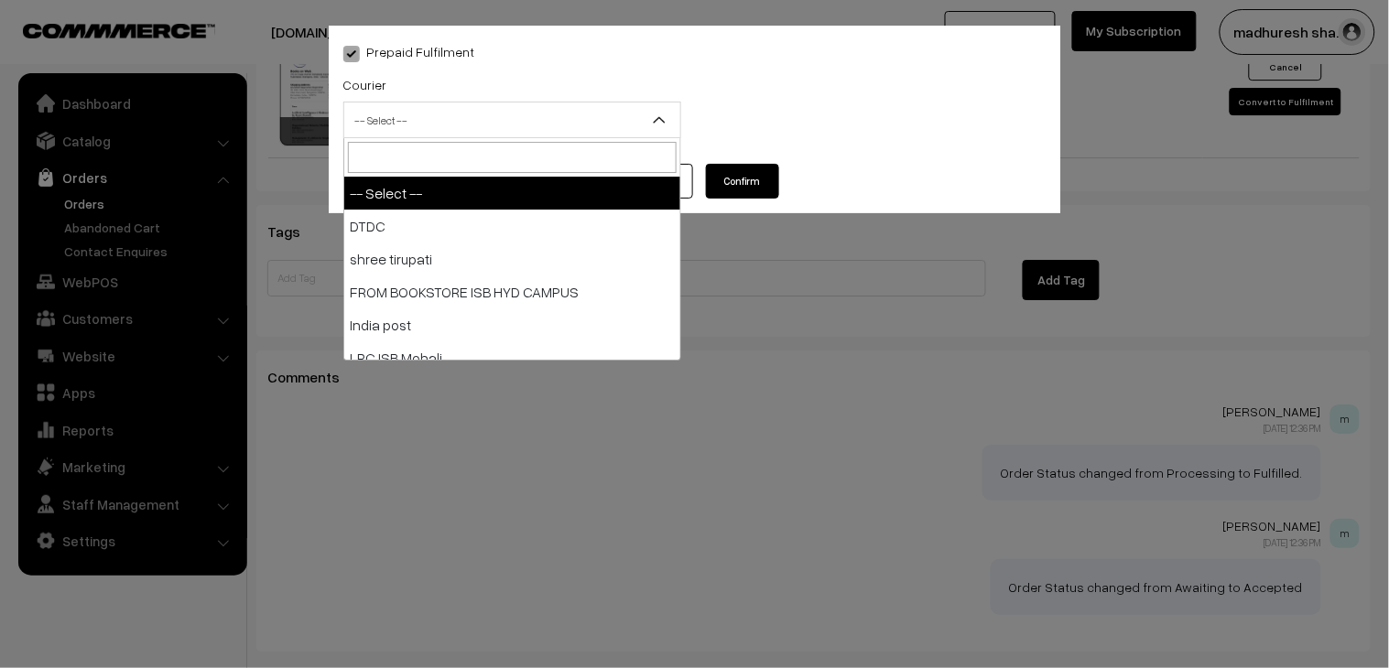
click at [519, 124] on span "-- Select --" at bounding box center [512, 120] width 336 height 32
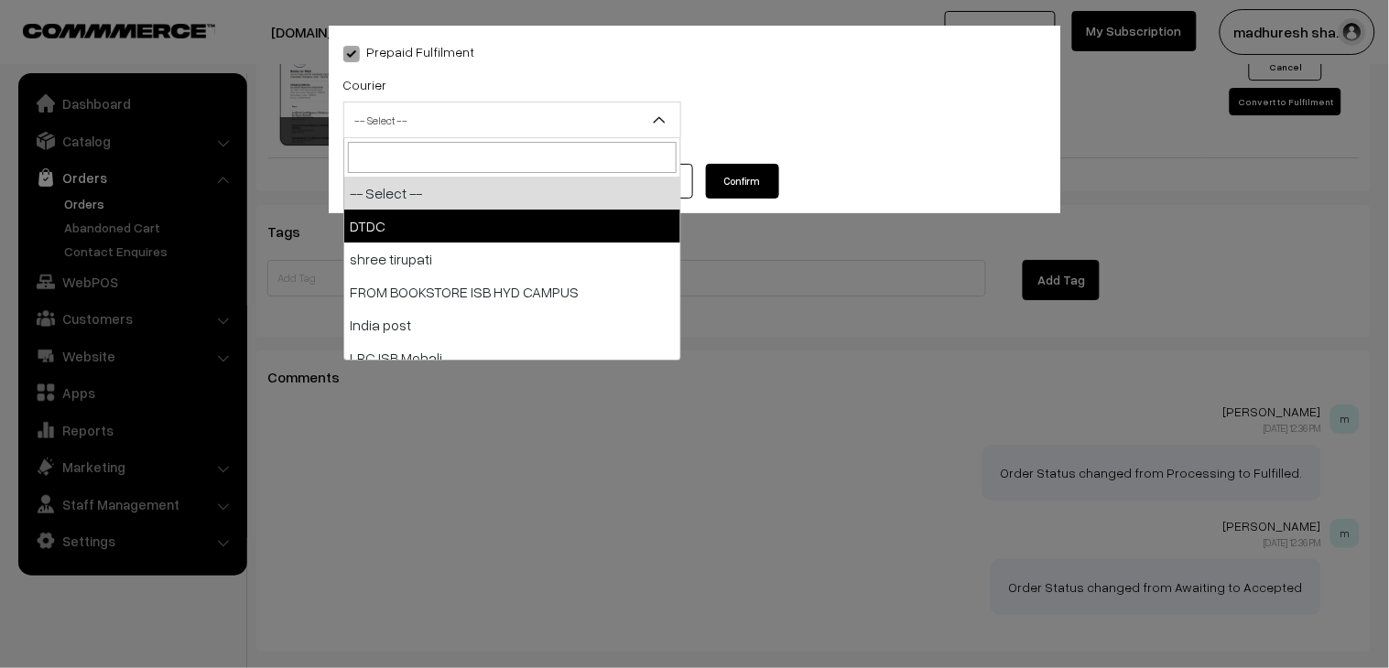
select select "1"
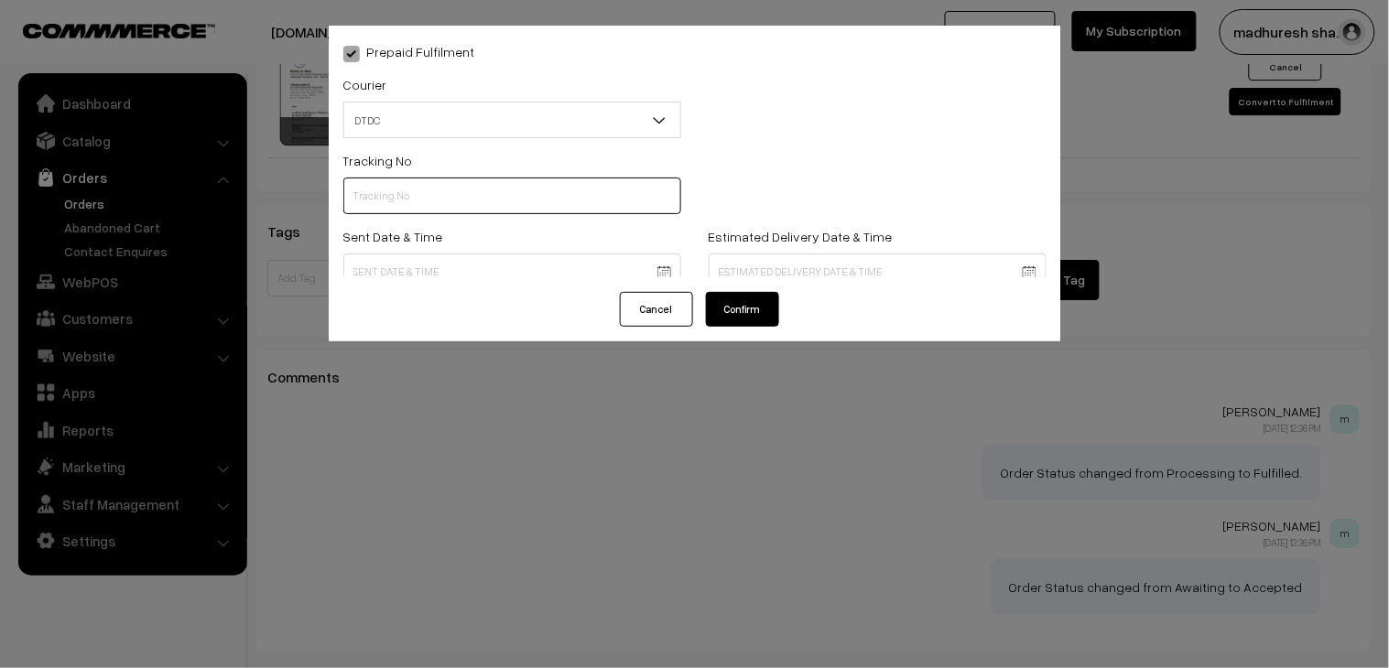
click at [453, 179] on input "text" at bounding box center [512, 196] width 338 height 37
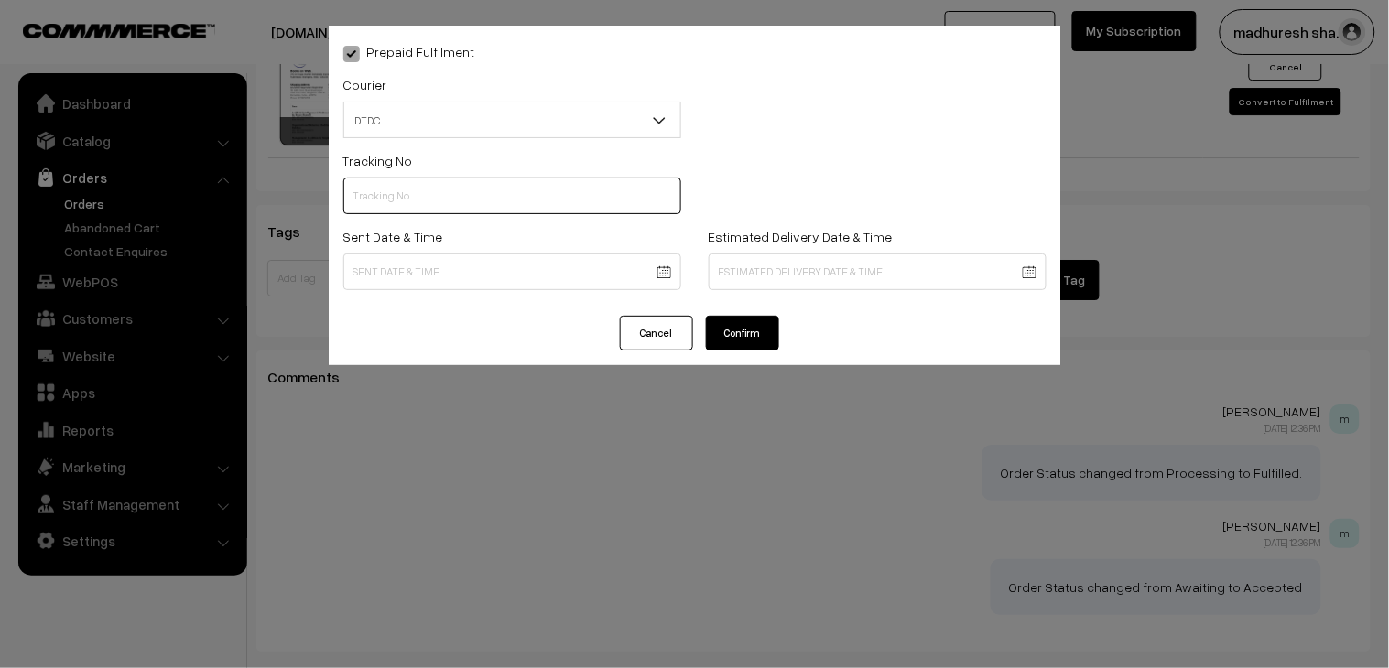
paste input "H85545283"
type input "H85545283"
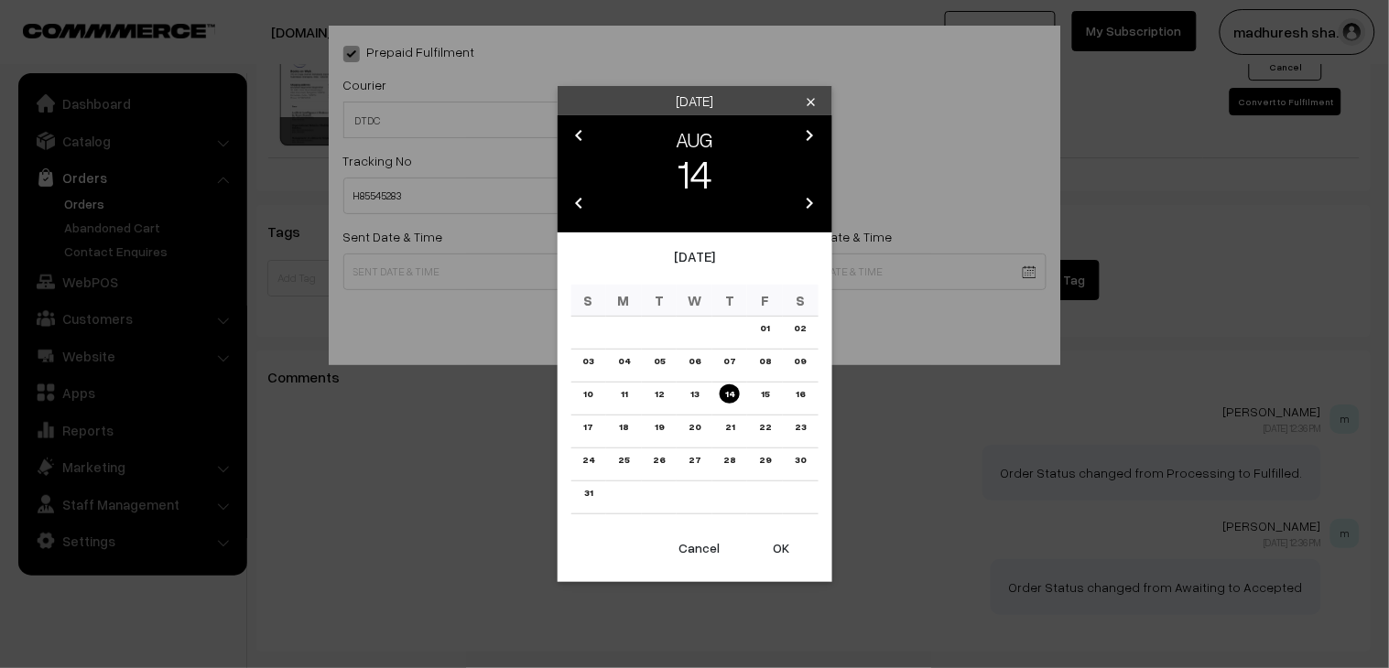
click at [698, 390] on link "13" at bounding box center [694, 393] width 19 height 19
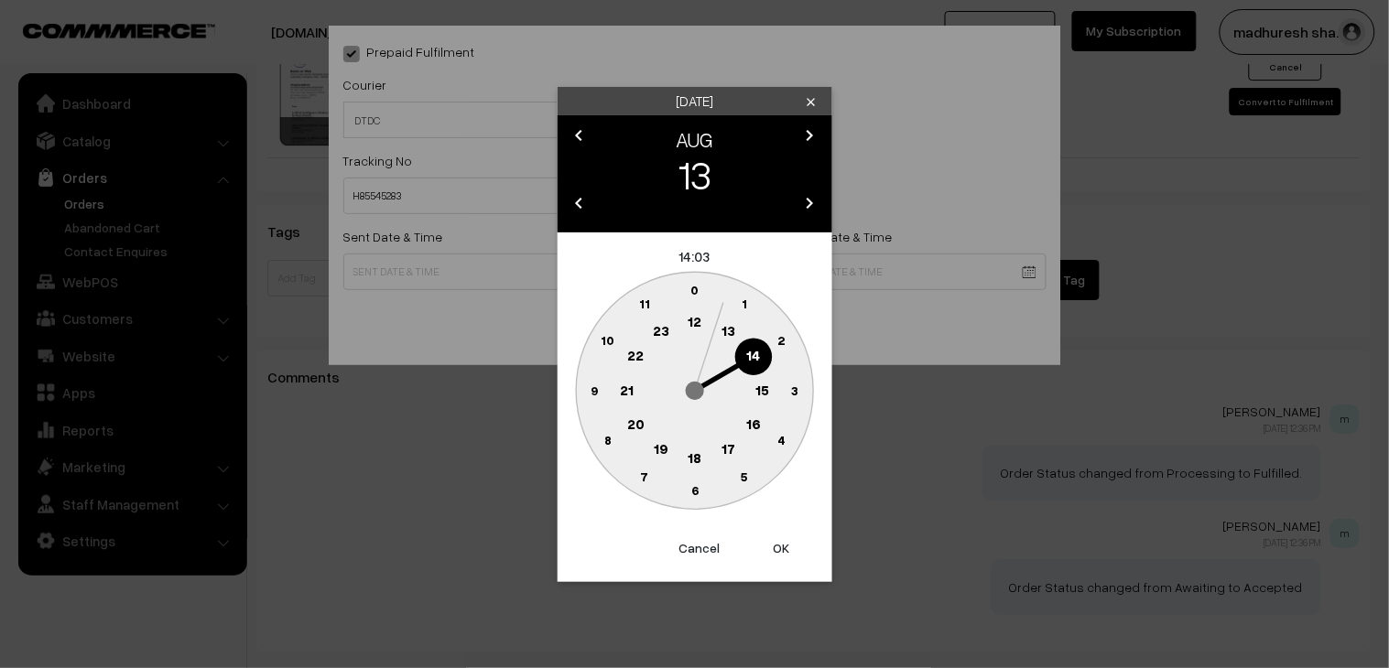
click at [699, 458] on text "18" at bounding box center [694, 457] width 14 height 16
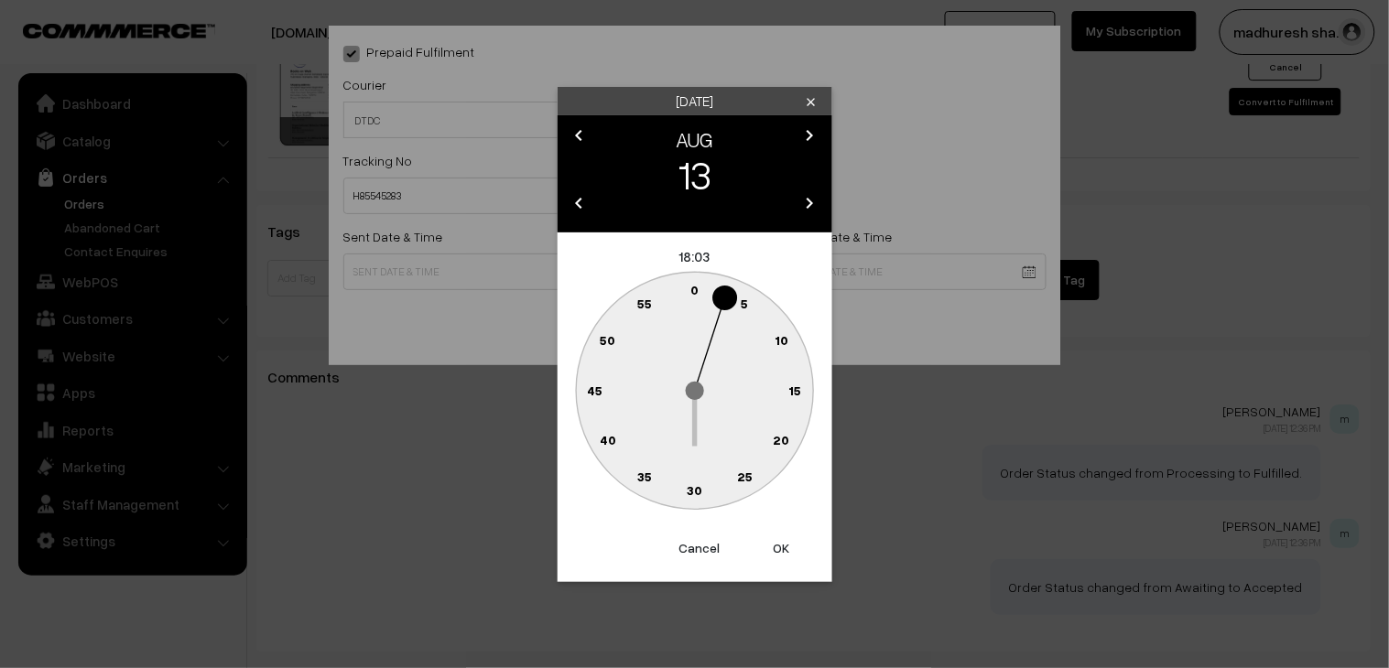
click at [705, 492] on circle at bounding box center [695, 491] width 38 height 38
type input "[DATE] 18:30"
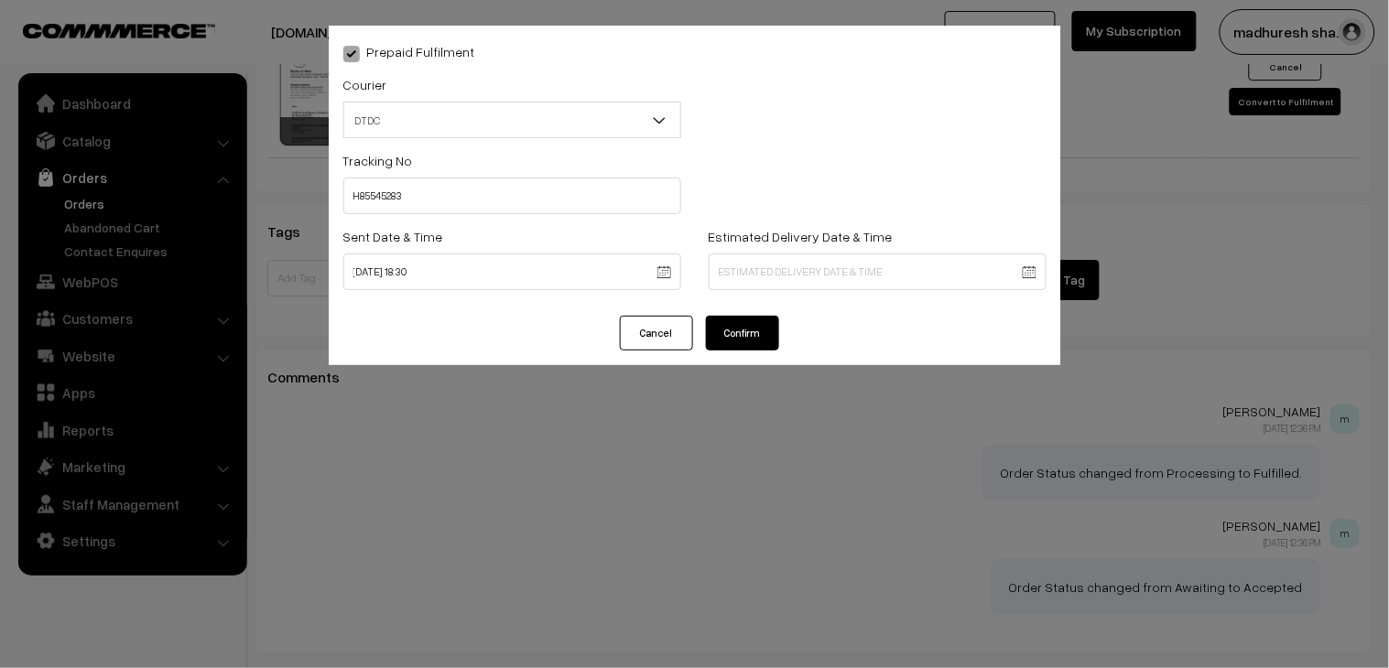
click at [756, 341] on button "Confirm" at bounding box center [742, 333] width 73 height 35
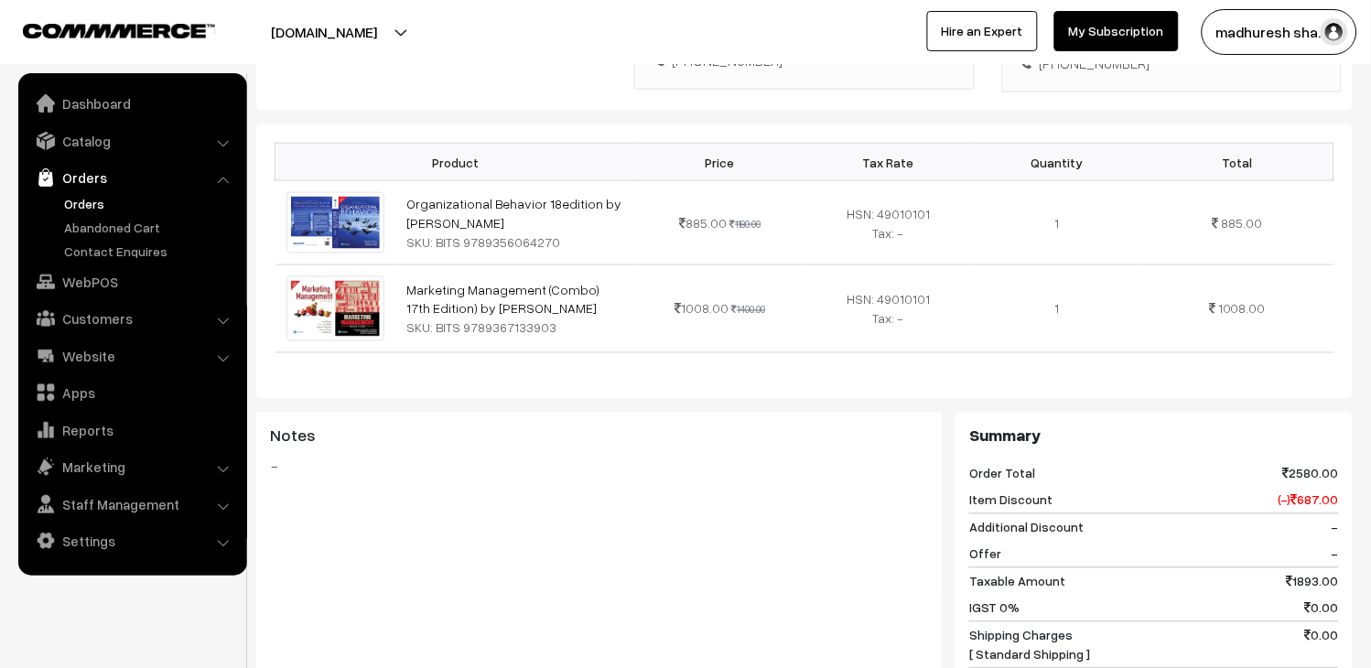
scroll to position [1017, 0]
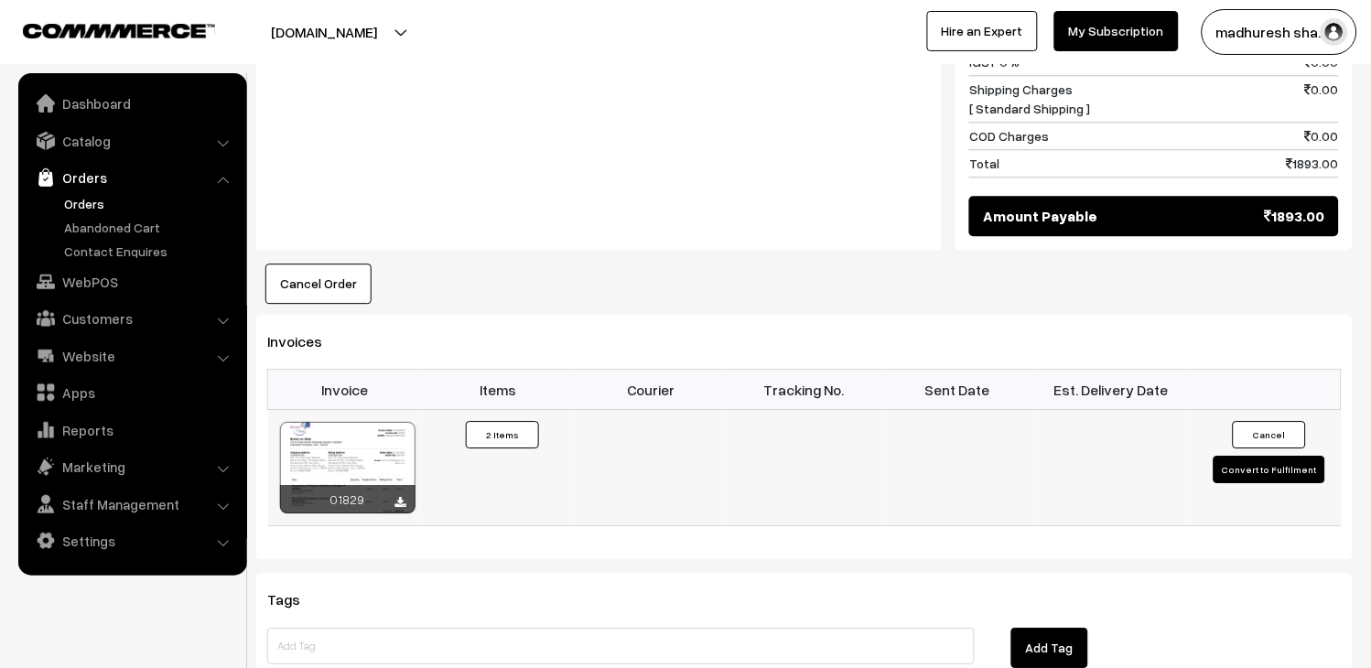
click at [1275, 465] on button "Convert to Fulfilment" at bounding box center [1270, 469] width 112 height 27
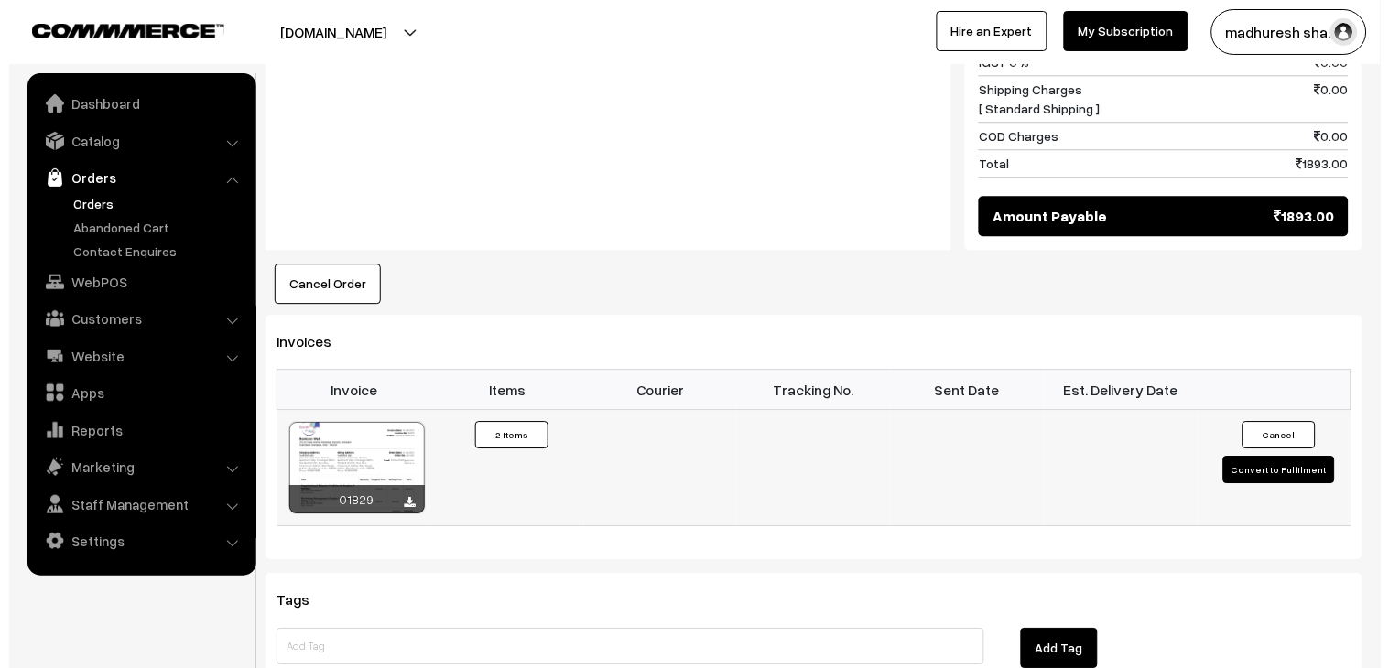
scroll to position [1019, 0]
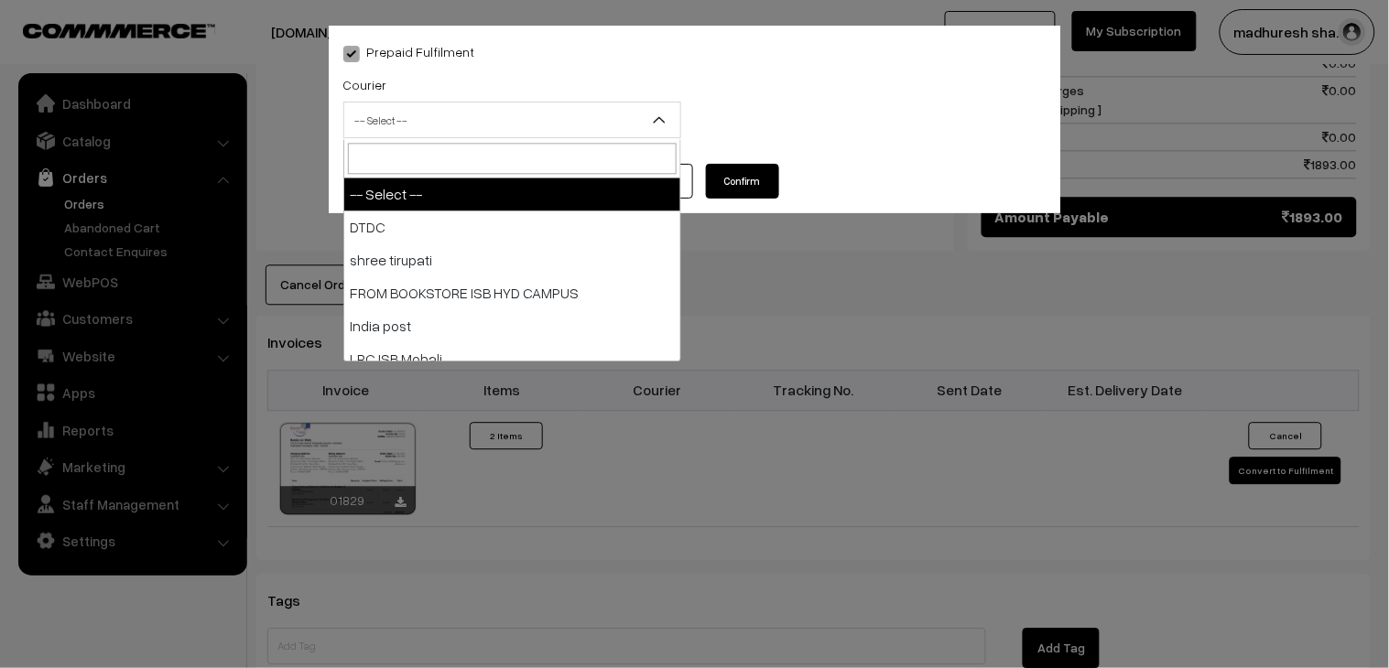
click at [407, 130] on span "-- Select --" at bounding box center [512, 120] width 336 height 32
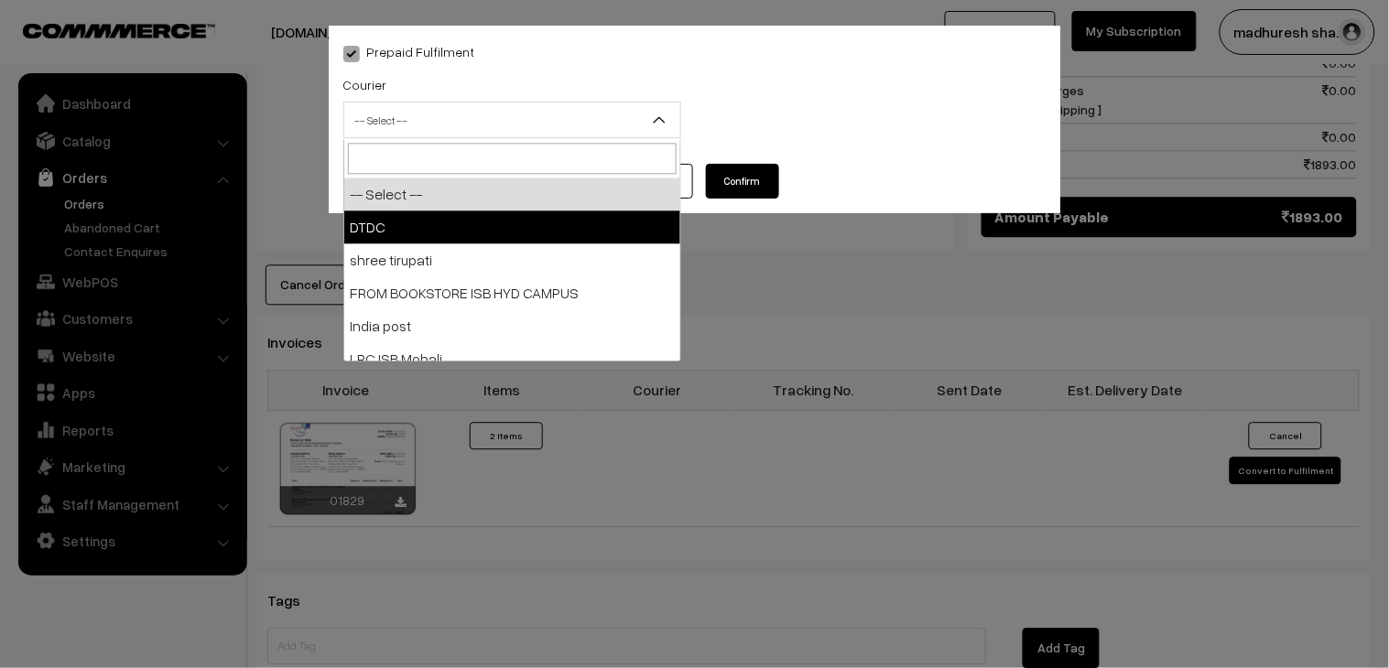
select select "1"
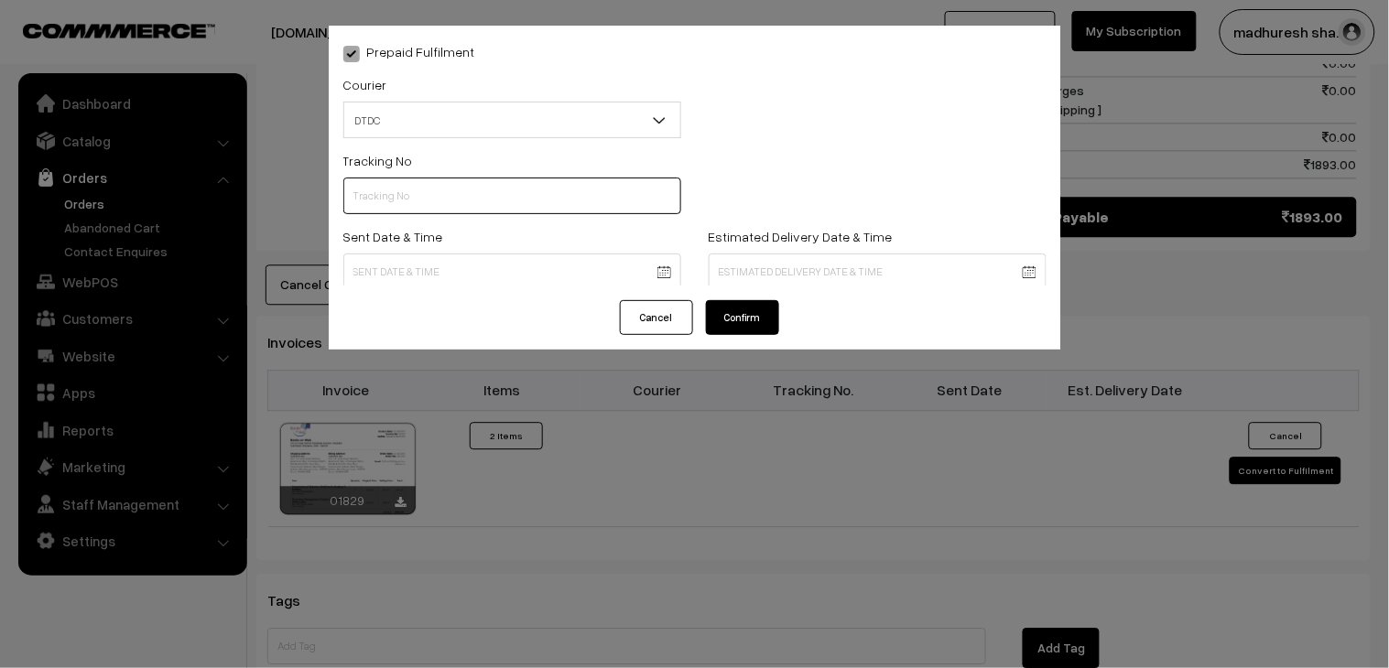
click at [412, 203] on input "text" at bounding box center [512, 196] width 338 height 37
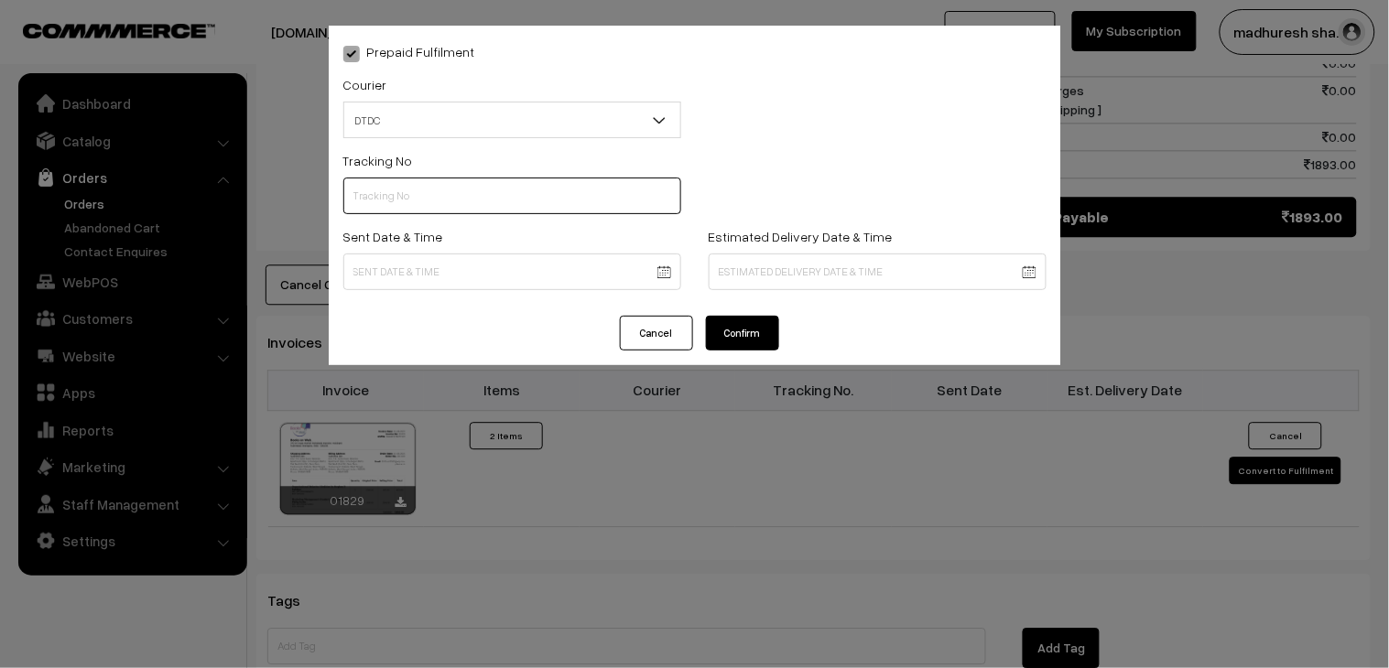
paste input "H85545278"
type input "H85545281"
click at [404, 272] on body "Thank you for showing interest. Our team will call you shortly. Close [DOMAIN_N…" at bounding box center [694, 60] width 1389 height 2158
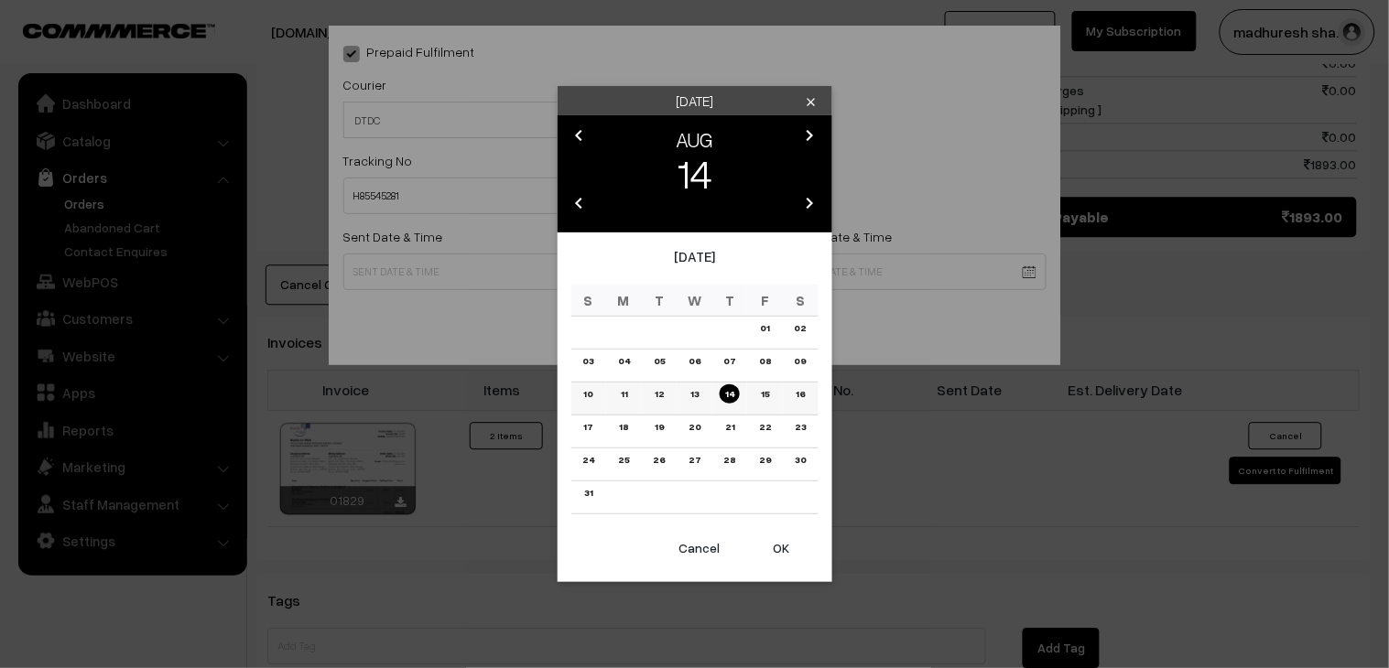
click at [696, 390] on link "13" at bounding box center [694, 393] width 19 height 19
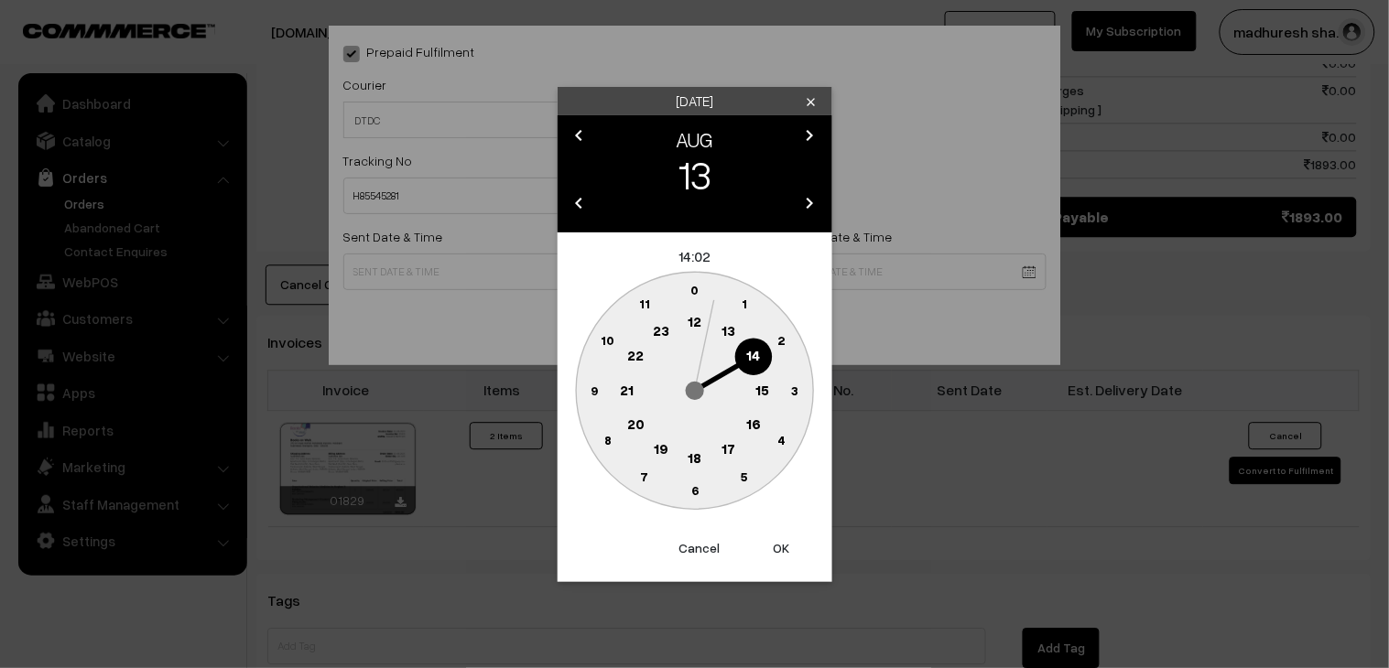
click at [698, 458] on text "18" at bounding box center [694, 457] width 14 height 16
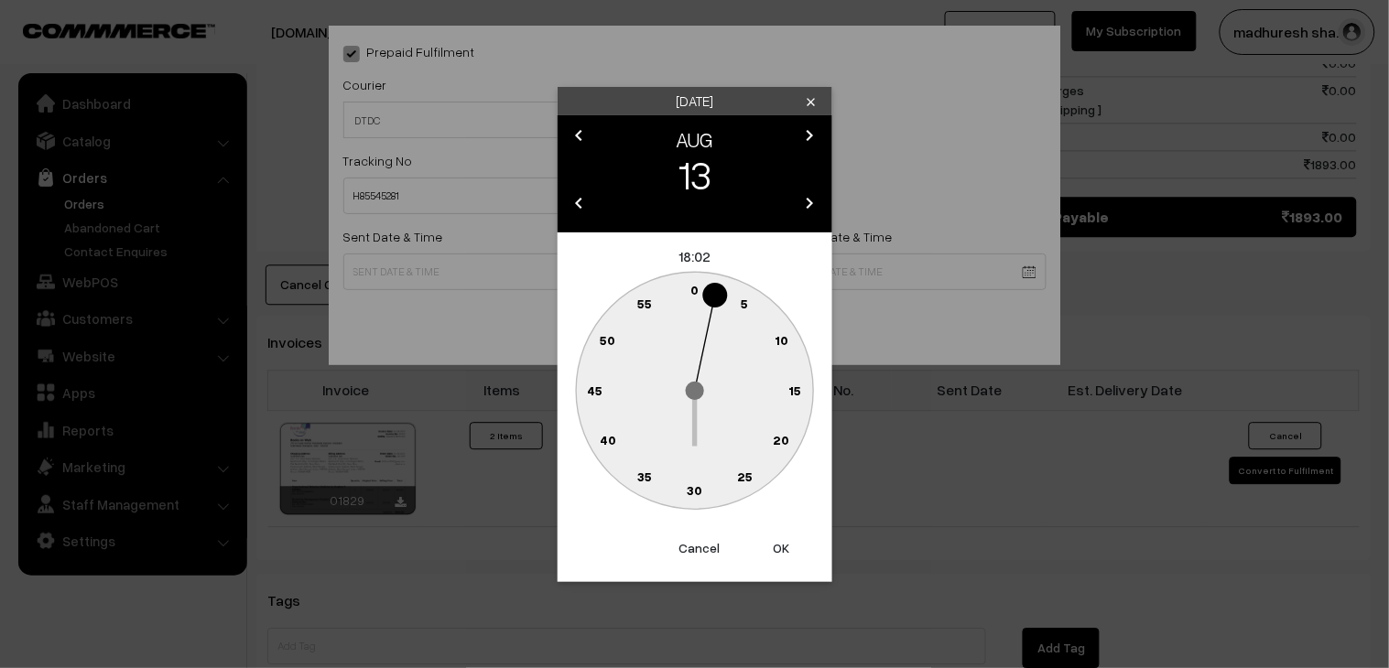
click at [698, 485] on text "30" at bounding box center [695, 490] width 16 height 16
type input "[DATE] 18:30"
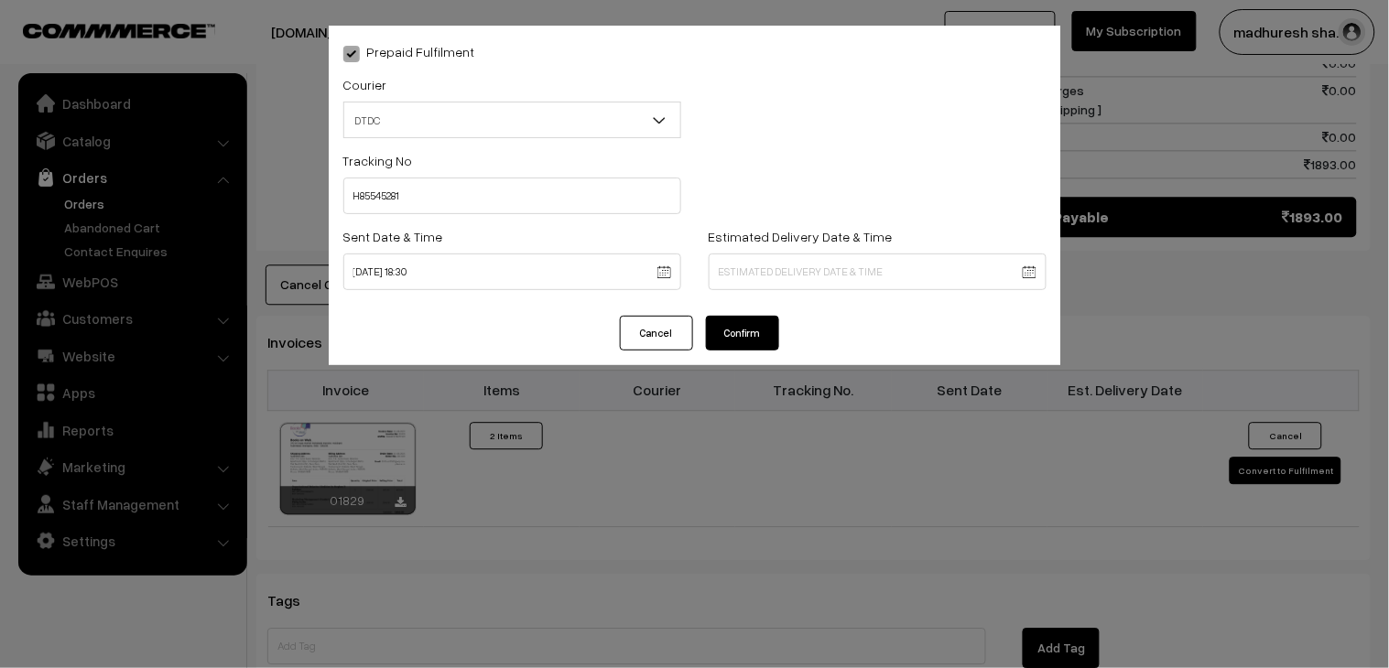
click at [754, 337] on button "Confirm" at bounding box center [742, 333] width 73 height 35
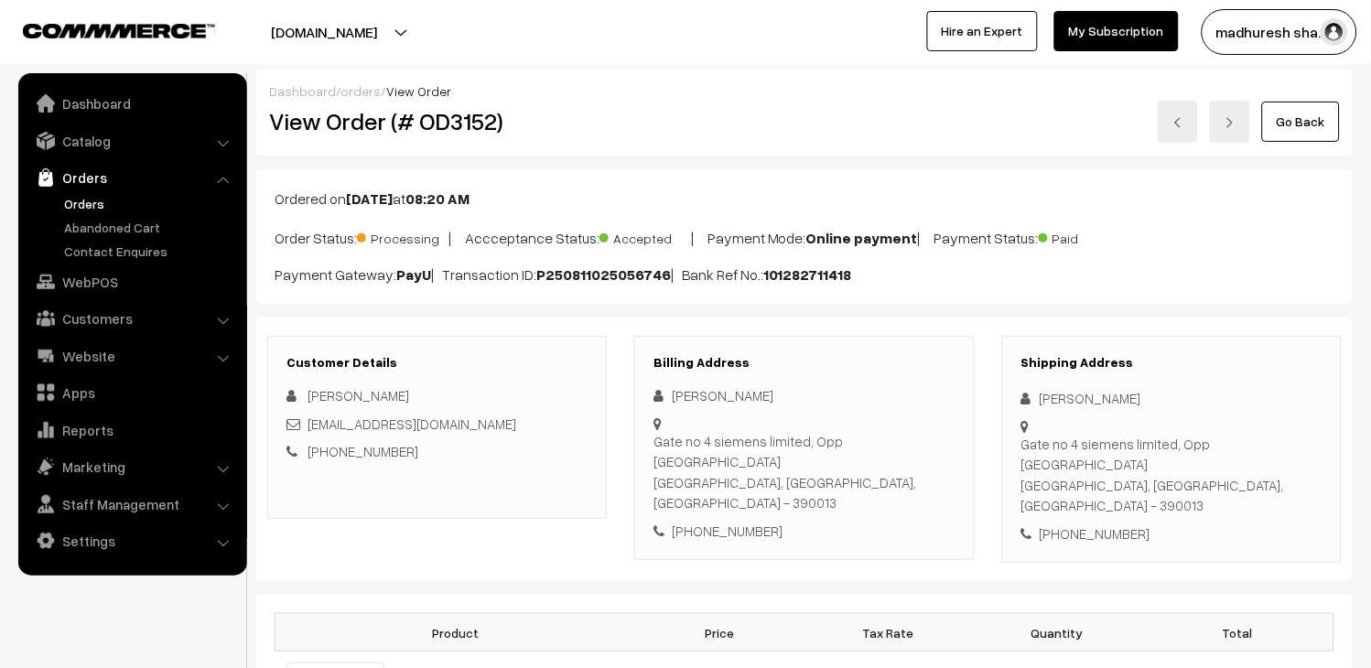
click at [92, 200] on link "Orders" at bounding box center [150, 203] width 181 height 19
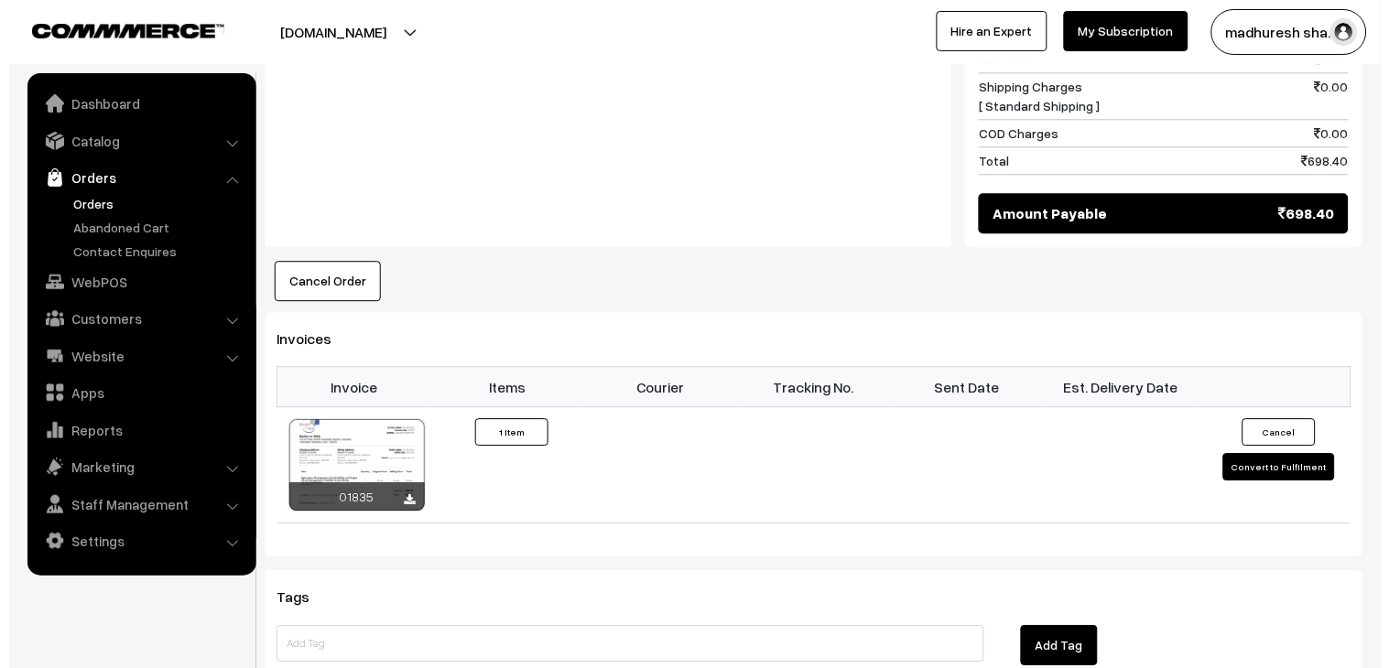
scroll to position [963, 0]
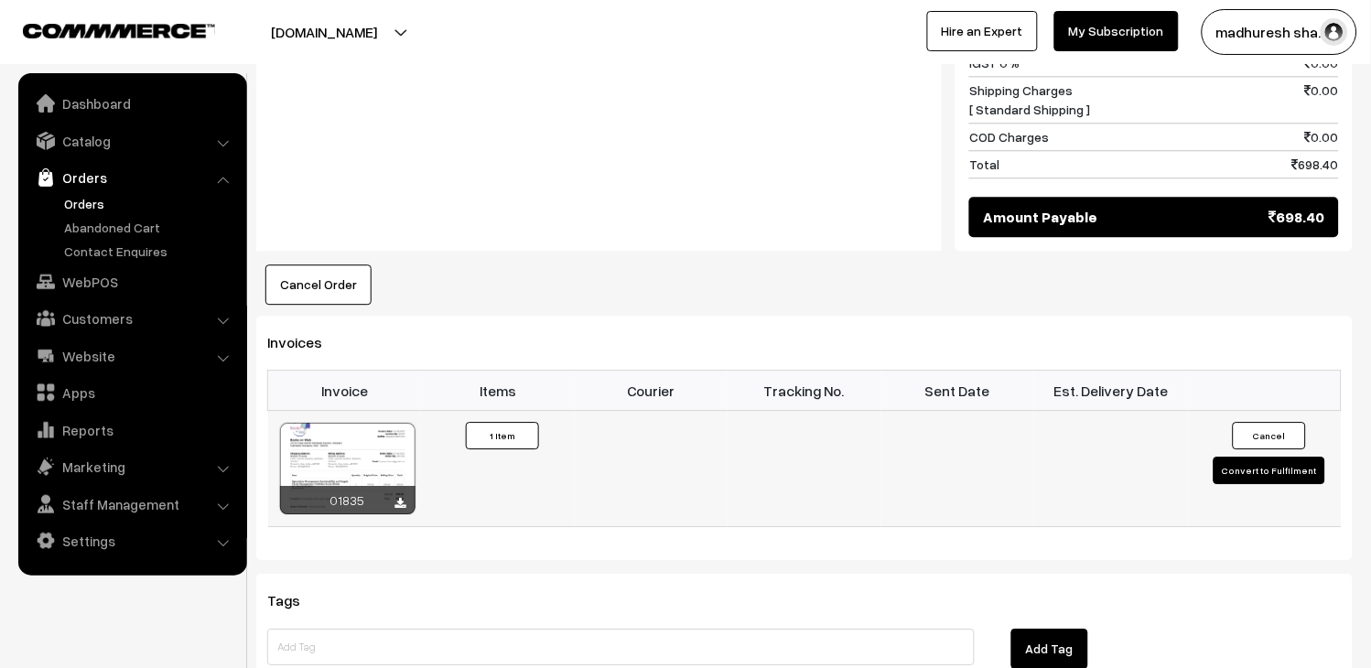
click at [1233, 457] on button "Convert to Fulfilment" at bounding box center [1270, 470] width 112 height 27
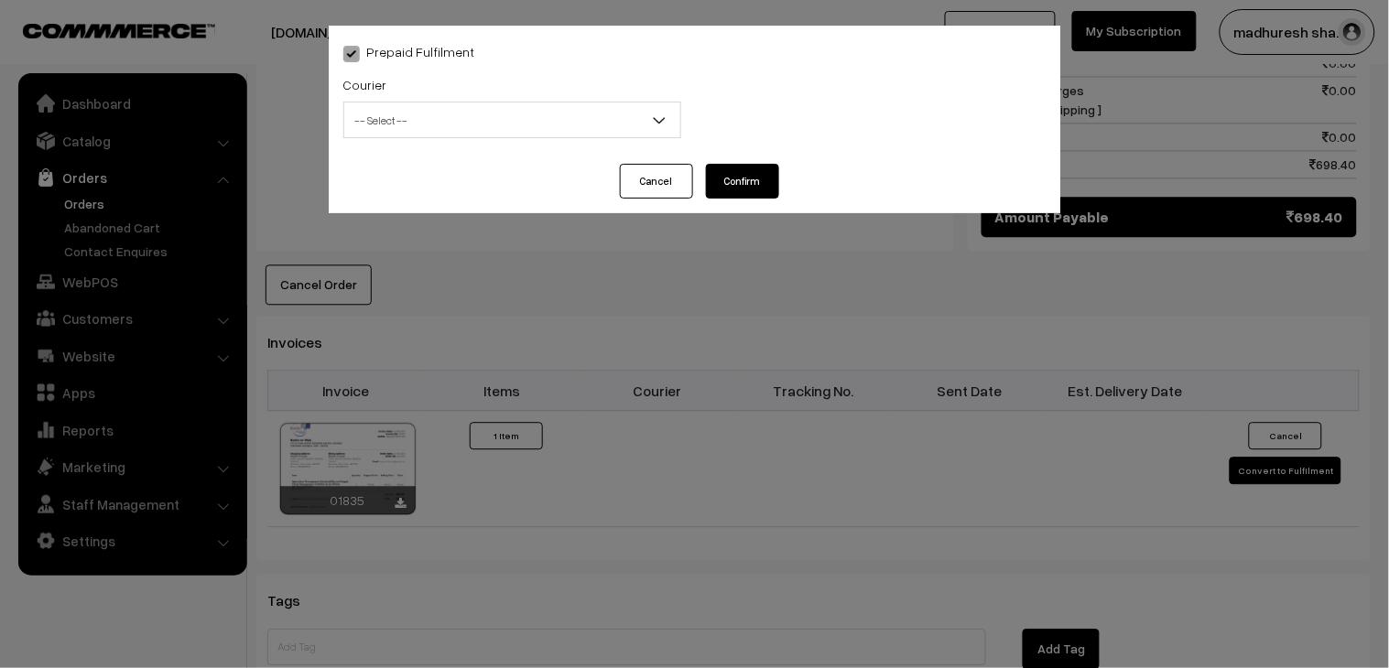
click at [487, 126] on span "-- Select --" at bounding box center [512, 120] width 336 height 32
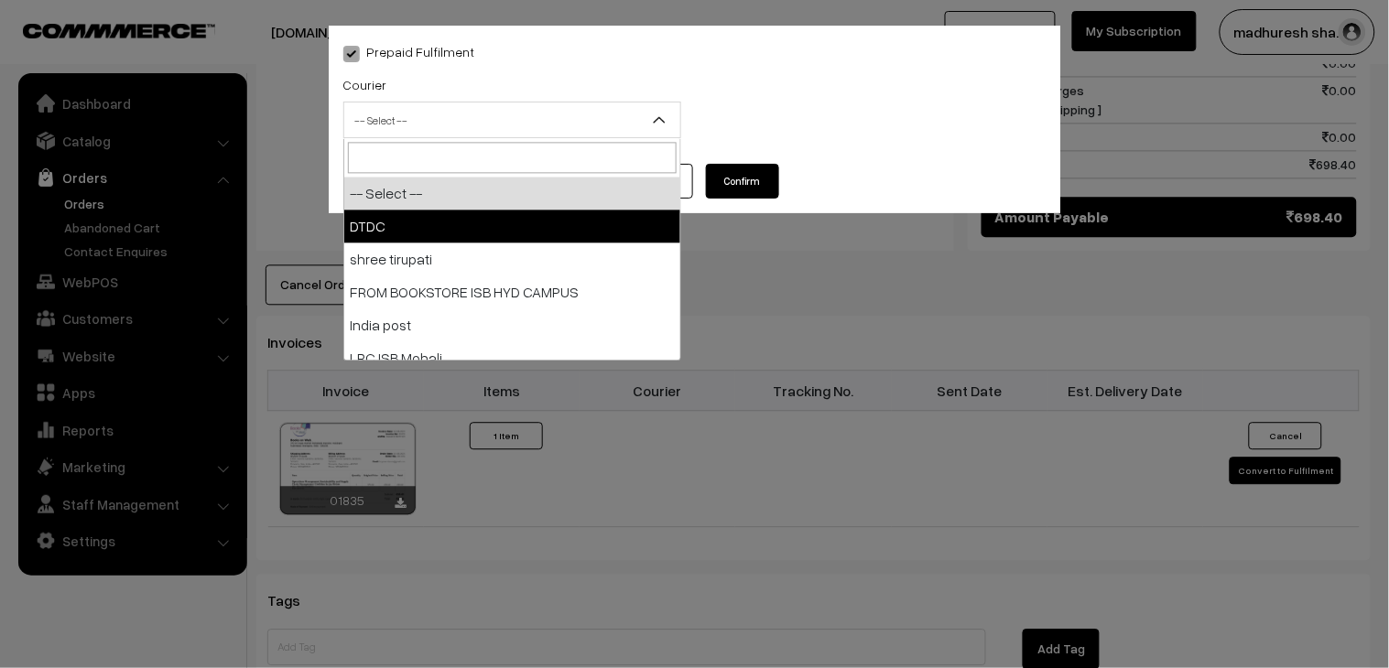
select select "1"
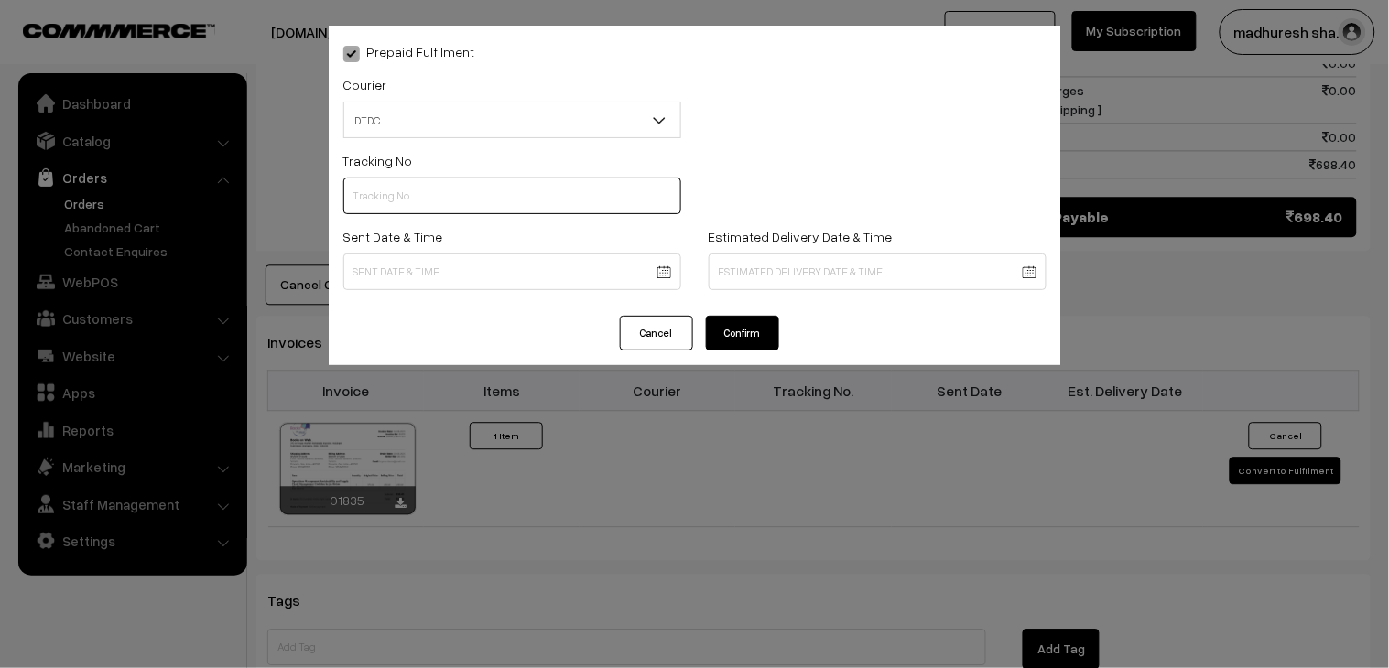
click at [446, 195] on input "text" at bounding box center [512, 196] width 338 height 37
paste input "H85545277"
type input "H85545277"
click at [394, 271] on body "Thank you for showing interest. Our team will call you shortly. Close booksonwe…" at bounding box center [694, 88] width 1389 height 2103
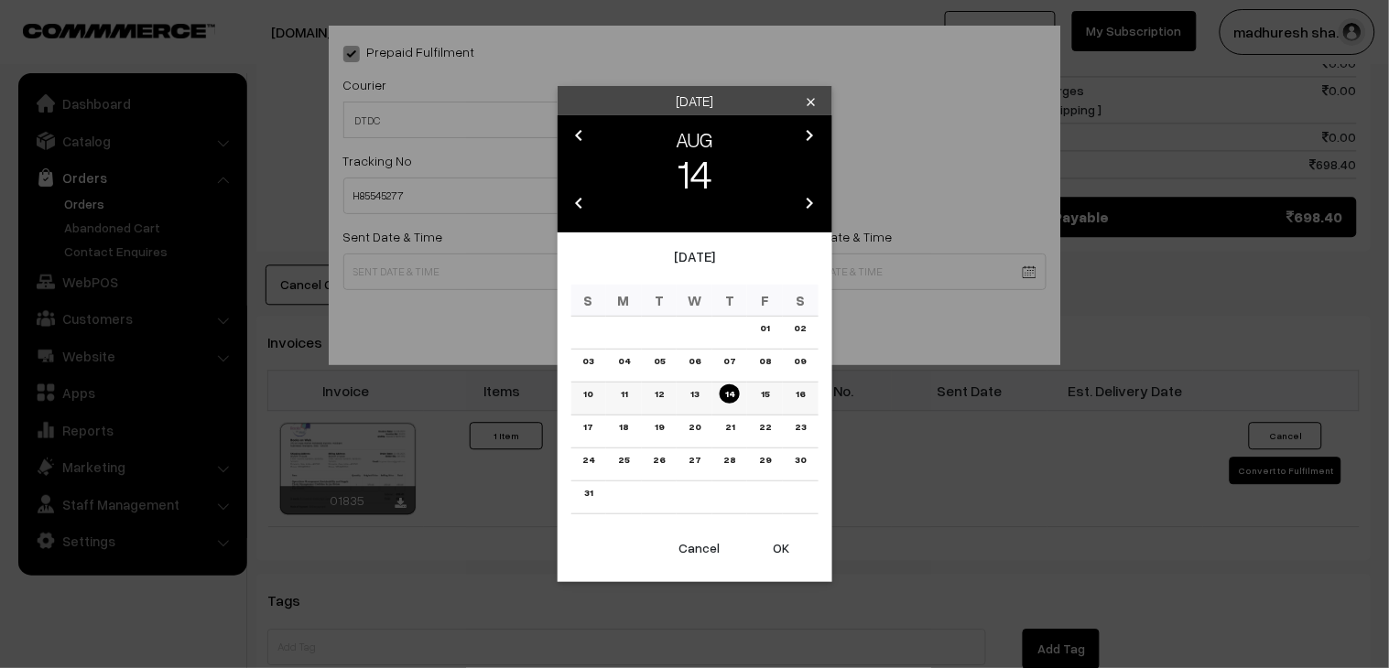
click at [644, 394] on td "12" at bounding box center [660, 399] width 36 height 33
click at [660, 394] on link "12" at bounding box center [659, 393] width 20 height 19
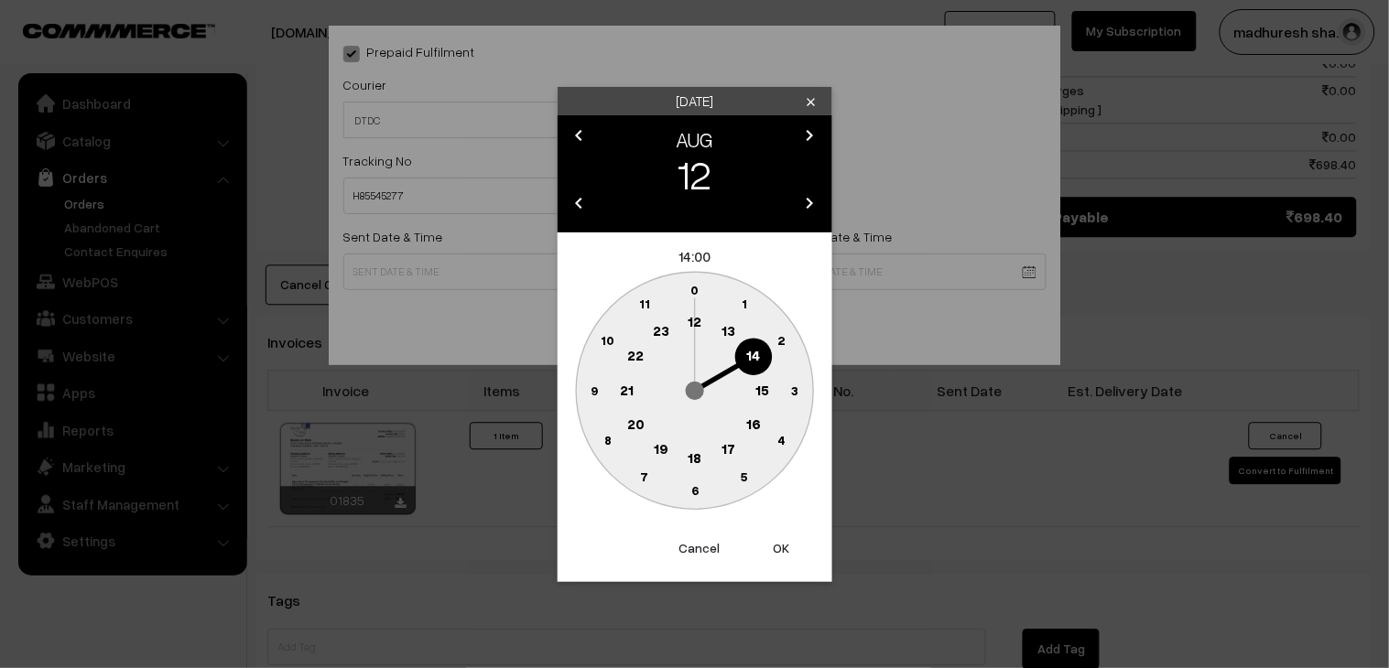
click at [696, 455] on text "18" at bounding box center [694, 457] width 14 height 16
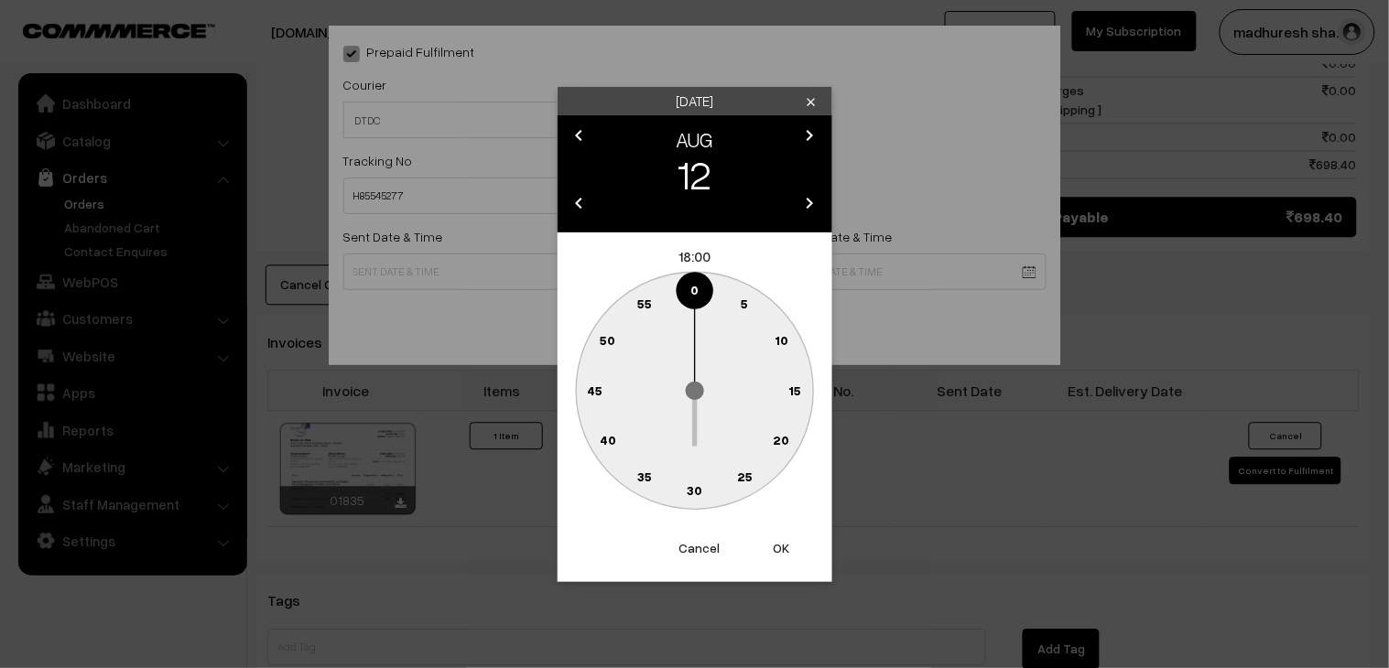
click at [706, 489] on circle at bounding box center [695, 491] width 38 height 38
type input "12-08-2025 18:30"
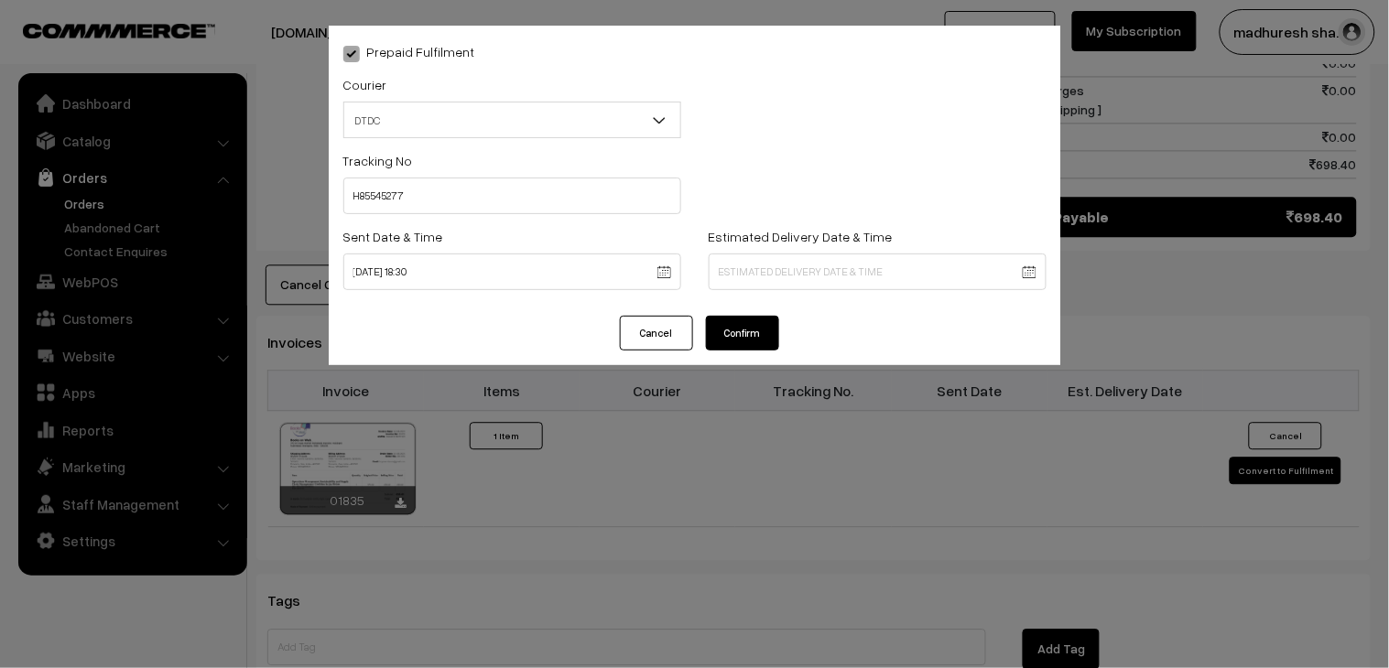
click at [755, 340] on button "Confirm" at bounding box center [742, 333] width 73 height 35
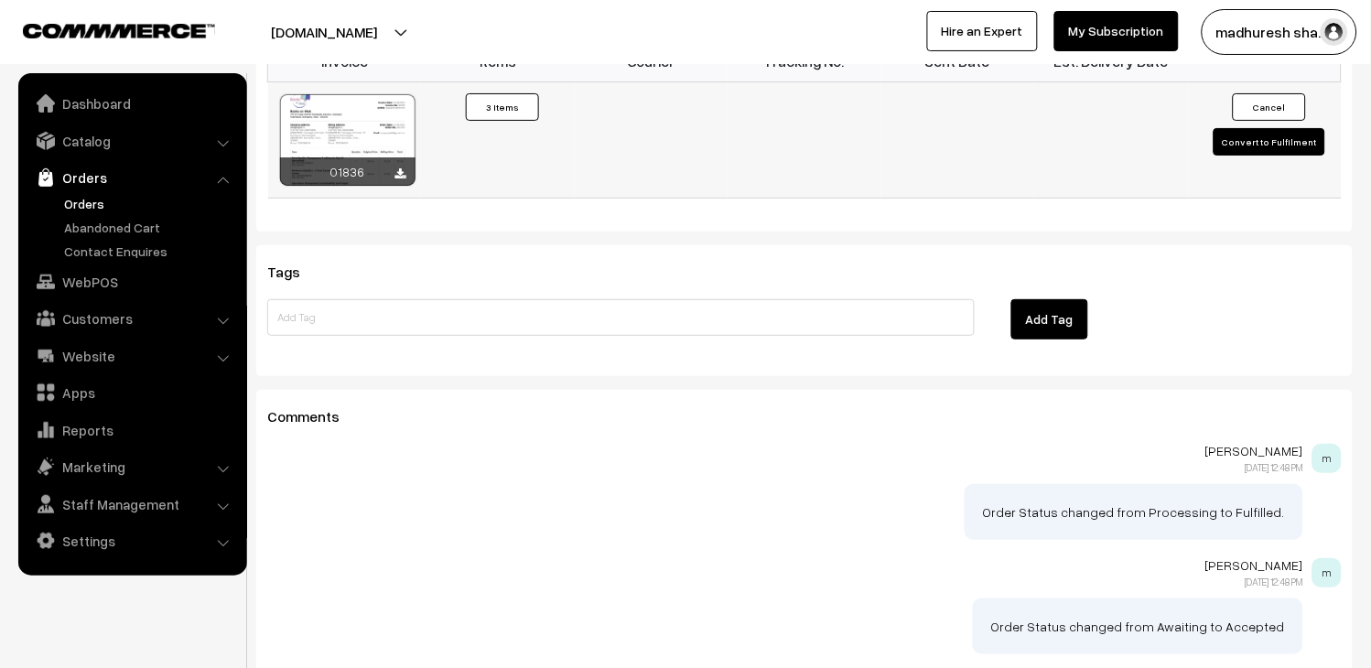
click at [1282, 128] on button "Convert to Fulfilment" at bounding box center [1270, 141] width 112 height 27
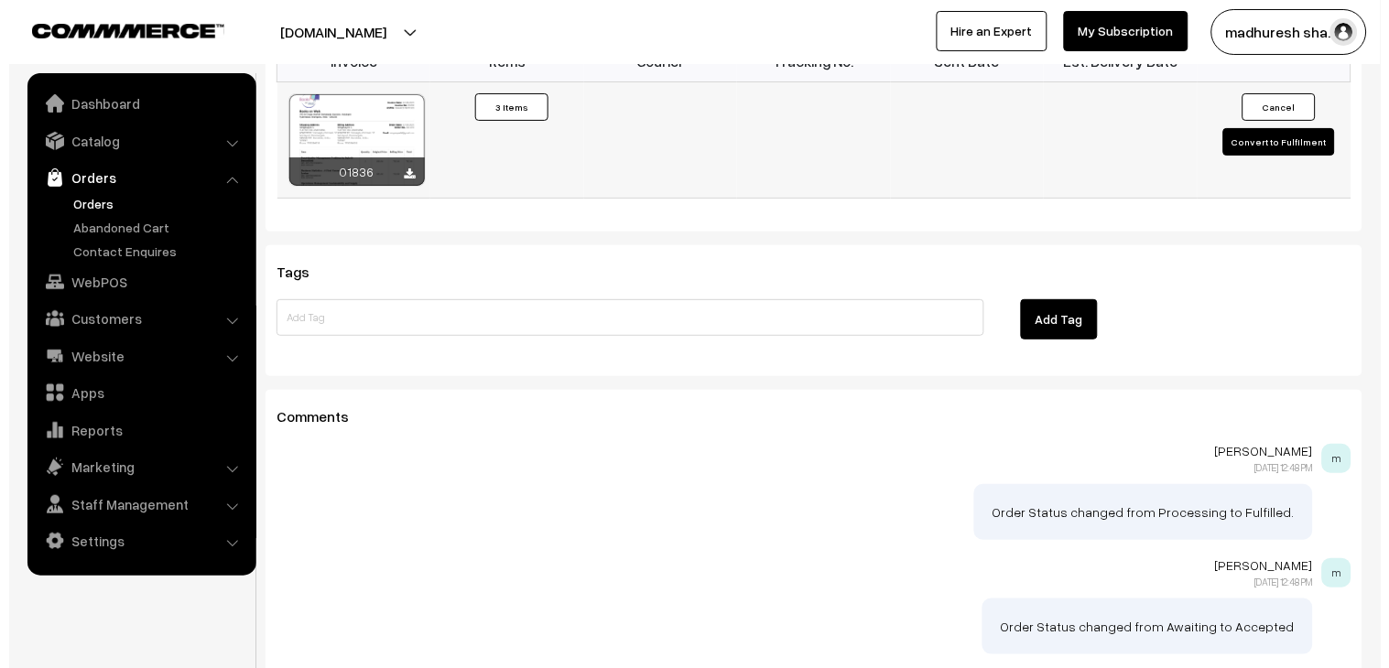
scroll to position [1529, 0]
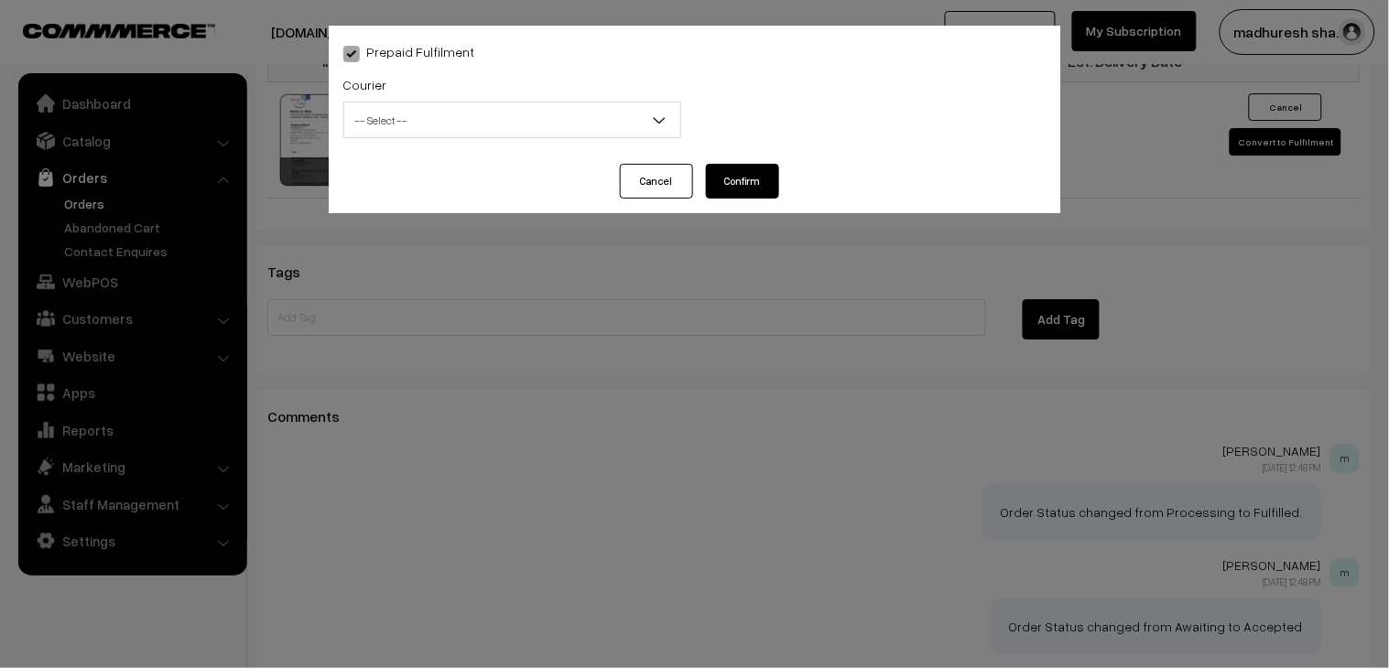
click at [500, 115] on span "-- Select --" at bounding box center [512, 120] width 336 height 32
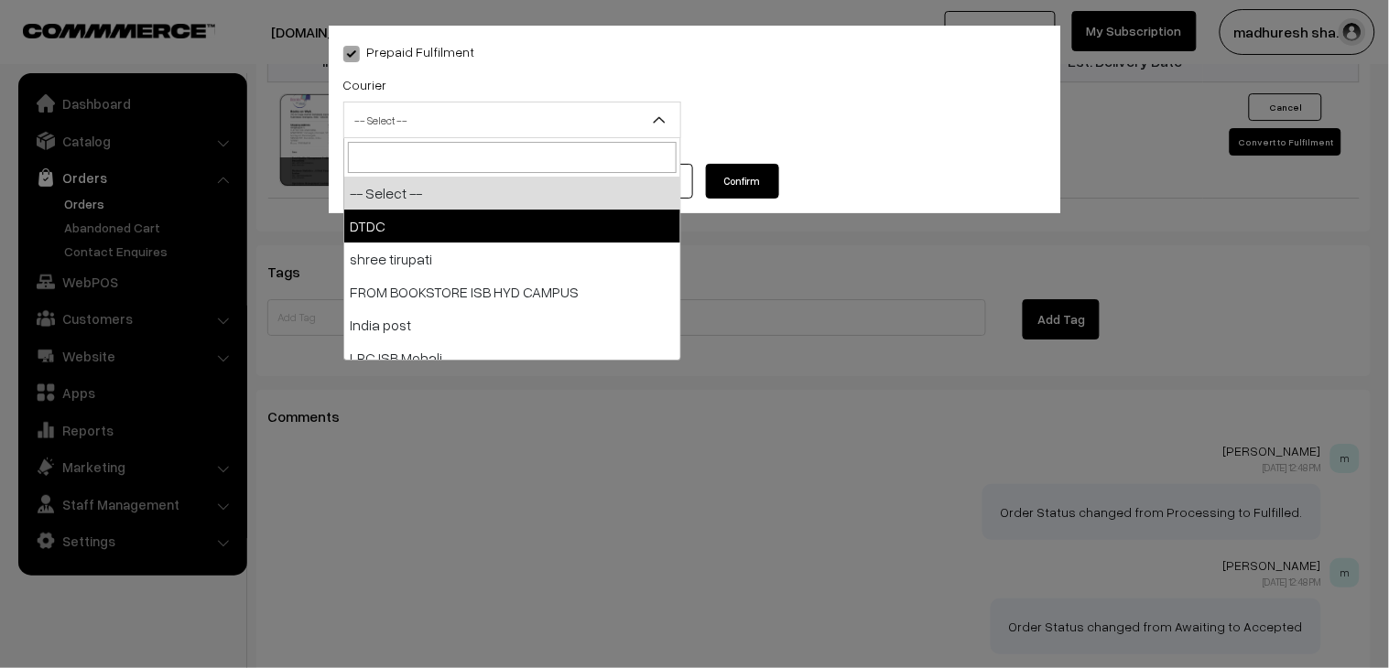
select select "1"
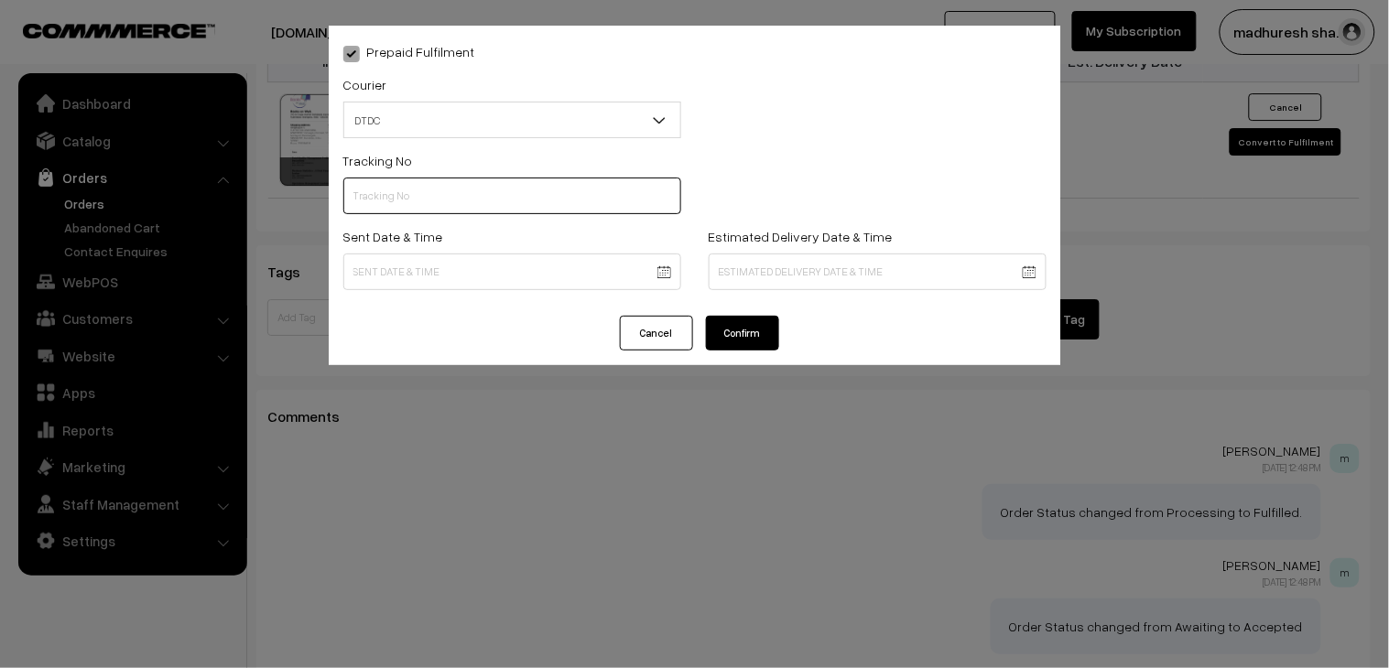
click at [431, 198] on input "text" at bounding box center [512, 196] width 338 height 37
paste input "H85545279"
type input "H85545279"
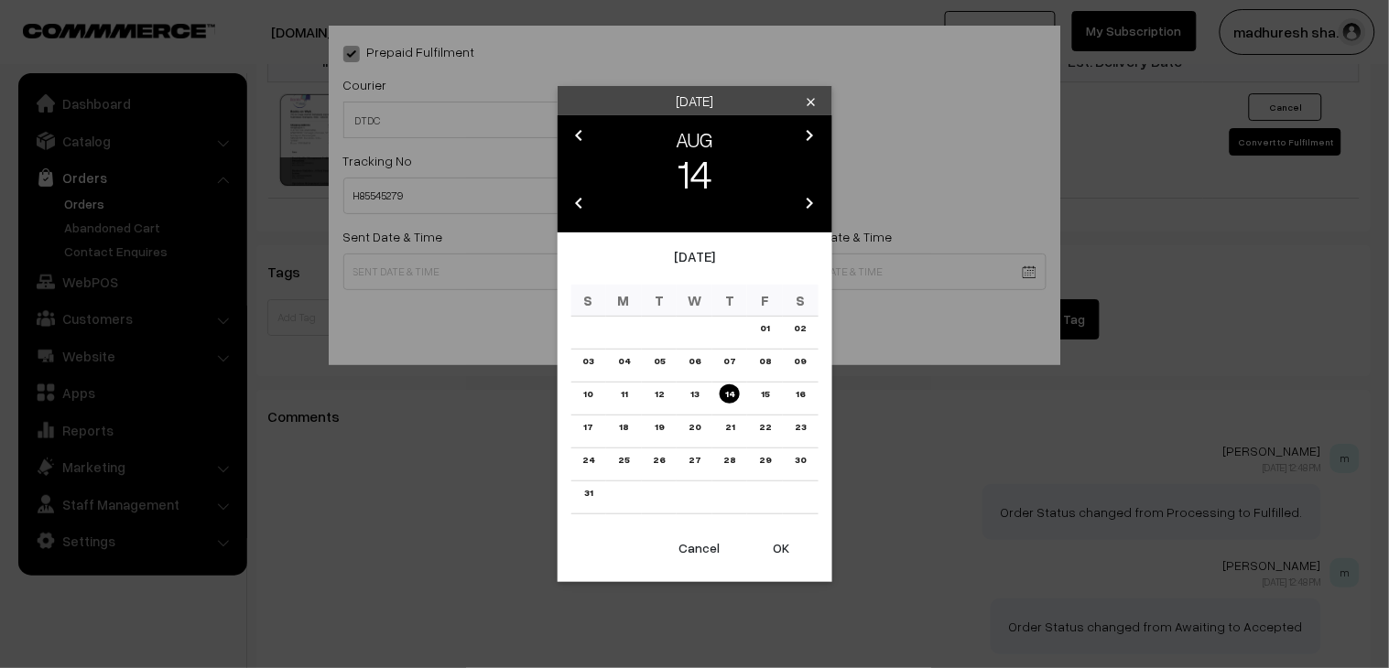
click at [664, 390] on link "12" at bounding box center [659, 393] width 20 height 19
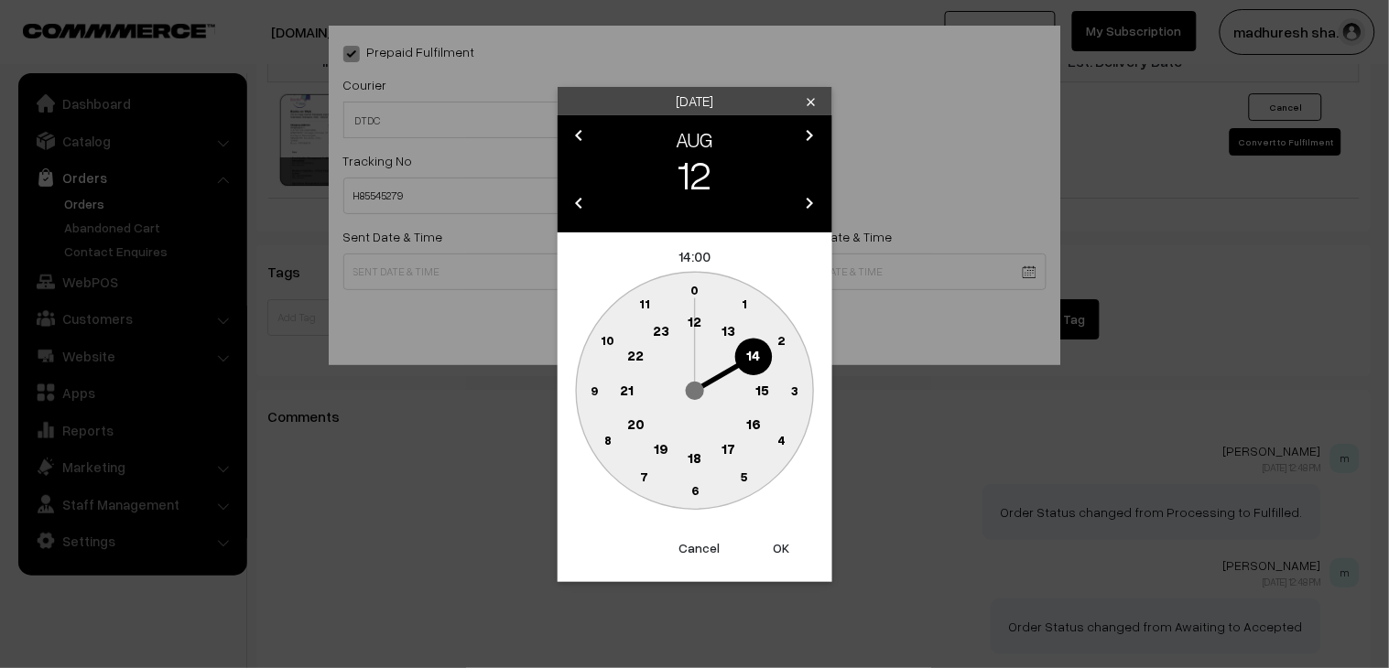
click at [701, 453] on circle at bounding box center [695, 459] width 38 height 38
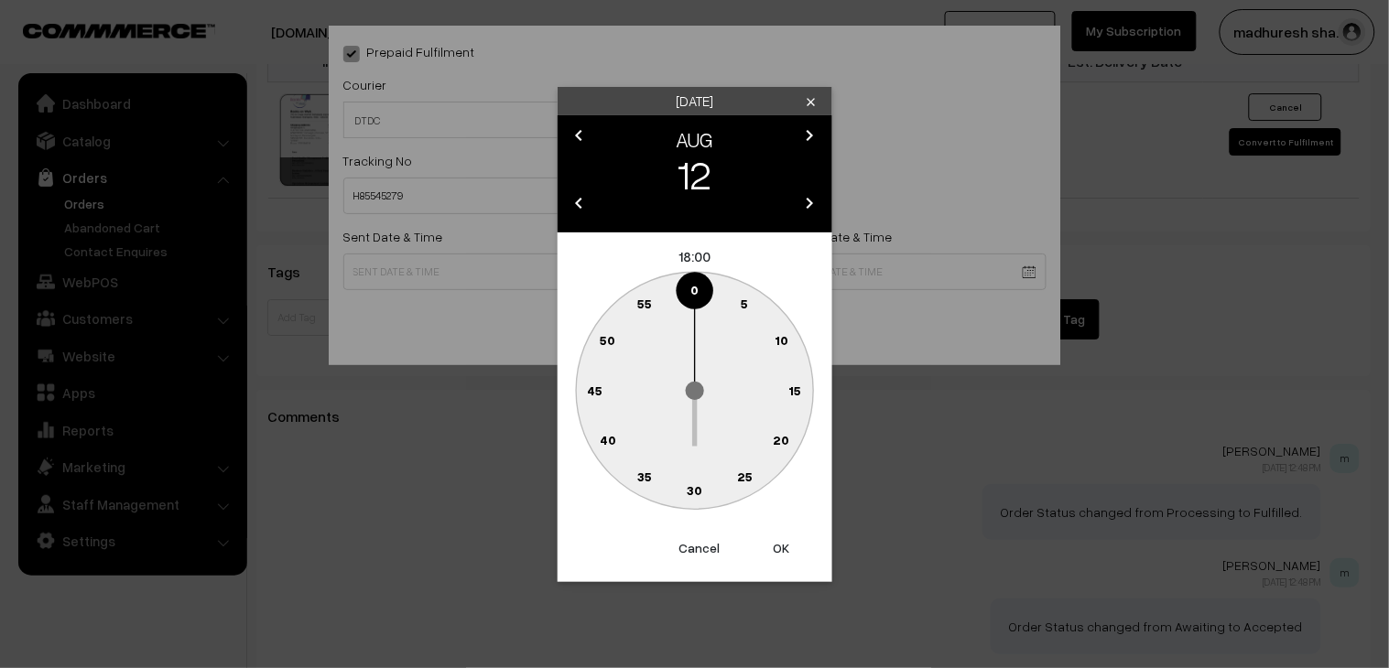
click at [700, 490] on text "30" at bounding box center [695, 490] width 16 height 16
type input "12-08-2025 18:30"
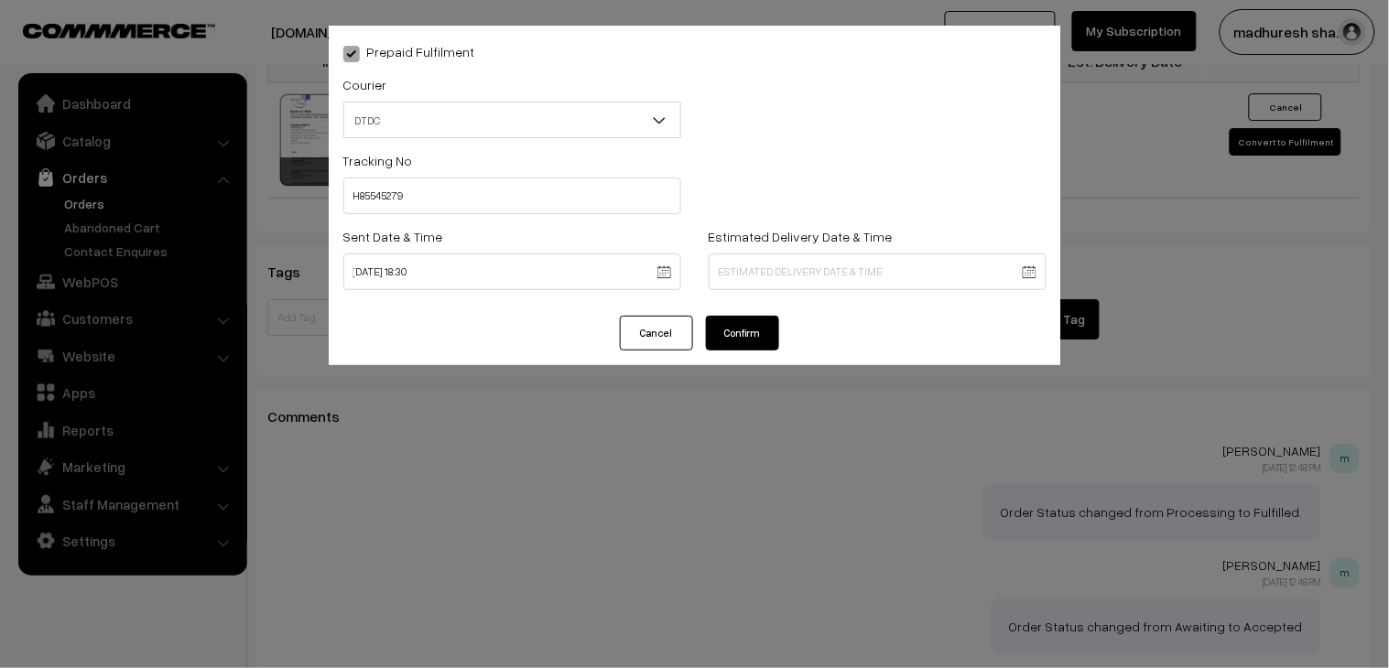
click at [763, 341] on button "Confirm" at bounding box center [742, 333] width 73 height 35
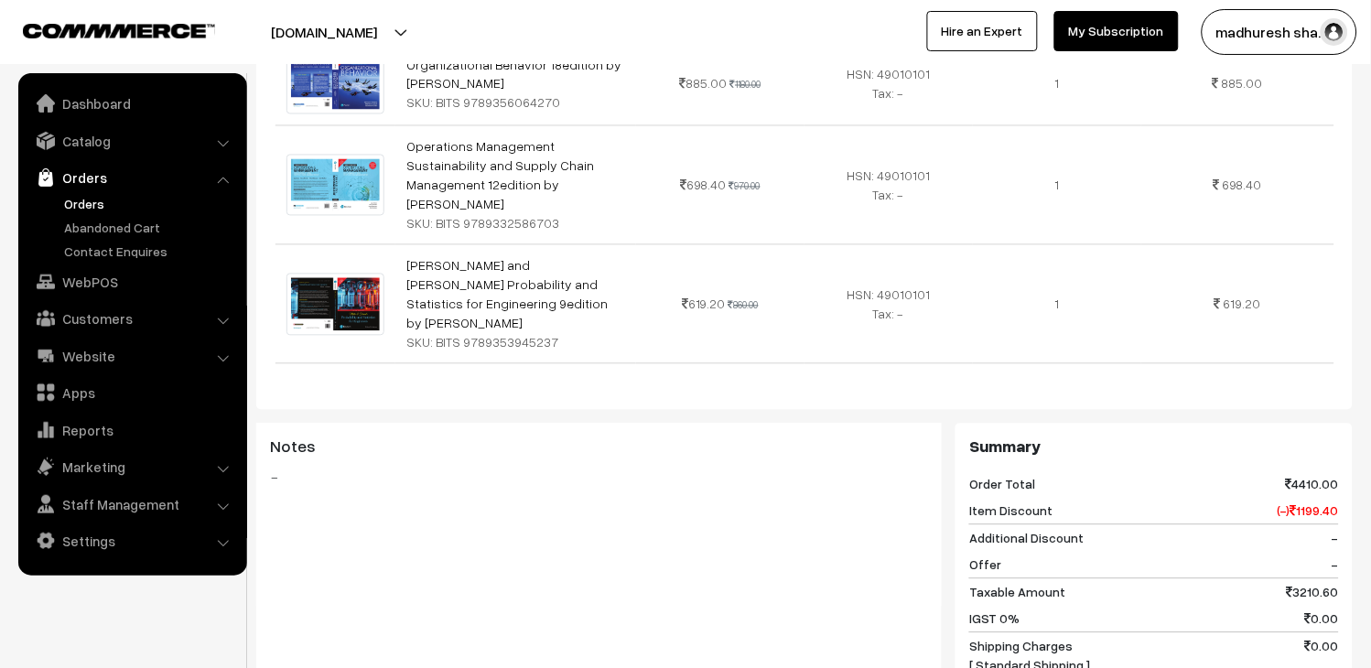
scroll to position [1017, 0]
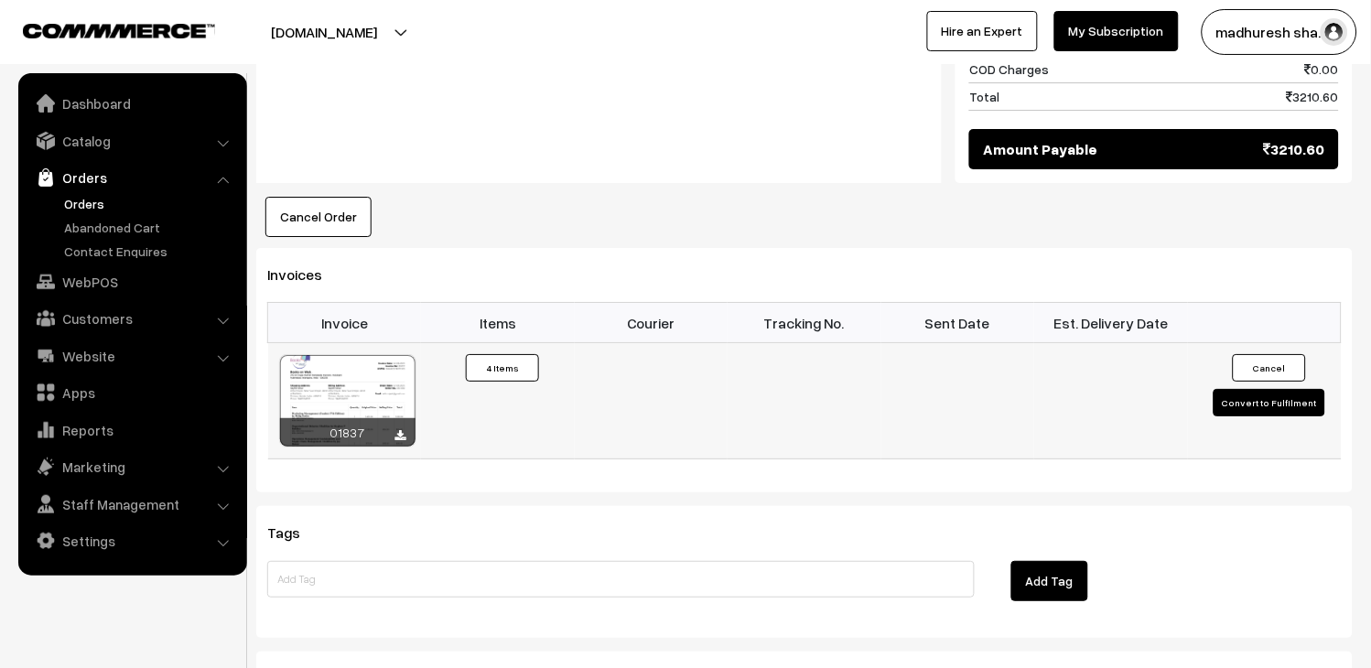
click at [1261, 389] on button "Convert to Fulfilment" at bounding box center [1270, 402] width 112 height 27
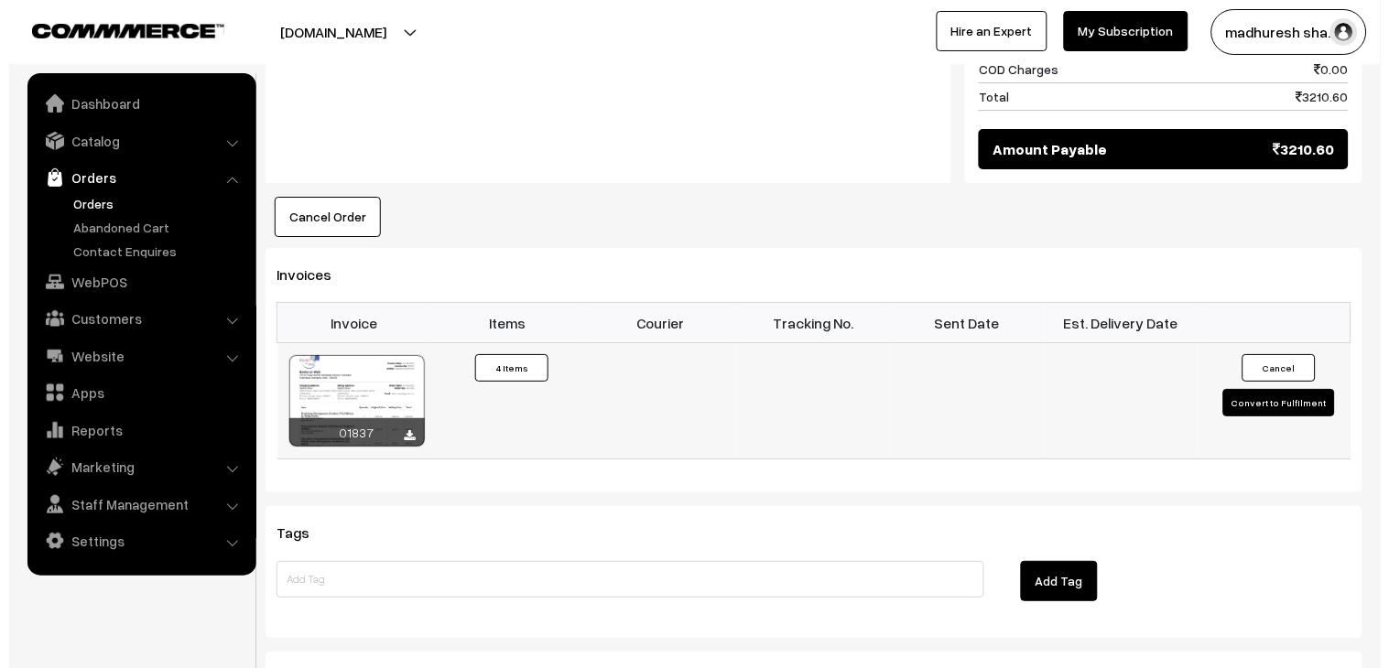
scroll to position [1324, 0]
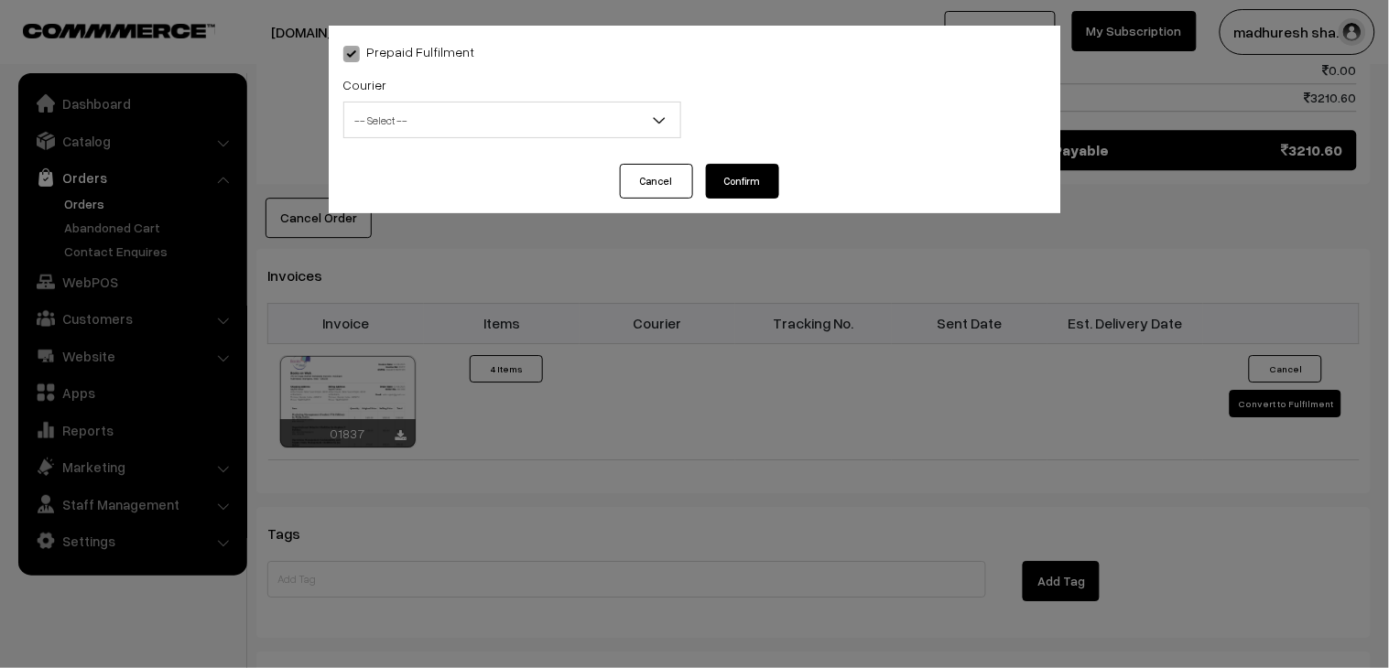
click at [384, 114] on span "-- Select --" at bounding box center [512, 120] width 336 height 32
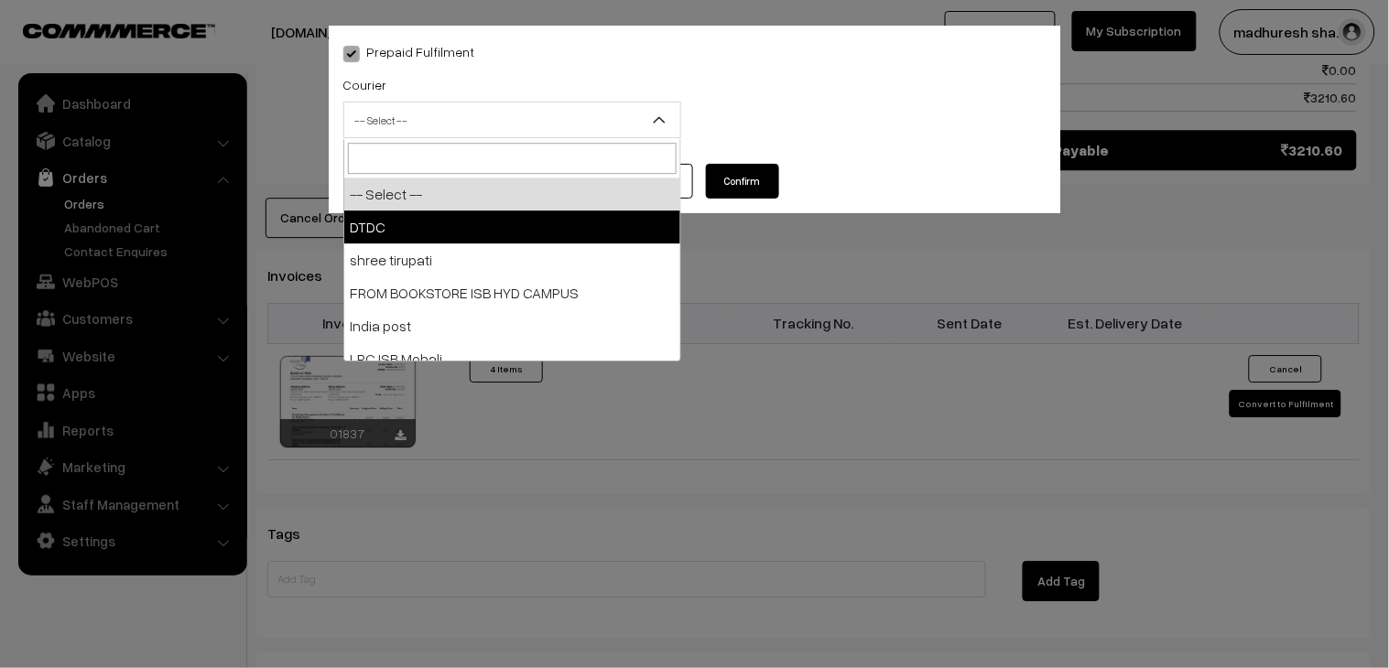
select select "1"
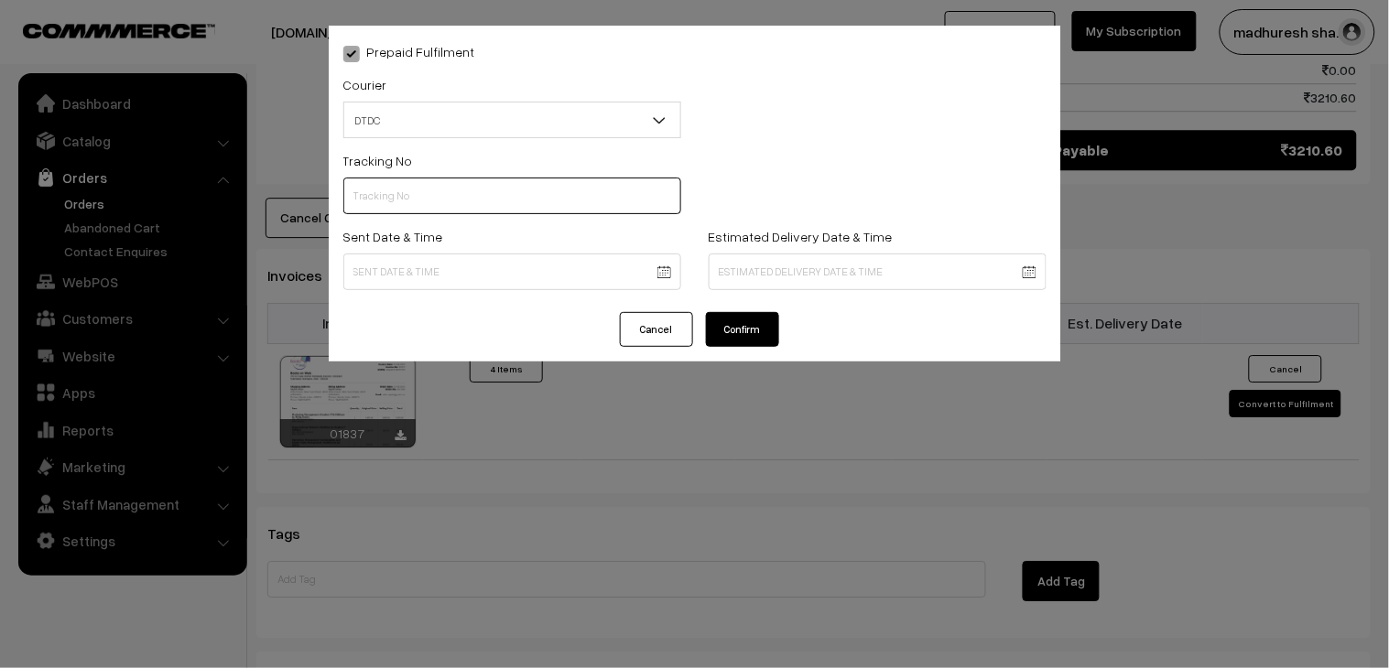
click at [425, 203] on input "text" at bounding box center [512, 196] width 338 height 37
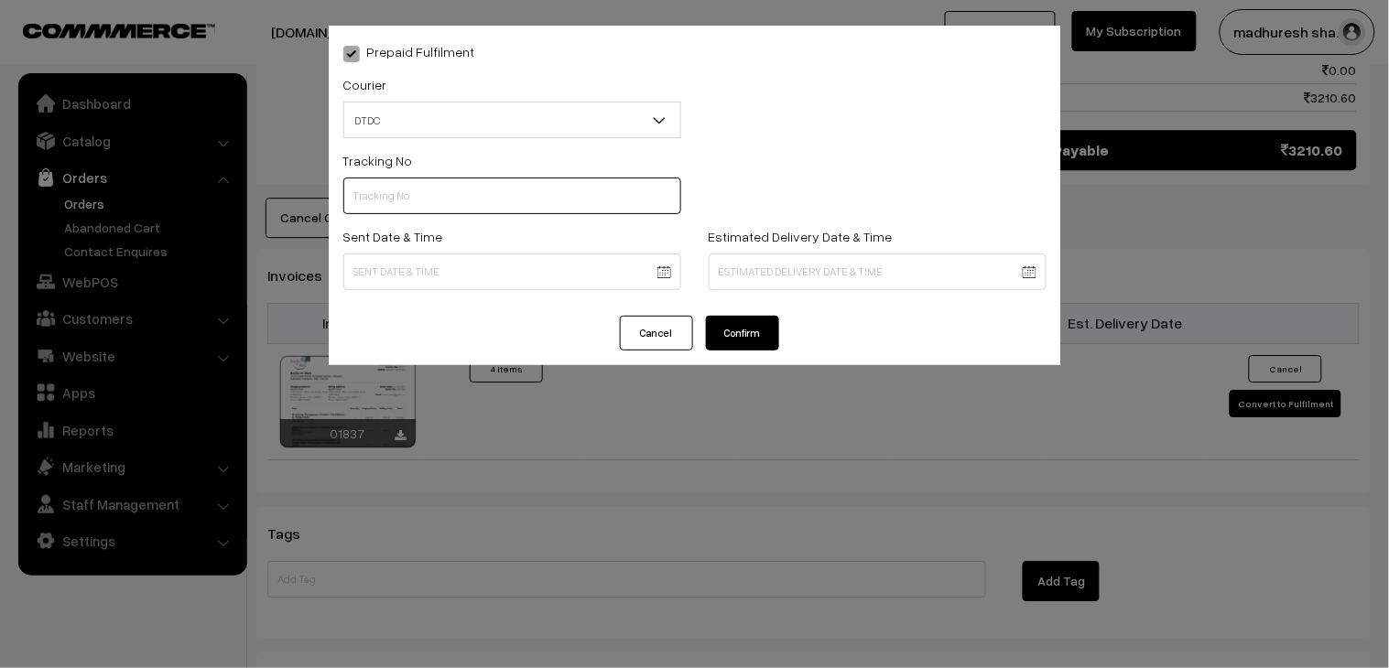
paste input "H85545279"
type input "H85545278"
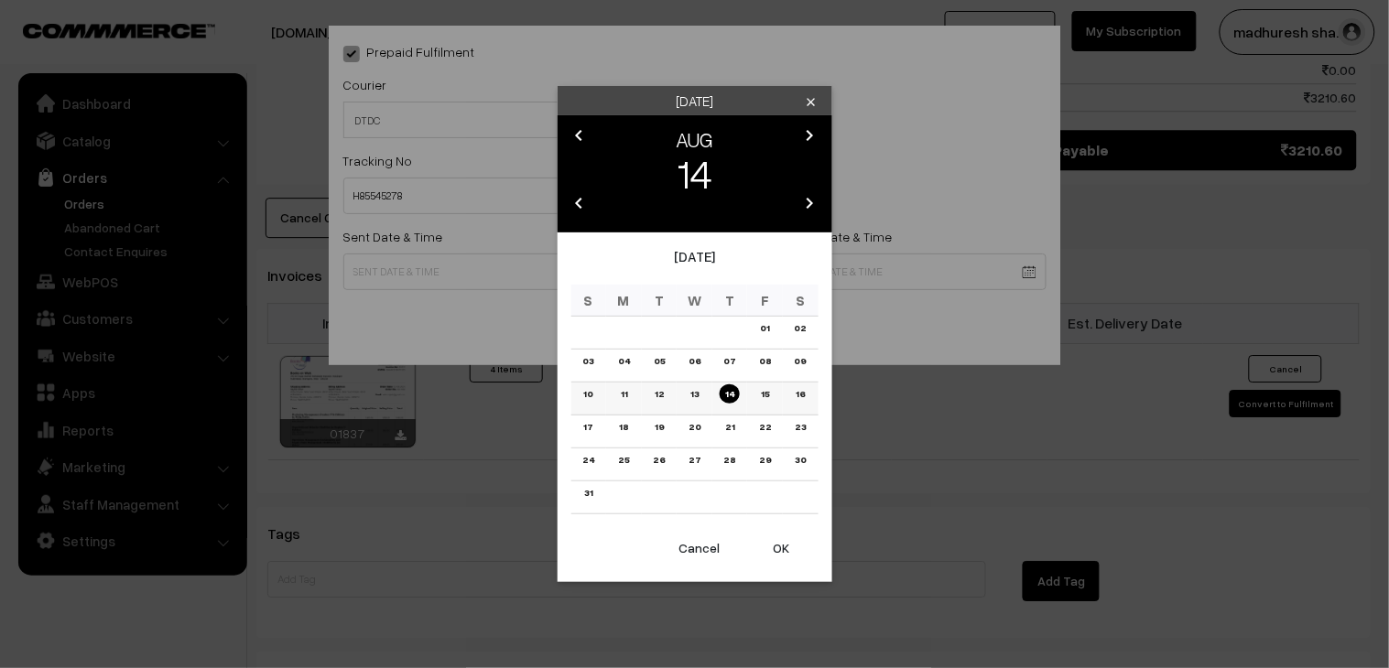
click at [662, 391] on link "12" at bounding box center [659, 393] width 20 height 19
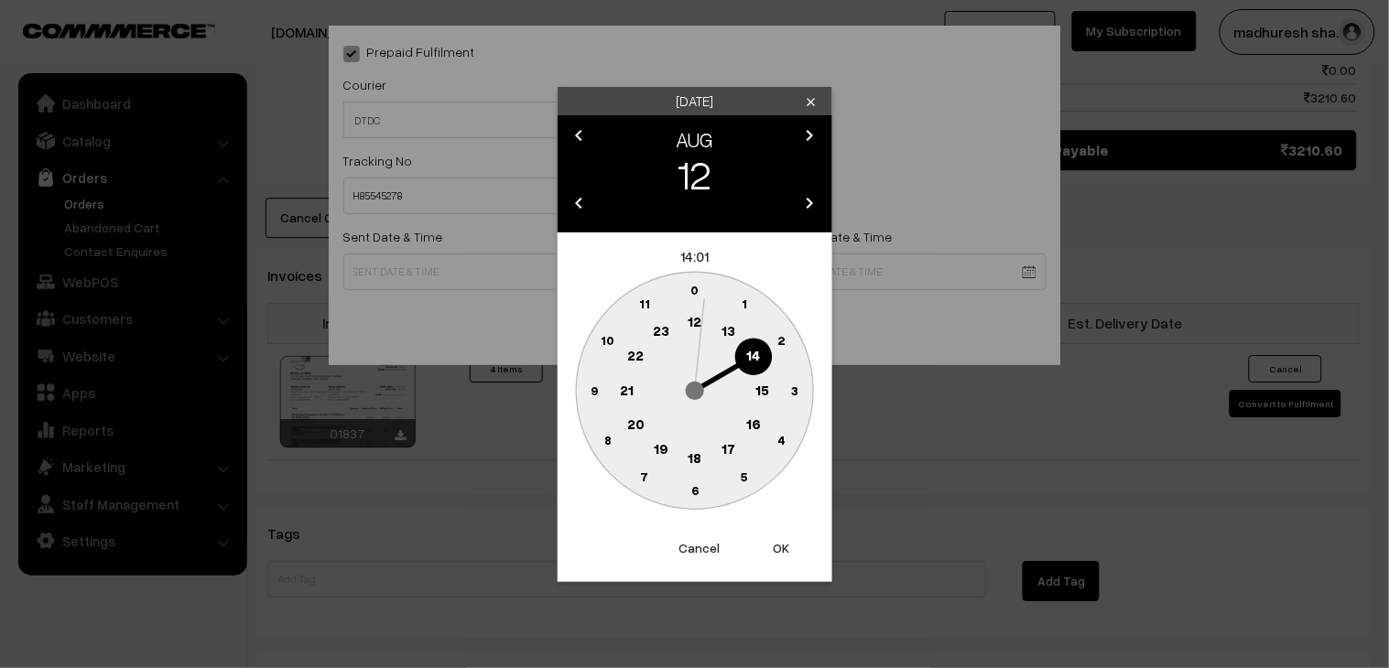
click at [698, 461] on text "18" at bounding box center [694, 457] width 14 height 16
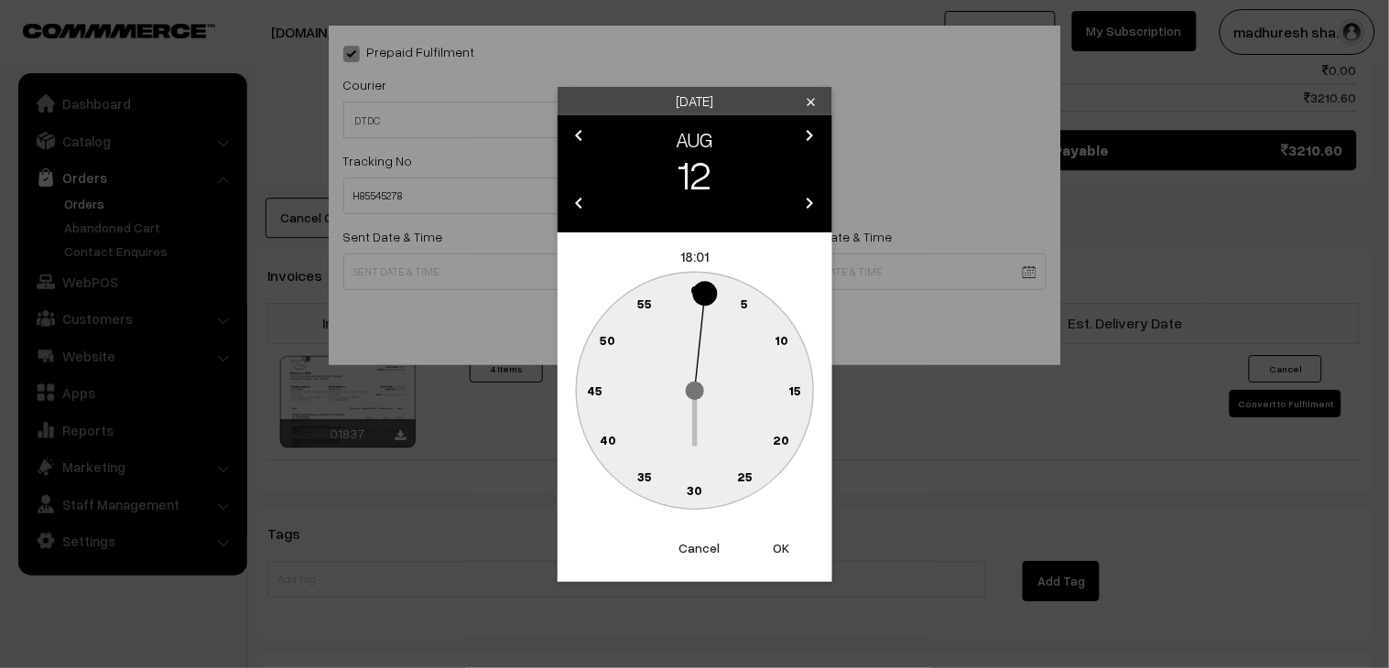
click at [698, 491] on text "30" at bounding box center [695, 490] width 16 height 16
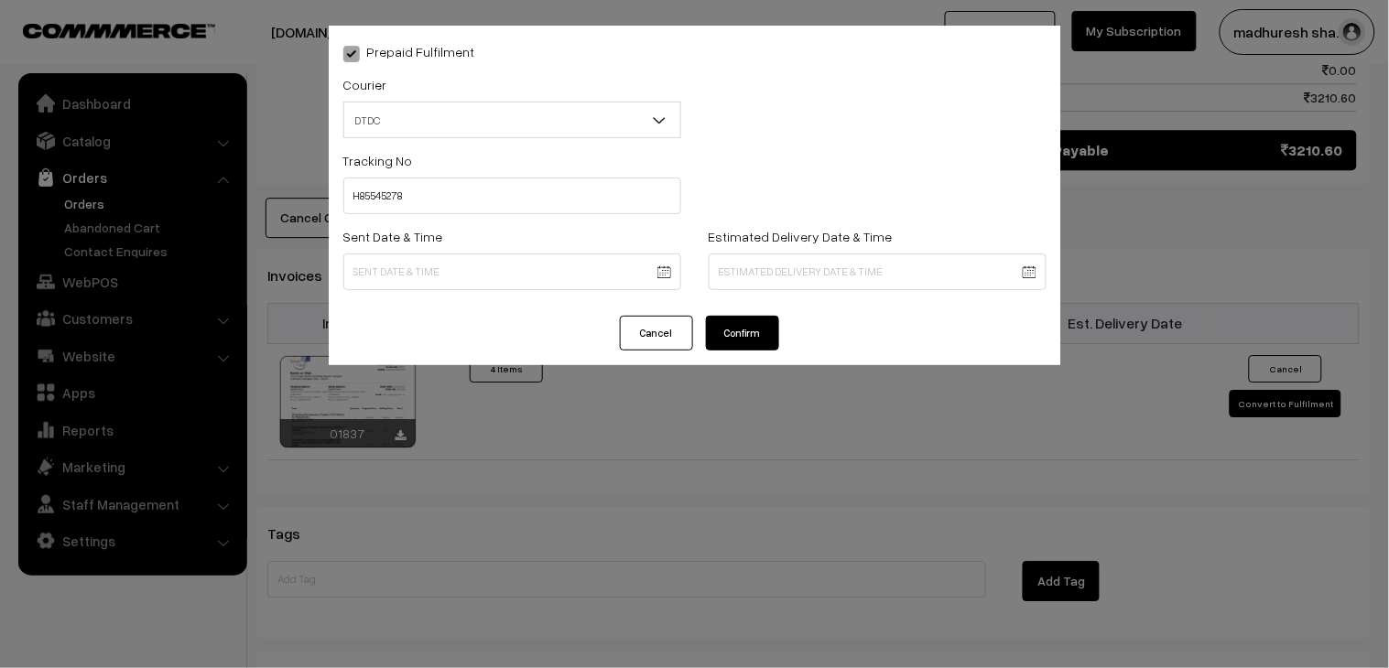
type input "12-08-2025 18:30"
click at [749, 327] on button "Confirm" at bounding box center [742, 333] width 73 height 35
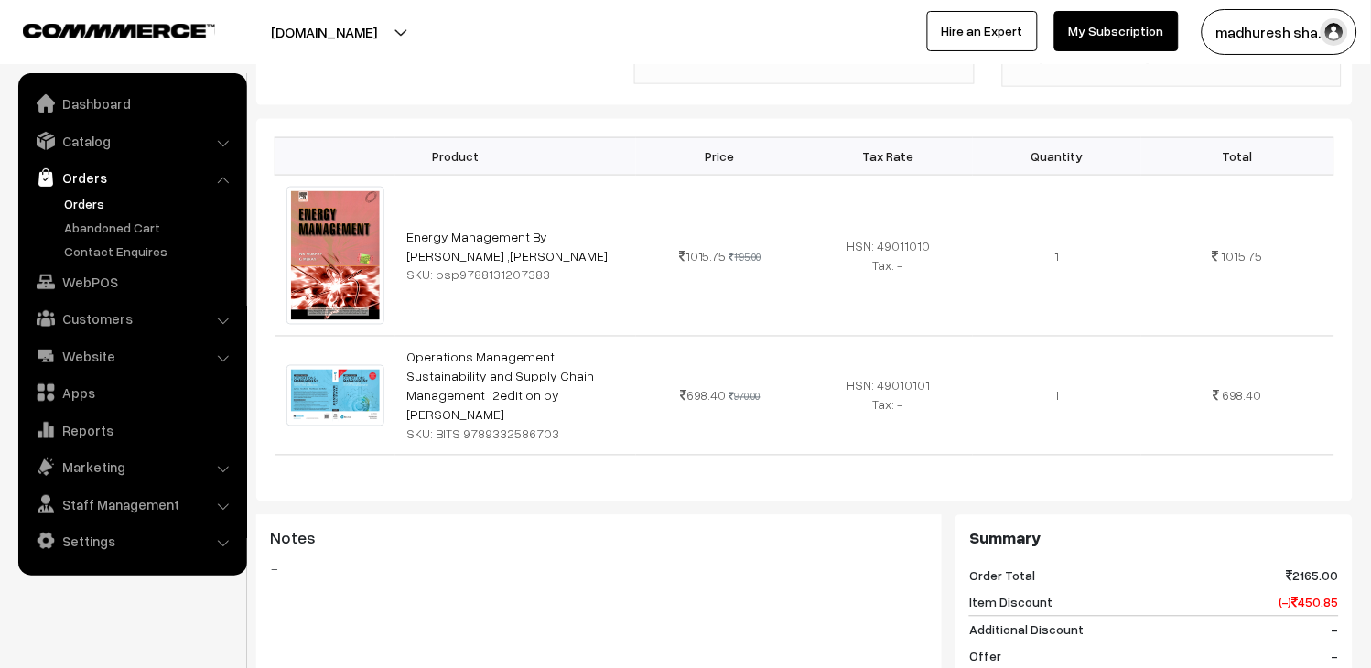
scroll to position [1017, 0]
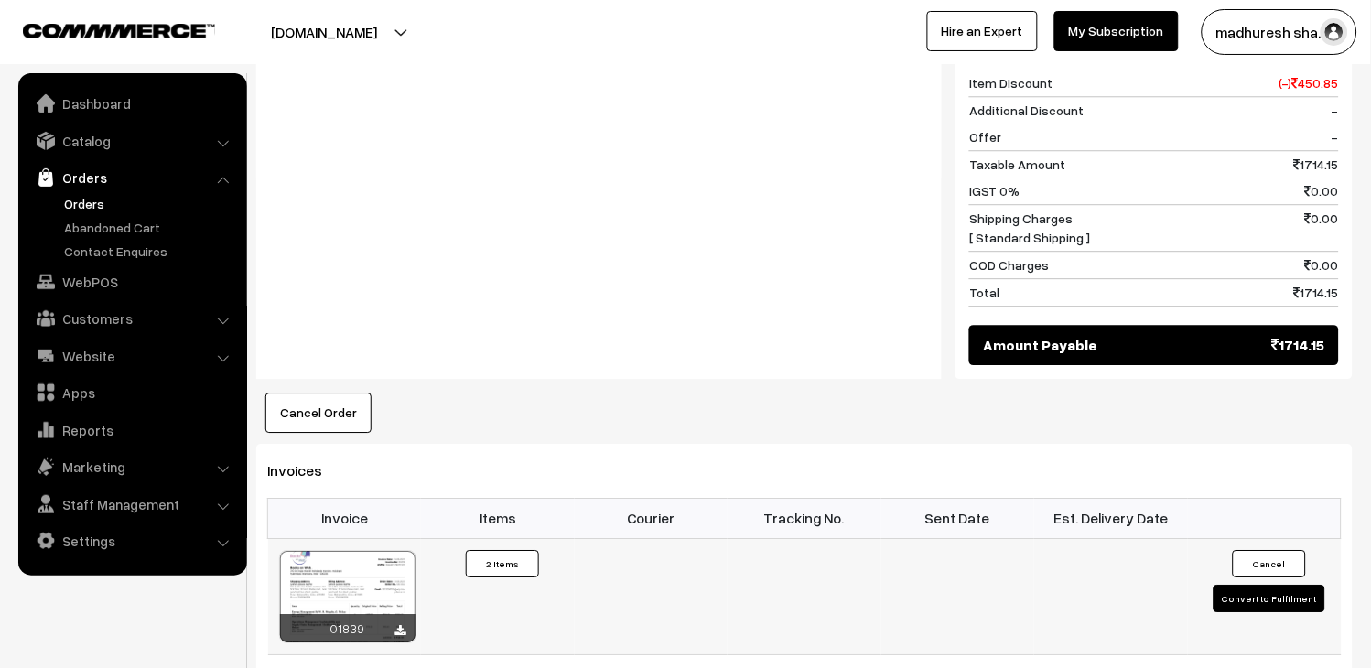
click at [1293, 585] on button "Convert to Fulfilment" at bounding box center [1270, 598] width 112 height 27
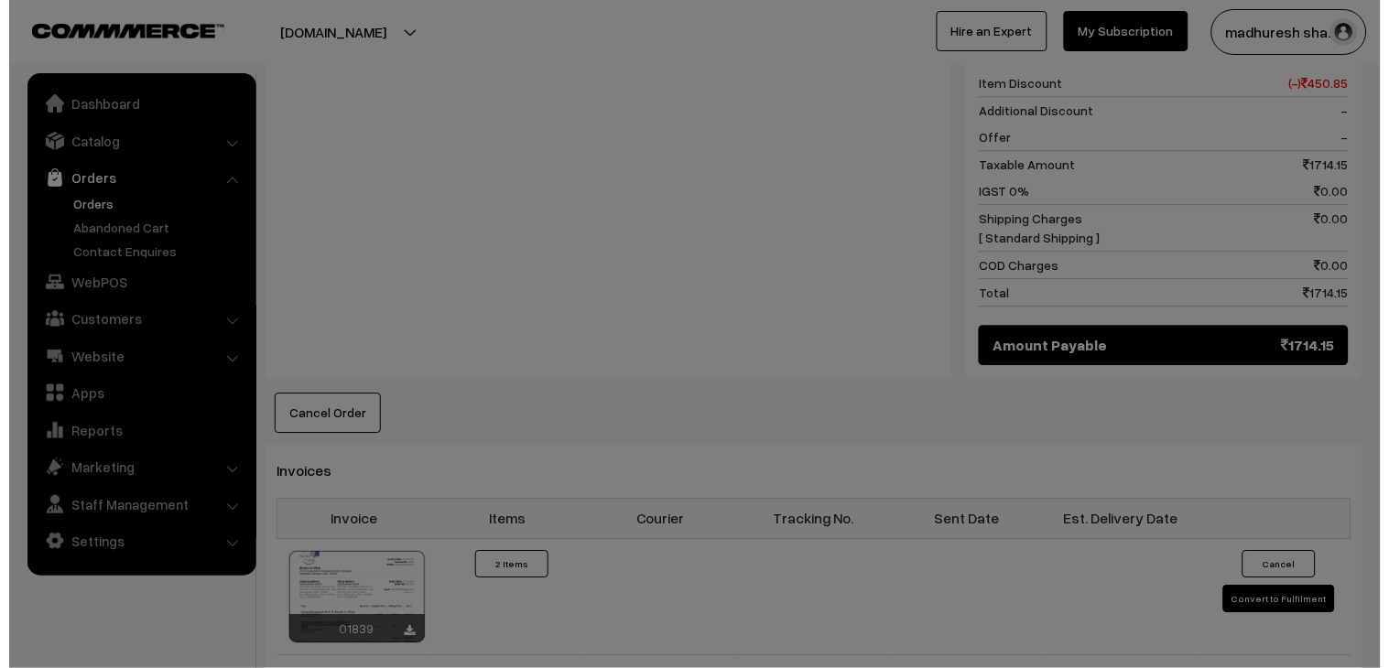
scroll to position [1020, 0]
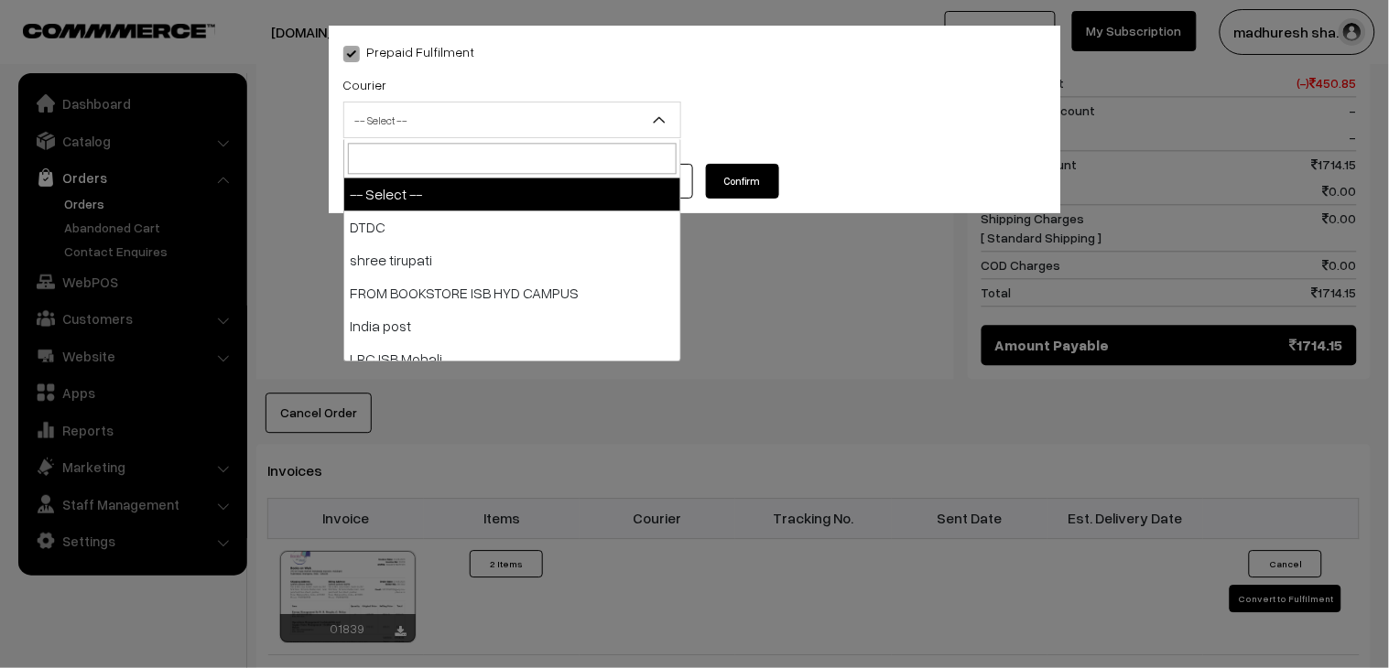
click at [408, 117] on span "-- Select --" at bounding box center [512, 120] width 336 height 32
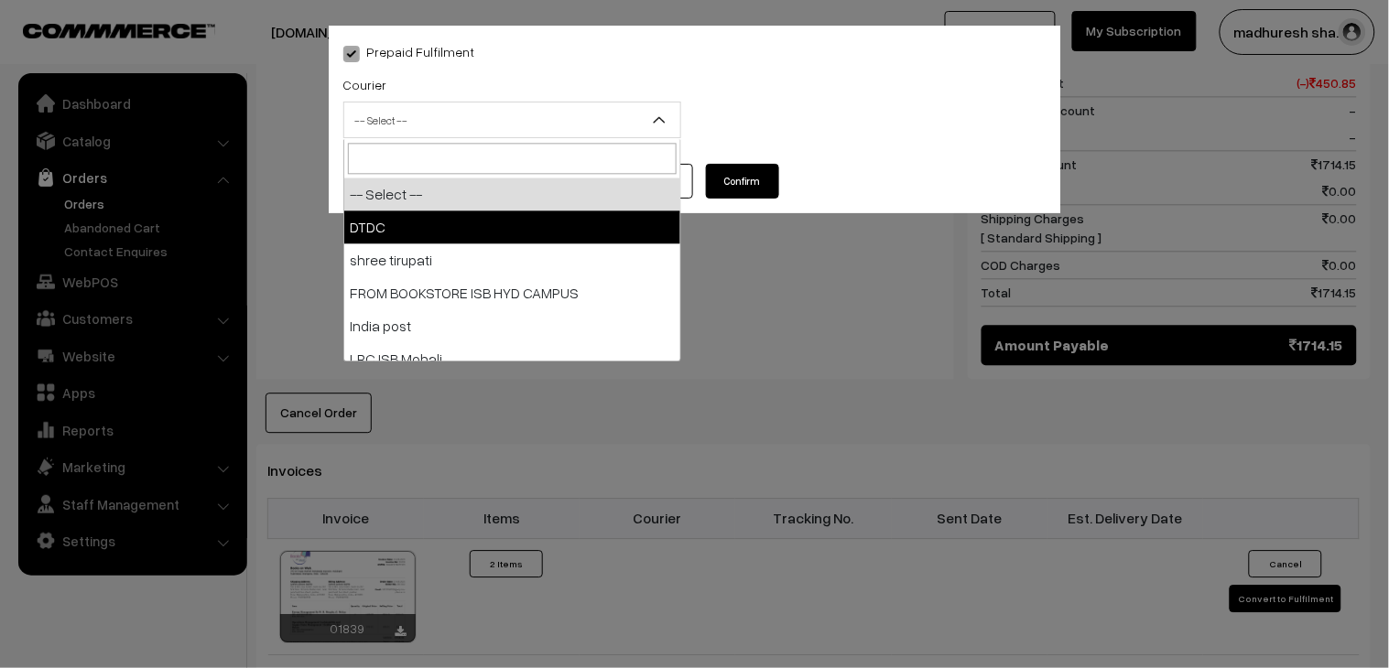
select select "1"
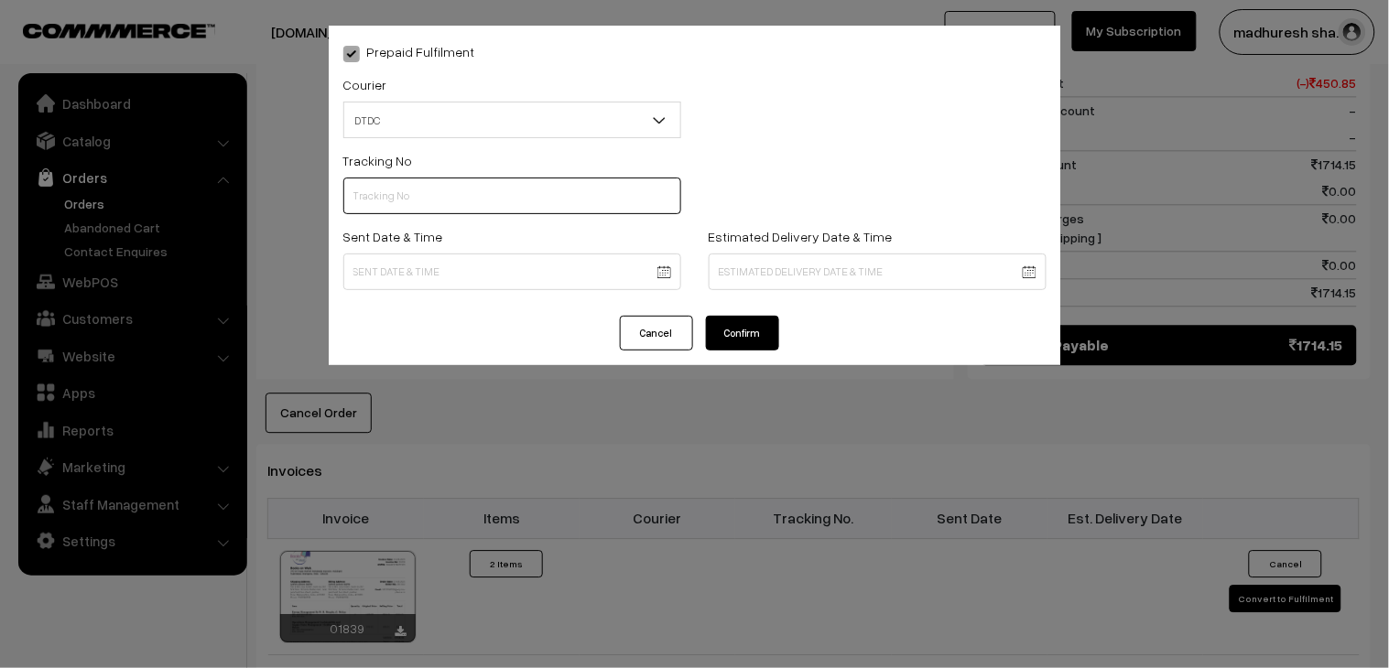
click at [445, 199] on input "text" at bounding box center [512, 196] width 338 height 37
paste input "H85545318"
type input "H85545318"
click at [398, 276] on body "Thank you for showing interest. Our team will call you shortly. Close [DOMAIN_N…" at bounding box center [694, 123] width 1389 height 2287
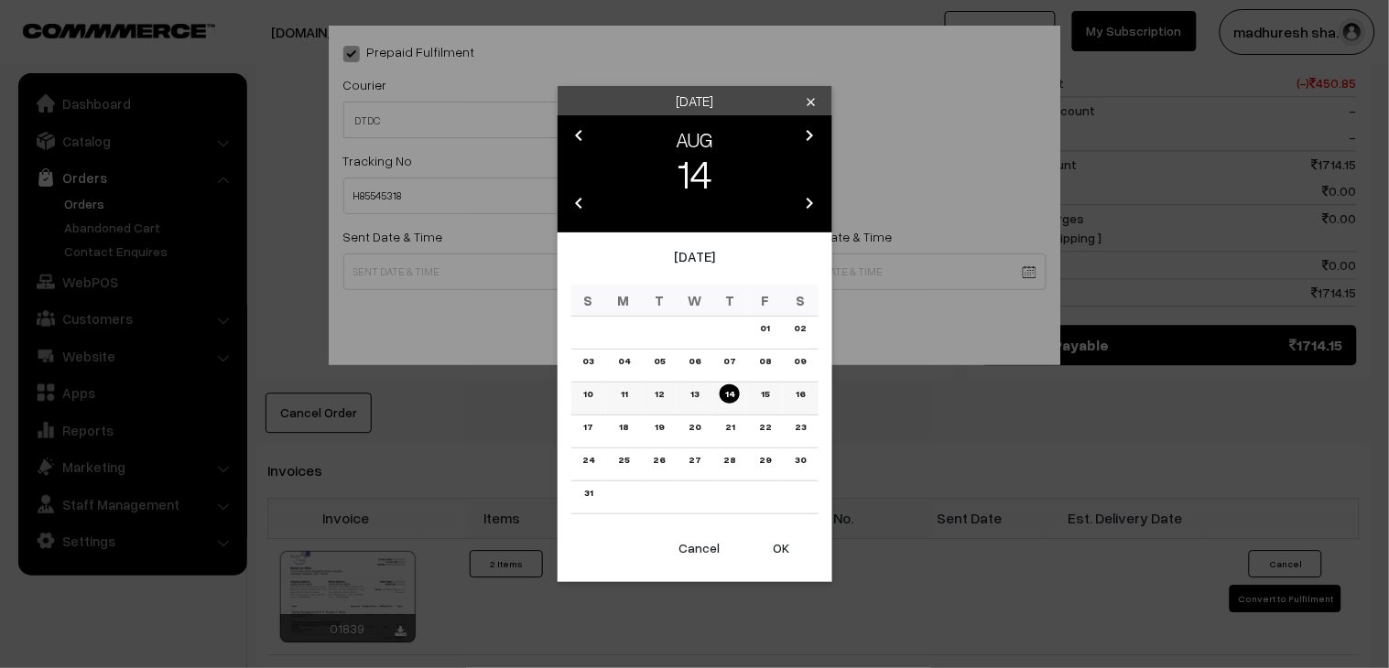
click at [665, 394] on link "12" at bounding box center [659, 393] width 20 height 19
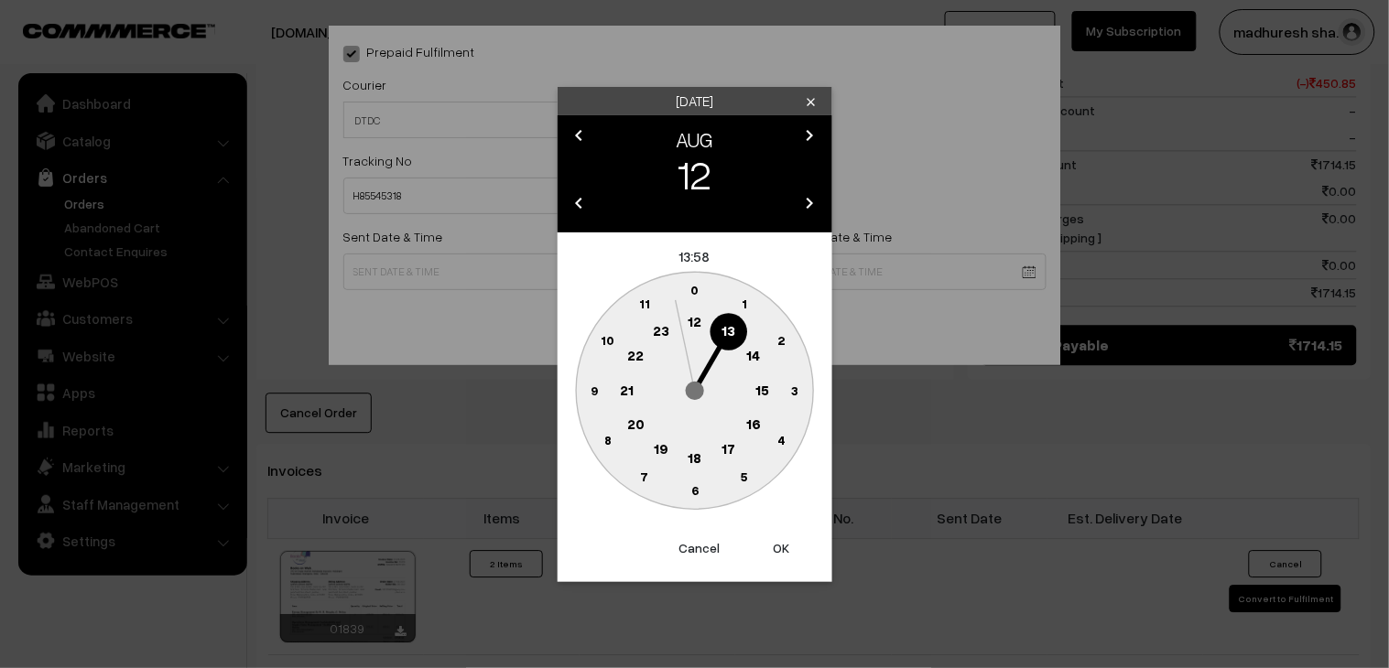
click at [806, 97] on icon "clear" at bounding box center [812, 102] width 14 height 14
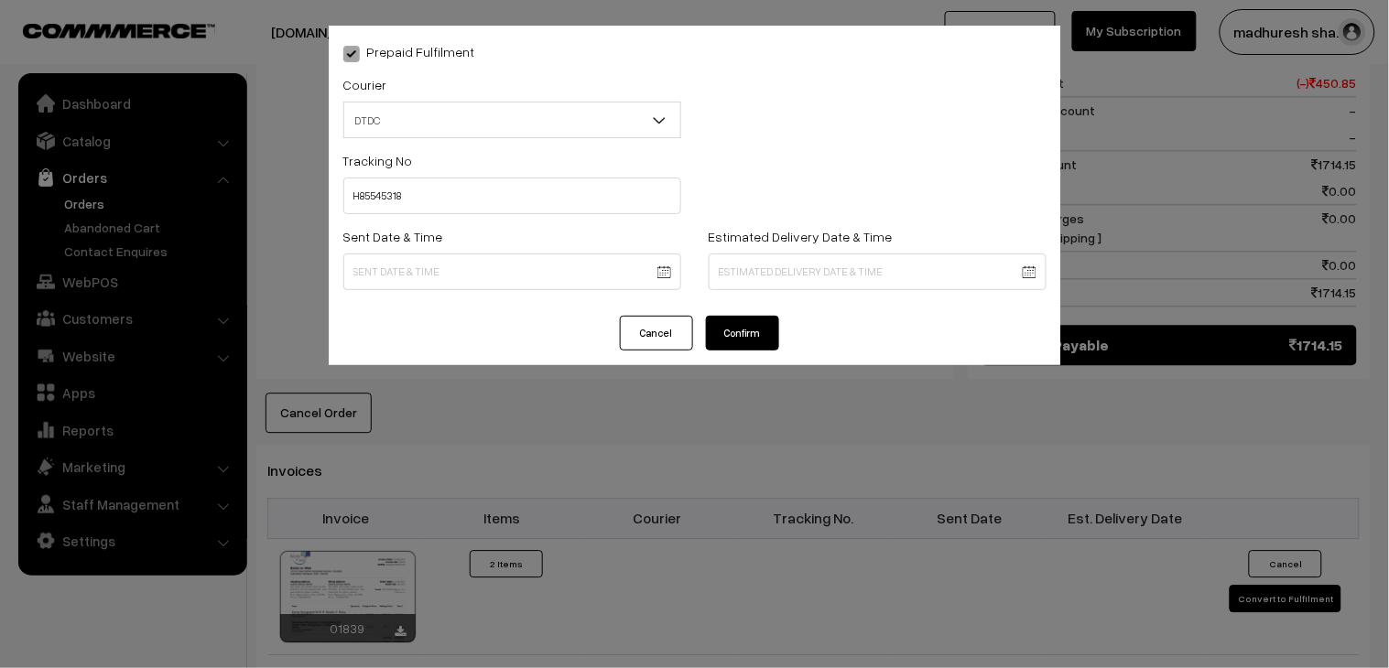
click at [508, 258] on body "Thank you for showing interest. Our team will call you shortly. Close [DOMAIN_N…" at bounding box center [694, 123] width 1389 height 2287
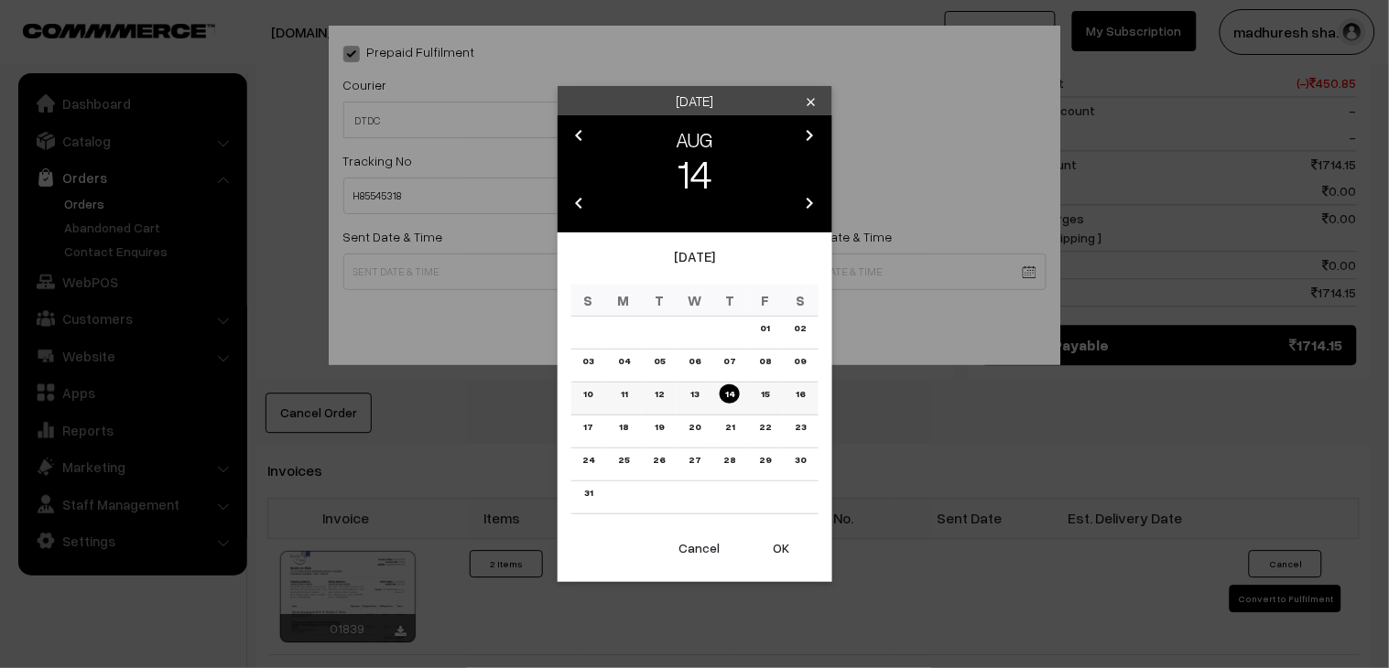
click at [697, 387] on link "13" at bounding box center [694, 393] width 19 height 19
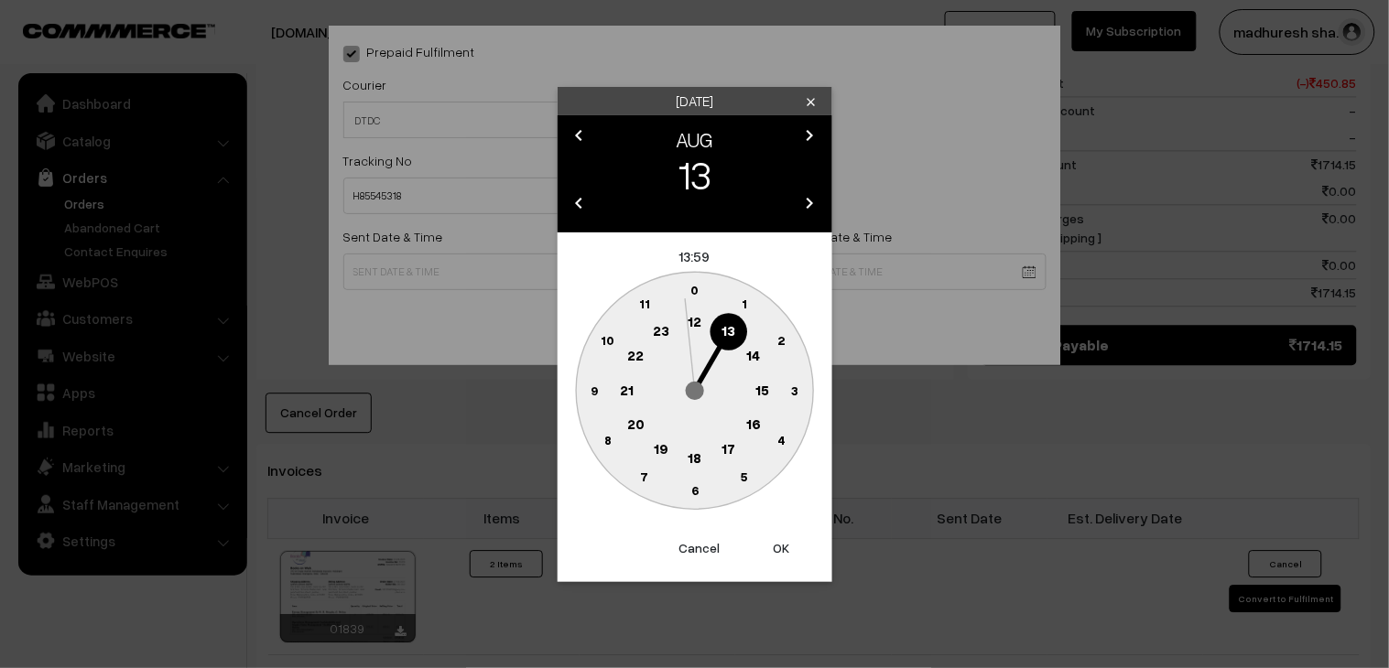
click at [696, 455] on text "18" at bounding box center [694, 457] width 14 height 16
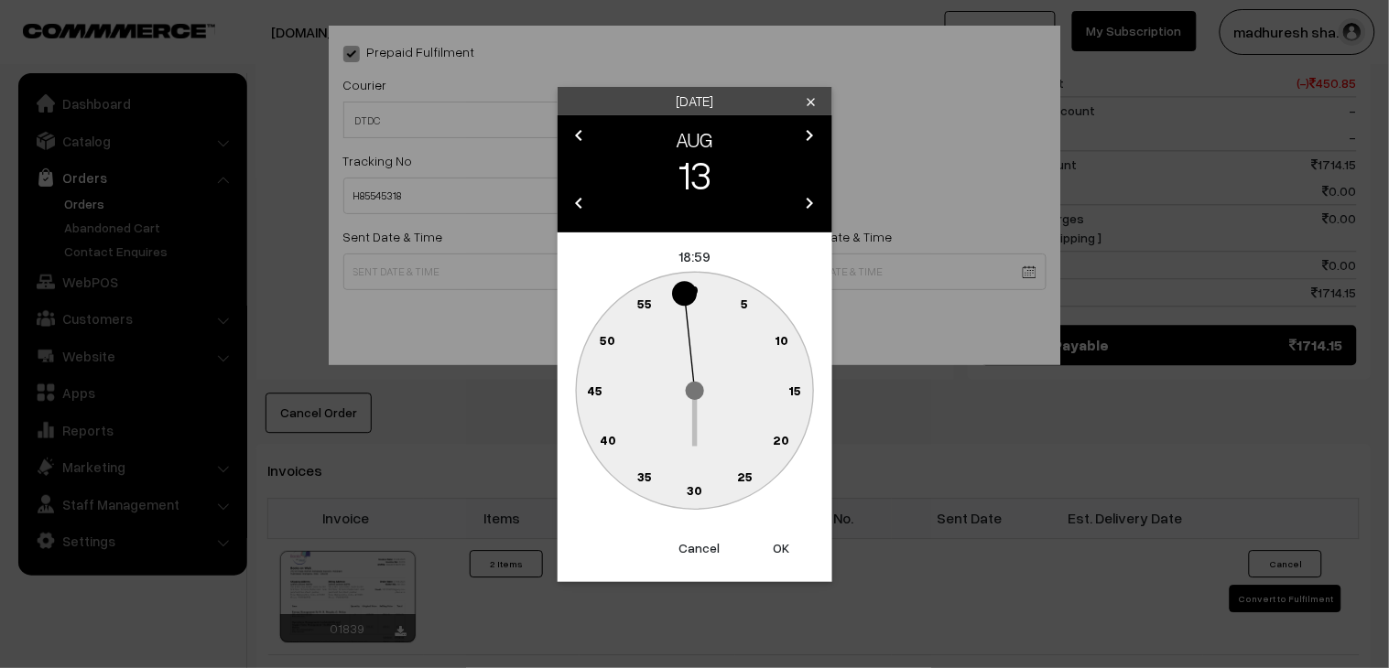
click at [717, 489] on circle at bounding box center [704, 487] width 25 height 25
type input "13-08-2025 18:29"
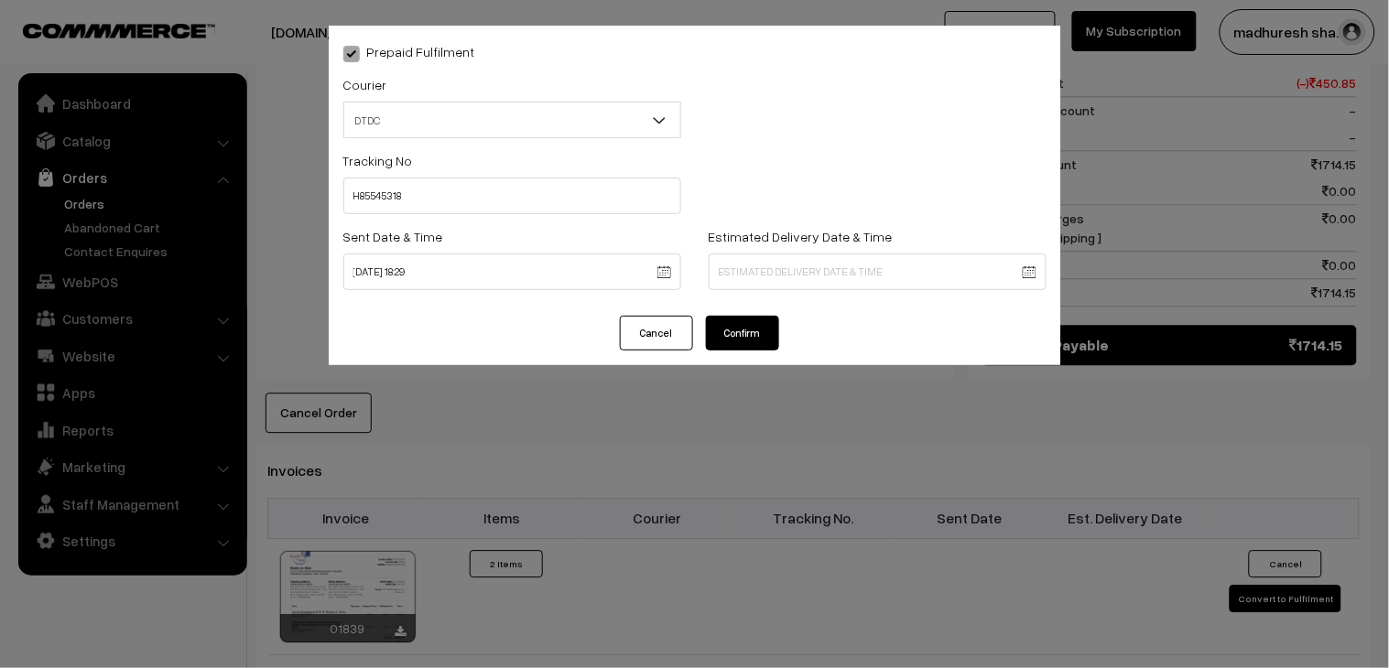
click at [758, 336] on button "Confirm" at bounding box center [742, 333] width 73 height 35
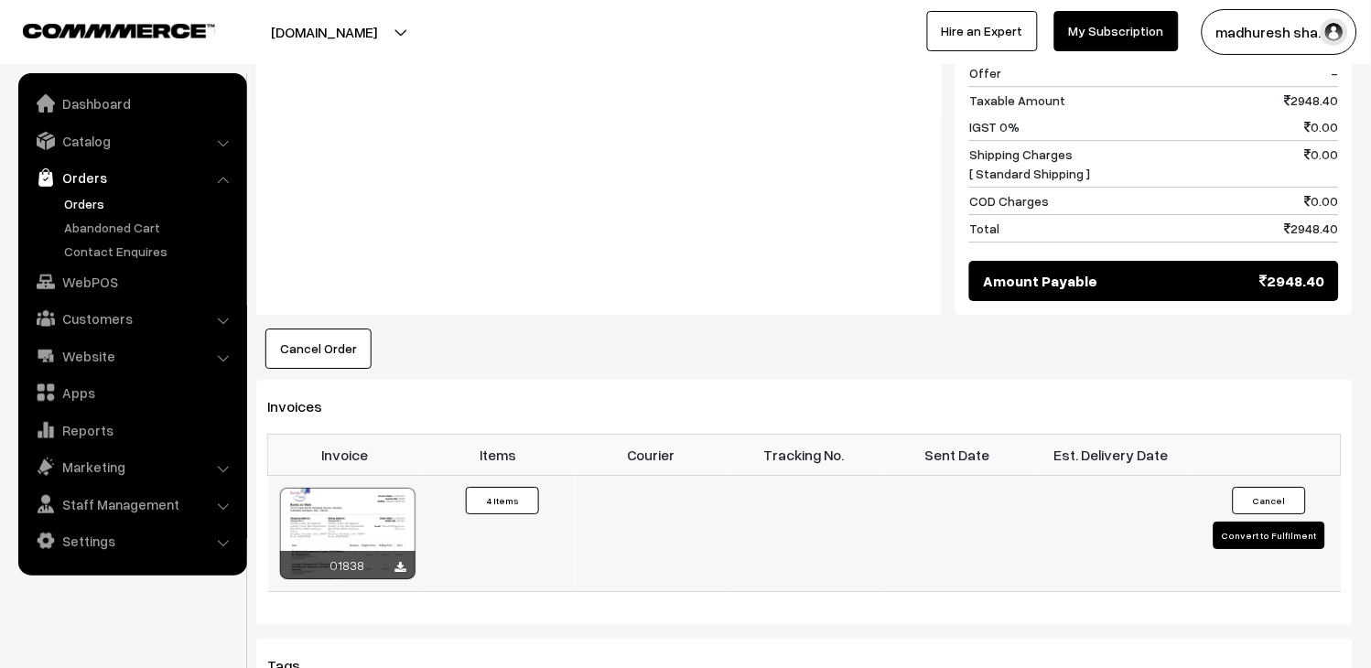
scroll to position [1220, 0]
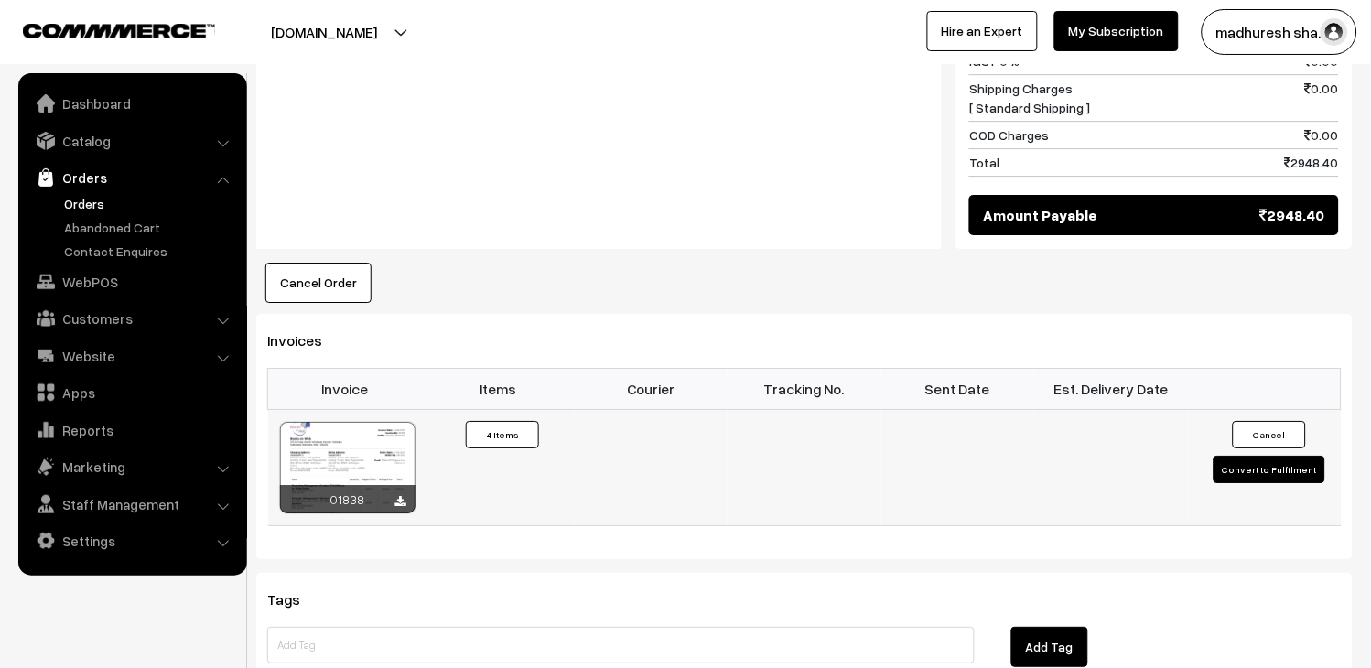
click at [1218, 446] on td "Cancel Convert to Fulfilment" at bounding box center [1265, 467] width 154 height 116
click at [1248, 456] on button "Convert to Fulfilment" at bounding box center [1270, 469] width 112 height 27
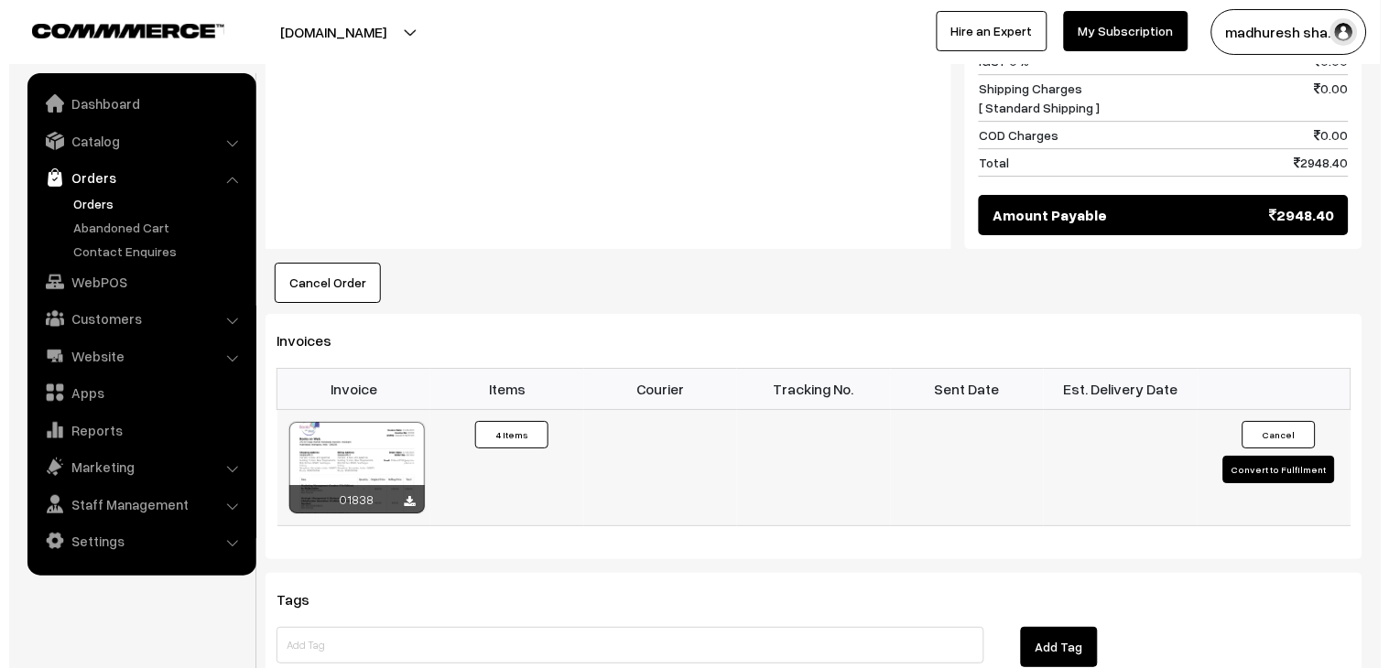
scroll to position [1222, 0]
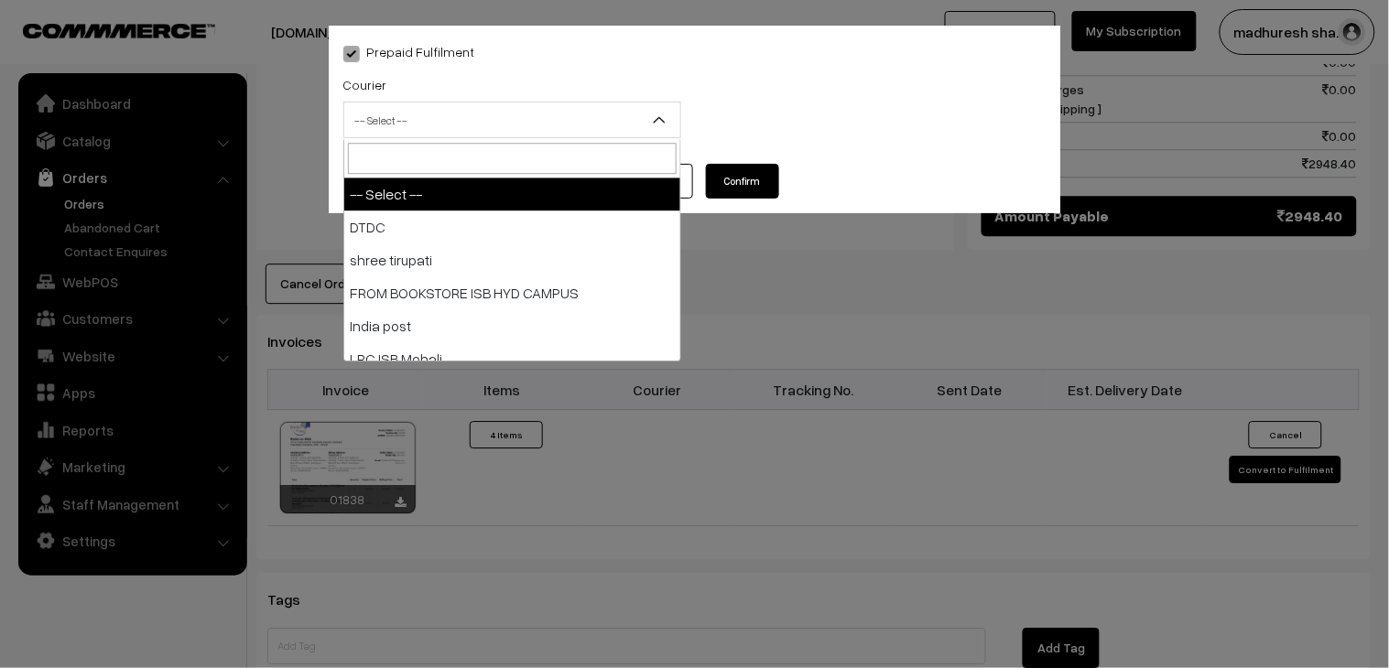
click at [553, 131] on span "-- Select --" at bounding box center [512, 120] width 336 height 32
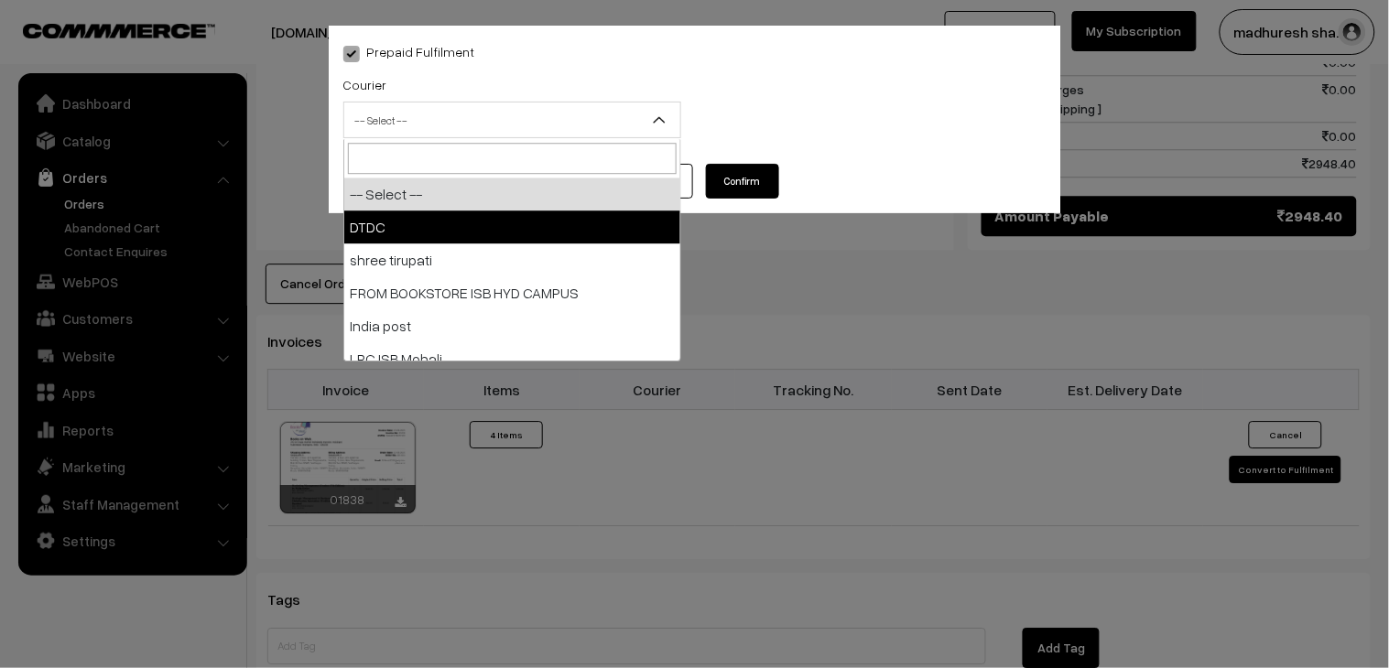
select select "1"
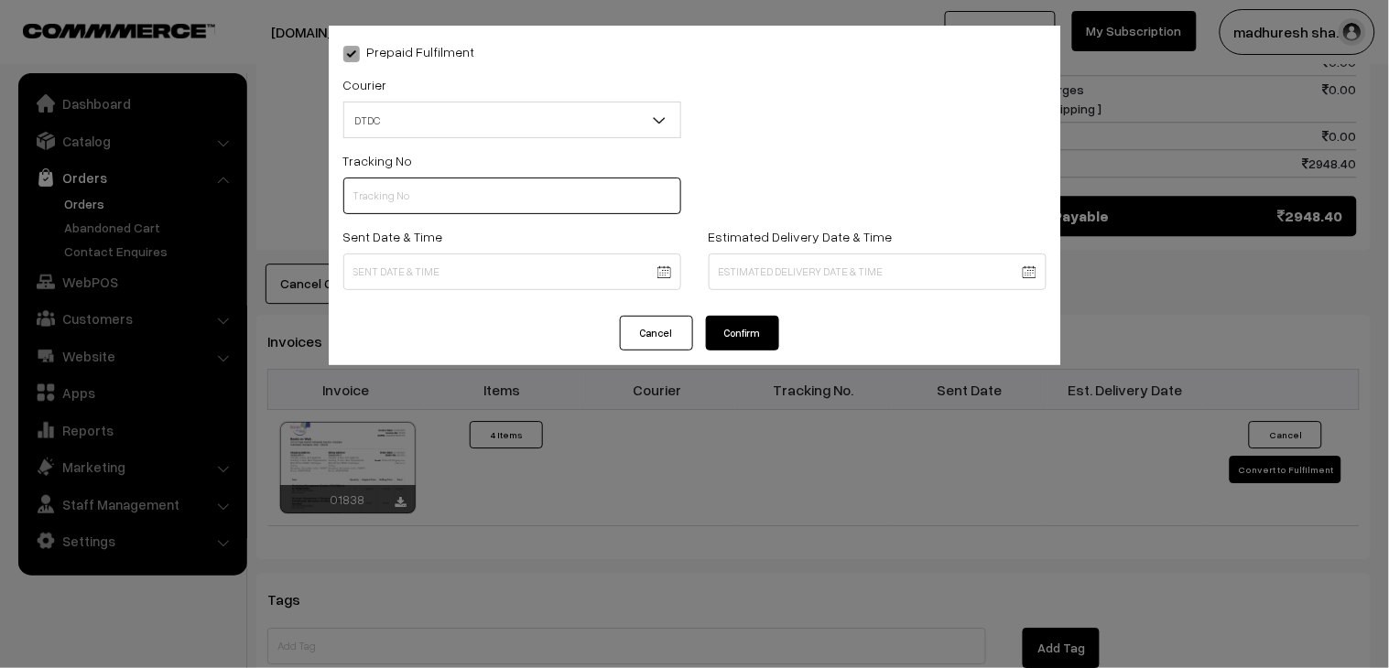
click at [427, 203] on input "text" at bounding box center [512, 196] width 338 height 37
paste input "H85545280"
type input "H85545280"
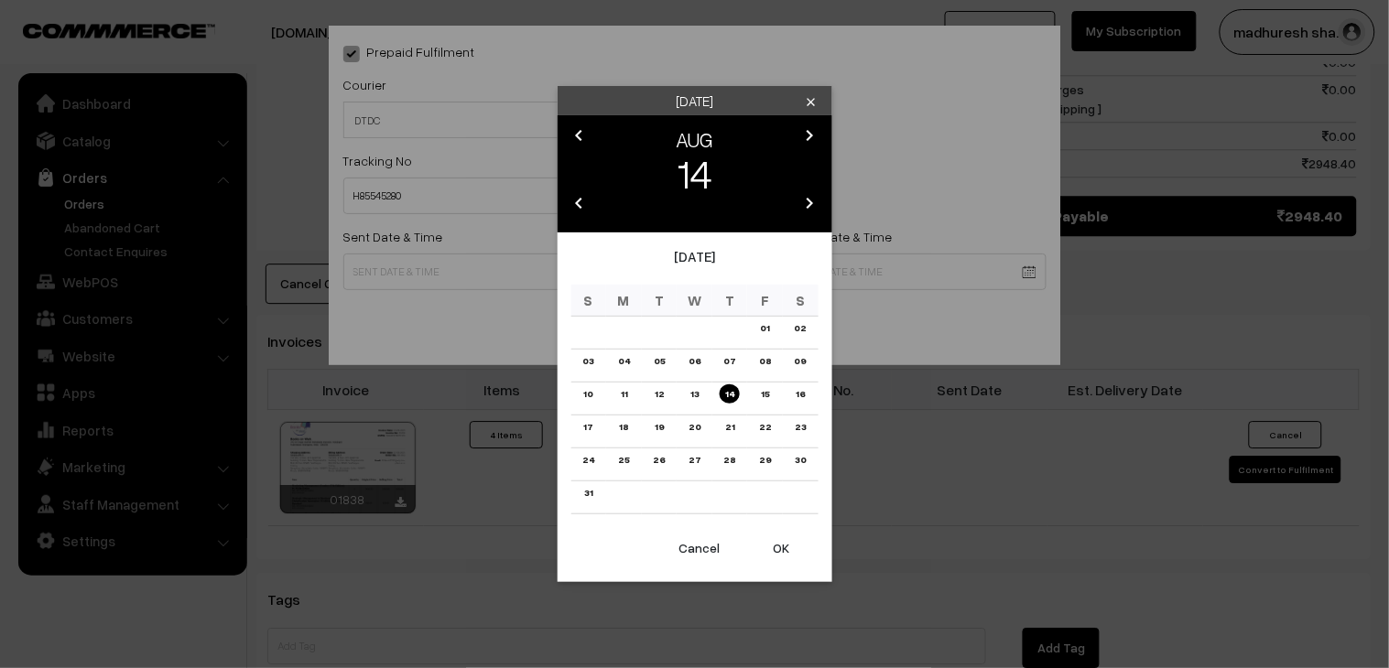
click at [694, 389] on link "13" at bounding box center [694, 393] width 19 height 19
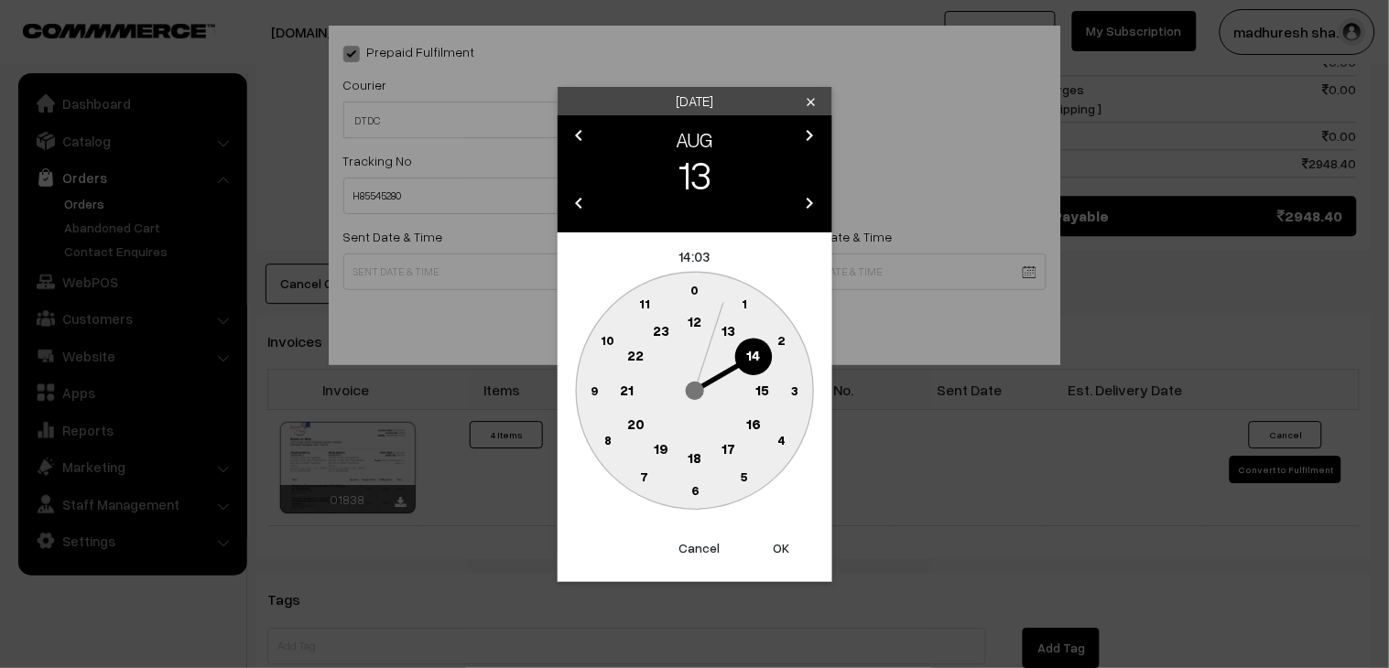
click at [689, 460] on text "18" at bounding box center [694, 457] width 14 height 16
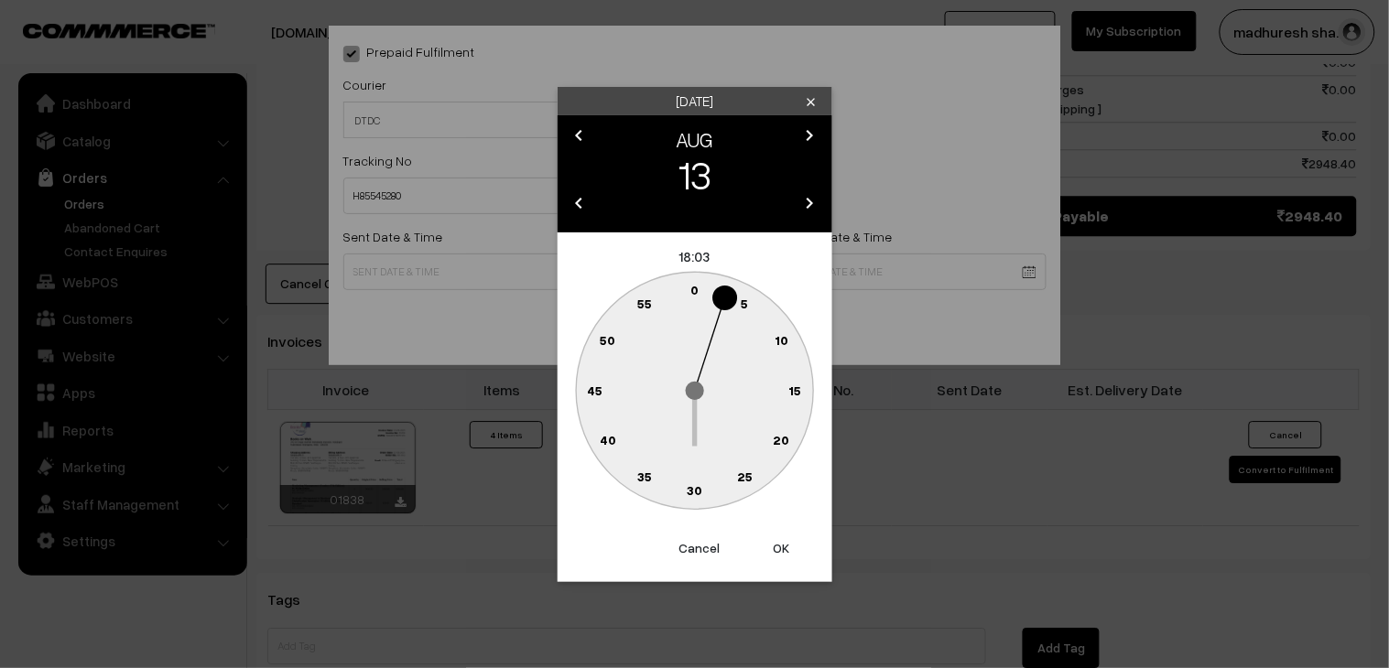
click at [698, 488] on text "30" at bounding box center [695, 490] width 16 height 16
type input "13-08-2025 18:30"
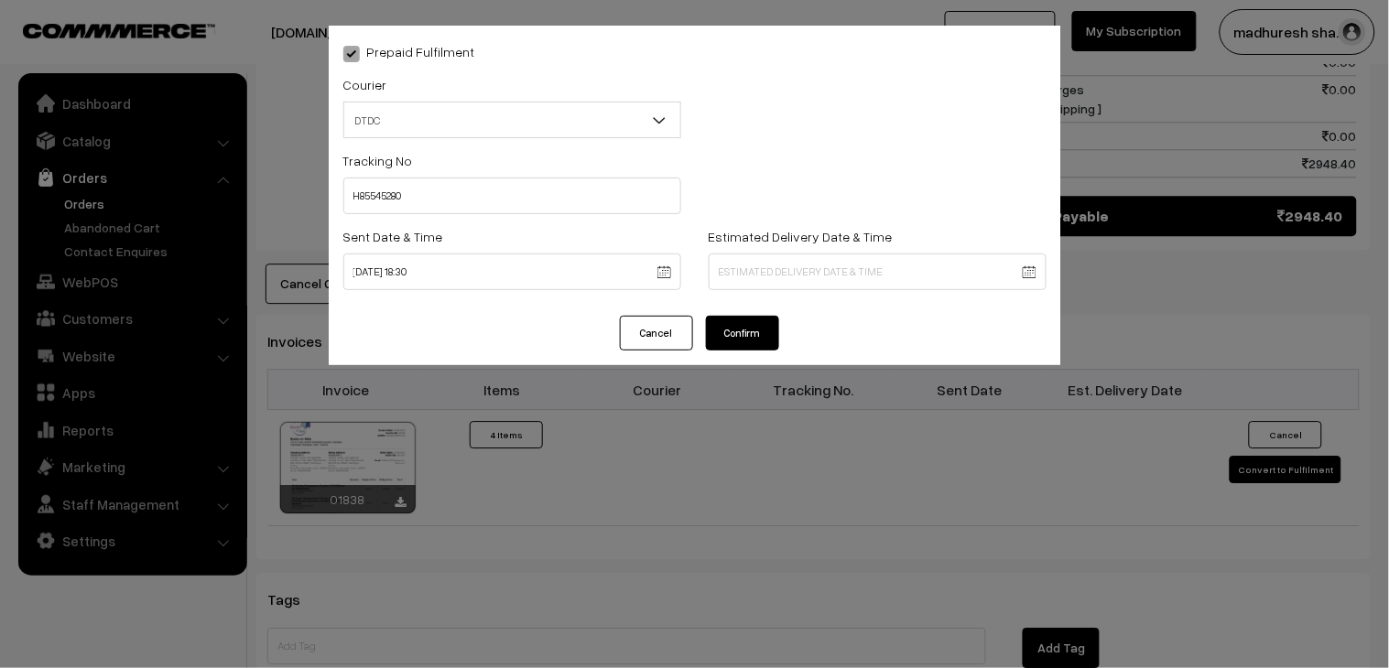
click at [763, 327] on button "Confirm" at bounding box center [742, 333] width 73 height 35
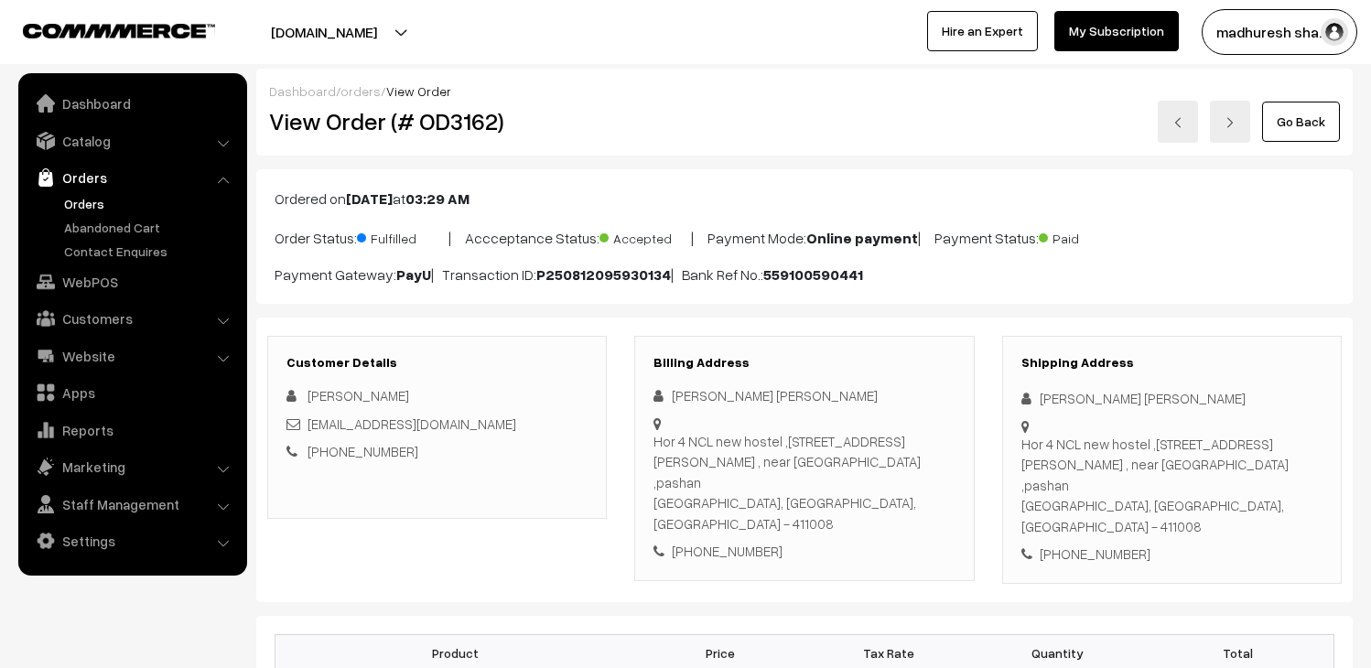
scroll to position [305, 0]
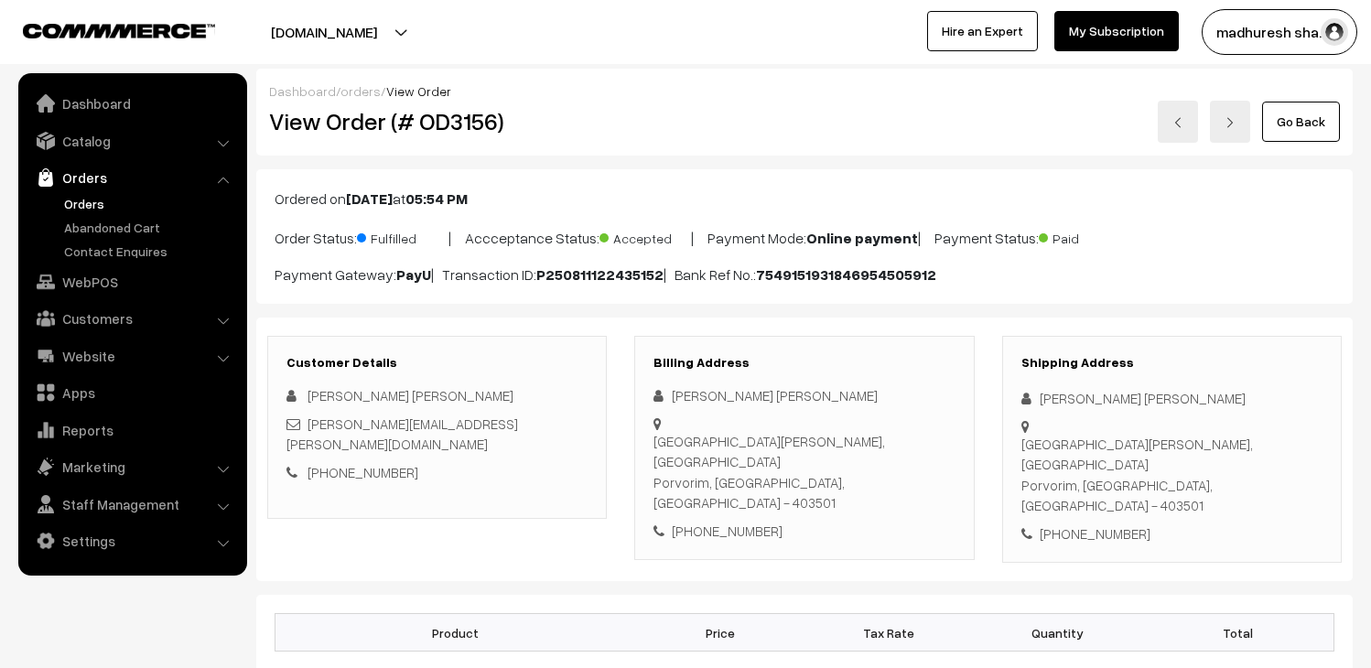
scroll to position [963, 0]
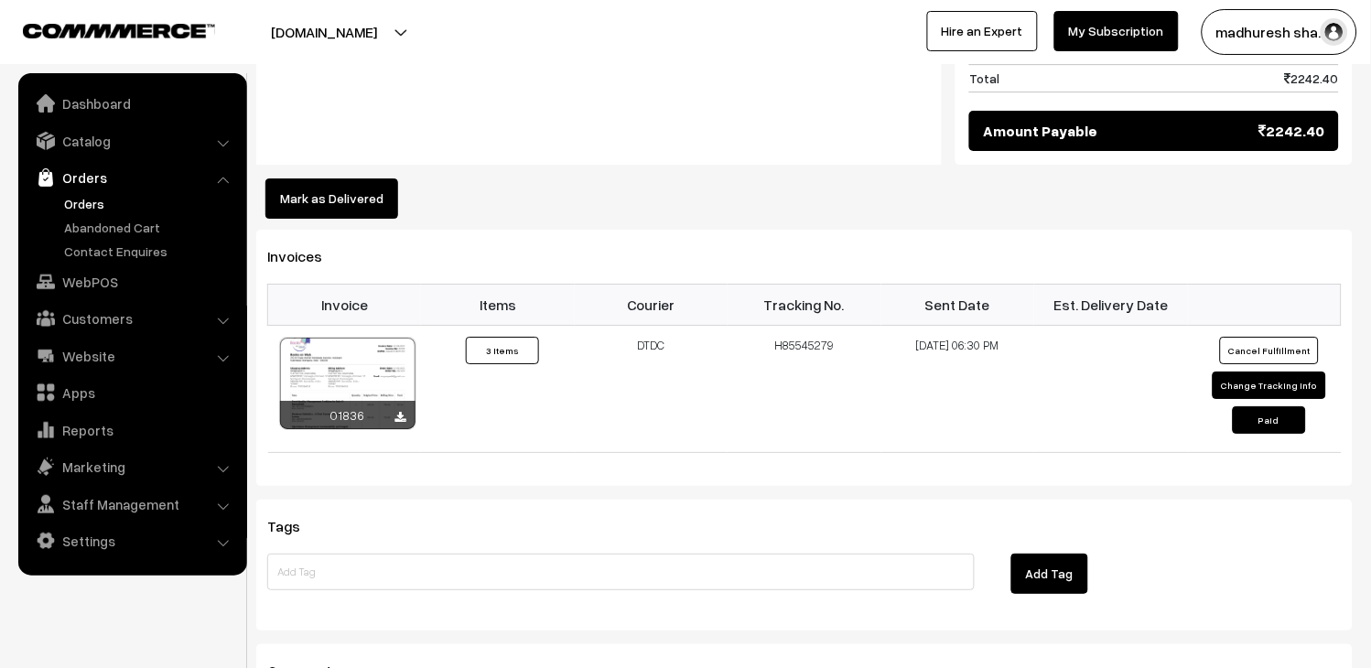
scroll to position [1118, 0]
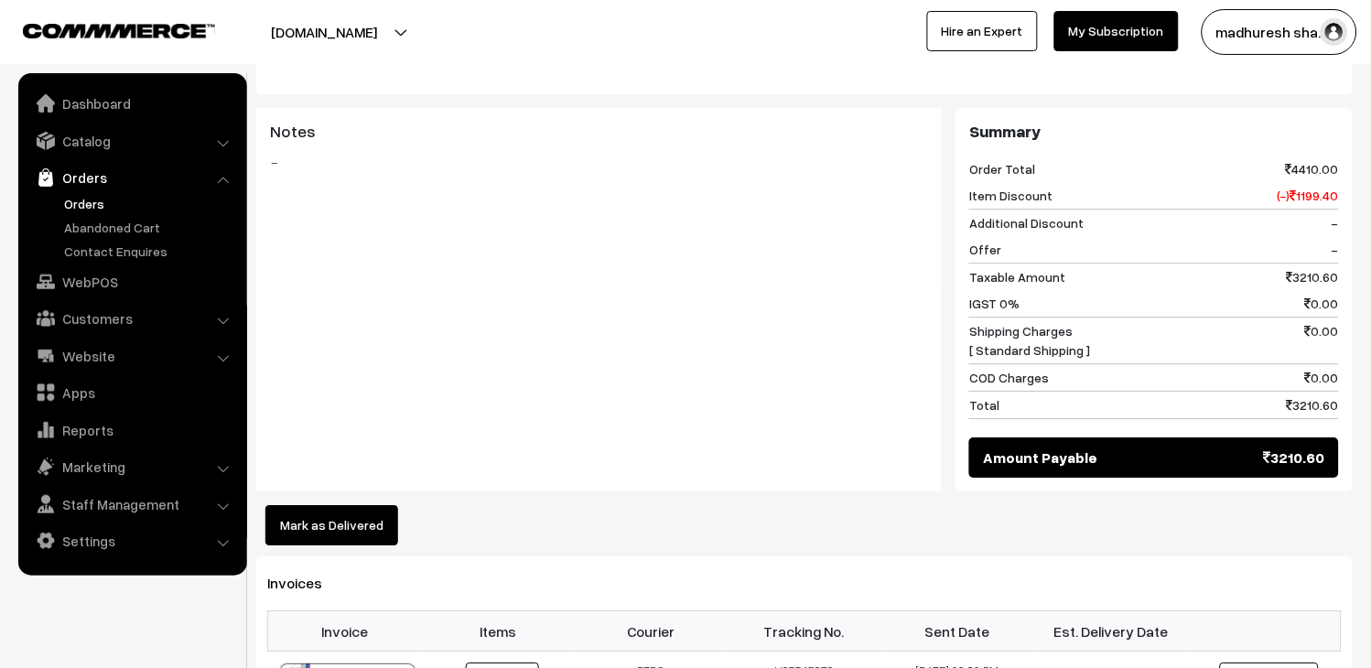
scroll to position [915, 0]
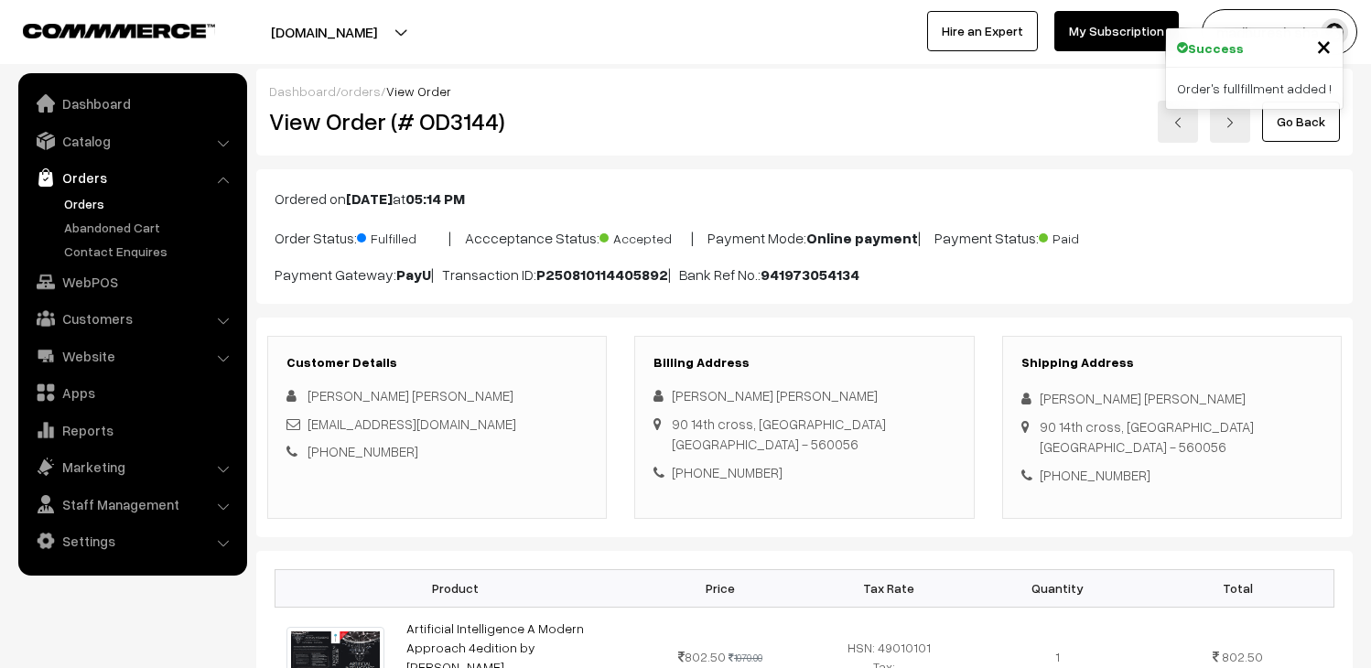
scroll to position [812, 0]
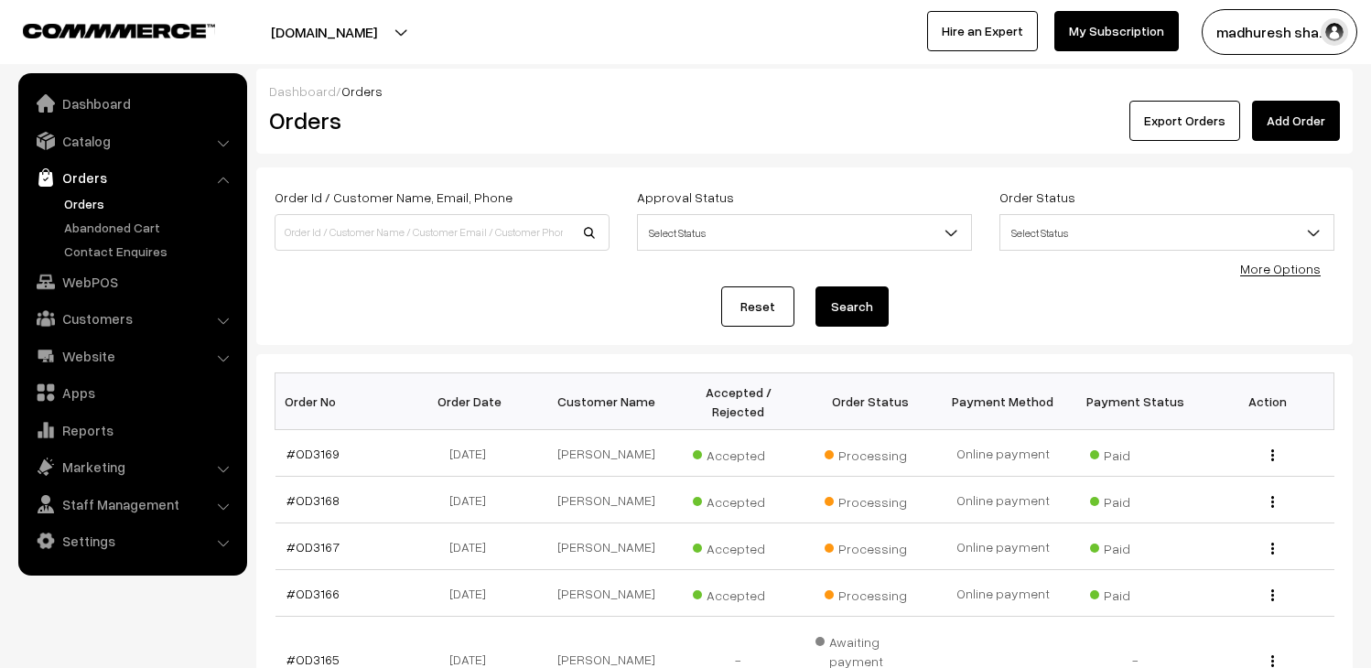
scroll to position [527, 0]
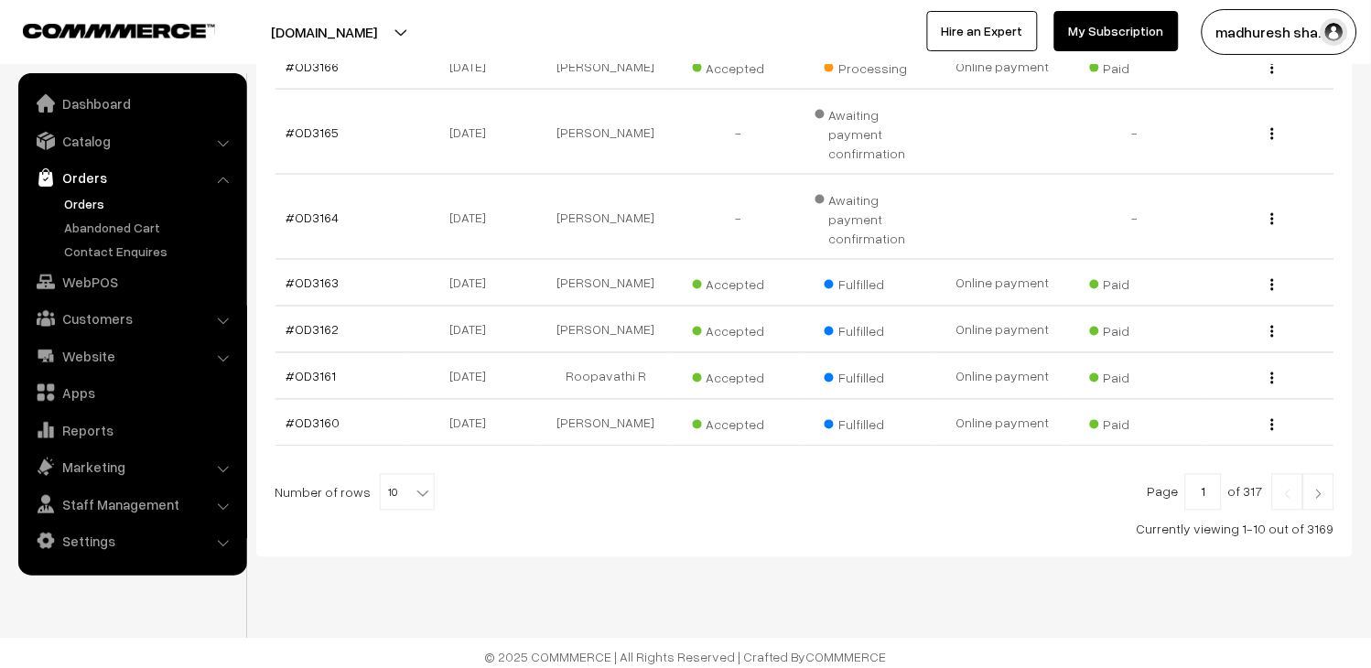
click at [414, 489] on b at bounding box center [423, 493] width 18 height 18
select select "100"
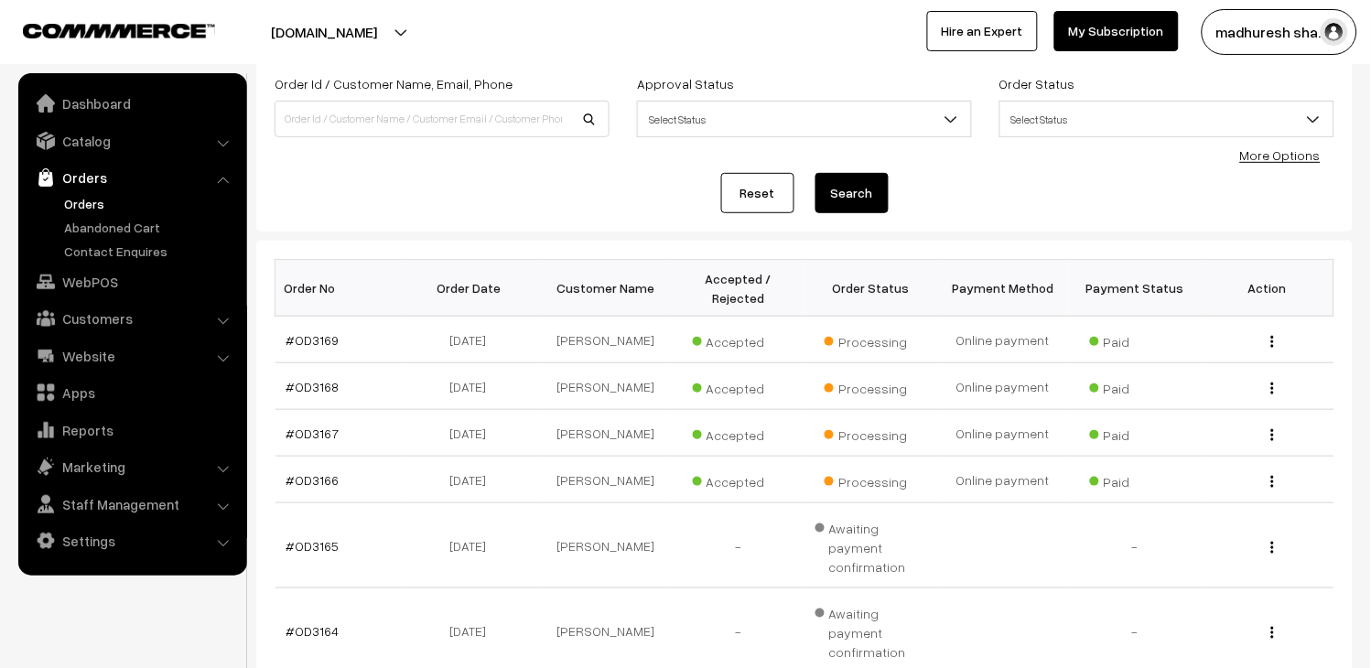
scroll to position [102, 0]
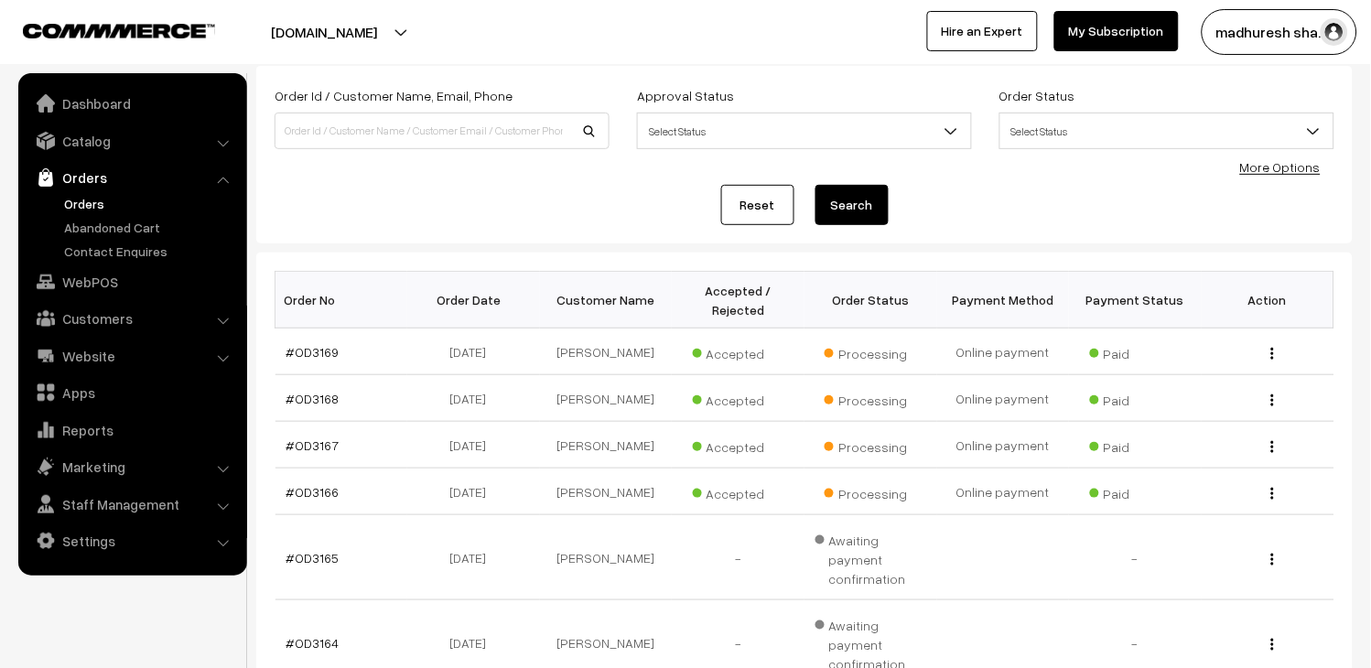
click at [66, 206] on link "Orders" at bounding box center [150, 203] width 181 height 19
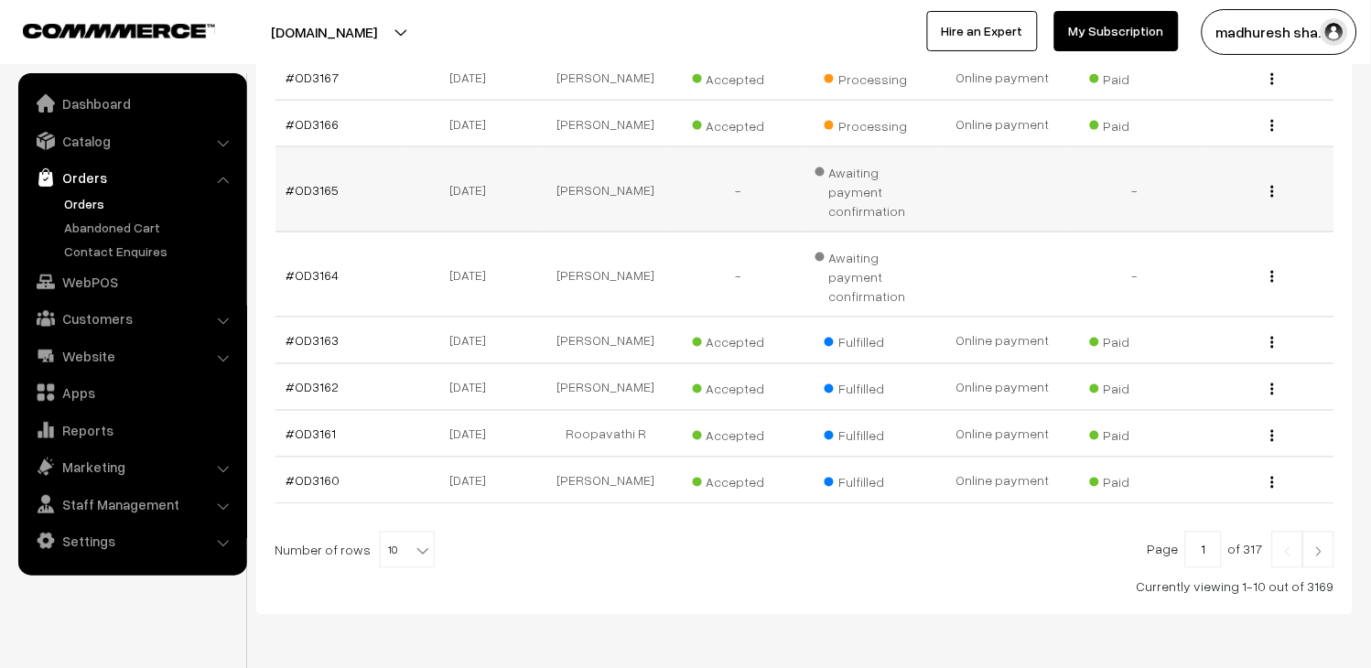
scroll to position [527, 0]
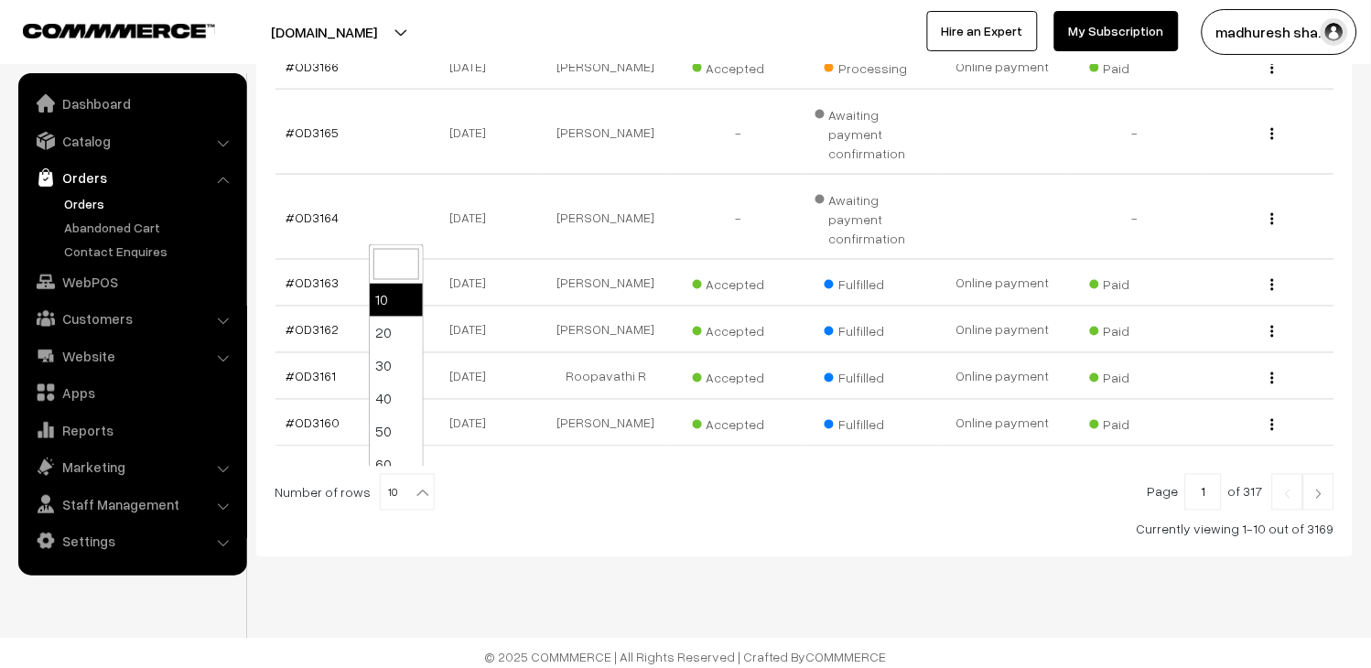
click at [414, 488] on b at bounding box center [423, 493] width 18 height 18
select select "30"
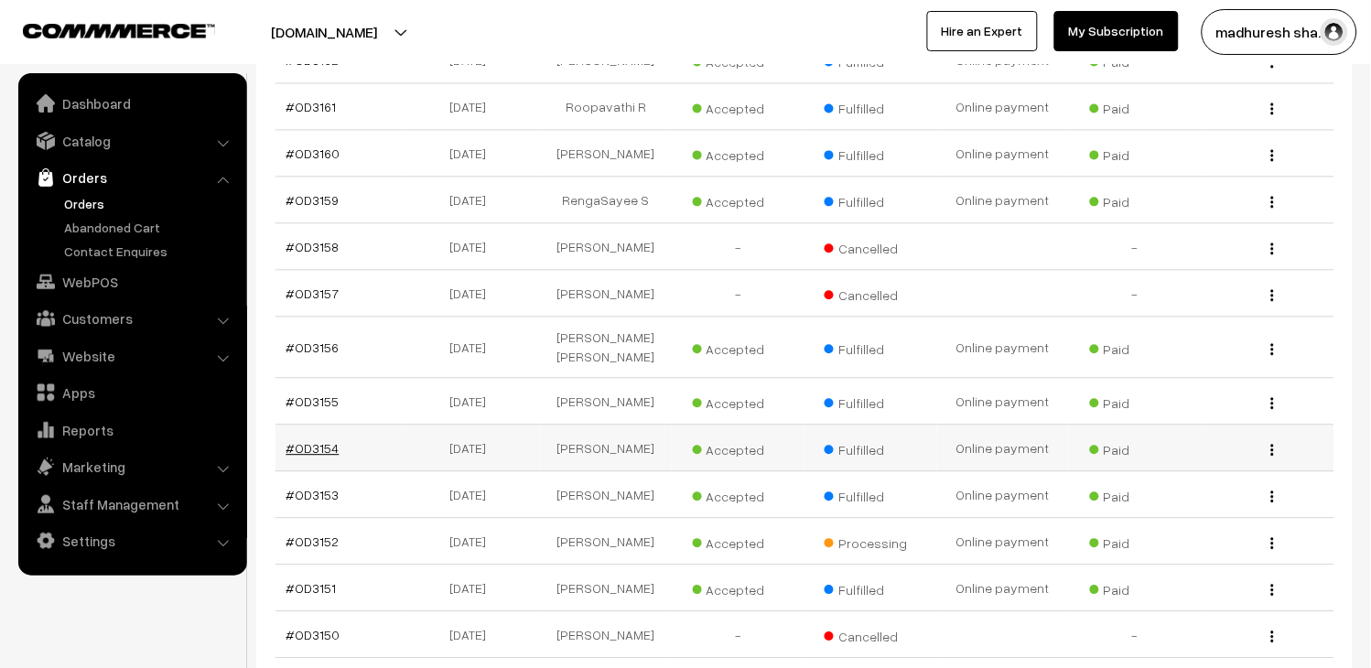
scroll to position [915, 0]
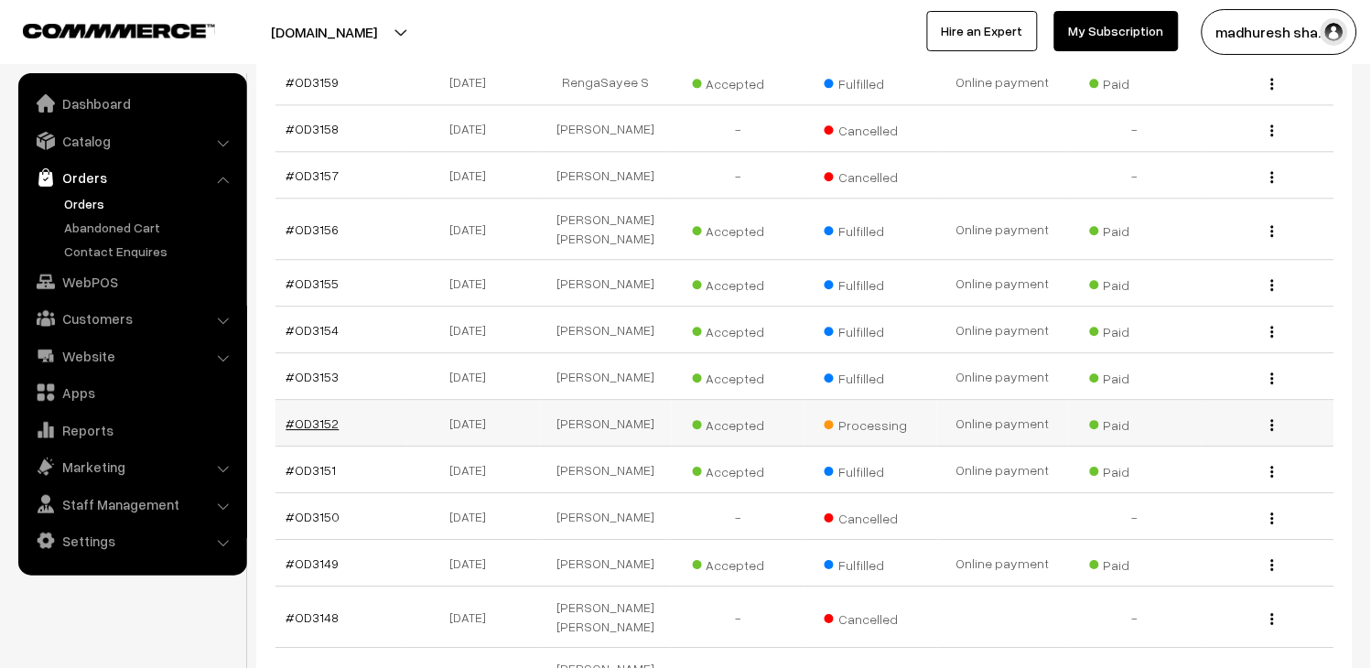
click at [326, 416] on link "#OD3152" at bounding box center [313, 424] width 53 height 16
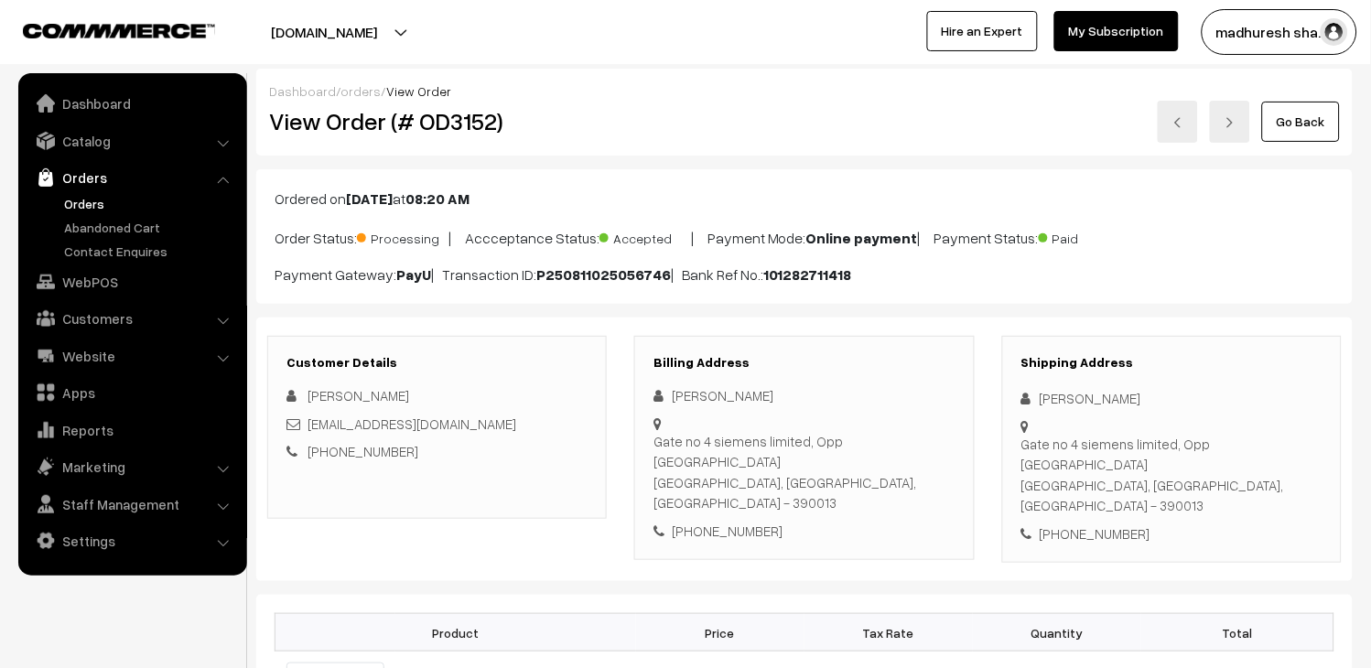
click at [1284, 122] on link "Go Back" at bounding box center [1301, 122] width 78 height 40
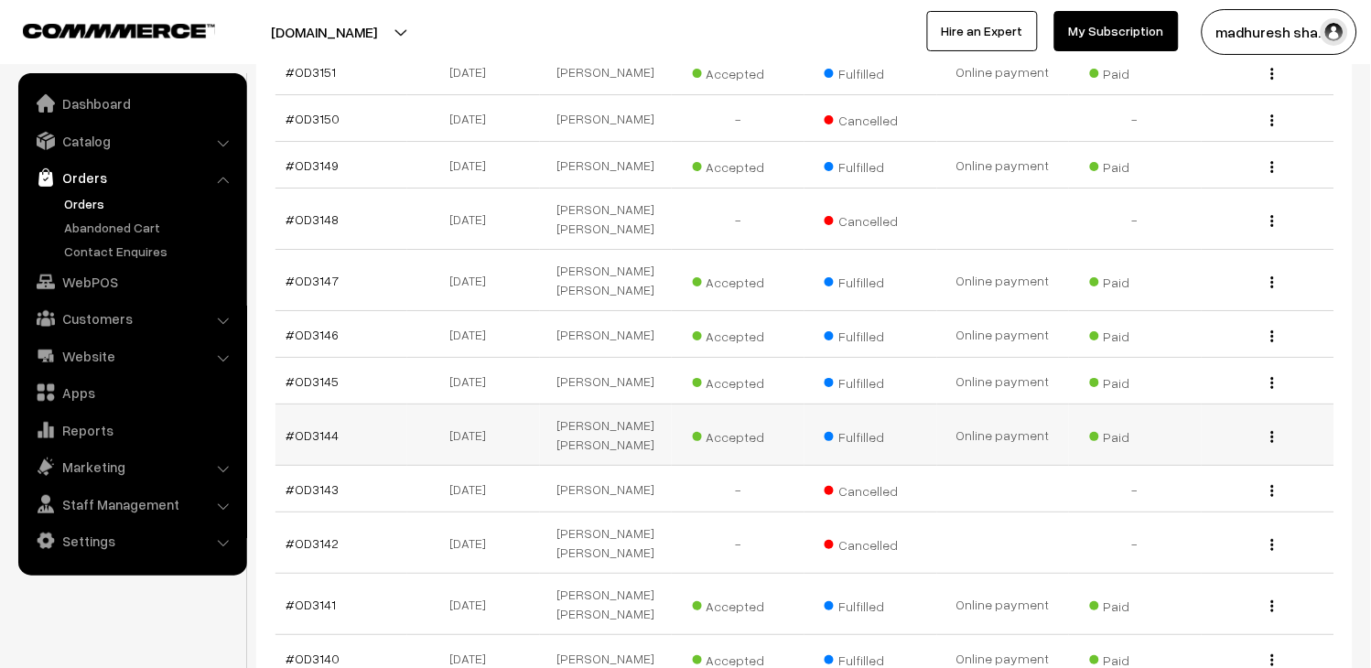
scroll to position [1525, 0]
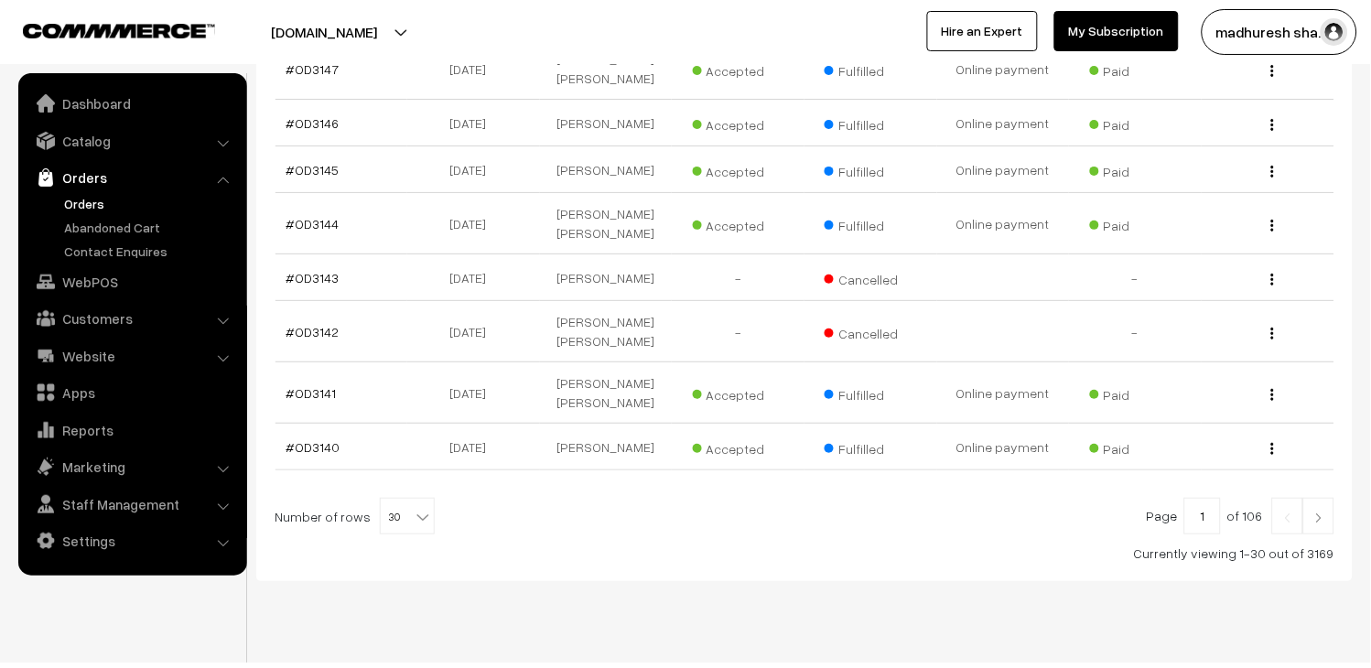
click at [388, 499] on span "30" at bounding box center [407, 517] width 53 height 37
select select "50"
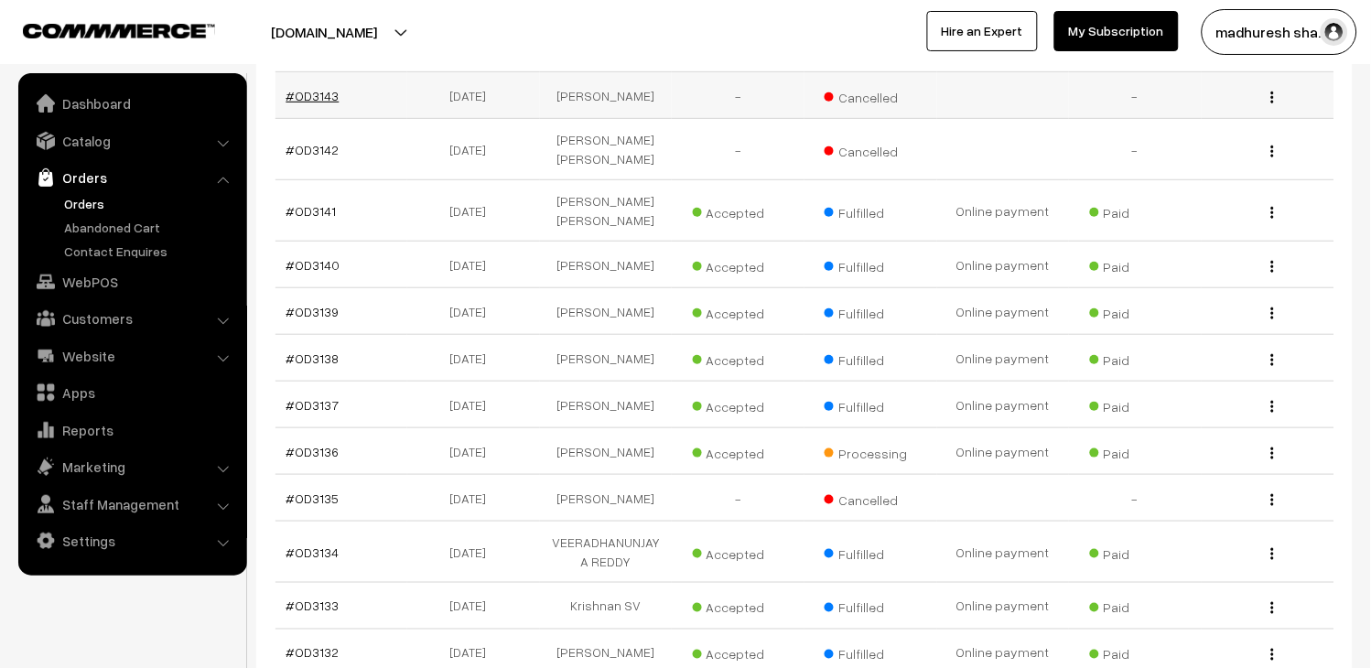
scroll to position [1728, 0]
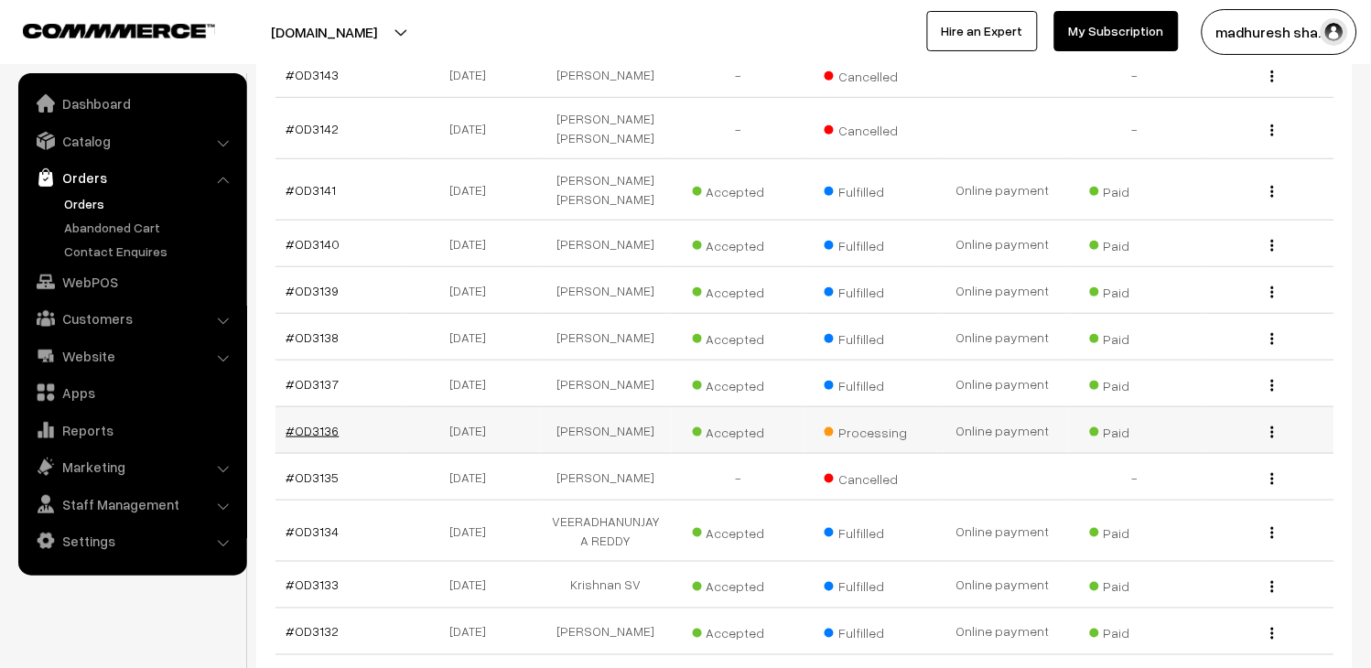
click at [332, 423] on link "#OD3136" at bounding box center [313, 431] width 53 height 16
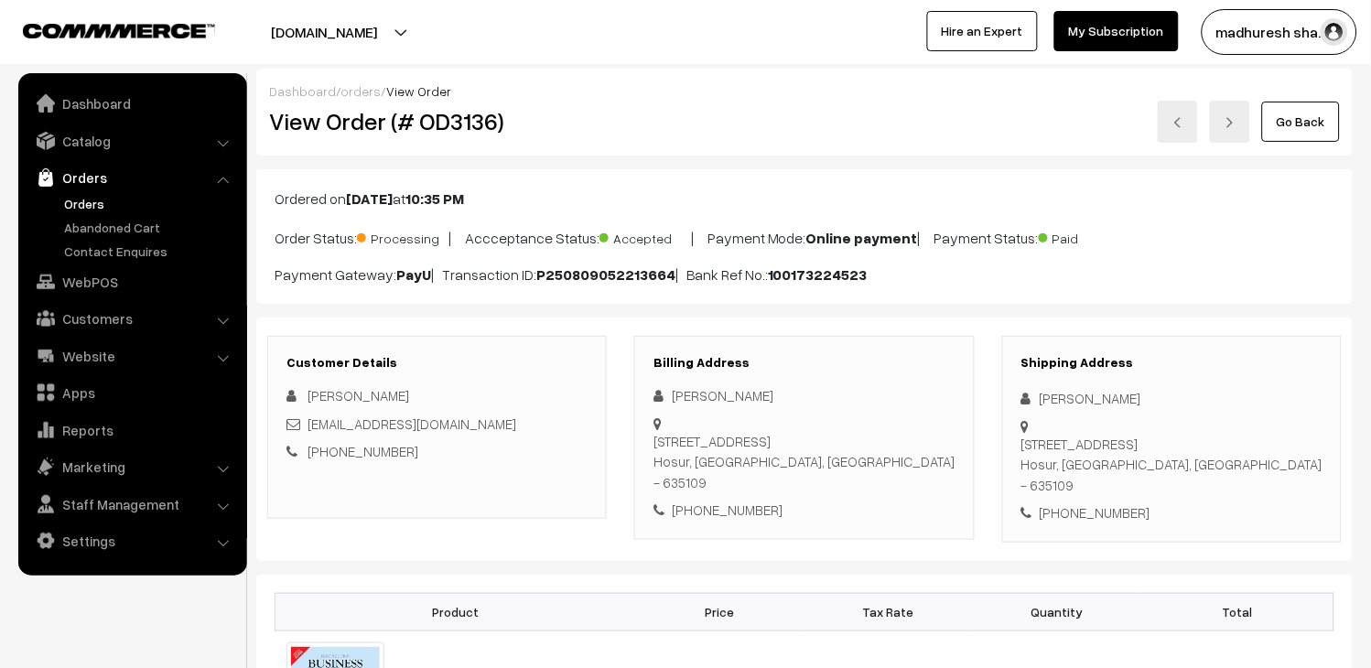
click at [70, 203] on link "Orders" at bounding box center [150, 203] width 181 height 19
